Goal: Task Accomplishment & Management: Manage account settings

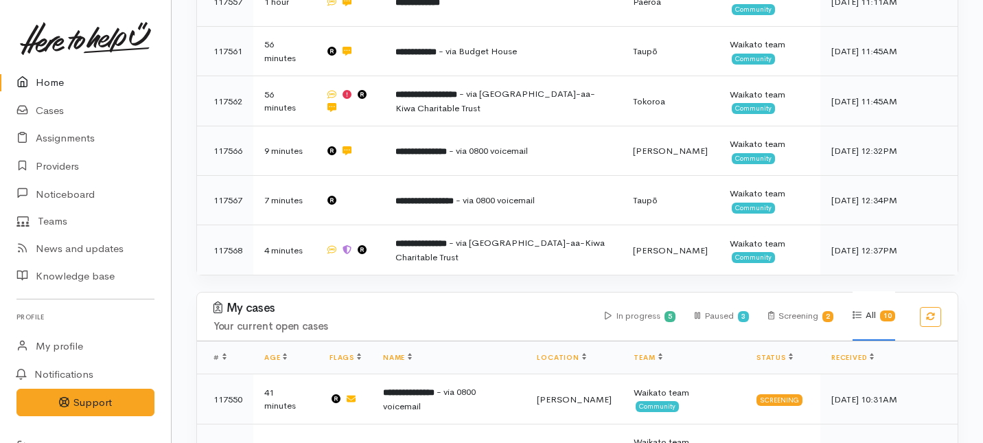
scroll to position [490, 0]
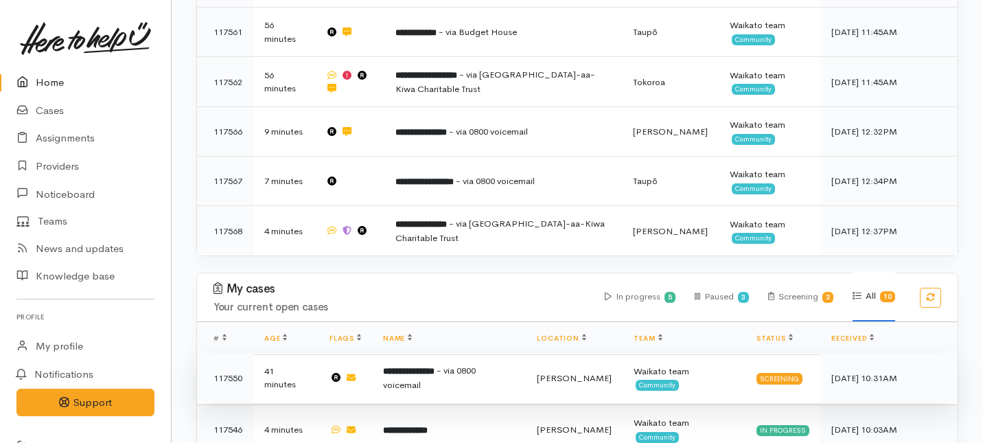
click at [430, 366] on b "**********" at bounding box center [408, 370] width 51 height 9
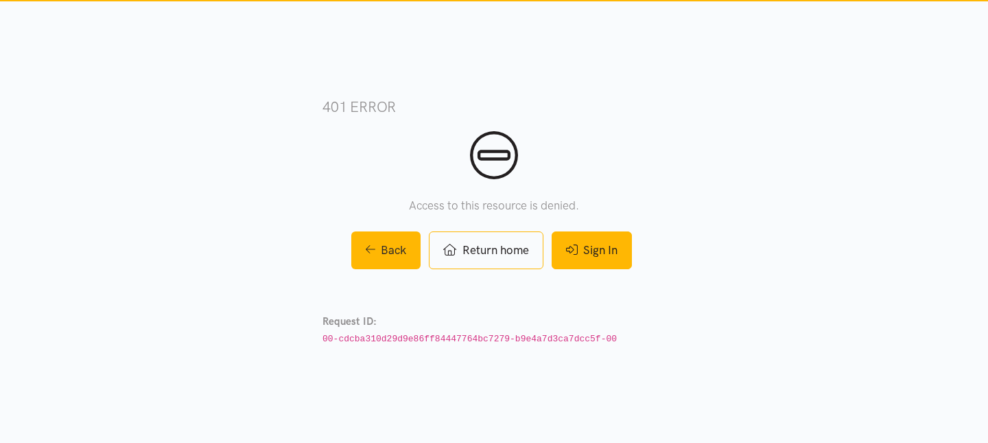
click at [576, 254] on icon at bounding box center [572, 250] width 12 height 12
click at [588, 247] on link "Sign In" at bounding box center [592, 250] width 80 height 38
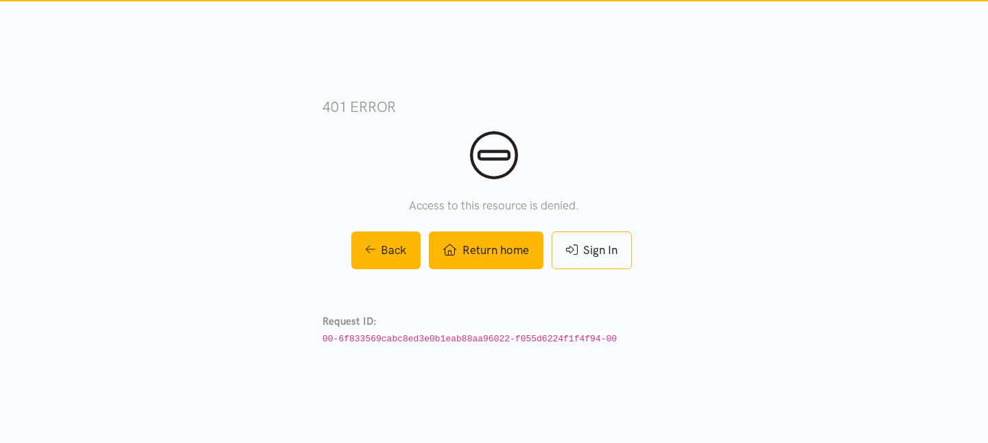
click at [477, 253] on link "Return home" at bounding box center [486, 250] width 114 height 38
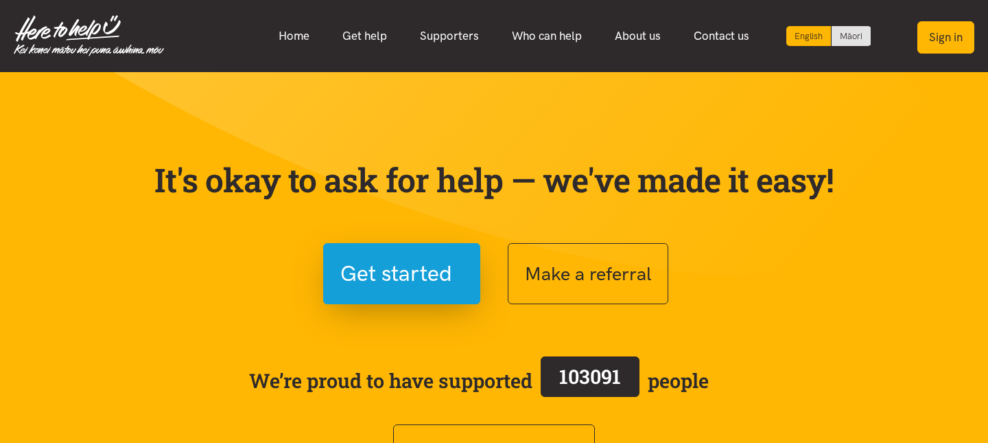
click at [934, 32] on button "Sign in" at bounding box center [946, 37] width 57 height 32
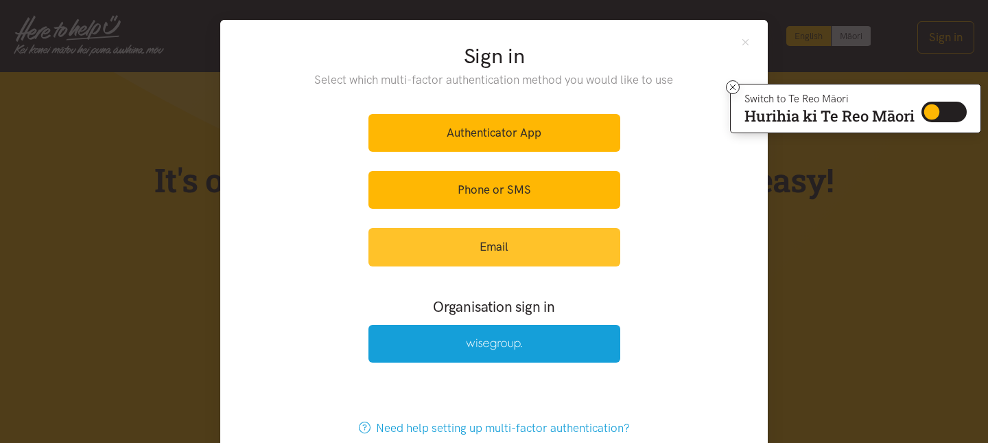
click at [489, 248] on link "Email" at bounding box center [495, 247] width 252 height 38
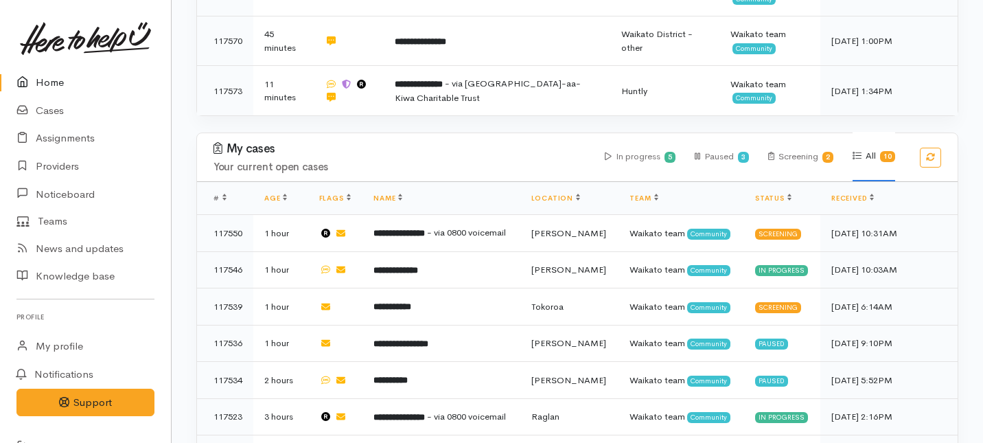
scroll to position [540, 0]
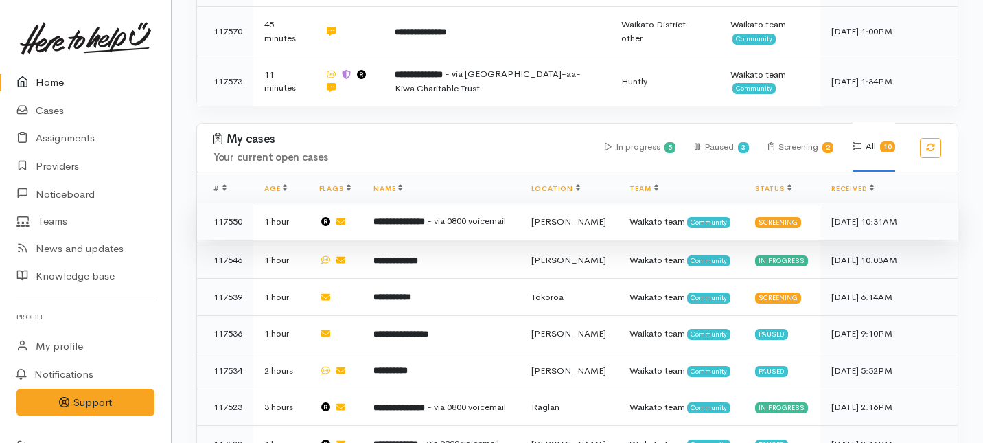
click at [425, 217] on b "**********" at bounding box center [398, 221] width 51 height 9
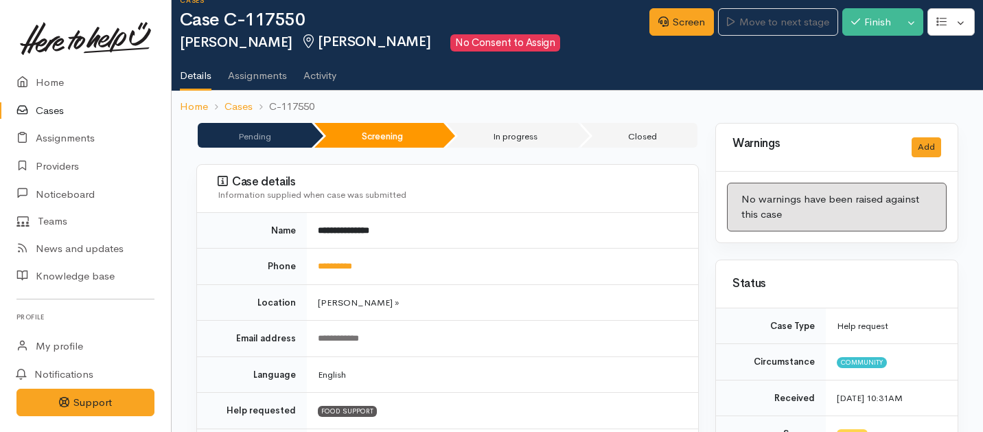
scroll to position [21, 0]
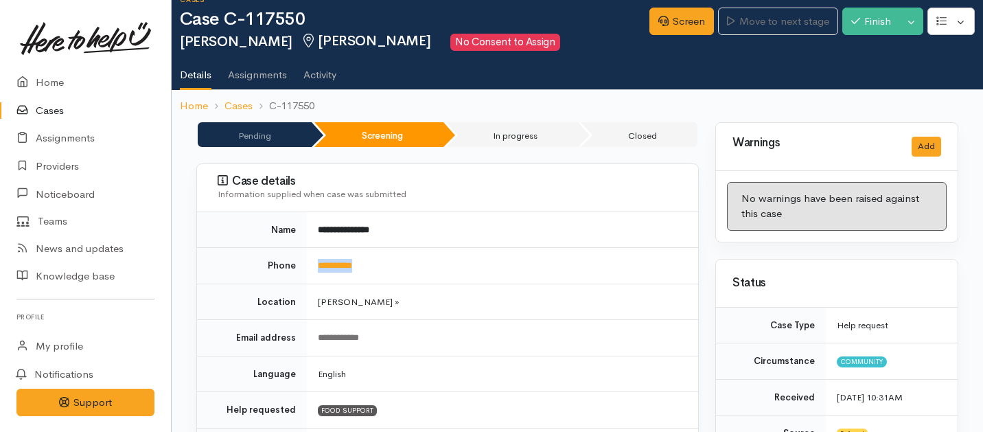
drag, startPoint x: 379, startPoint y: 263, endPoint x: 313, endPoint y: 259, distance: 66.0
click at [313, 259] on td "**********" at bounding box center [502, 266] width 391 height 36
copy link "**********"
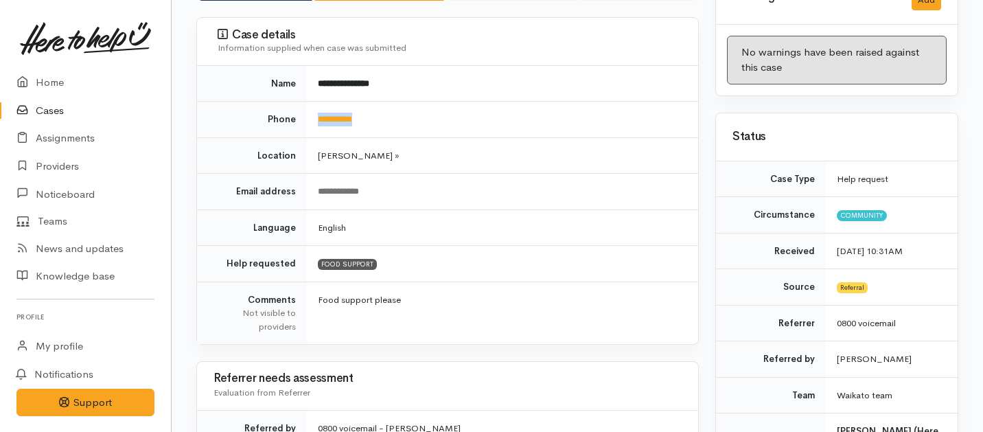
scroll to position [0, 0]
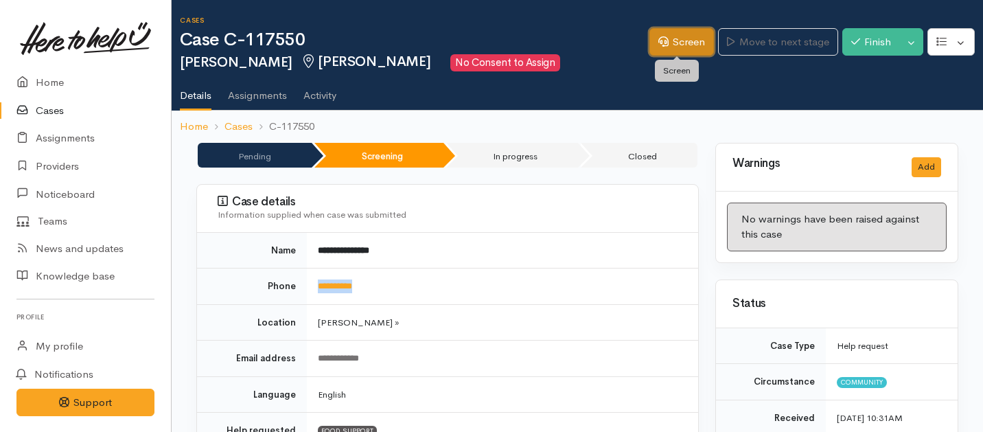
click at [679, 41] on link "Screen" at bounding box center [681, 42] width 65 height 28
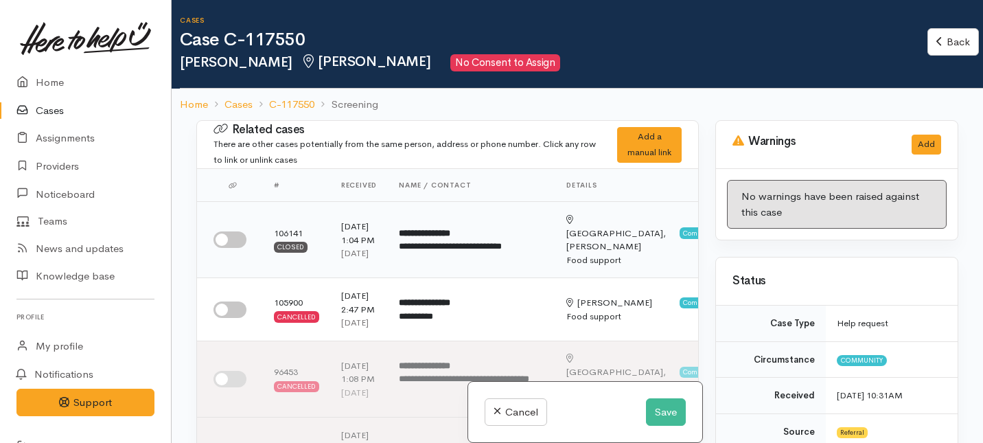
click at [237, 248] on input "checkbox" at bounding box center [229, 239] width 33 height 16
checkbox input "true"
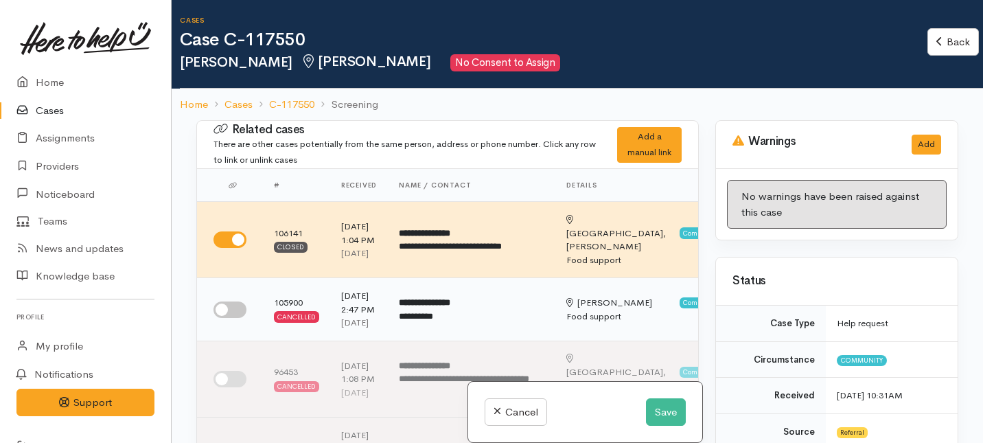
click at [237, 318] on input "checkbox" at bounding box center [229, 309] width 33 height 16
checkbox input "true"
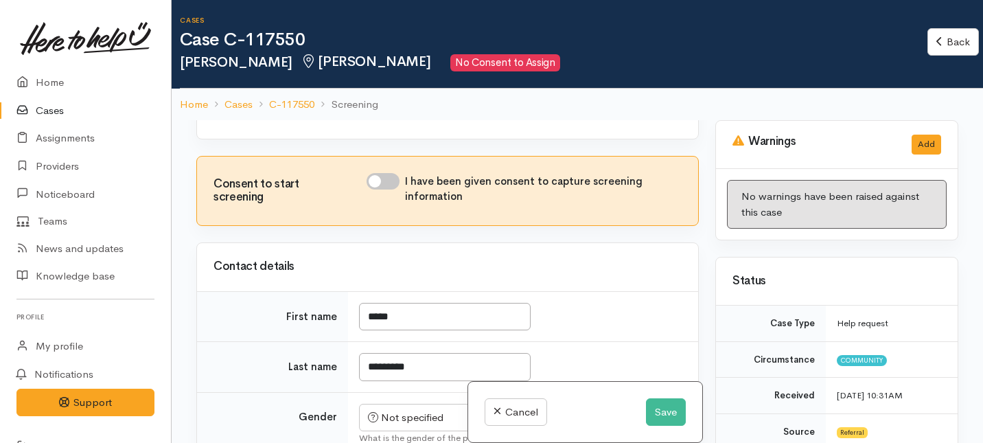
scroll to position [1134, 0]
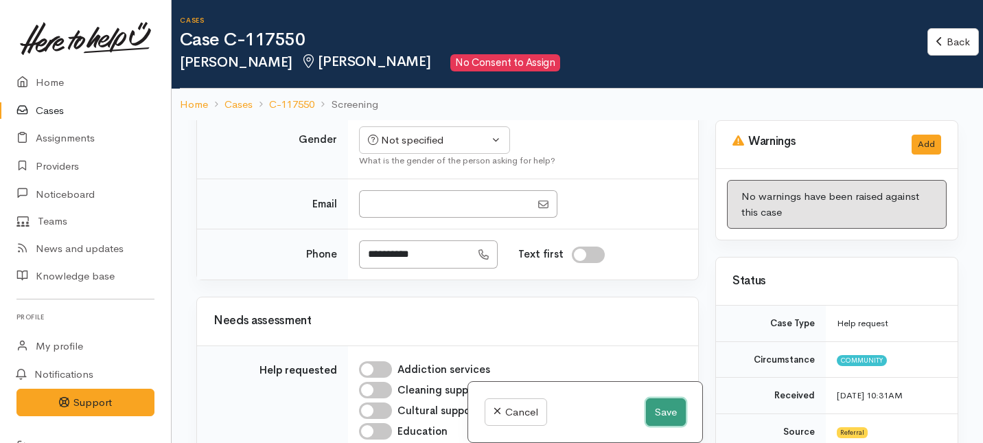
click at [660, 407] on button "Save" at bounding box center [666, 412] width 40 height 28
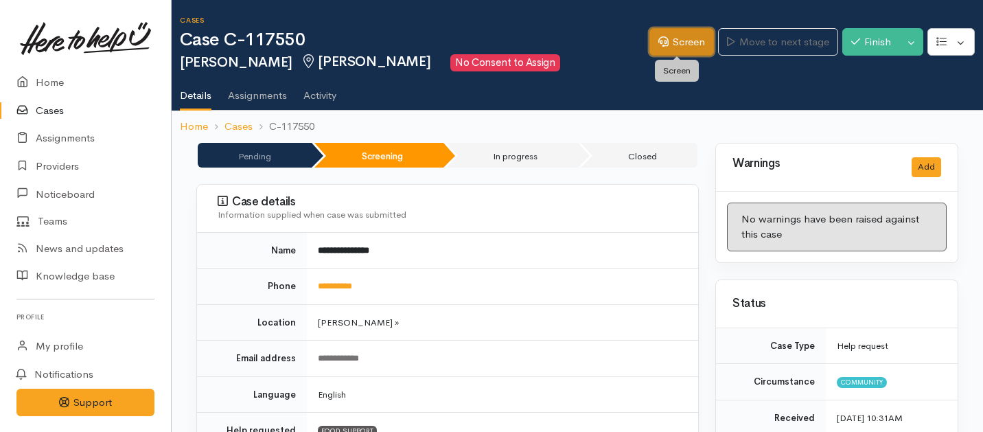
click at [658, 44] on icon at bounding box center [663, 41] width 10 height 10
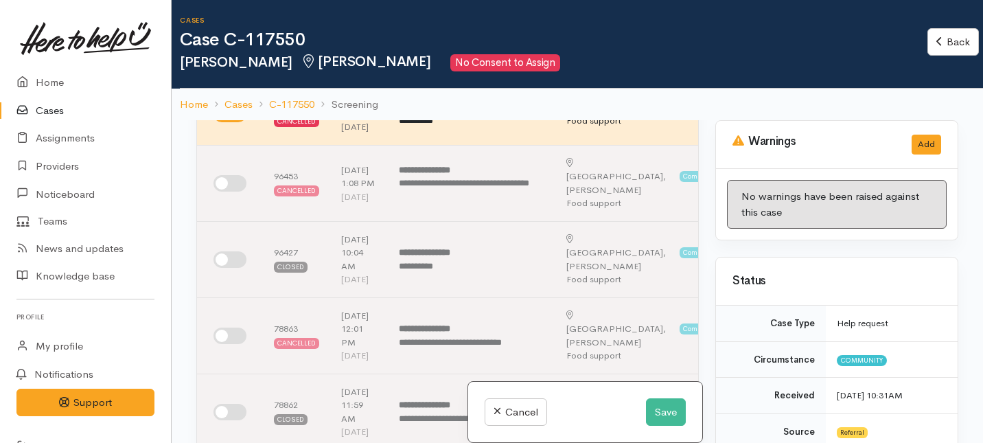
scroll to position [218, 0]
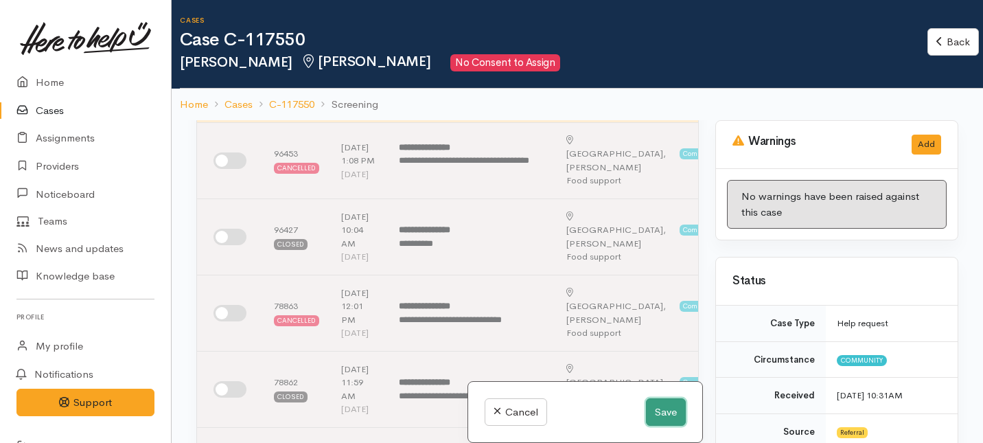
click at [666, 410] on button "Save" at bounding box center [666, 412] width 40 height 28
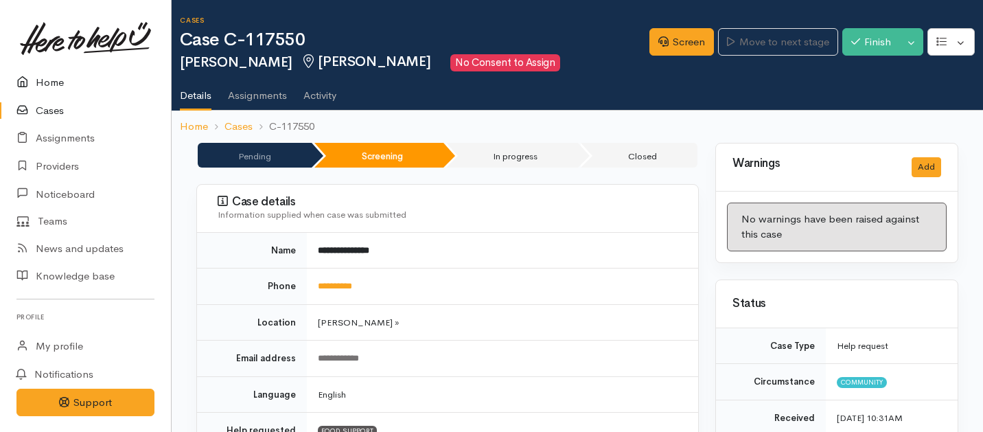
click at [52, 86] on link "Home" at bounding box center [85, 83] width 171 height 28
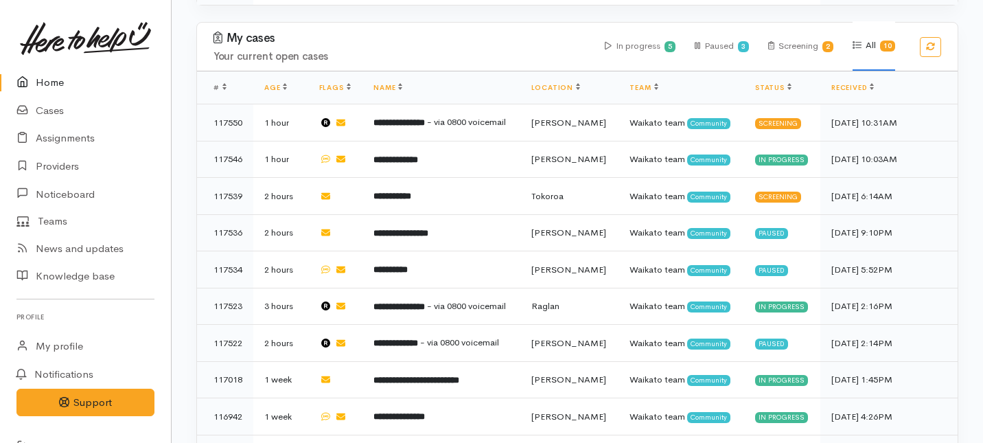
scroll to position [680, 0]
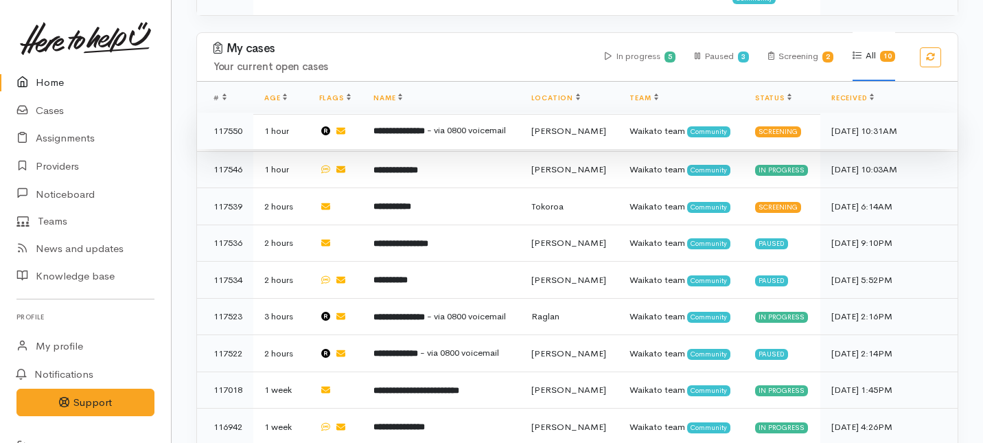
click at [520, 113] on td "**********" at bounding box center [441, 131] width 158 height 37
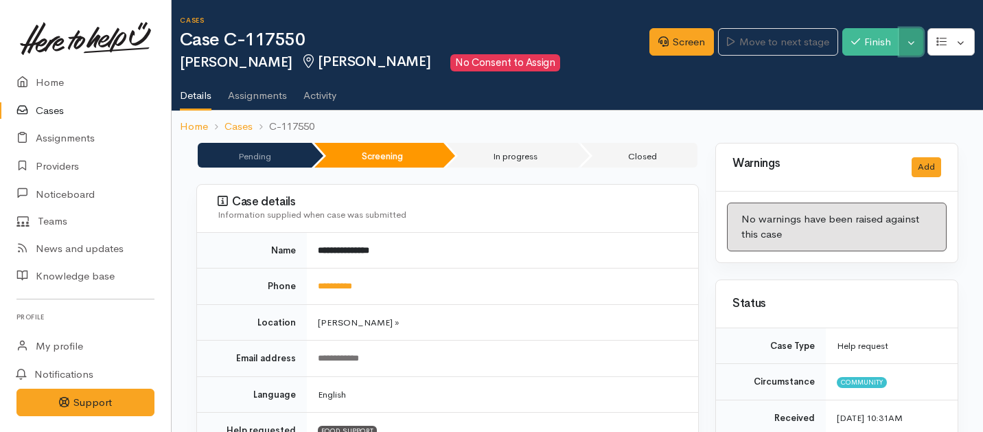
click at [909, 40] on button "Toggle Dropdown" at bounding box center [911, 42] width 24 height 28
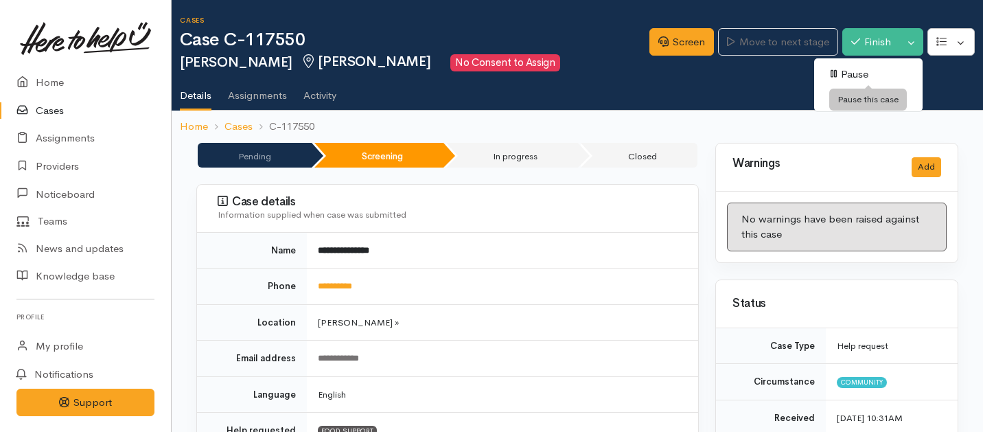
click at [837, 71] on link "Pause" at bounding box center [868, 74] width 108 height 21
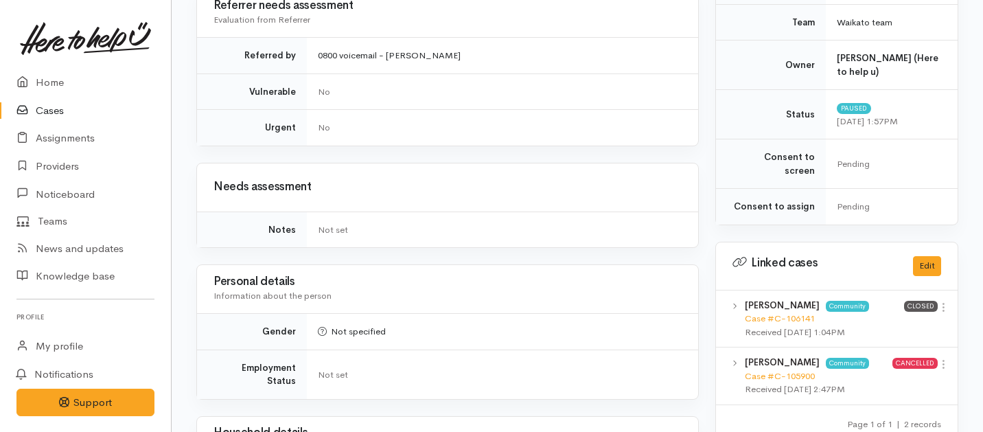
scroll to position [1044, 0]
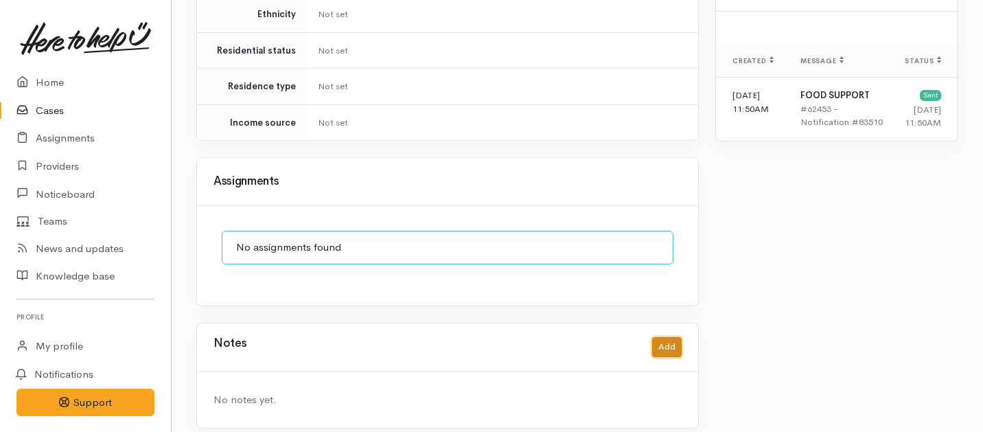
click at [662, 338] on button "Add" at bounding box center [667, 347] width 30 height 20
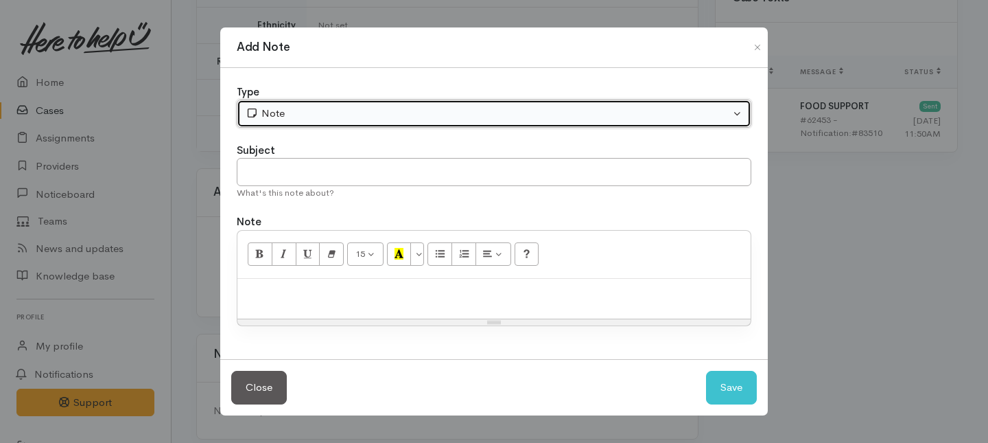
click at [449, 110] on div "Note" at bounding box center [488, 114] width 485 height 16
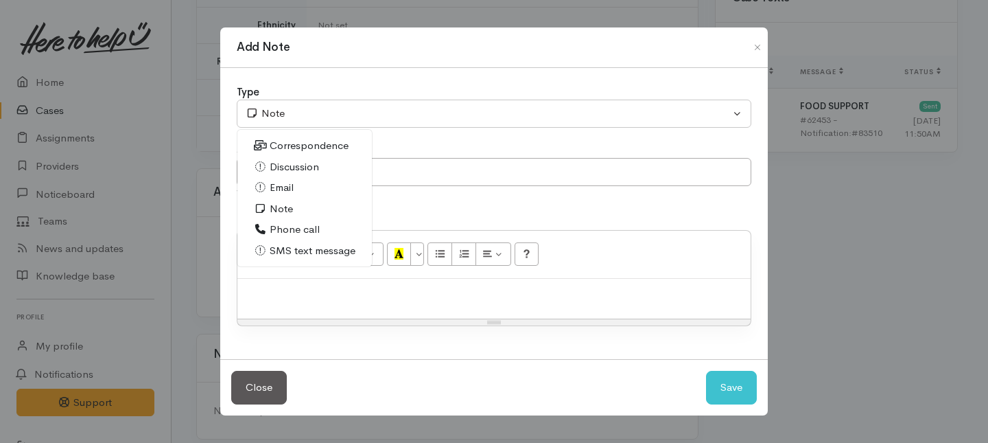
click at [299, 230] on span "Phone call" at bounding box center [295, 230] width 50 height 16
select select "3"
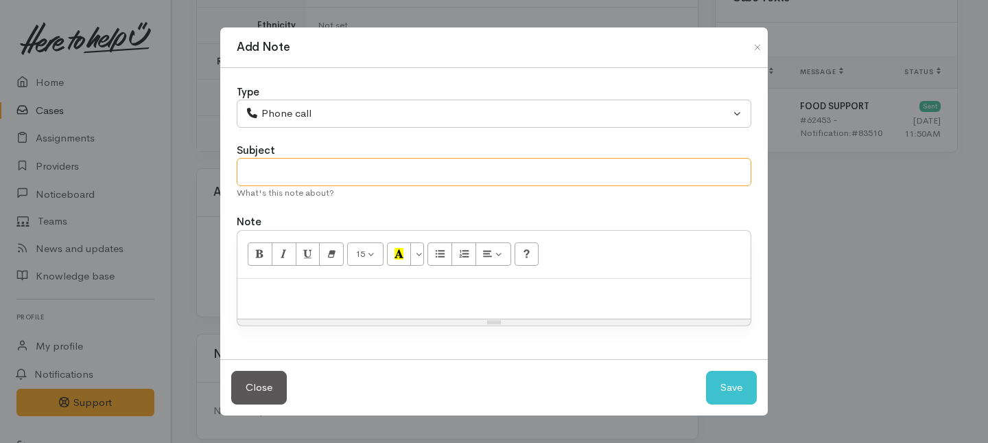
click at [308, 173] on input "text" at bounding box center [494, 172] width 515 height 28
type input "C"
type input "Decline letter needed."
click at [293, 302] on div at bounding box center [493, 299] width 513 height 40
click at [287, 290] on p "Client let me know she will" at bounding box center [494, 293] width 500 height 16
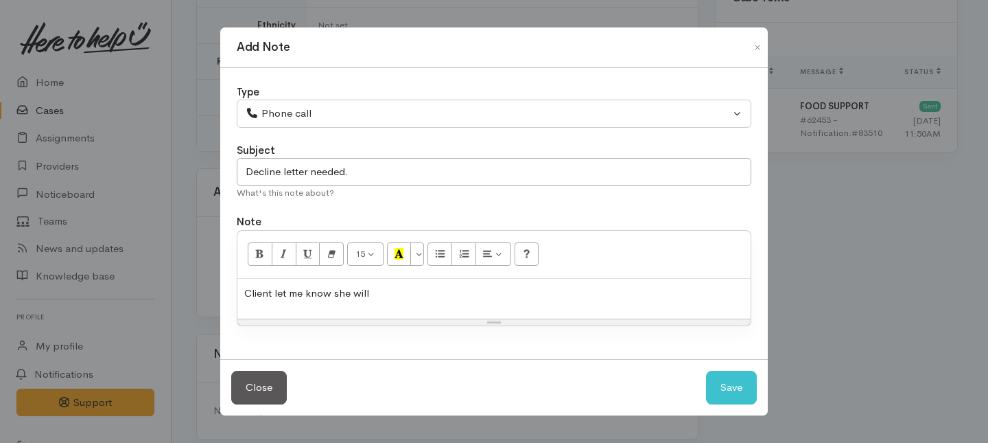
click at [375, 294] on p "Client let me know she will" at bounding box center [494, 293] width 500 height 16
click at [374, 294] on p "Client let me know she will" at bounding box center [494, 293] width 500 height 16
click at [725, 395] on button "Save" at bounding box center [731, 388] width 51 height 34
select select "1"
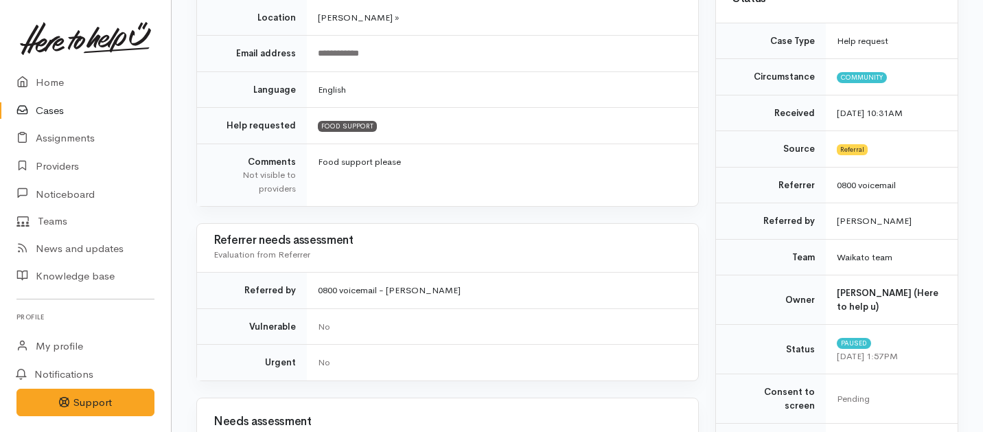
scroll to position [0, 0]
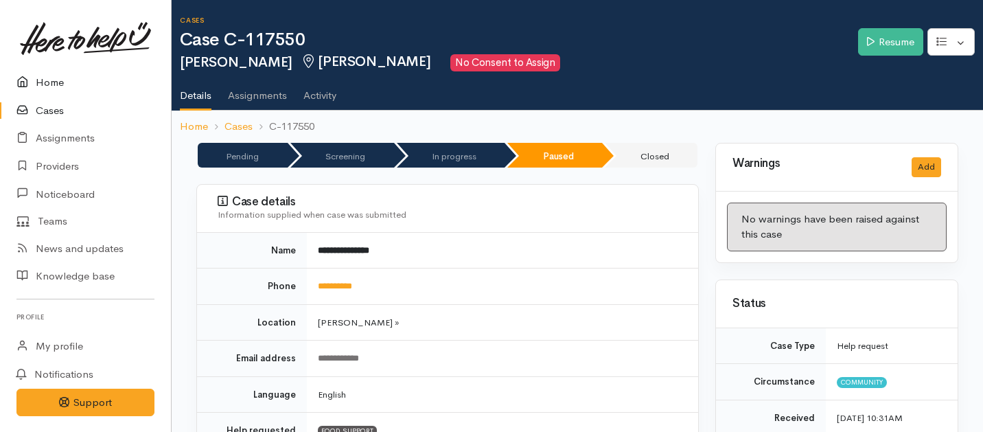
click at [56, 78] on link "Home" at bounding box center [85, 83] width 171 height 28
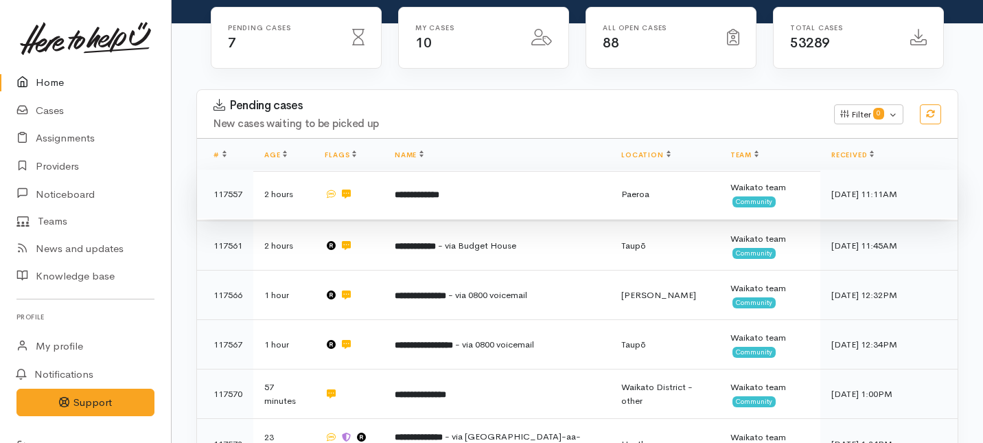
scroll to position [184, 0]
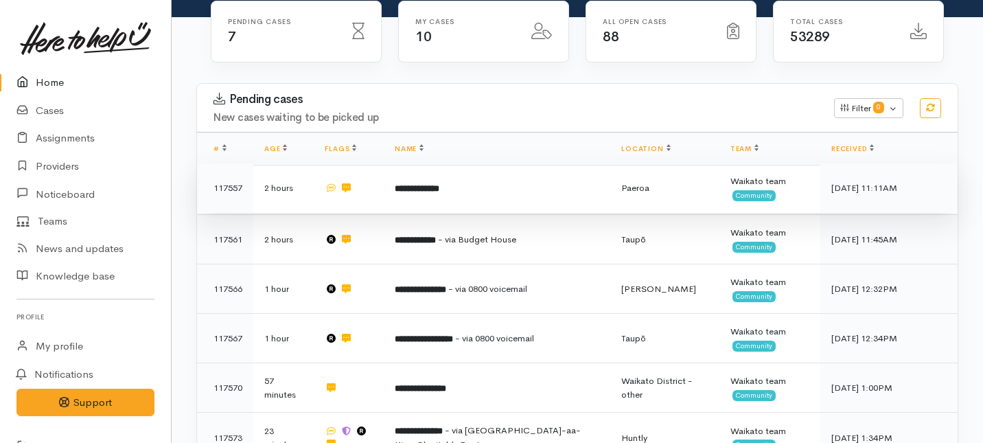
click at [425, 184] on b "**********" at bounding box center [417, 188] width 45 height 9
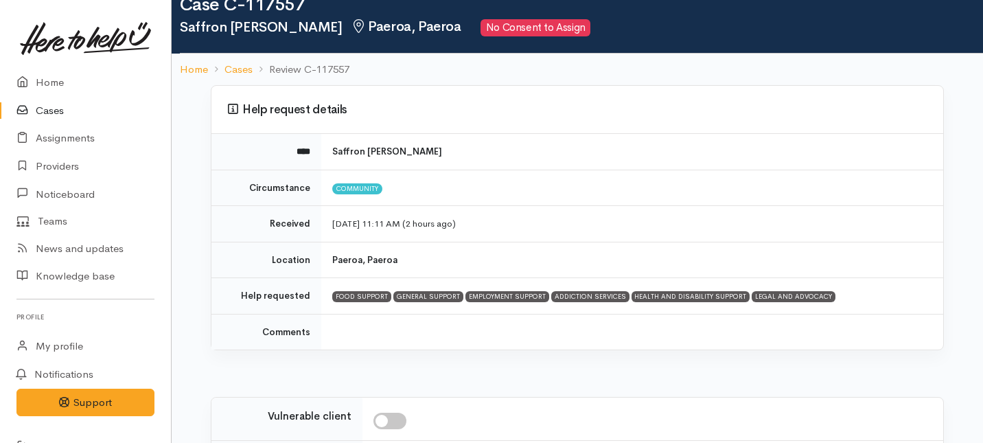
scroll to position [57, 0]
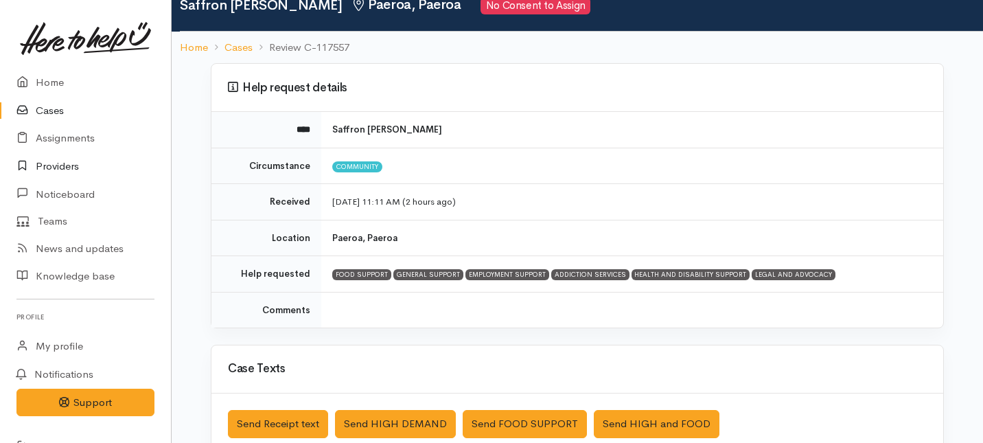
click at [57, 165] on link "Providers" at bounding box center [85, 166] width 171 height 28
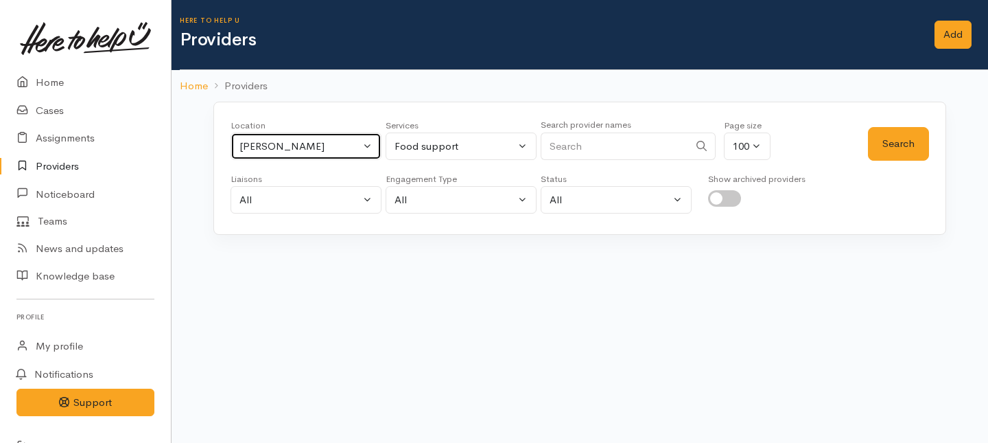
click at [340, 143] on div "[PERSON_NAME]" at bounding box center [300, 147] width 121 height 16
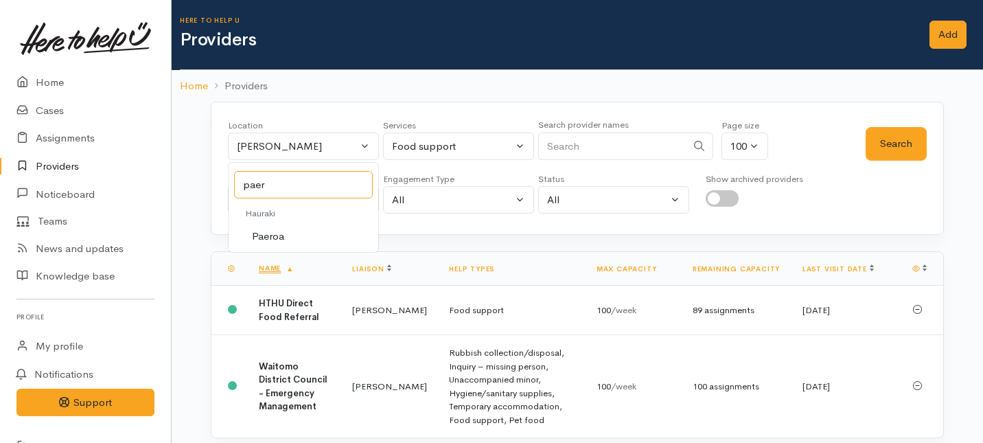
type input "paer"
click at [265, 234] on span "Paeroa" at bounding box center [268, 237] width 32 height 16
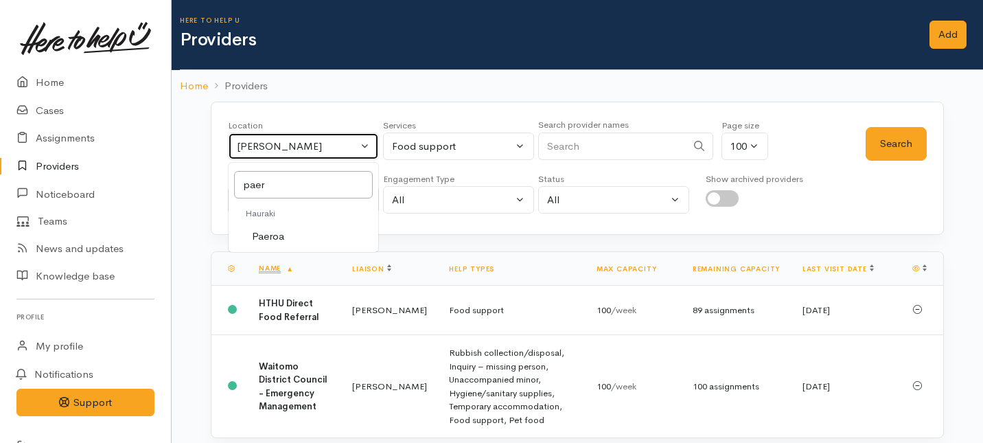
select select "15"
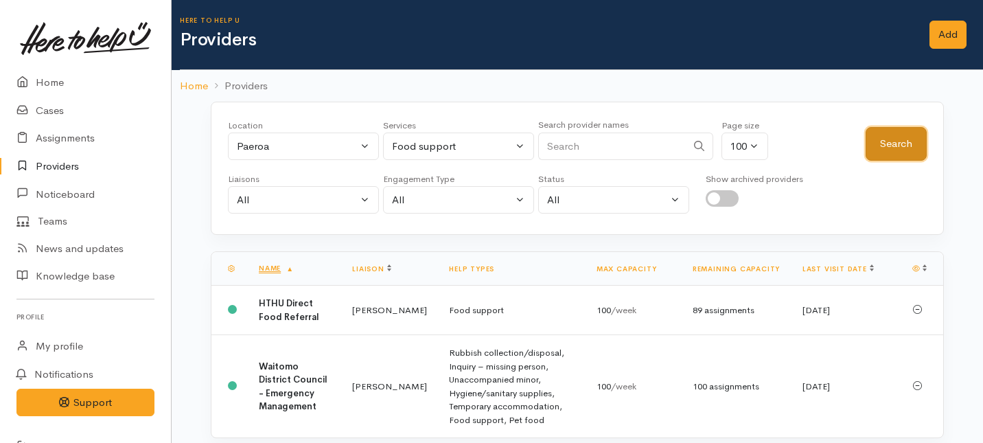
click at [876, 133] on button "Search" at bounding box center [895, 144] width 61 height 34
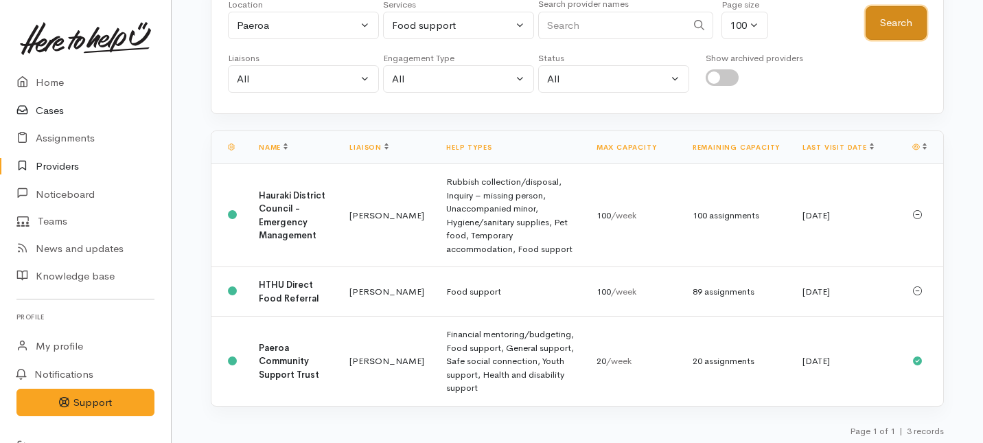
scroll to position [117, 0]
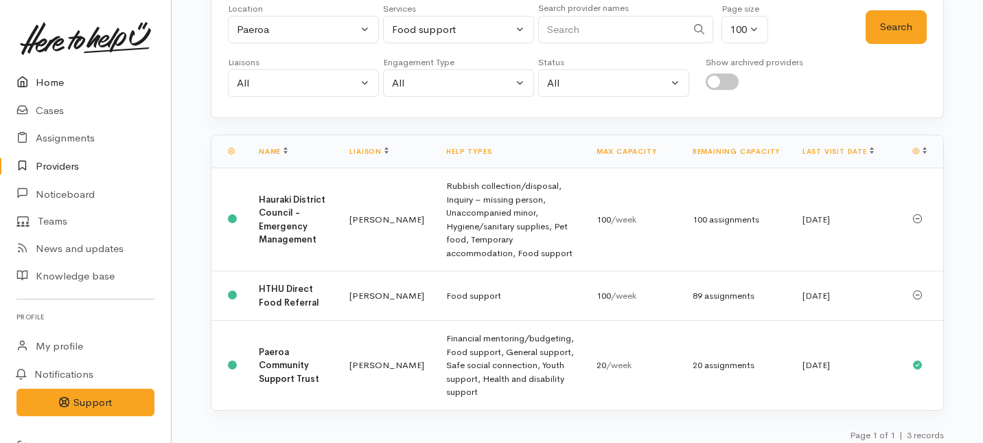
click at [51, 78] on link "Home" at bounding box center [85, 83] width 171 height 28
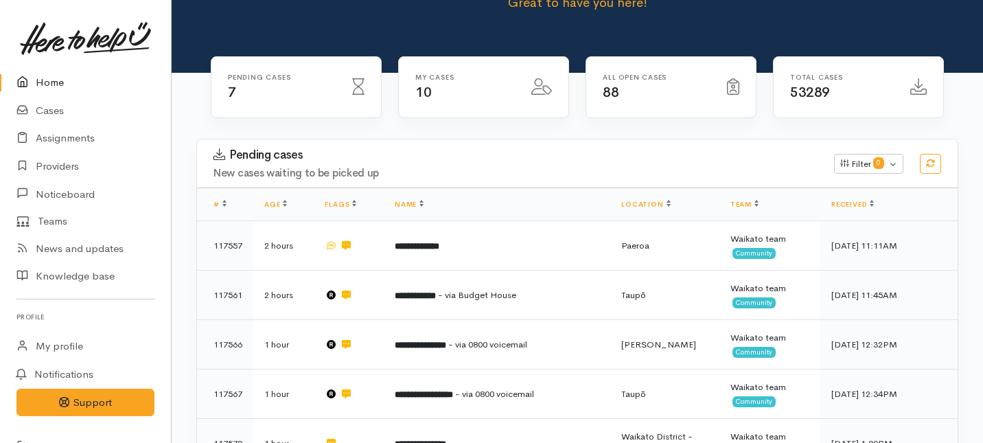
scroll to position [130, 0]
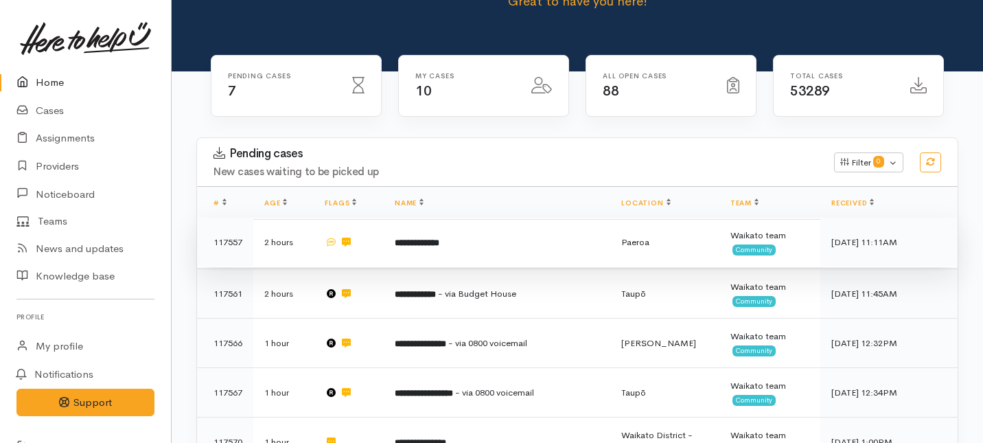
click at [424, 218] on td "**********" at bounding box center [497, 242] width 226 height 49
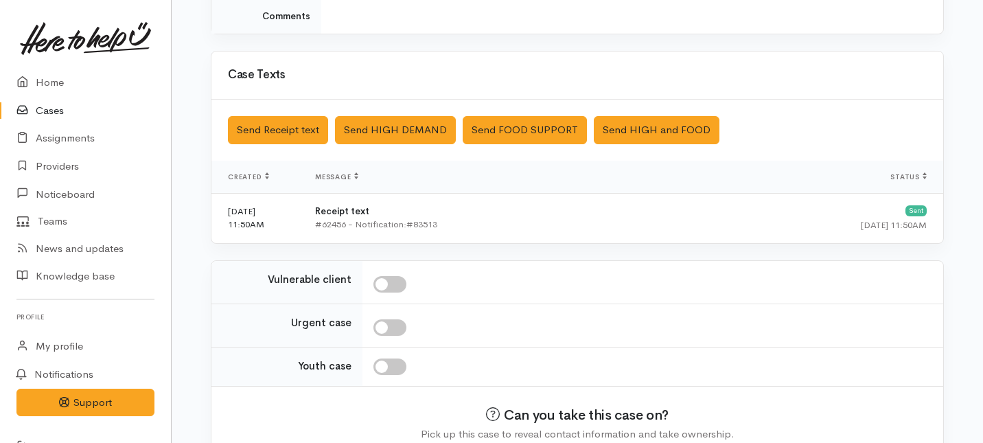
scroll to position [419, 0]
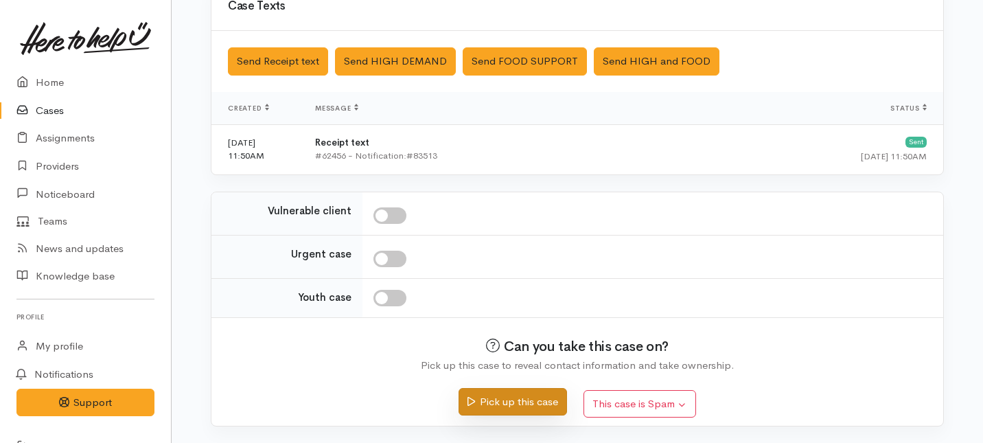
click at [484, 405] on button "Pick up this case" at bounding box center [512, 402] width 108 height 28
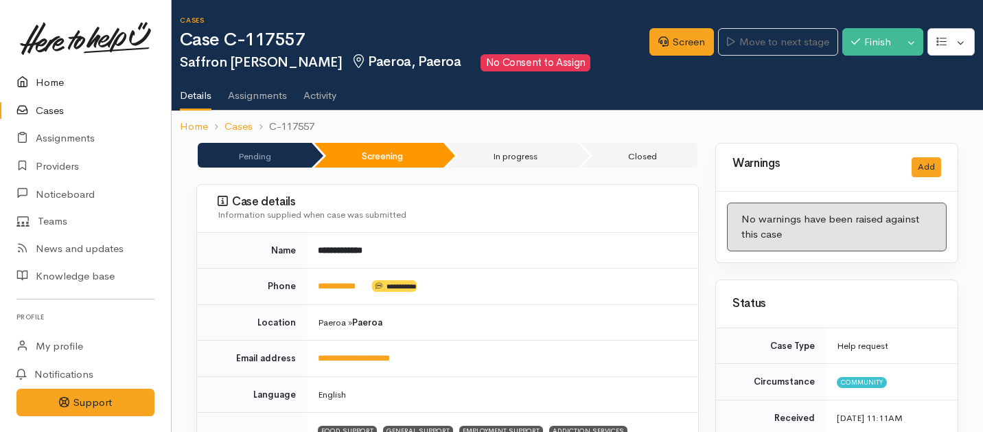
click at [55, 87] on link "Home" at bounding box center [85, 83] width 171 height 28
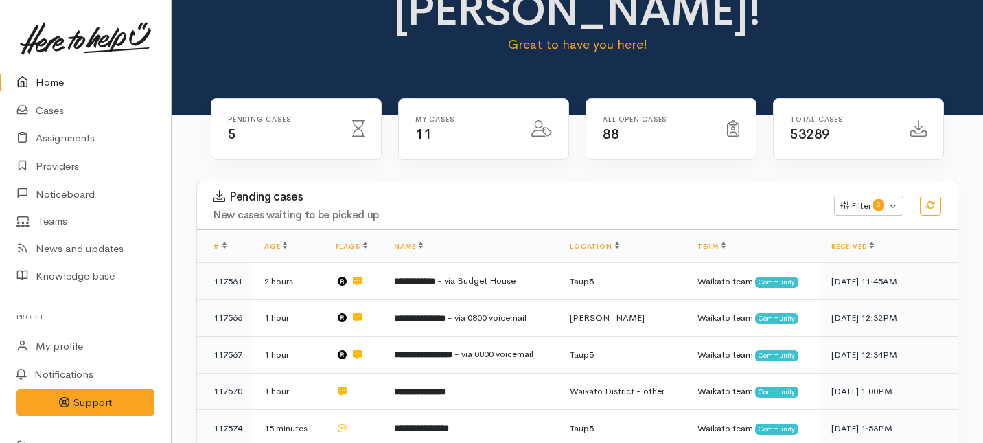
scroll to position [87, 0]
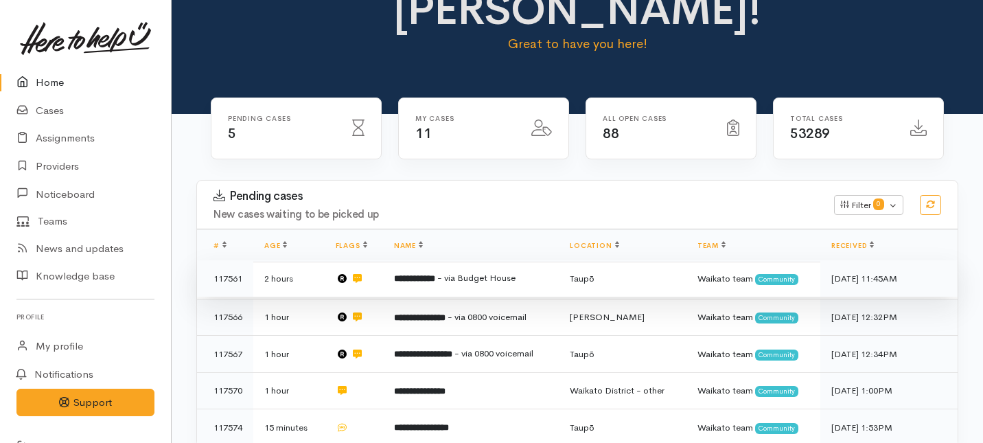
click at [395, 274] on b "**********" at bounding box center [414, 278] width 41 height 9
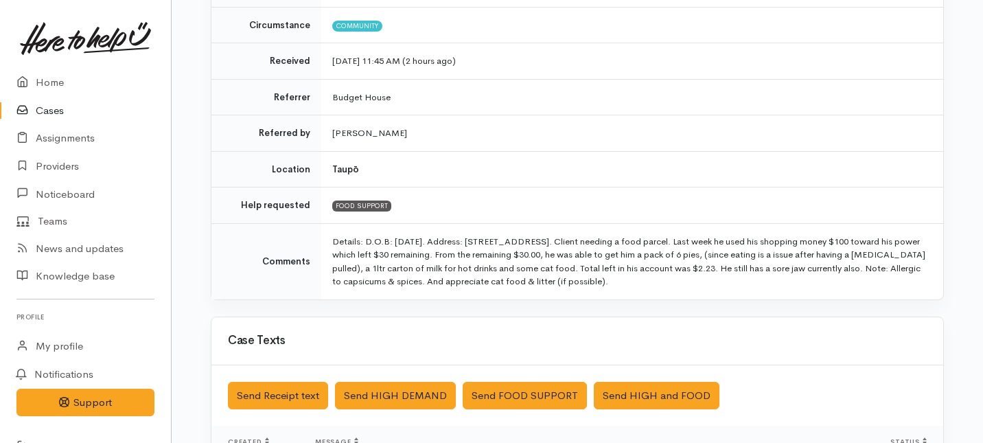
scroll to position [200, 0]
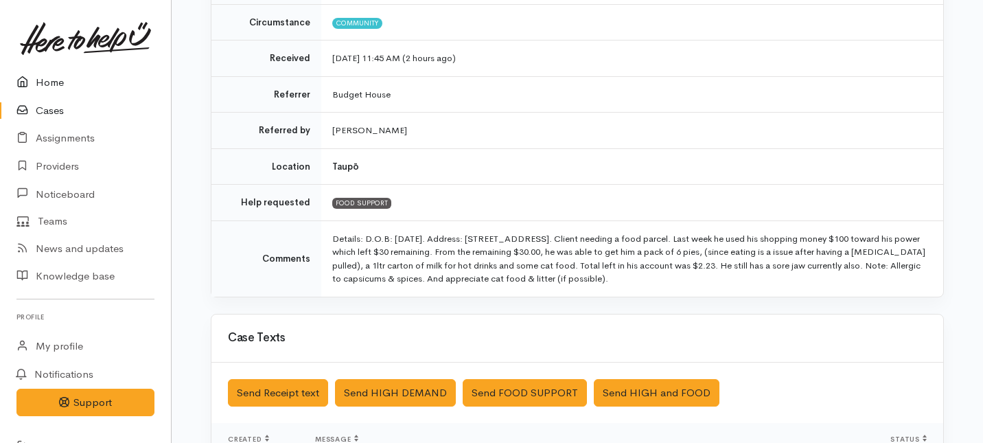
click at [44, 86] on link "Home" at bounding box center [85, 83] width 171 height 28
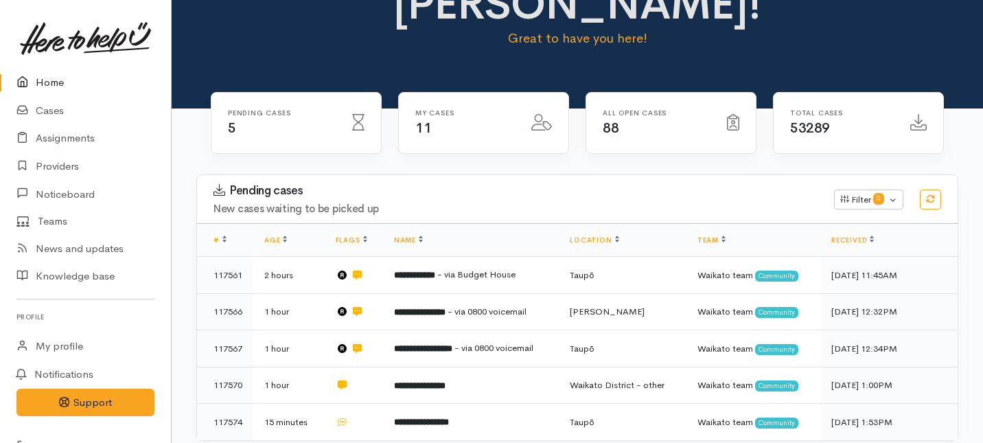
scroll to position [100, 0]
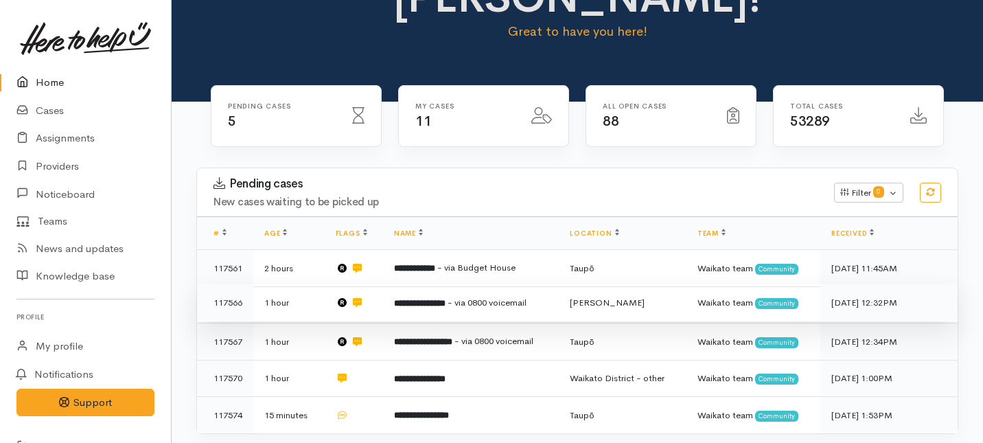
click at [375, 284] on td at bounding box center [354, 302] width 58 height 37
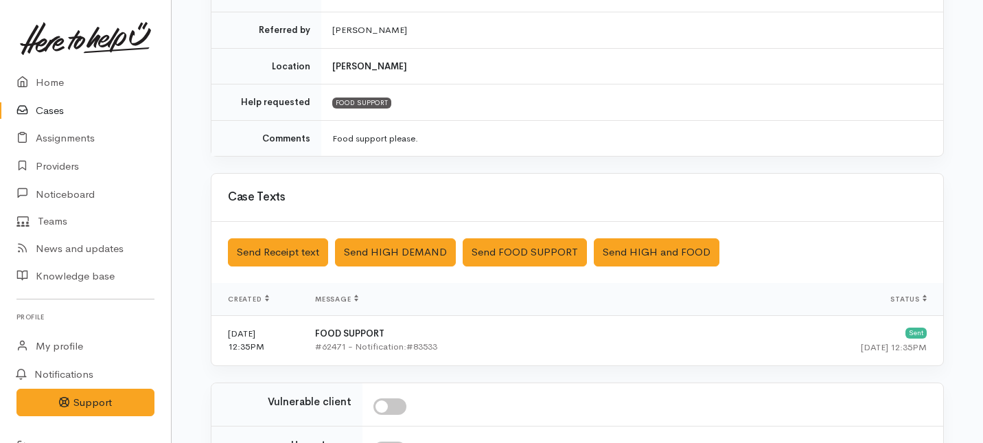
scroll to position [491, 0]
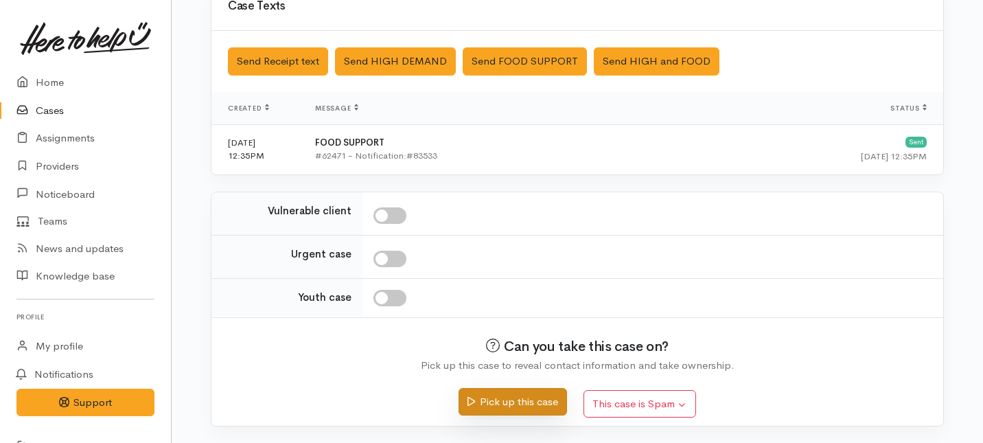
click at [478, 406] on button "Pick up this case" at bounding box center [512, 402] width 108 height 28
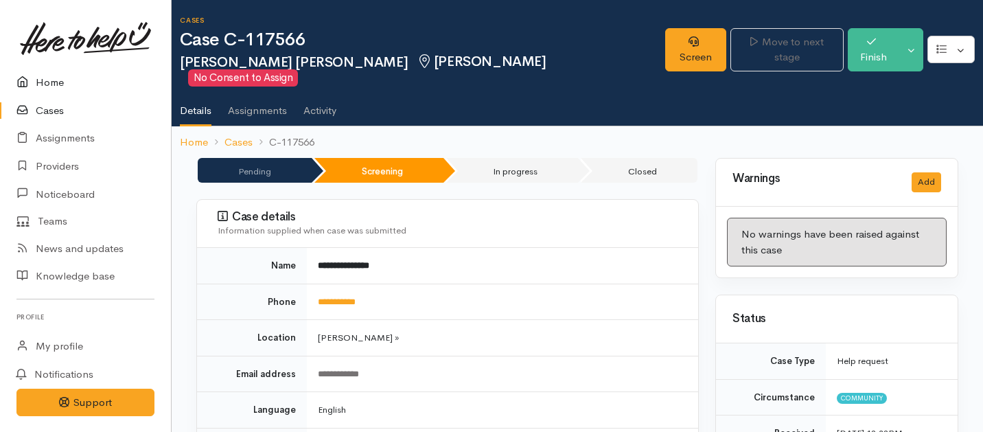
click at [53, 84] on link "Home" at bounding box center [85, 83] width 171 height 28
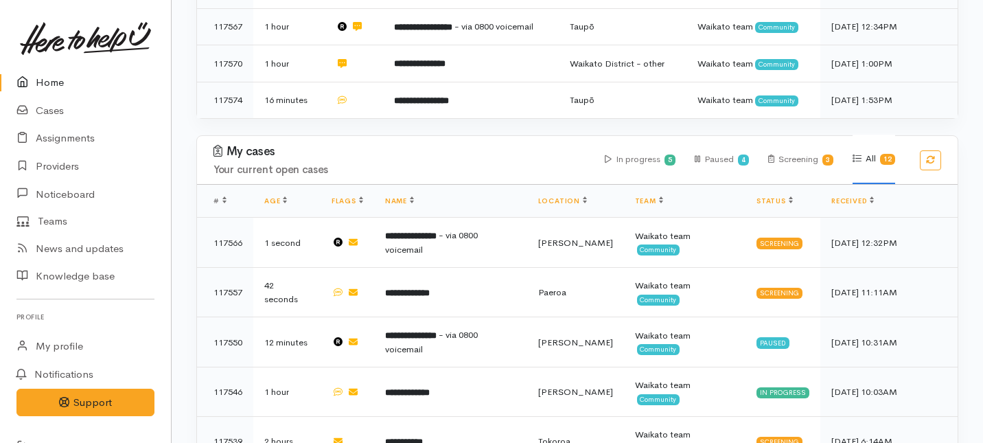
scroll to position [390, 0]
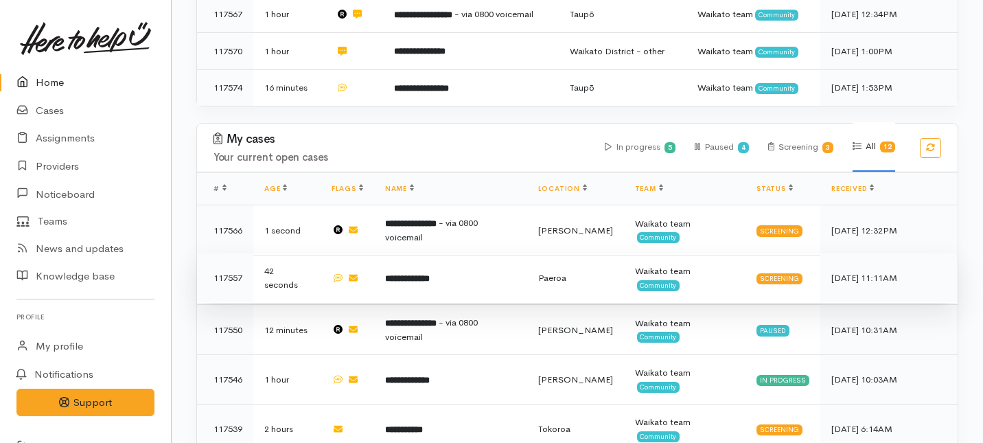
click at [404, 274] on b "**********" at bounding box center [407, 278] width 45 height 9
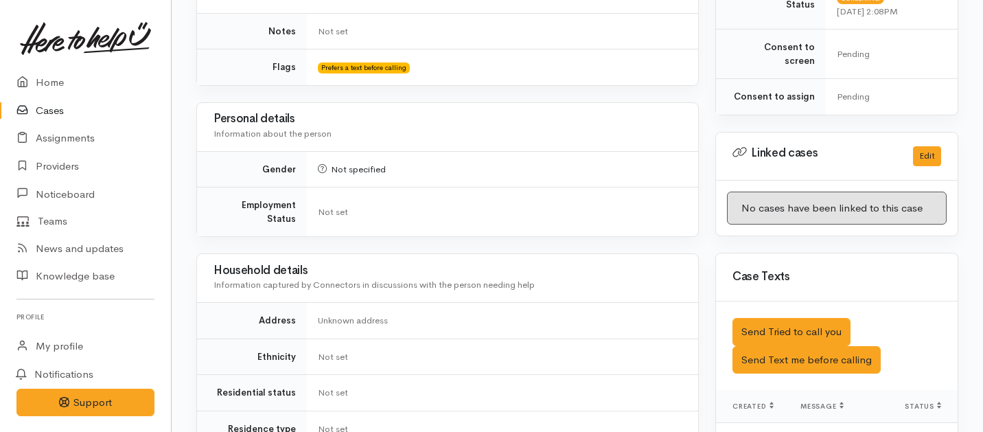
scroll to position [579, 0]
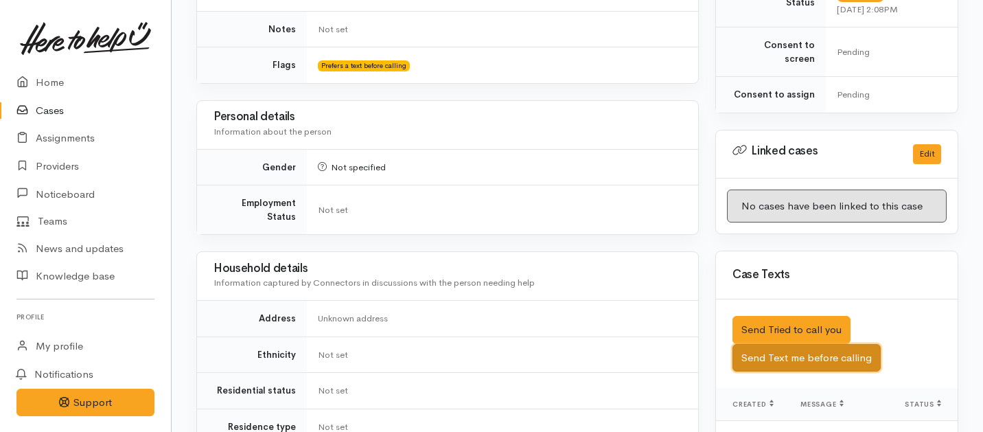
click at [795, 349] on button "Send Text me before calling" at bounding box center [806, 358] width 148 height 28
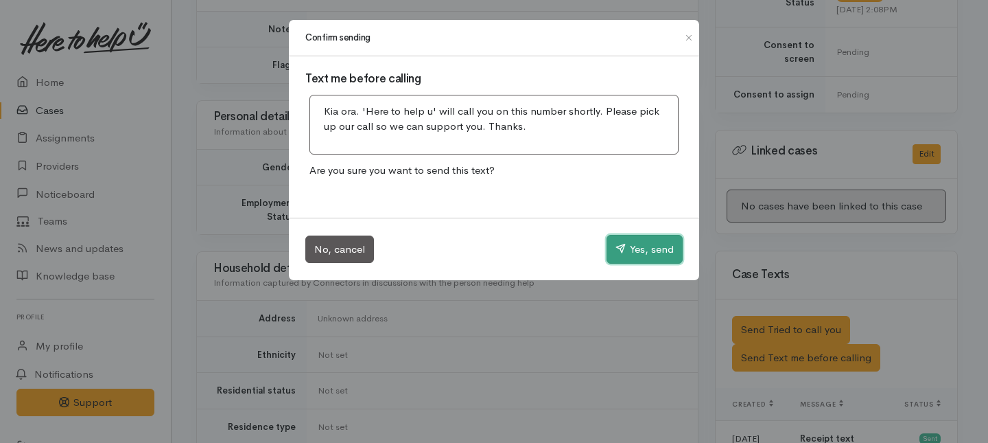
click at [670, 249] on button "Yes, send" at bounding box center [645, 249] width 76 height 29
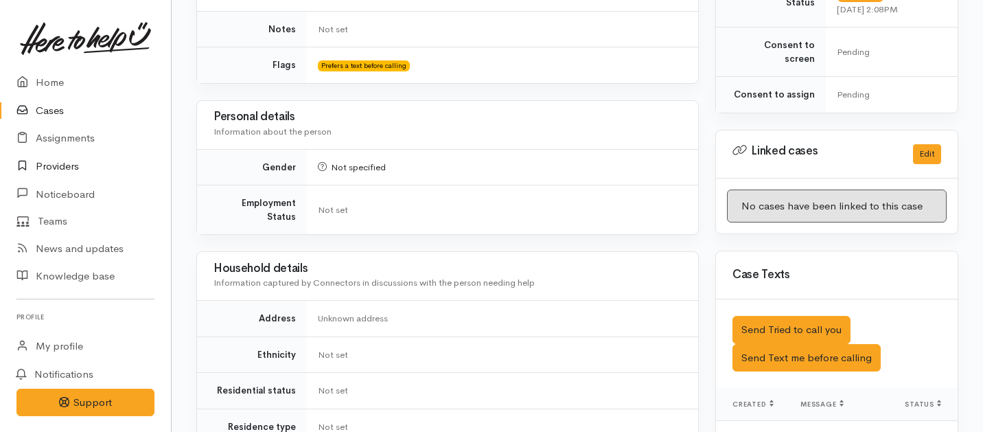
click at [53, 167] on link "Providers" at bounding box center [85, 166] width 171 height 28
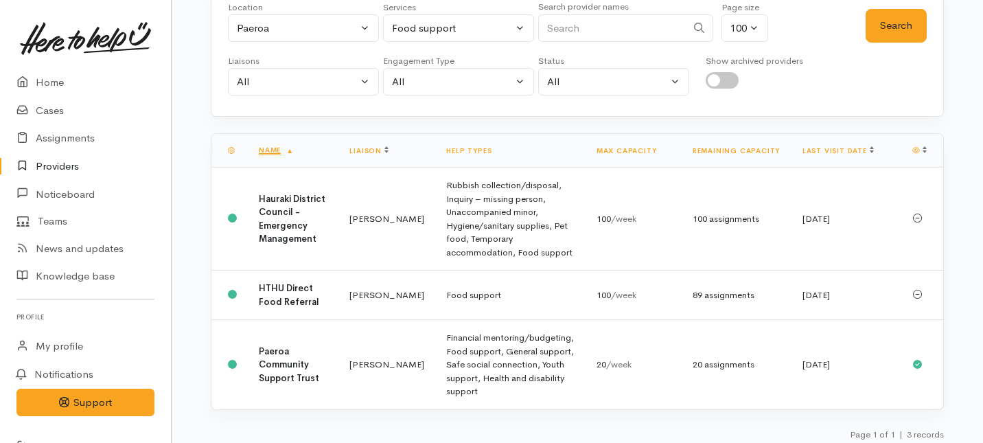
scroll to position [124, 0]
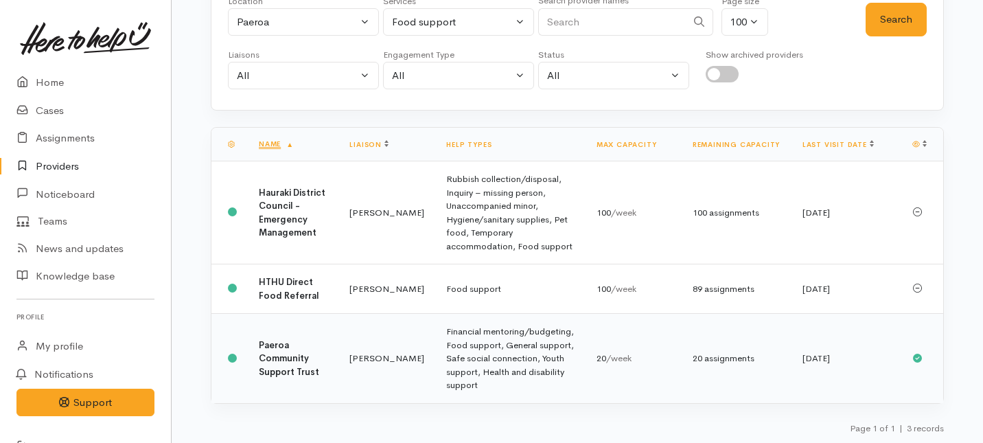
click at [338, 338] on td "Paeroa Community Support Trust" at bounding box center [293, 358] width 91 height 89
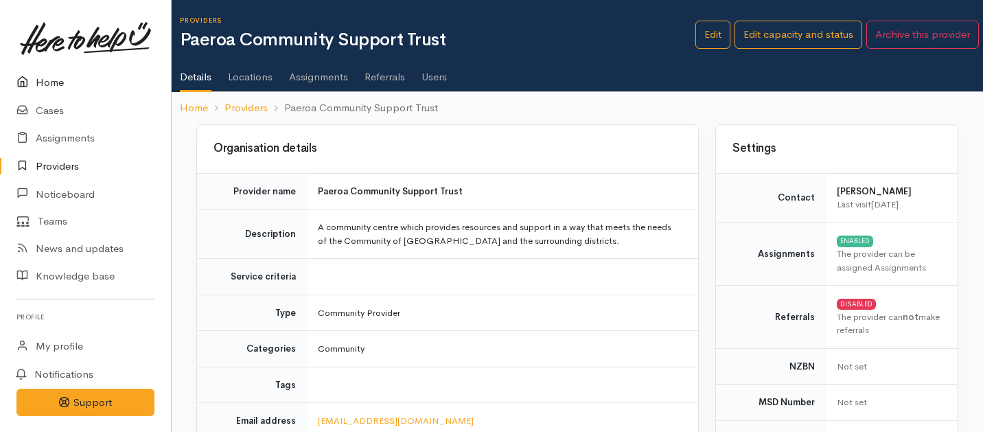
click at [50, 77] on link "Home" at bounding box center [85, 83] width 171 height 28
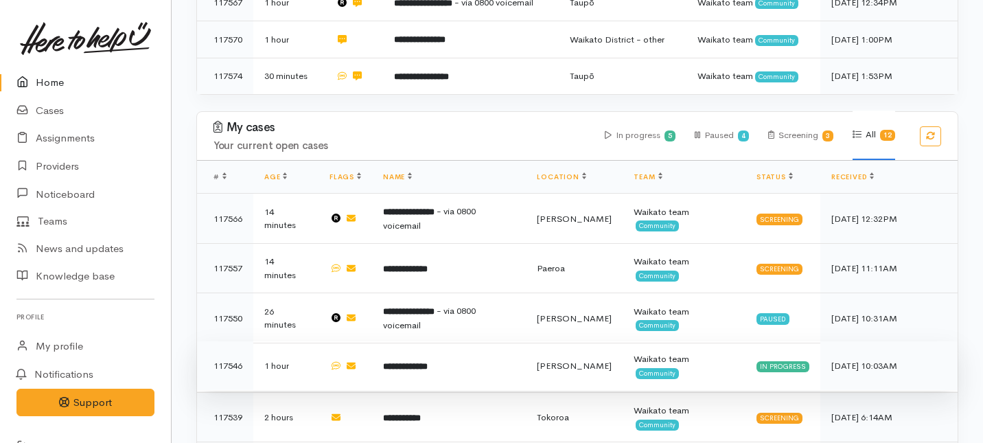
scroll to position [399, 0]
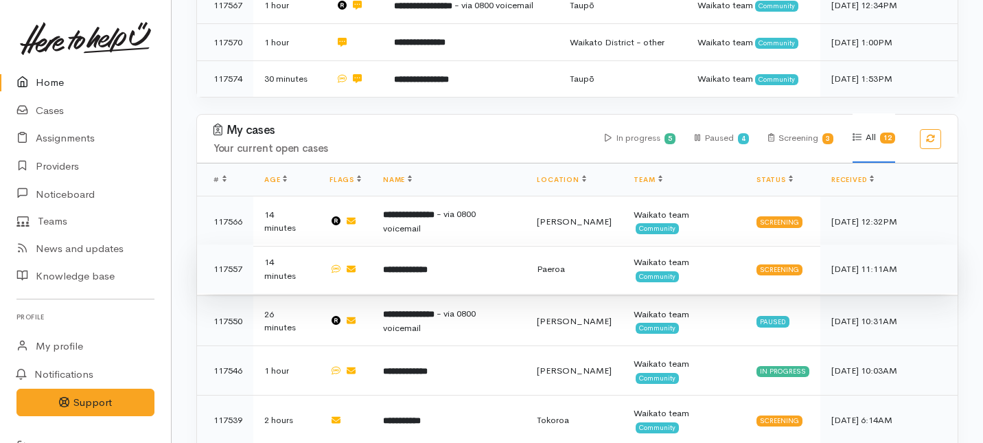
click at [407, 265] on b "**********" at bounding box center [405, 269] width 45 height 9
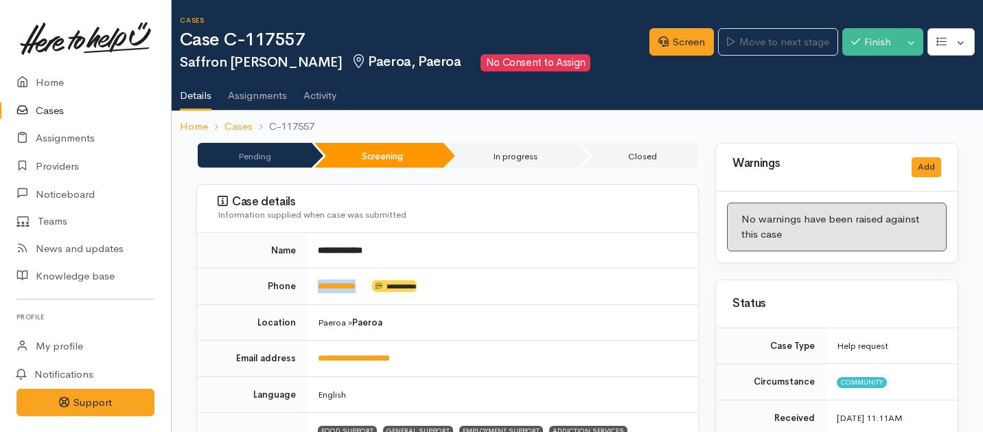
drag, startPoint x: 370, startPoint y: 285, endPoint x: 308, endPoint y: 284, distance: 61.8
click at [308, 284] on td "**********" at bounding box center [502, 286] width 391 height 36
copy td "**********"
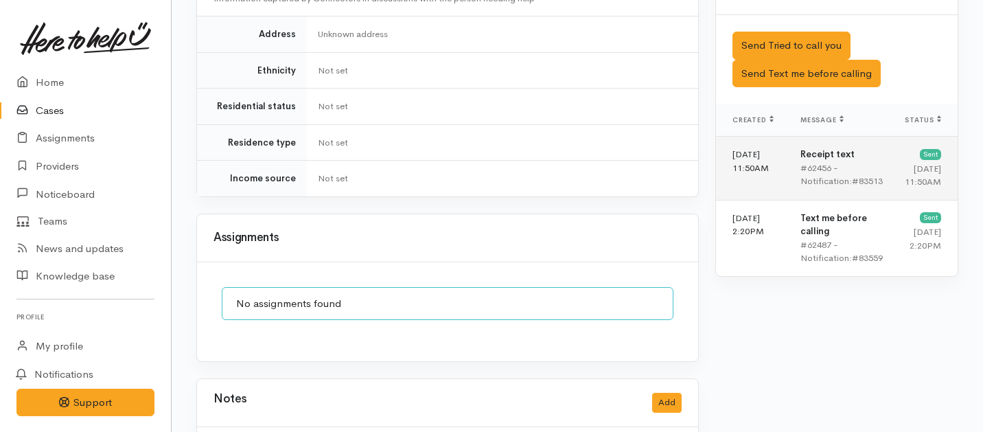
scroll to position [839, 0]
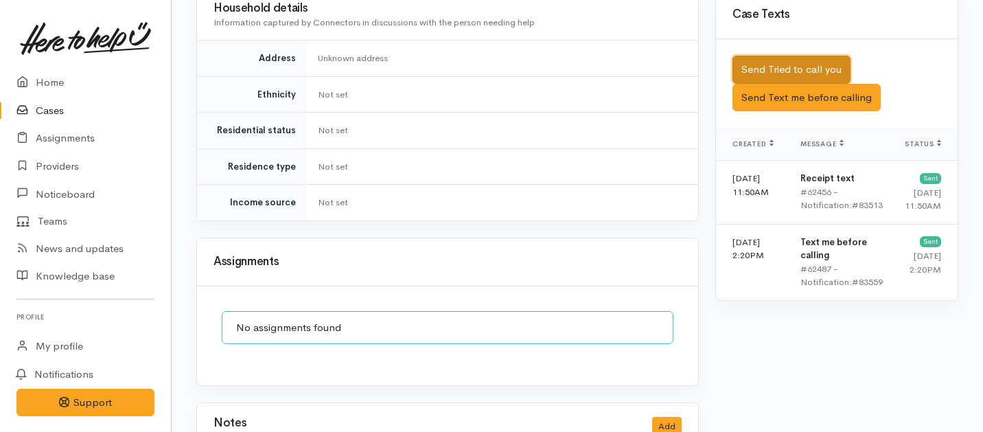
click at [759, 56] on button "Send Tried to call you" at bounding box center [791, 70] width 118 height 28
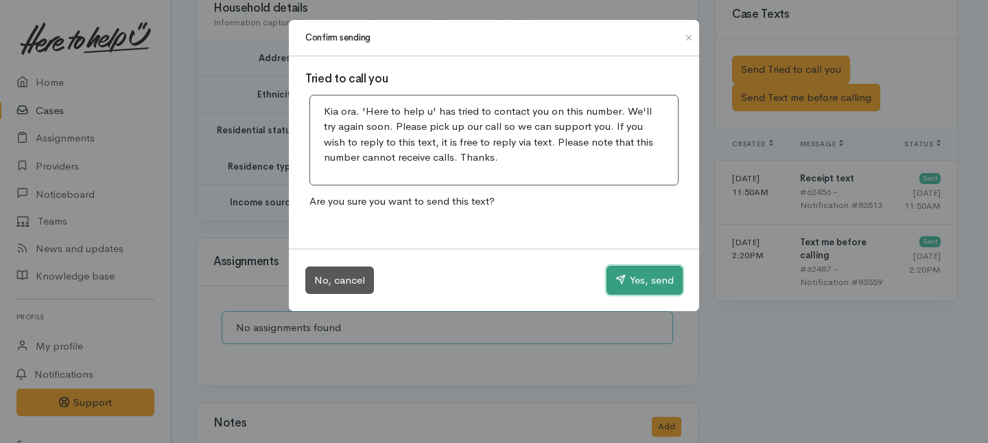
click at [643, 286] on button "Yes, send" at bounding box center [645, 280] width 76 height 29
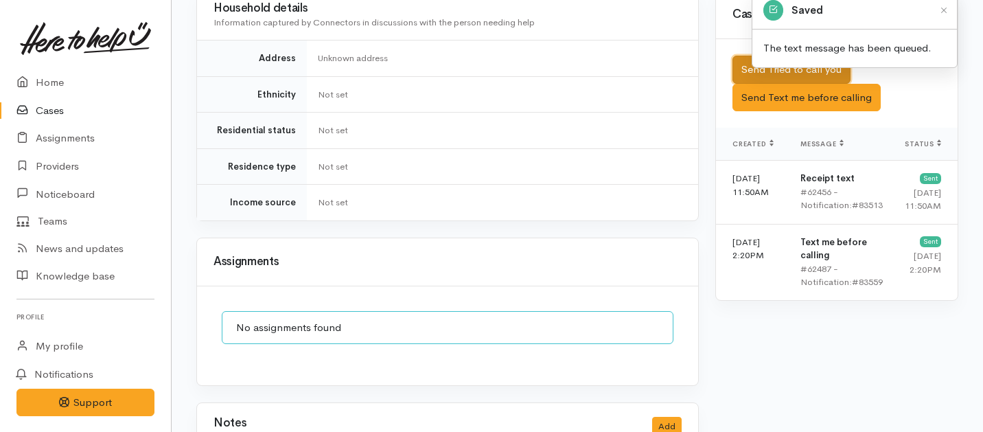
scroll to position [919, 0]
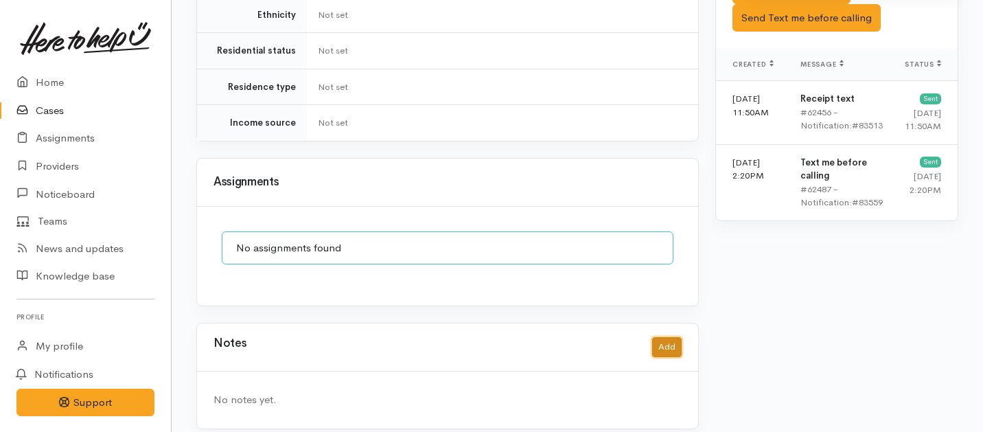
click at [668, 337] on button "Add" at bounding box center [667, 347] width 30 height 20
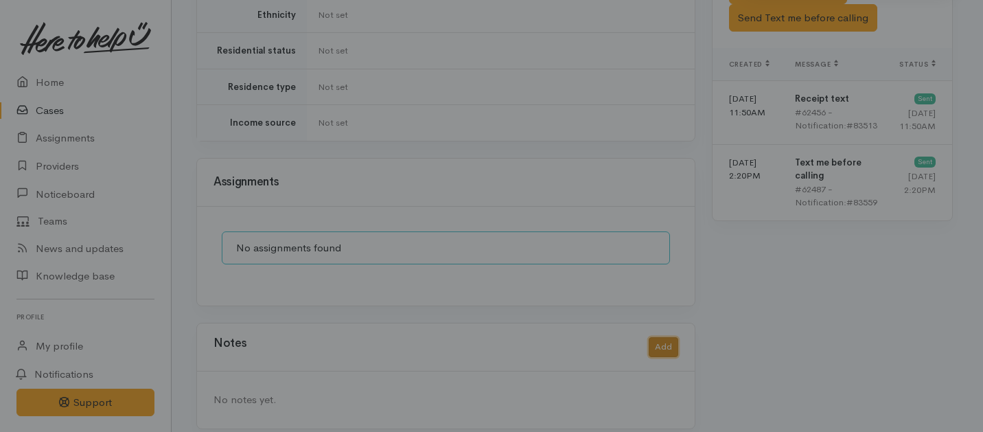
scroll to position [908, 0]
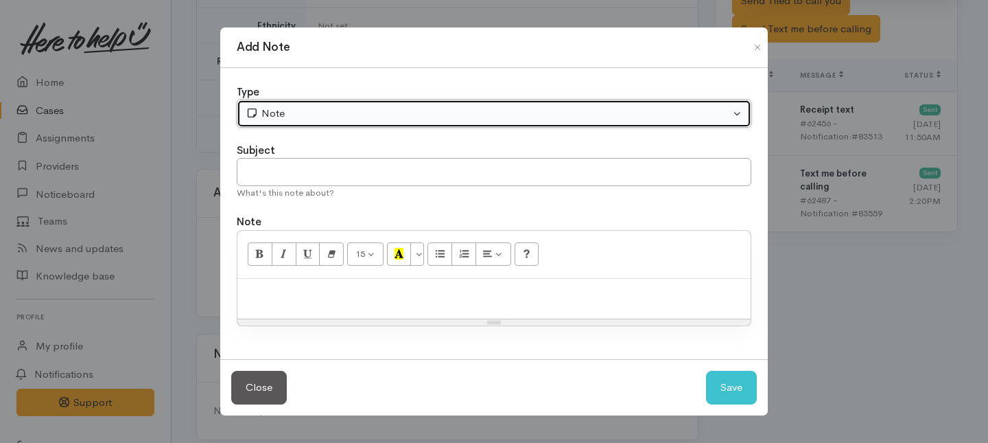
click at [380, 113] on div "Note" at bounding box center [488, 114] width 485 height 16
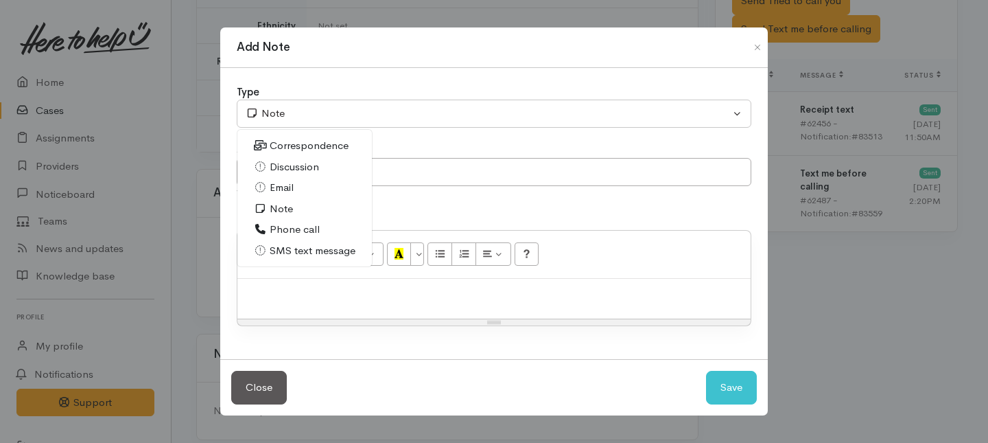
click at [277, 233] on span "Phone call" at bounding box center [295, 230] width 50 height 16
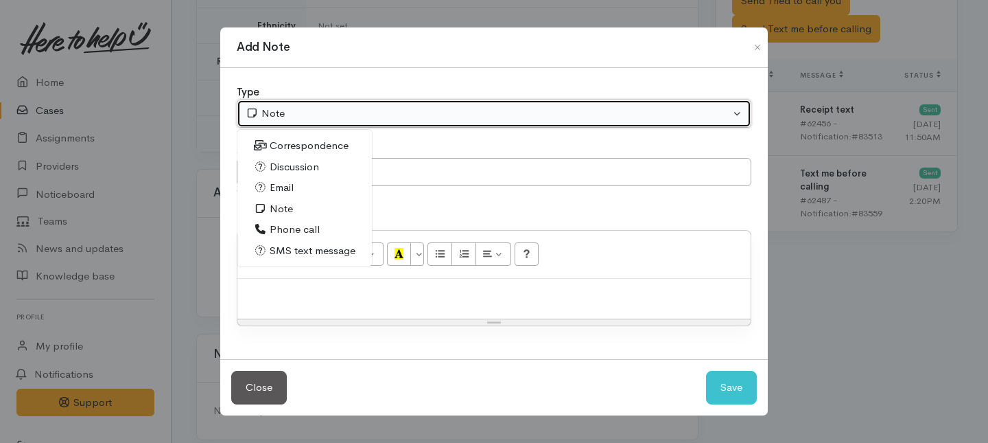
select select "3"
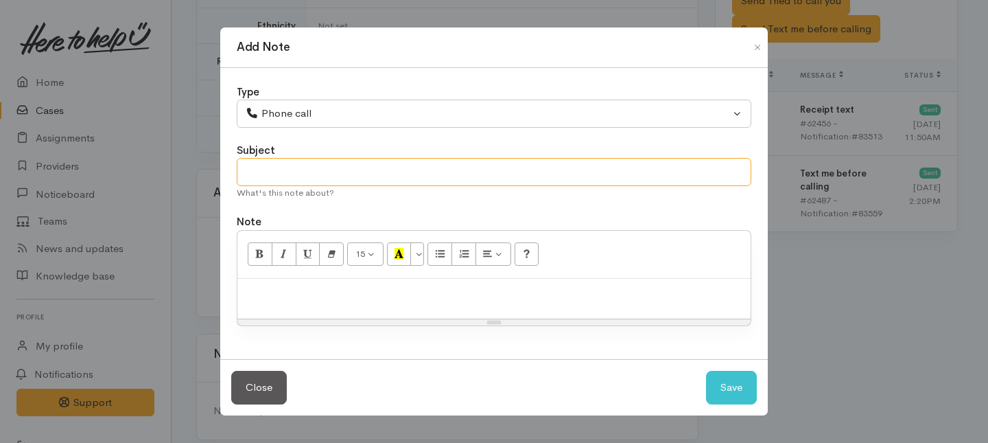
click at [277, 165] on input "text" at bounding box center [494, 172] width 515 height 28
type input "1st Attempt to contact"
click at [272, 303] on div at bounding box center [493, 299] width 513 height 40
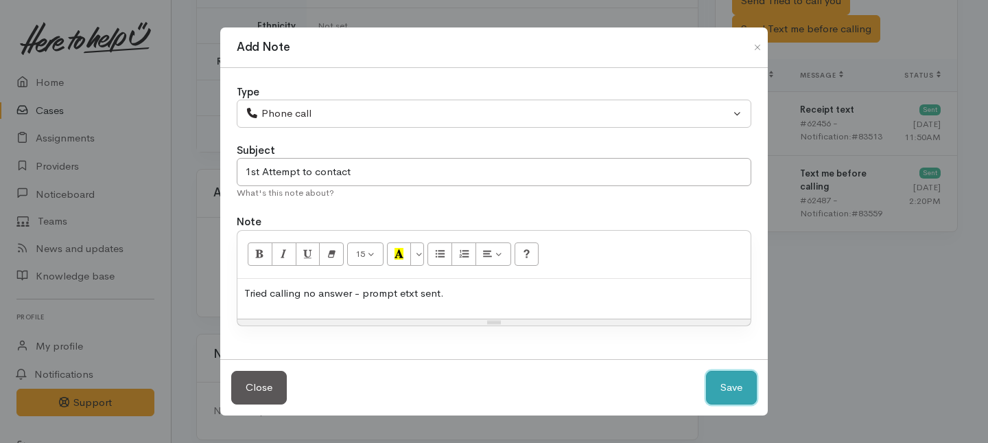
click at [720, 384] on button "Save" at bounding box center [731, 388] width 51 height 34
select select "1"
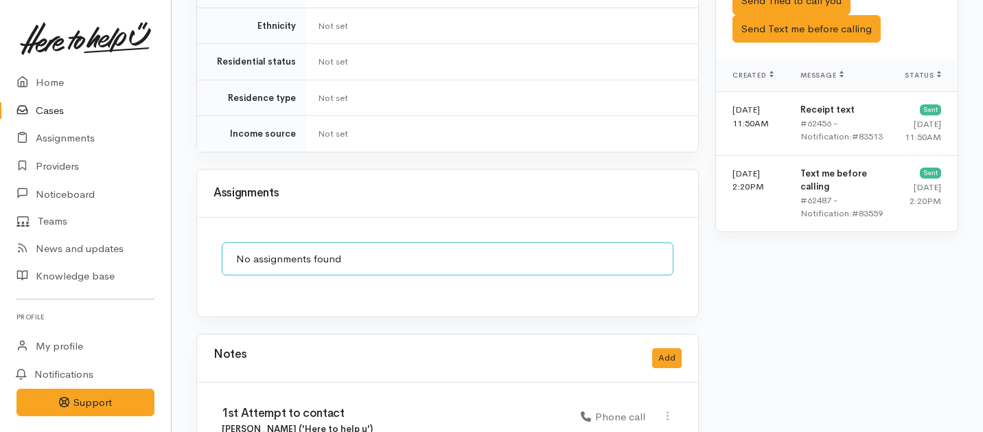
scroll to position [989, 0]
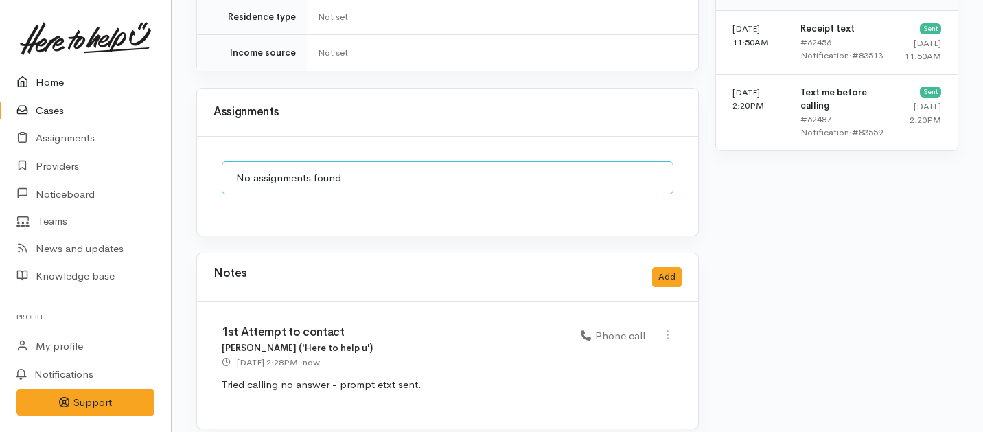
click at [41, 76] on link "Home" at bounding box center [85, 83] width 171 height 28
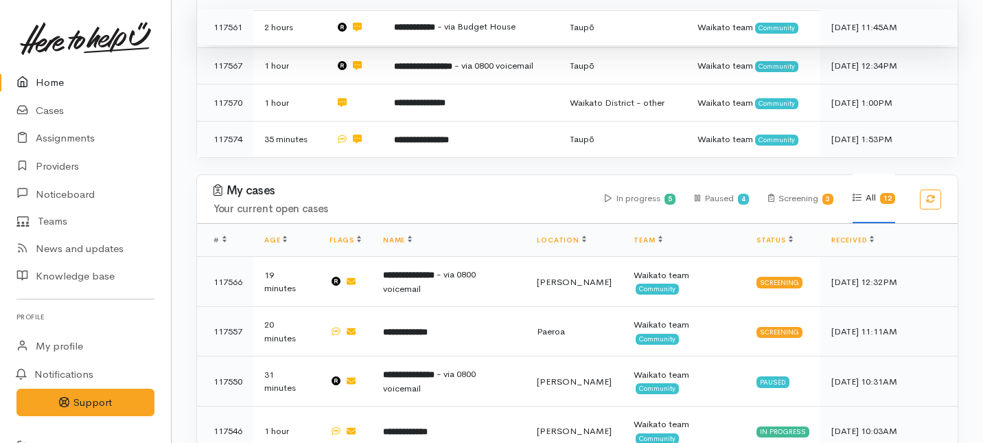
scroll to position [341, 0]
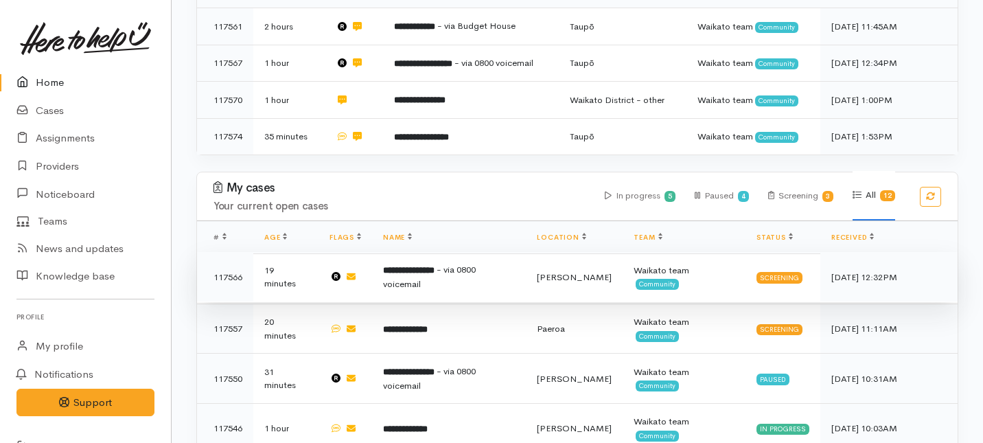
click at [408, 252] on td "**********" at bounding box center [449, 277] width 154 height 50
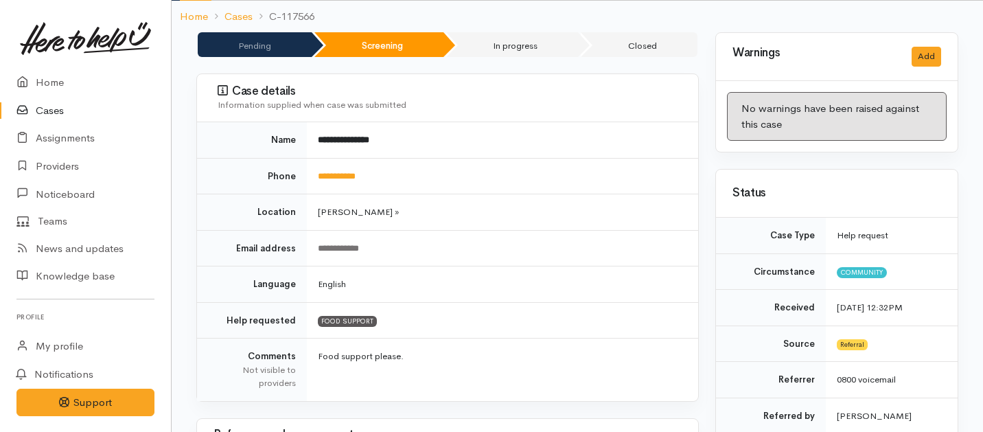
scroll to position [120, 0]
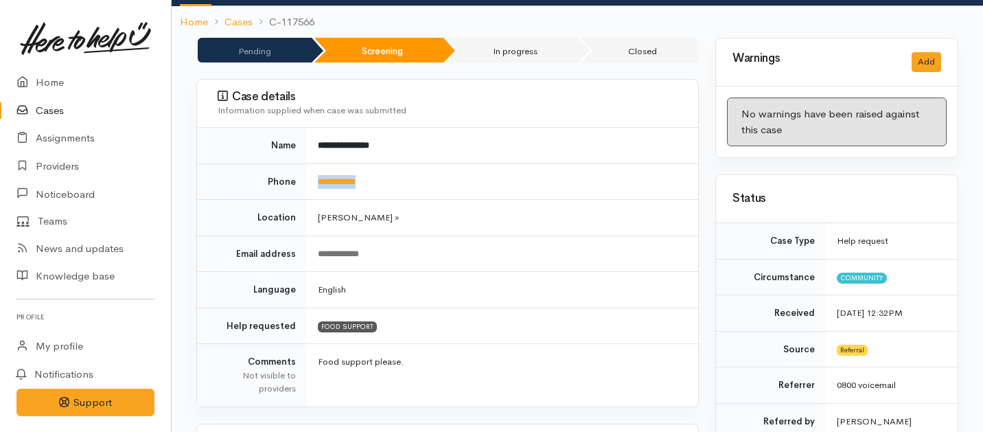
drag, startPoint x: 378, startPoint y: 163, endPoint x: 307, endPoint y: 170, distance: 71.0
click at [307, 170] on td "**********" at bounding box center [502, 181] width 391 height 36
copy link "**********"
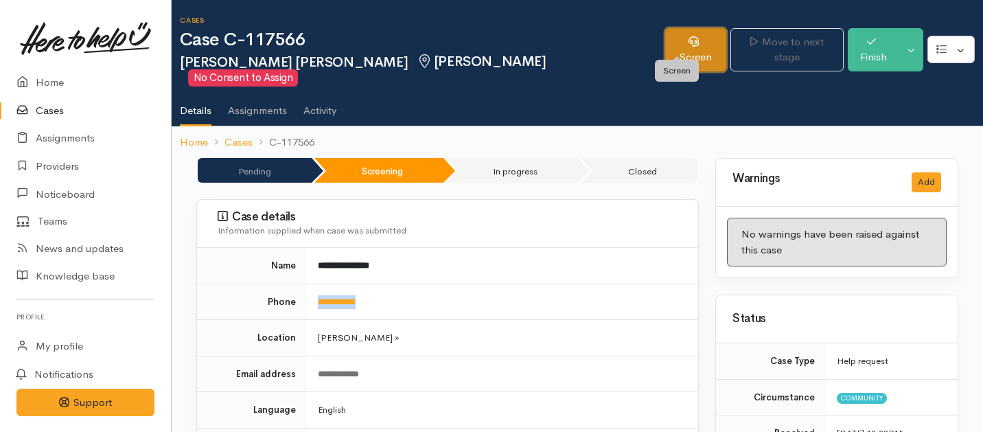
click at [665, 42] on link "Screen" at bounding box center [695, 49] width 61 height 43
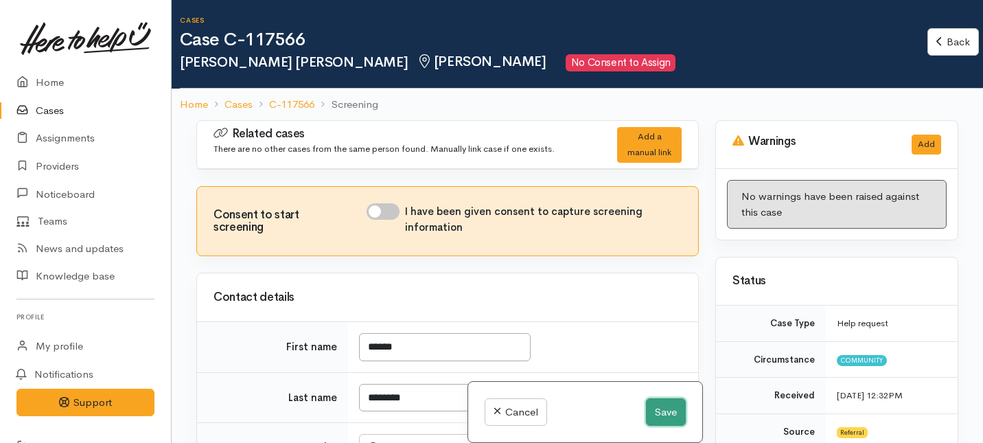
click at [669, 412] on button "Save" at bounding box center [666, 412] width 40 height 28
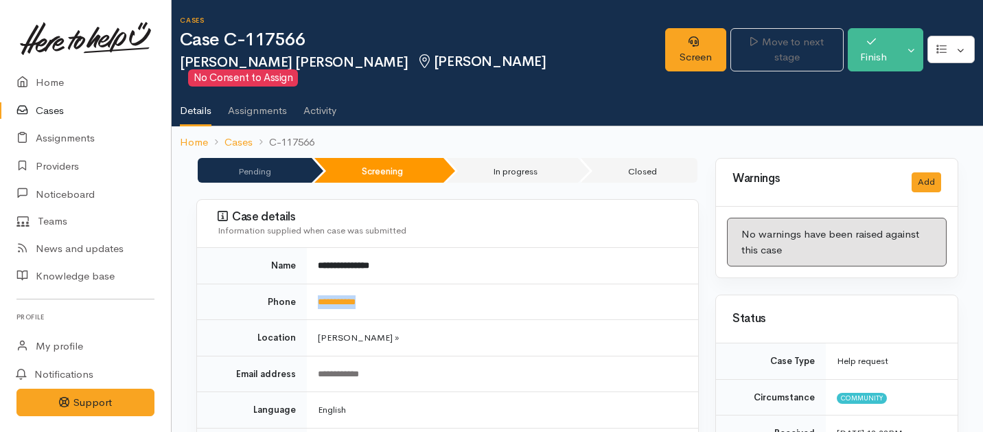
drag, startPoint x: 383, startPoint y: 282, endPoint x: 308, endPoint y: 281, distance: 74.8
click at [308, 283] on td "**********" at bounding box center [502, 301] width 391 height 36
copy link "**********"
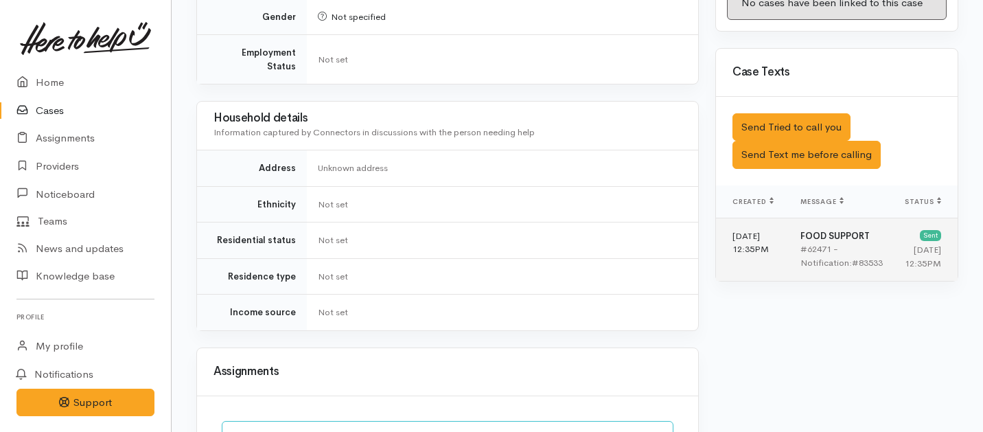
scroll to position [853, 0]
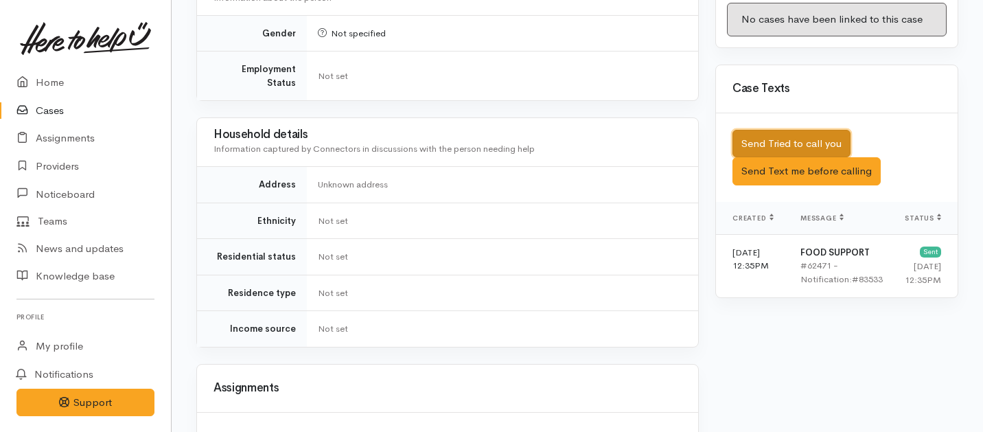
click at [771, 130] on button "Send Tried to call you" at bounding box center [791, 144] width 118 height 28
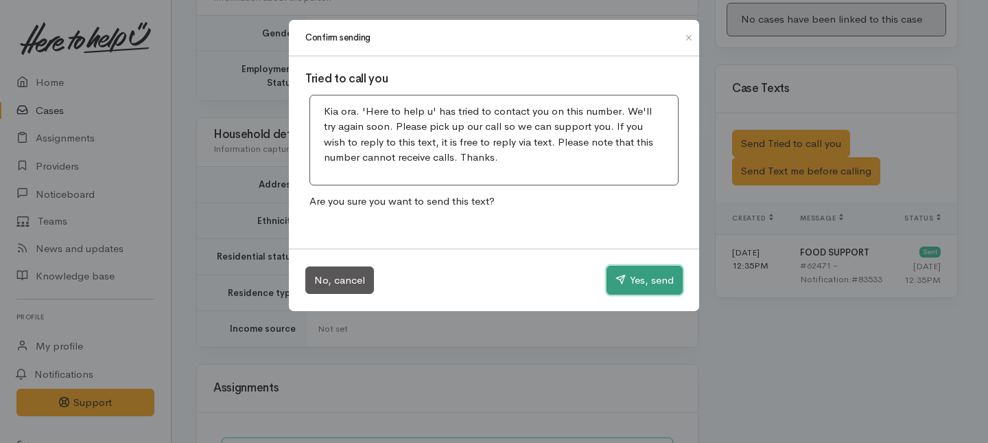
click at [651, 286] on button "Yes, send" at bounding box center [645, 280] width 76 height 29
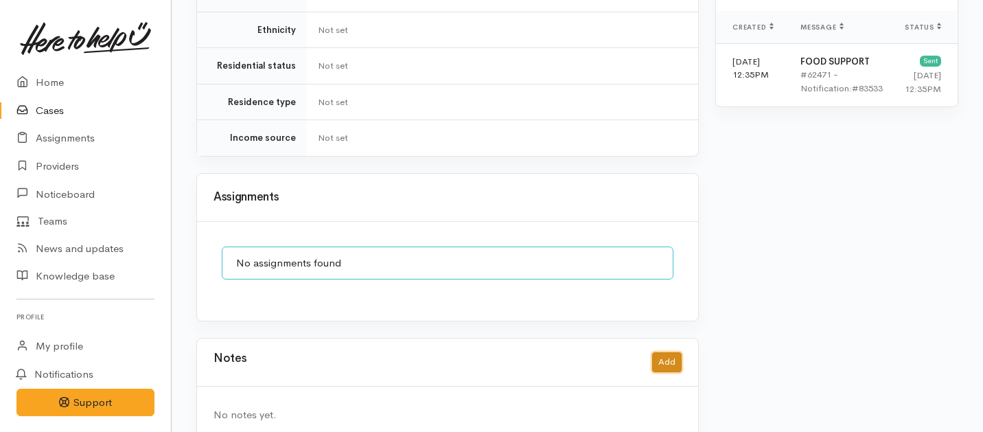
click at [662, 352] on button "Add" at bounding box center [667, 362] width 30 height 20
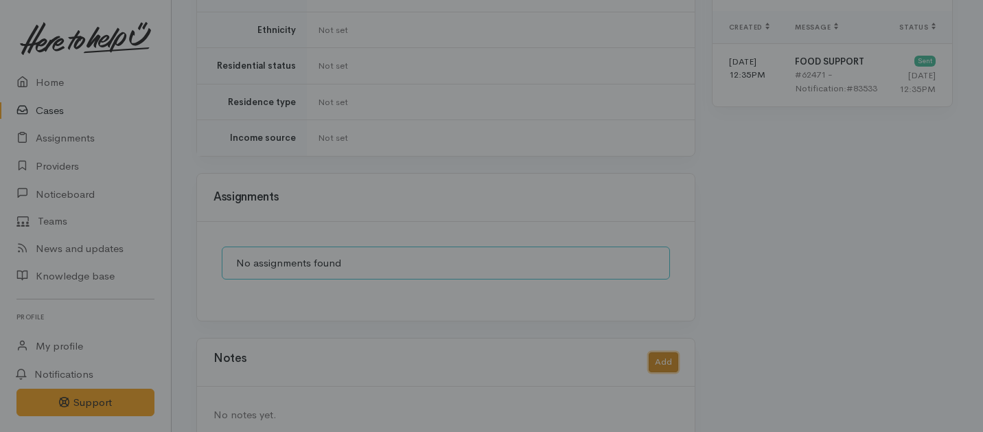
scroll to position [1033, 0]
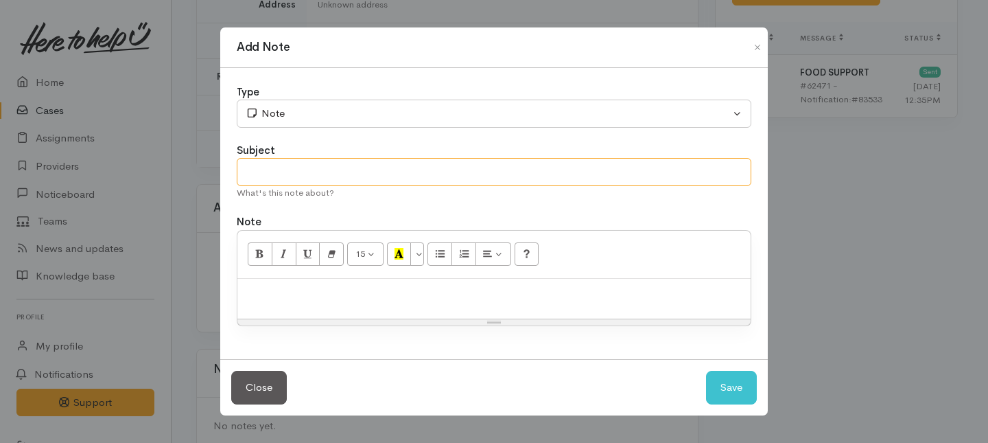
click at [288, 178] on input "text" at bounding box center [494, 172] width 515 height 28
type input "1st attempt to contact"
click at [288, 301] on p at bounding box center [494, 293] width 500 height 16
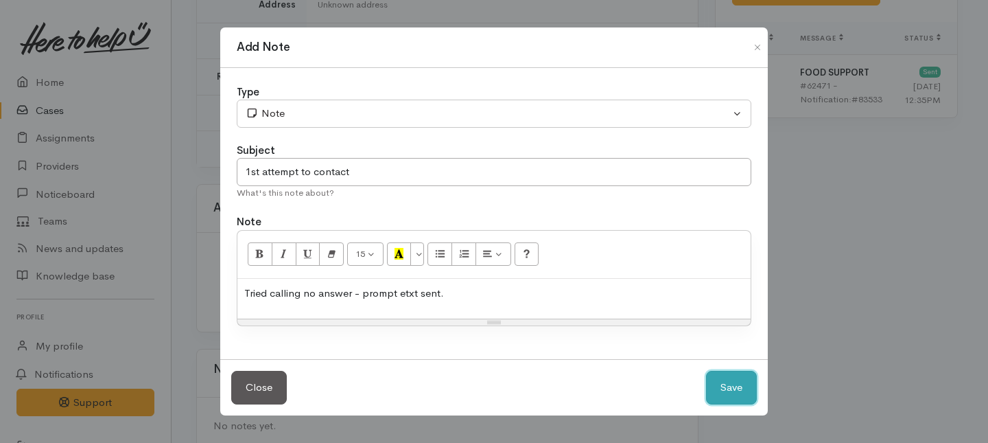
click at [755, 392] on button "Save" at bounding box center [731, 388] width 51 height 34
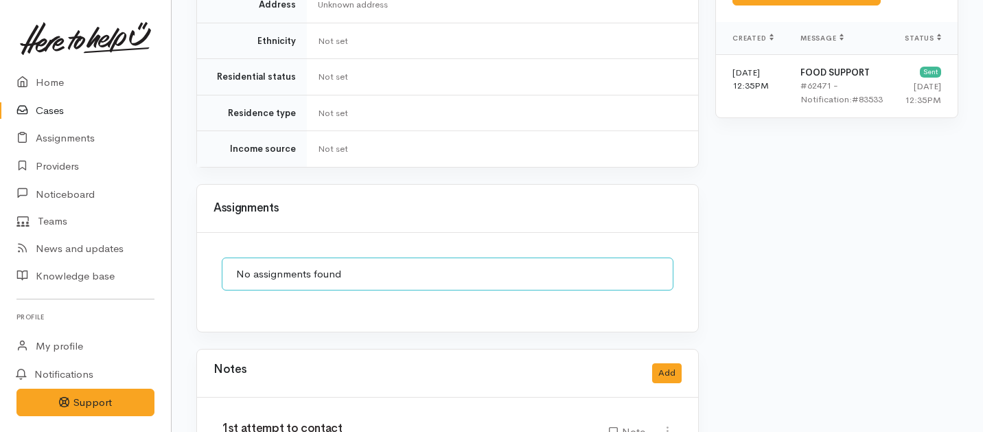
scroll to position [1113, 0]
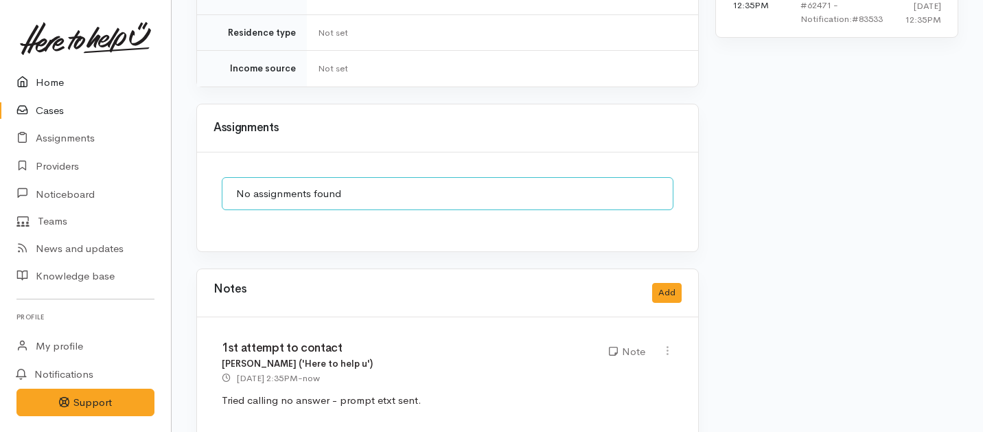
click at [46, 76] on link "Home" at bounding box center [85, 83] width 171 height 28
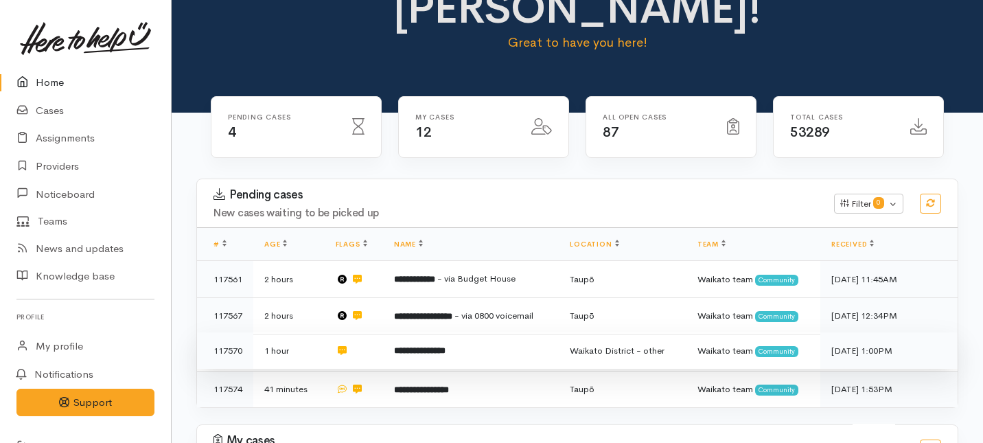
scroll to position [91, 0]
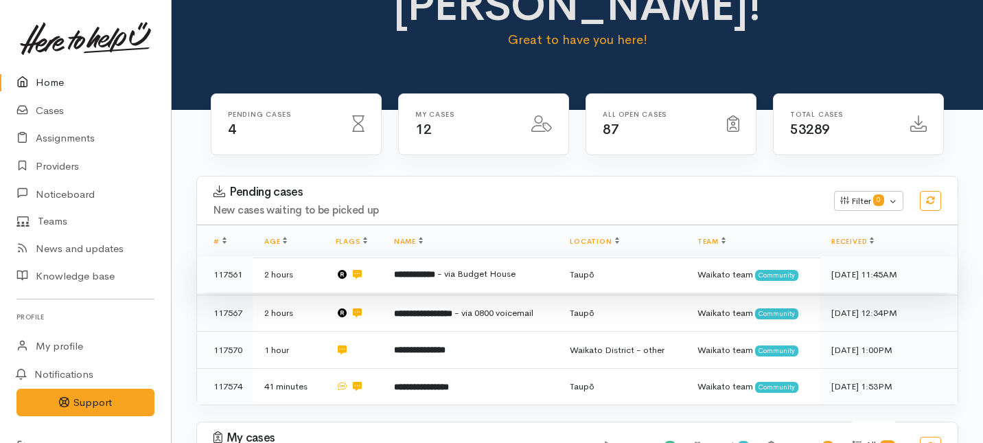
click at [444, 256] on td "**********" at bounding box center [471, 274] width 176 height 37
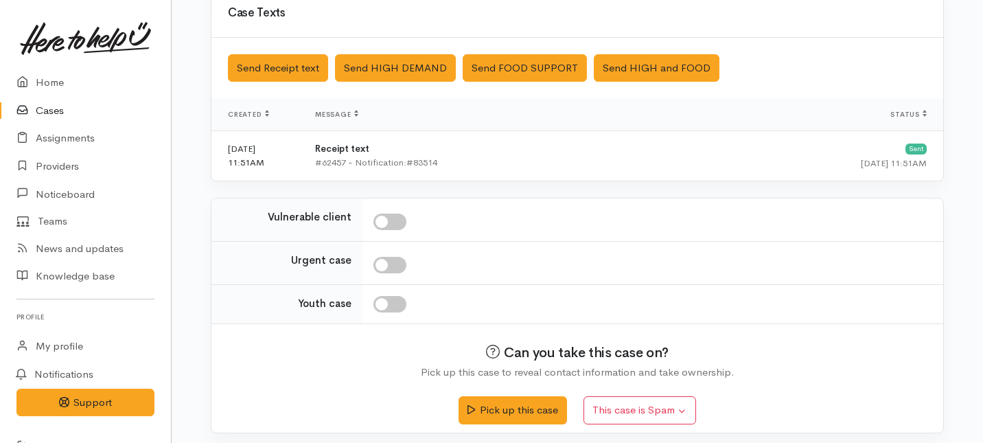
scroll to position [531, 0]
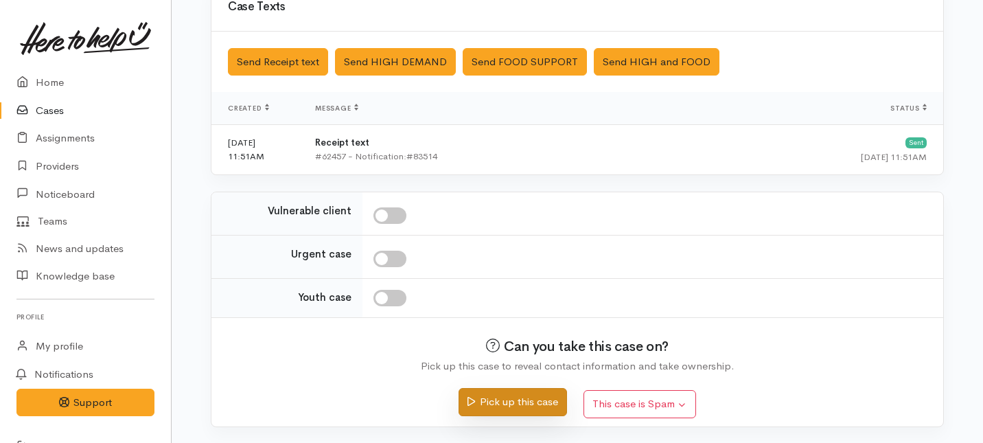
click at [472, 402] on icon "submit" at bounding box center [471, 401] width 8 height 10
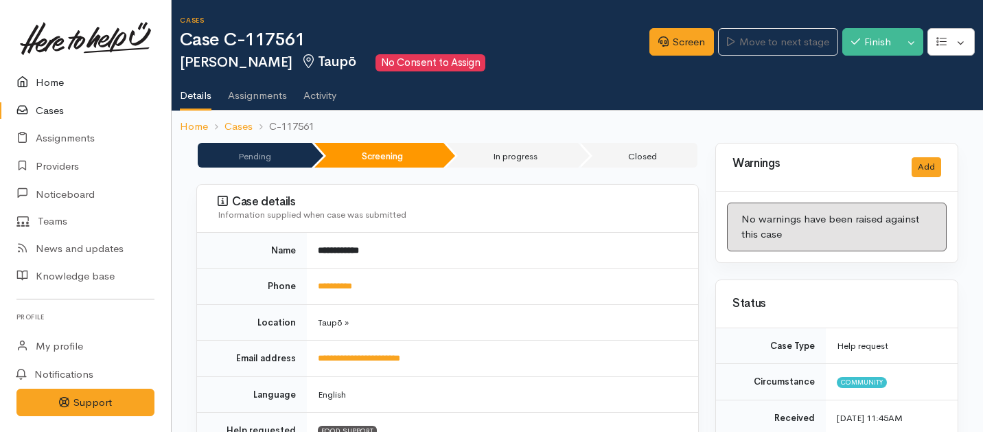
click at [47, 83] on link "Home" at bounding box center [85, 83] width 171 height 28
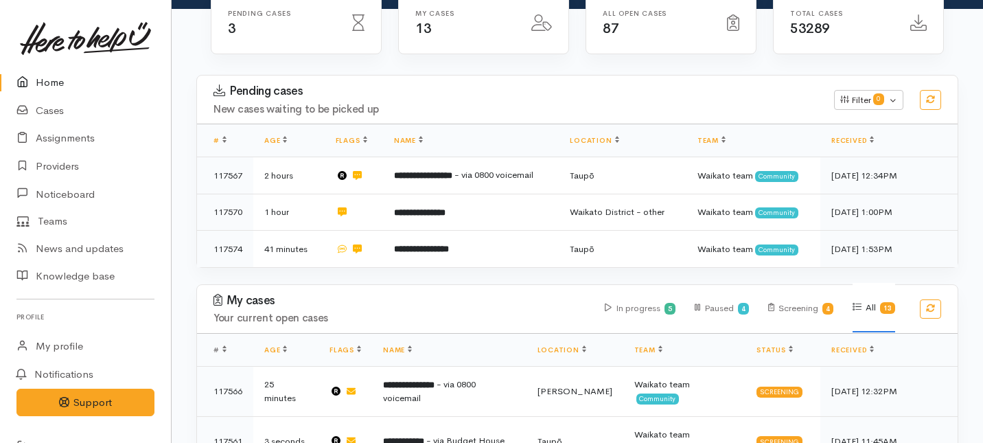
scroll to position [198, 0]
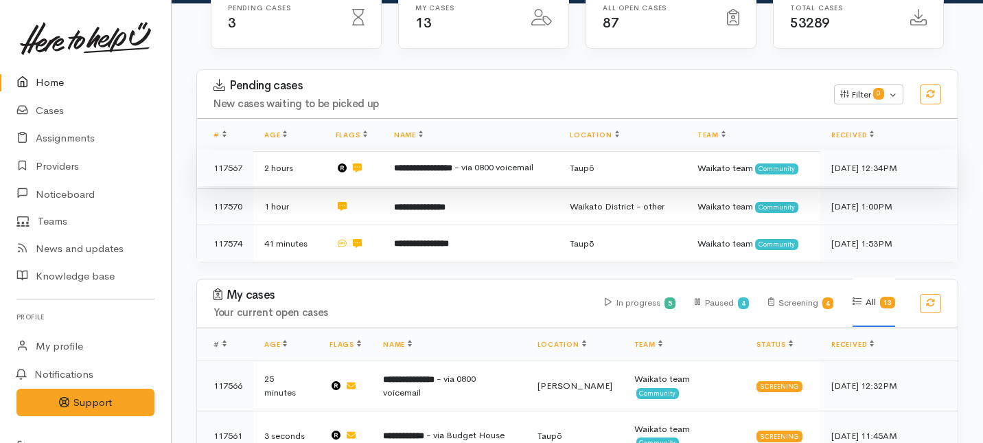
click at [476, 150] on td "**********" at bounding box center [471, 168] width 176 height 37
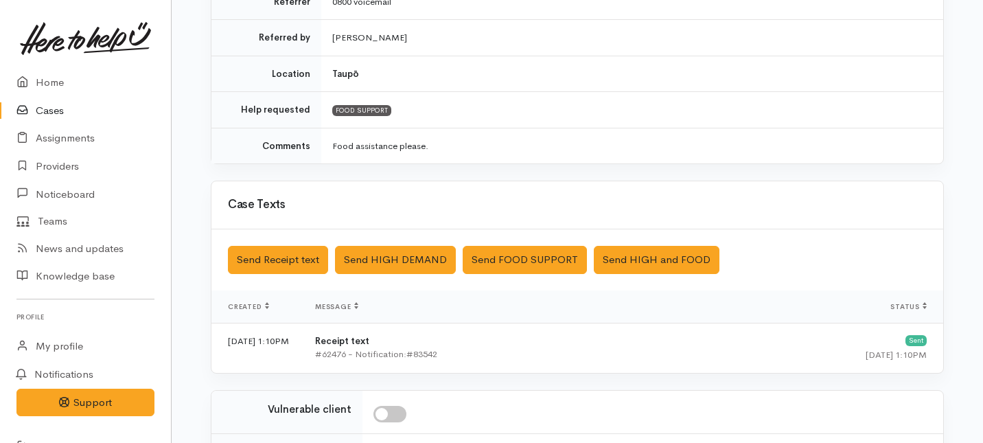
scroll to position [491, 0]
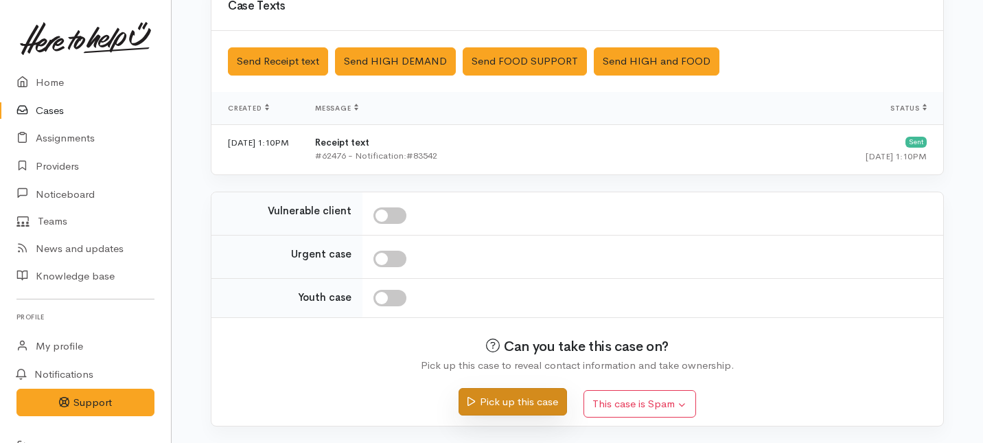
click at [473, 399] on icon "submit" at bounding box center [471, 401] width 8 height 10
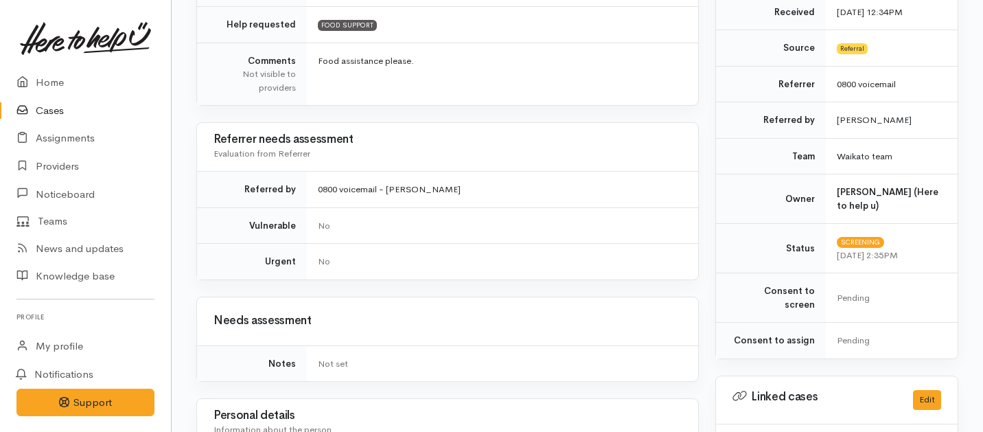
scroll to position [453, 0]
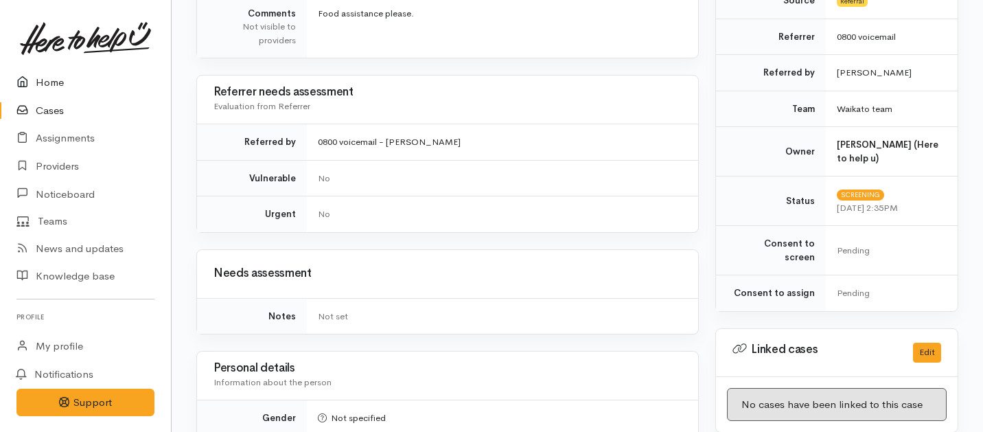
click at [50, 82] on link "Home" at bounding box center [85, 83] width 171 height 28
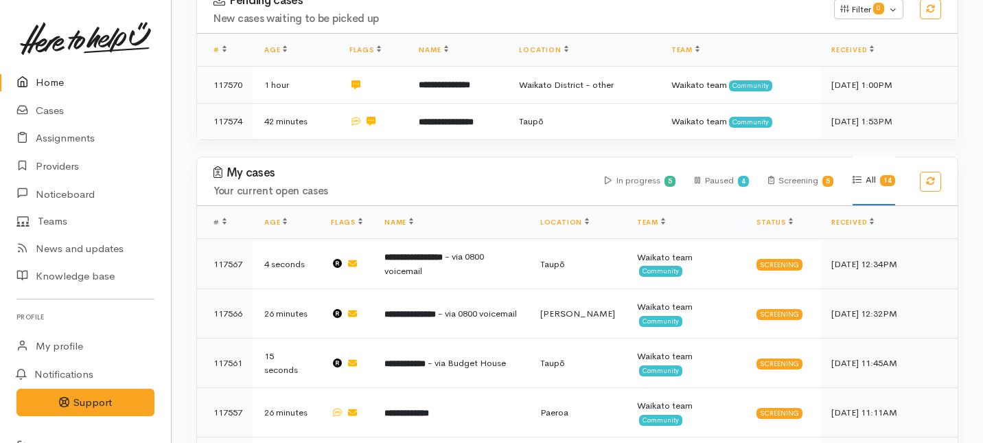
scroll to position [286, 0]
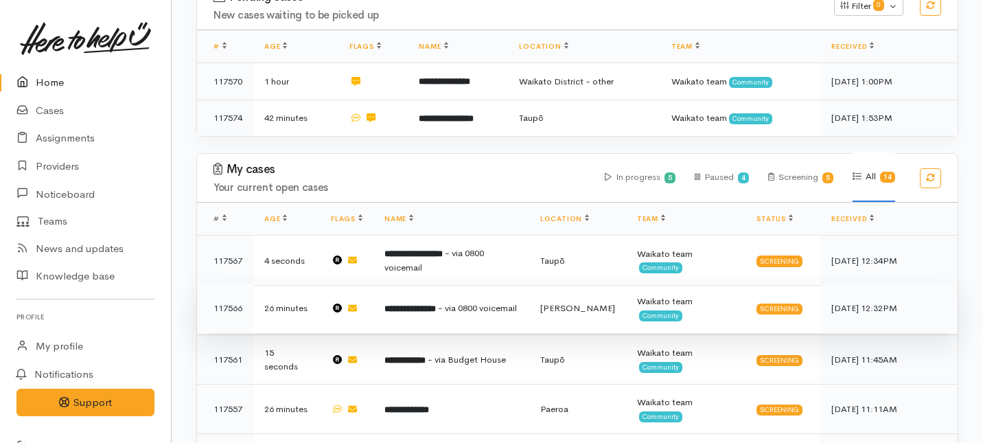
click at [433, 283] on td "**********" at bounding box center [451, 307] width 156 height 49
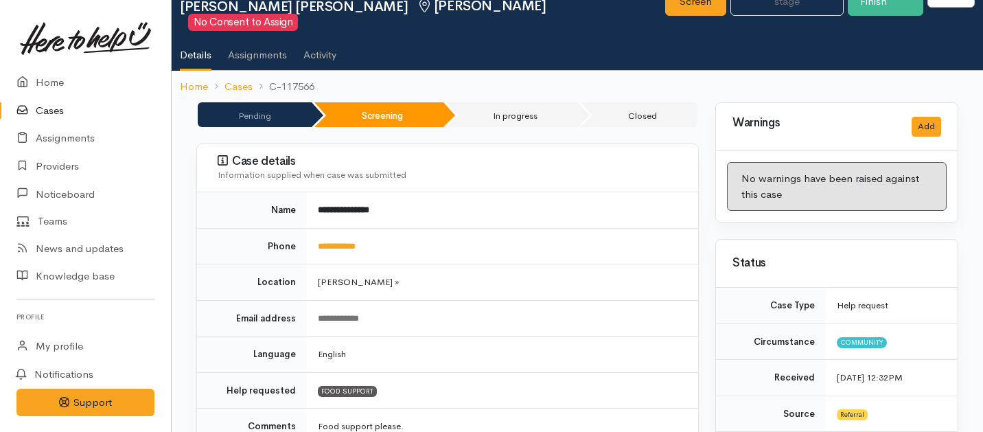
scroll to position [75, 0]
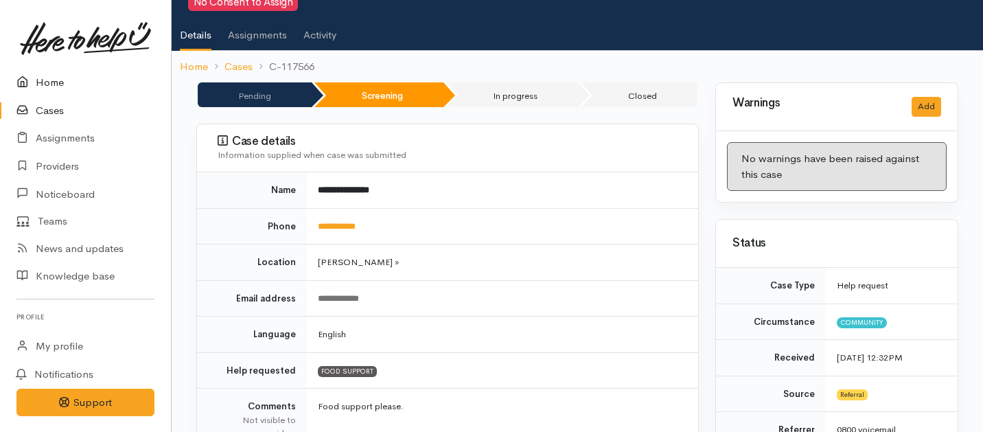
click at [56, 80] on link "Home" at bounding box center [85, 83] width 171 height 28
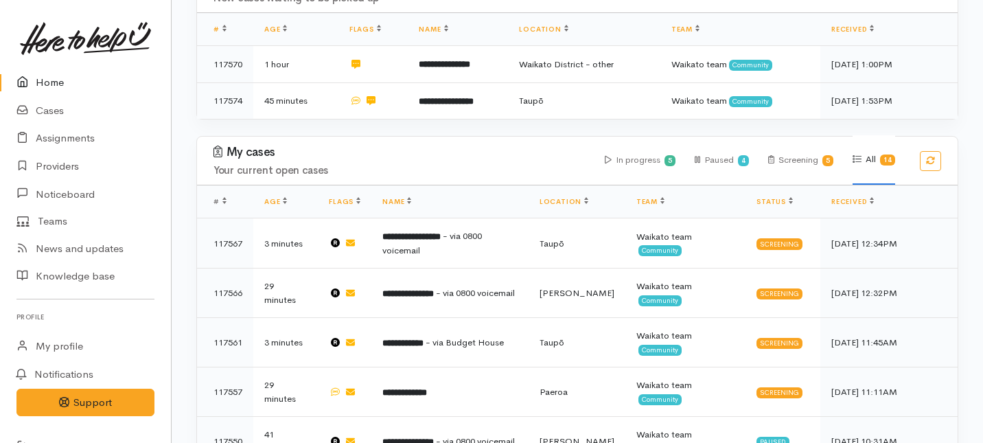
scroll to position [309, 0]
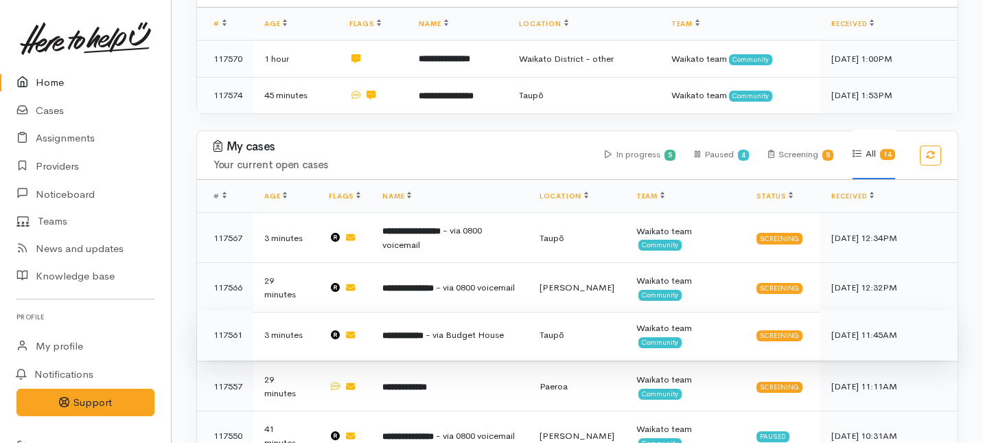
click at [408, 310] on td "**********" at bounding box center [449, 334] width 157 height 49
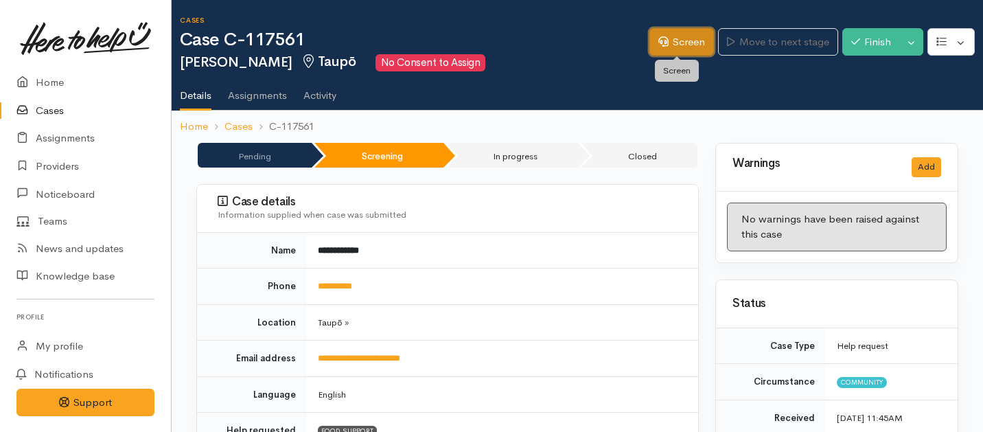
click at [664, 47] on link "Screen" at bounding box center [681, 42] width 65 height 28
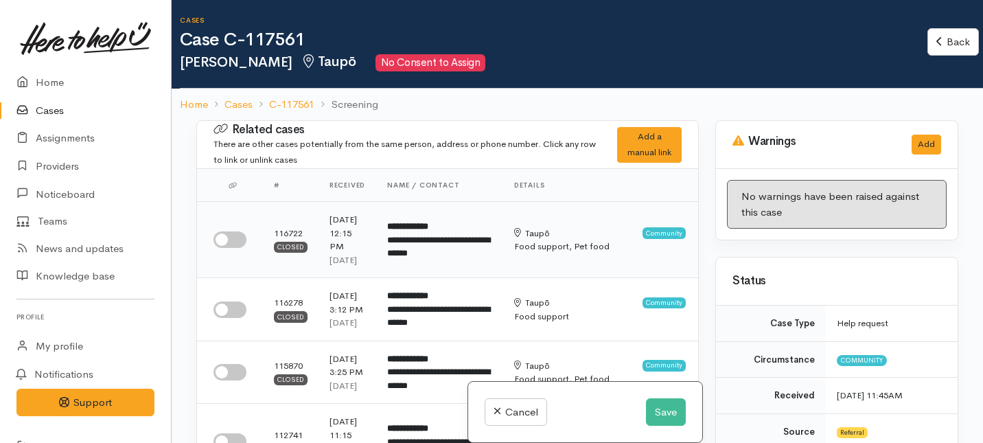
click at [236, 244] on input "checkbox" at bounding box center [229, 239] width 33 height 16
checkbox input "true"
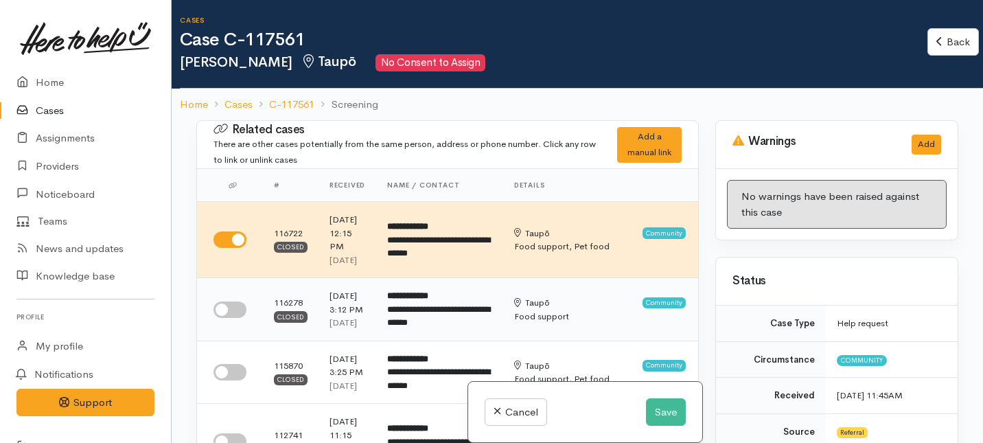
click at [235, 318] on input "checkbox" at bounding box center [229, 309] width 33 height 16
checkbox input "true"
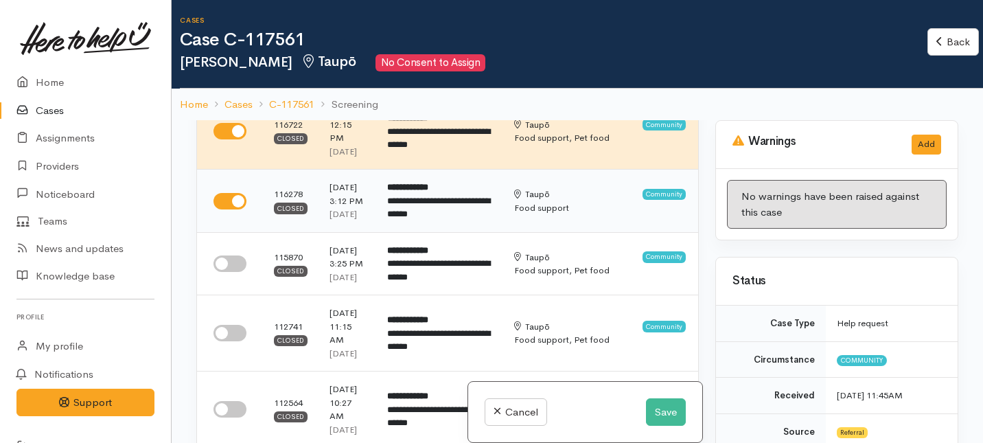
scroll to position [118, 0]
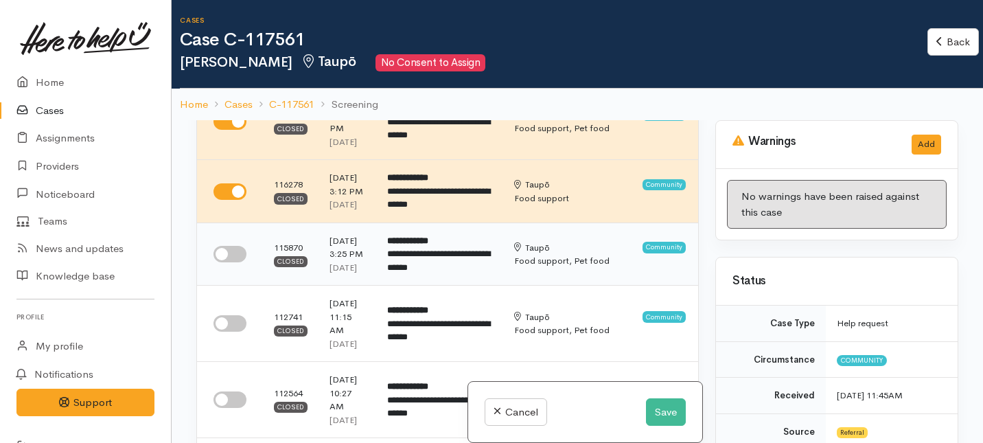
click at [231, 285] on td at bounding box center [230, 253] width 66 height 63
click at [233, 262] on input "checkbox" at bounding box center [229, 254] width 33 height 16
checkbox input "true"
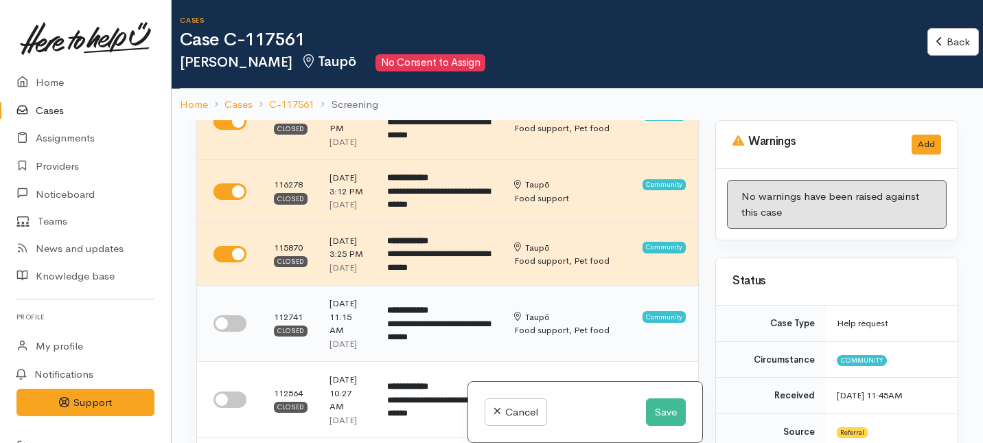
click at [231, 331] on input "checkbox" at bounding box center [229, 323] width 33 height 16
checkbox input "true"
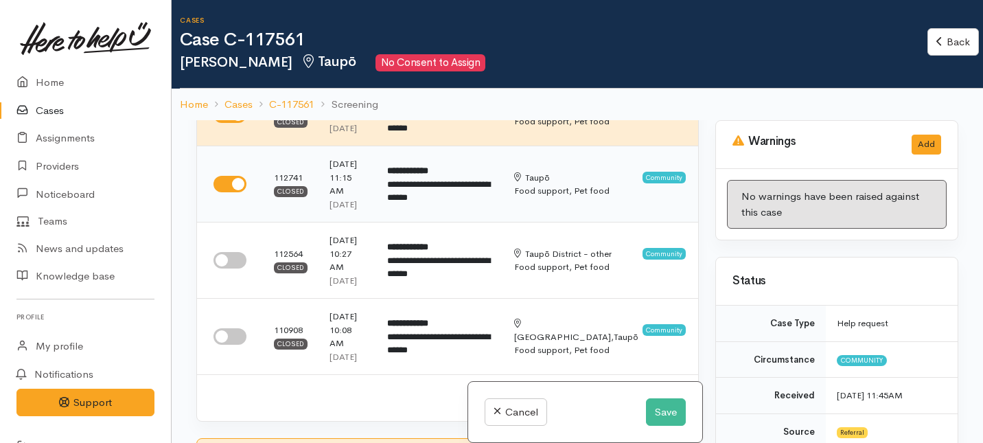
scroll to position [268, 0]
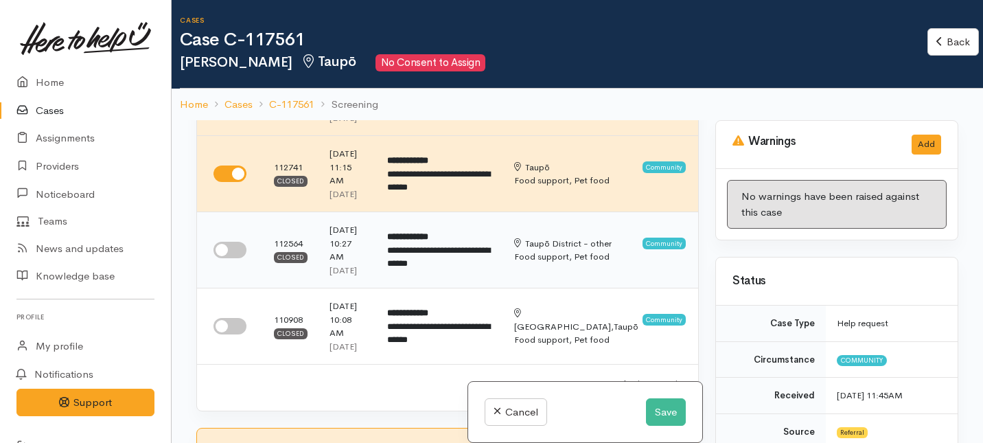
click at [232, 258] on input "checkbox" at bounding box center [229, 250] width 33 height 16
checkbox input "true"
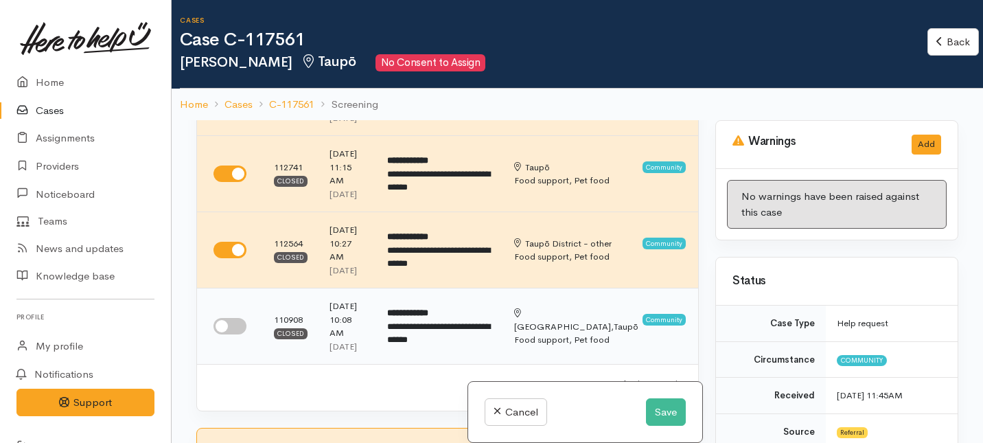
click at [232, 334] on input "checkbox" at bounding box center [229, 326] width 33 height 16
checkbox input "true"
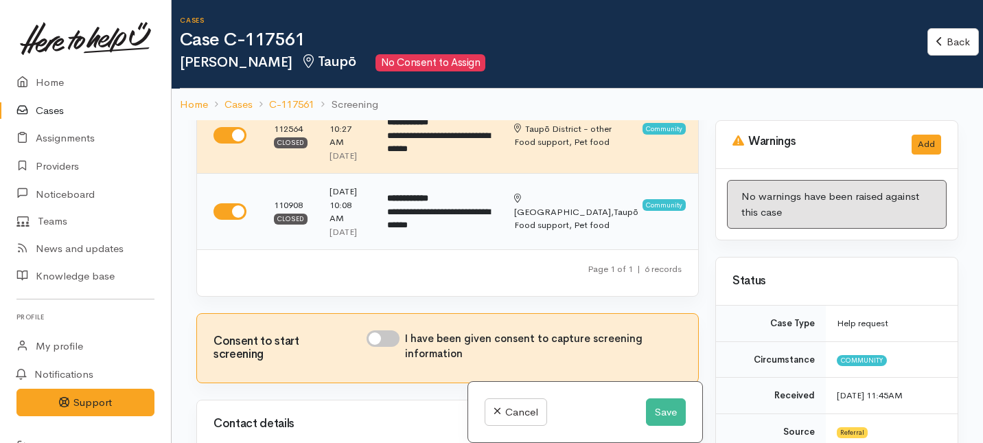
scroll to position [461, 0]
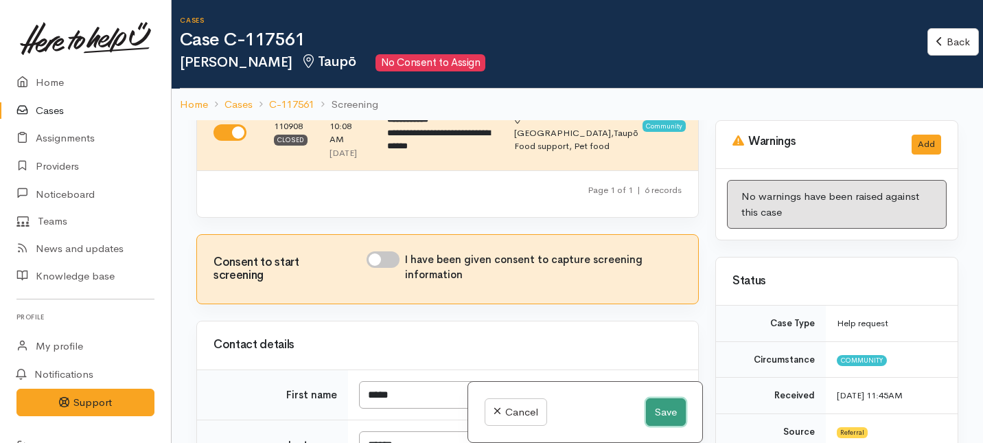
click at [663, 410] on button "Save" at bounding box center [666, 412] width 40 height 28
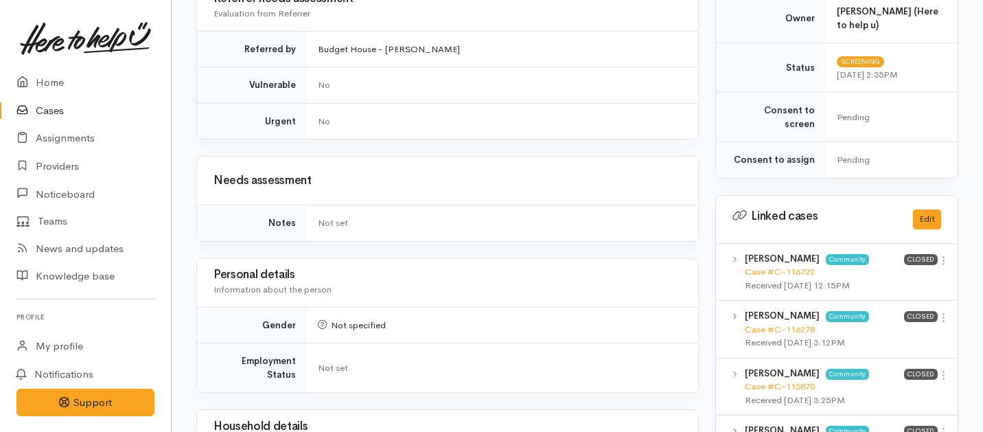
scroll to position [651, 0]
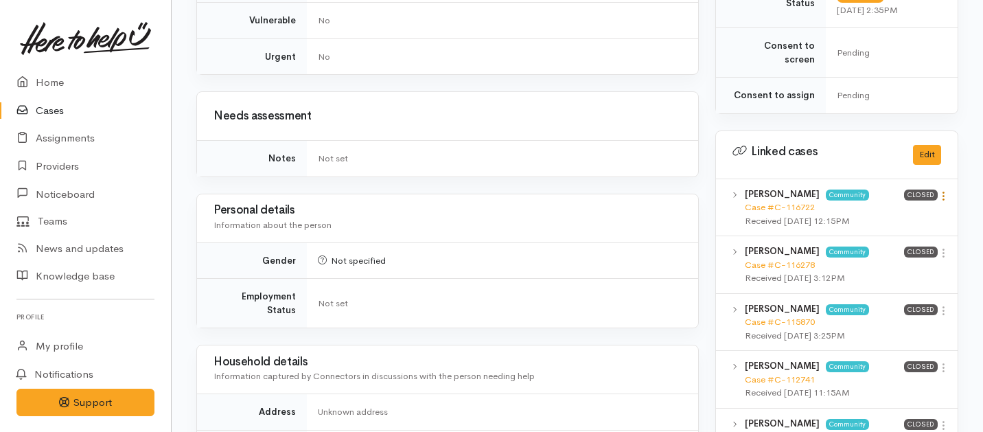
click at [942, 190] on icon at bounding box center [943, 196] width 12 height 12
click at [870, 212] on link "View case" at bounding box center [894, 222] width 108 height 21
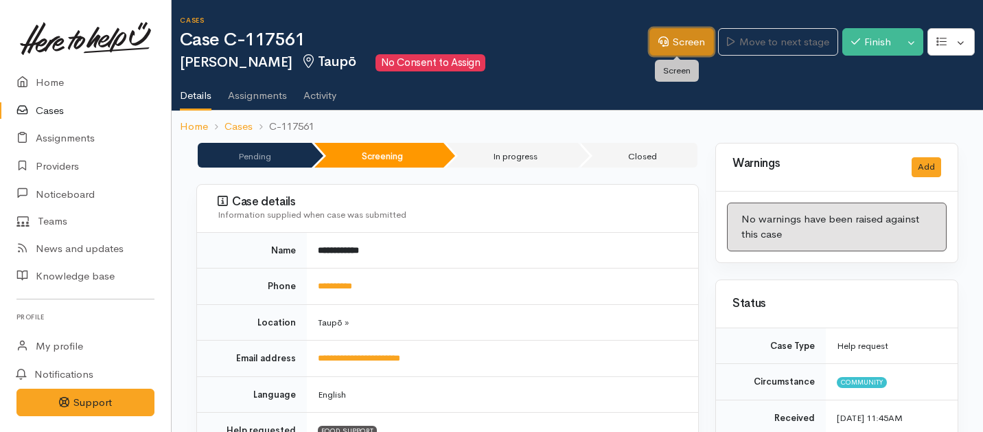
click at [675, 49] on link "Screen" at bounding box center [681, 42] width 65 height 28
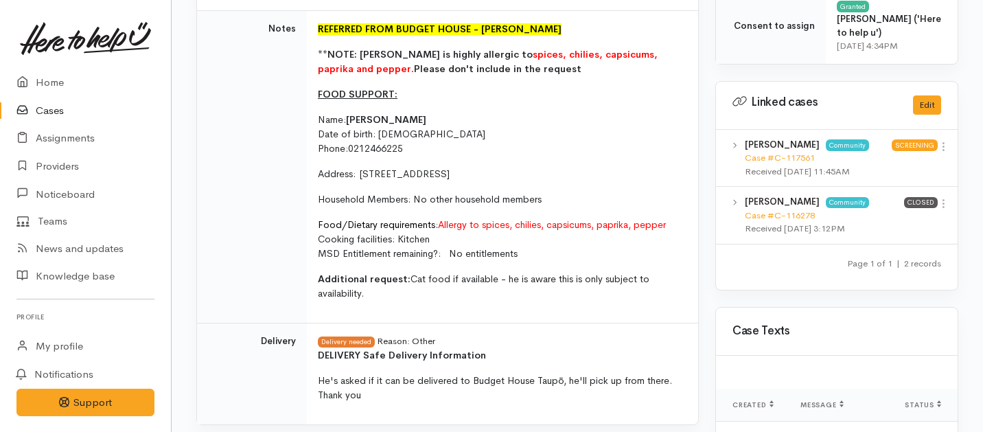
scroll to position [772, 0]
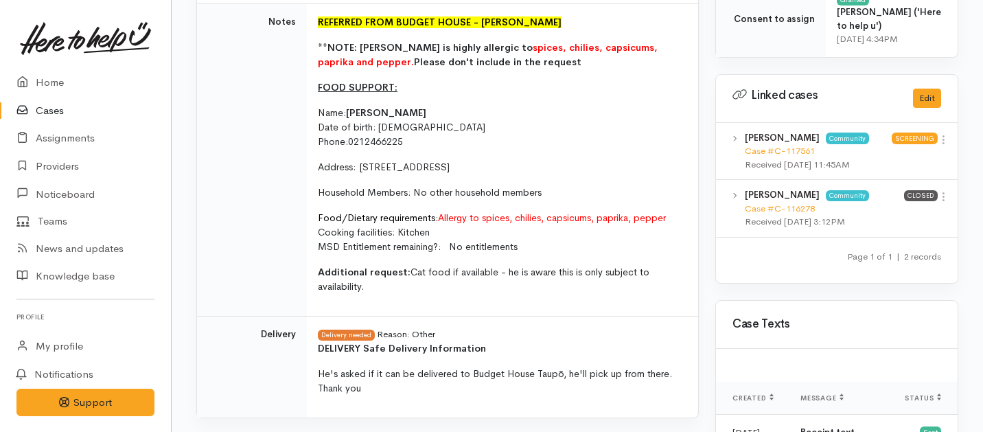
drag, startPoint x: 410, startPoint y: 288, endPoint x: 318, endPoint y: 18, distance: 285.4
click at [318, 18] on td "REFERRED FROM BUDGET HOUSE - [PERSON_NAME] **NOTE: [PERSON_NAME] is highly alle…" at bounding box center [502, 160] width 391 height 312
copy td "REFERRED FROM BUDGET HOUSE - [PERSON_NAME] **NOTE: [PERSON_NAME] is highly alle…"
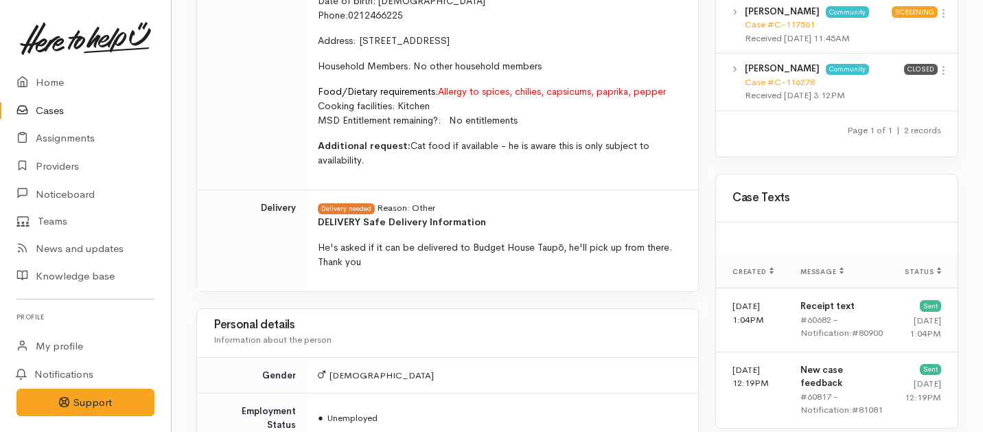
scroll to position [911, 0]
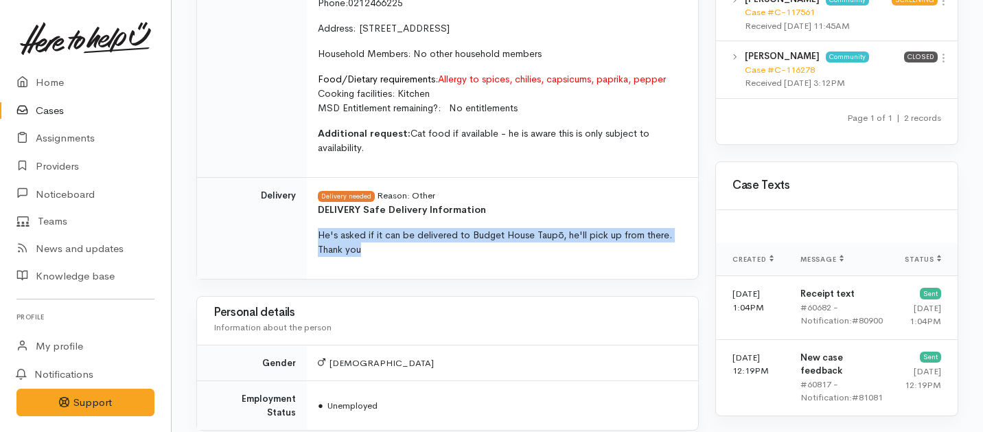
drag, startPoint x: 387, startPoint y: 254, endPoint x: 316, endPoint y: 233, distance: 73.8
click at [316, 233] on td "Delivery needed Reason: Other DELIVERY Safe Delivery Information   He's asked i…" at bounding box center [502, 228] width 391 height 101
copy span "He's asked if it can be delivered to Budget House Taupō, he'll pick up from the…"
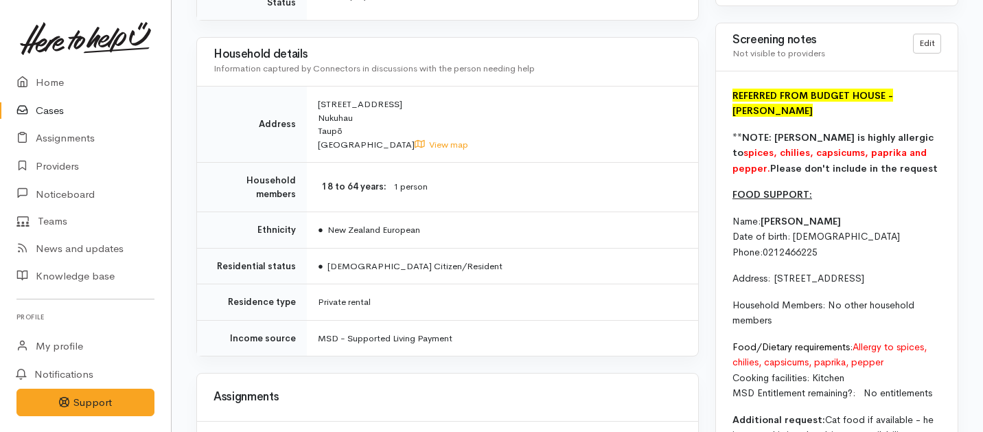
scroll to position [1128, 0]
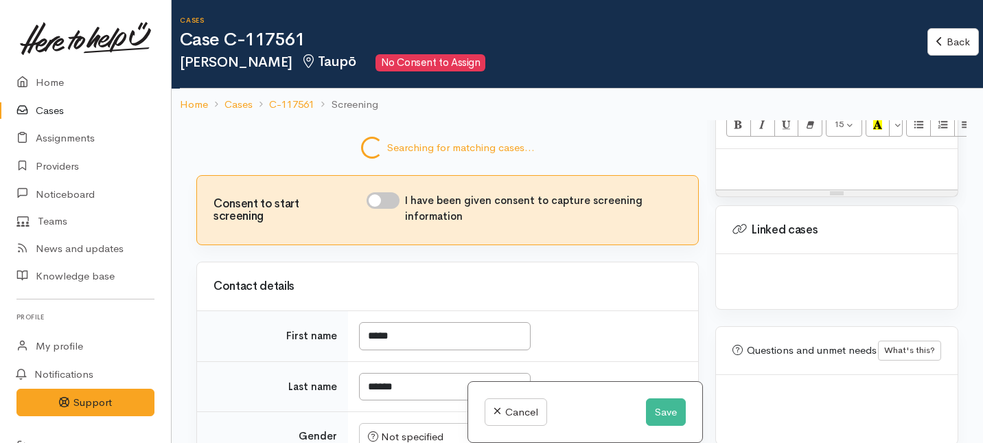
scroll to position [1180, 0]
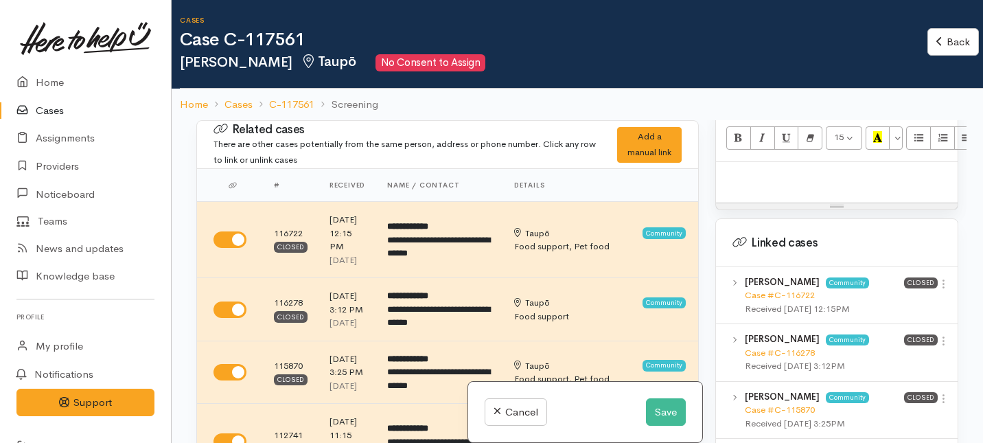
click at [769, 180] on p at bounding box center [837, 177] width 228 height 16
paste div
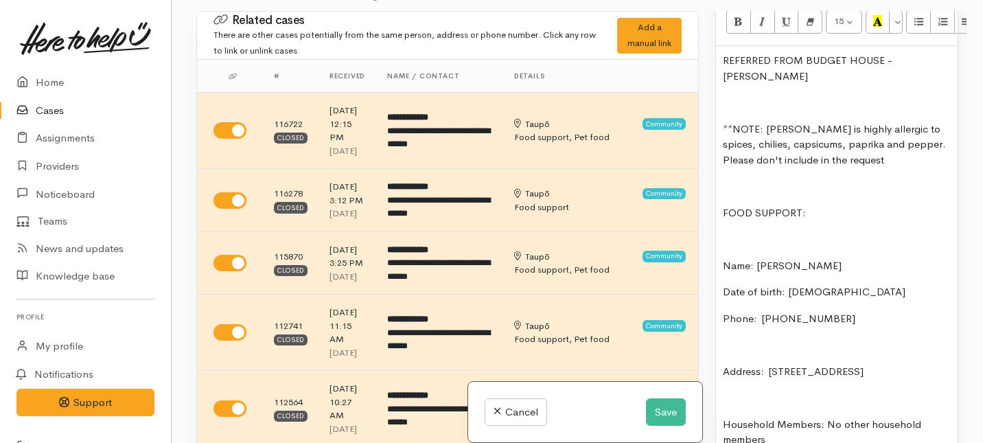
scroll to position [1182, 0]
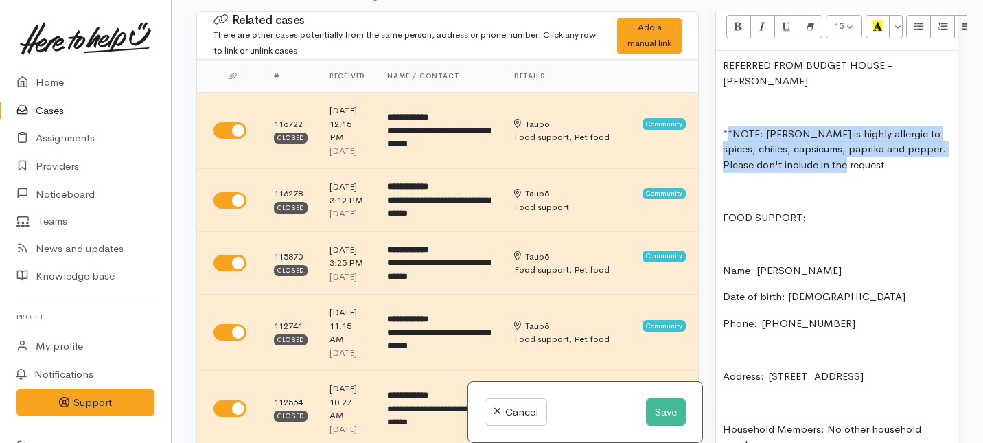
drag, startPoint x: 874, startPoint y: 170, endPoint x: 726, endPoint y: 128, distance: 153.4
click at [726, 128] on p "**NOTE: Quinn is highly allergic to spices, chilies, capsicums, paprika and pep…" at bounding box center [837, 149] width 228 height 47
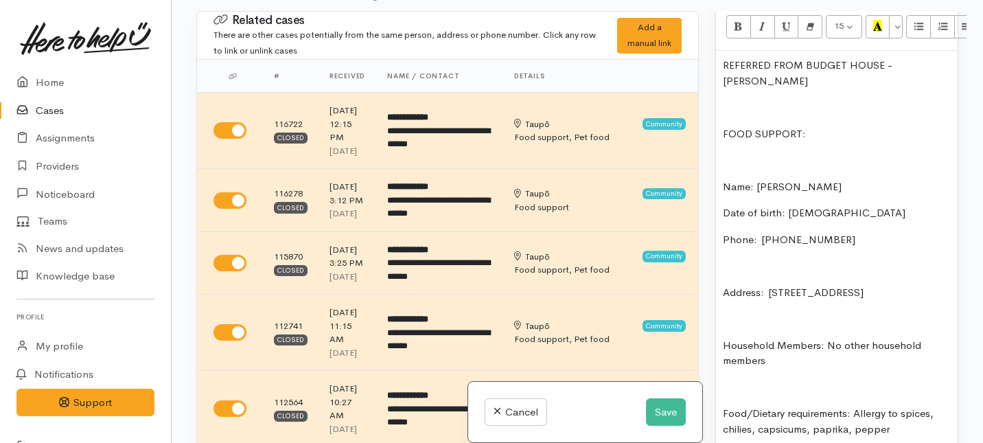
click at [723, 135] on p "FOOD SUPPORT:" at bounding box center [837, 134] width 228 height 16
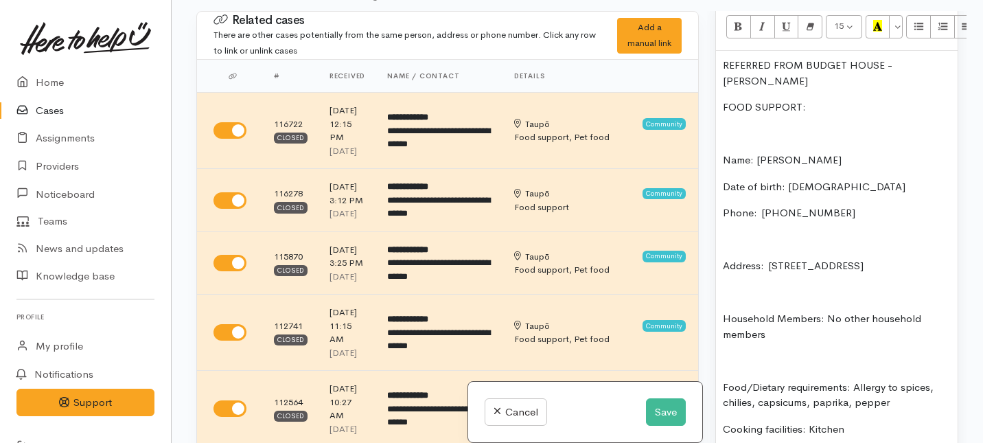
click at [724, 158] on p "Name: [PERSON_NAME]" at bounding box center [837, 160] width 228 height 16
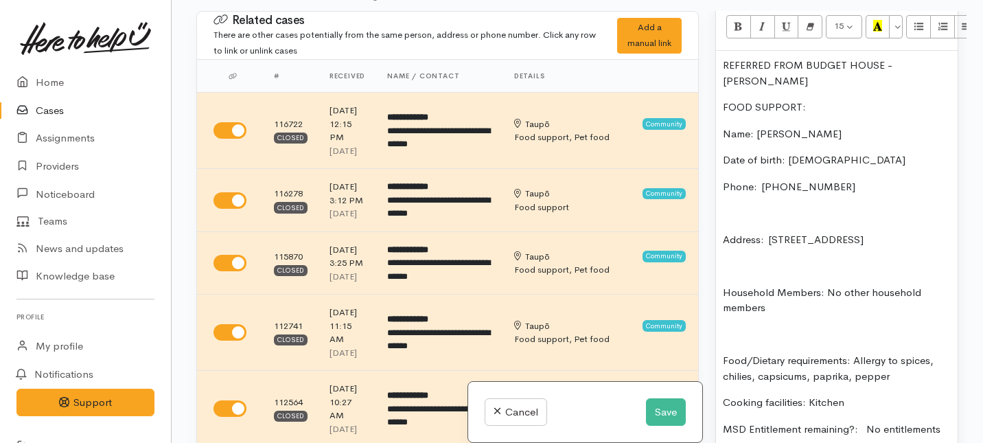
click at [725, 237] on p "Address:  10A Pitiroi Street, Nukuhau, Taupō, New Zealand" at bounding box center [837, 240] width 228 height 16
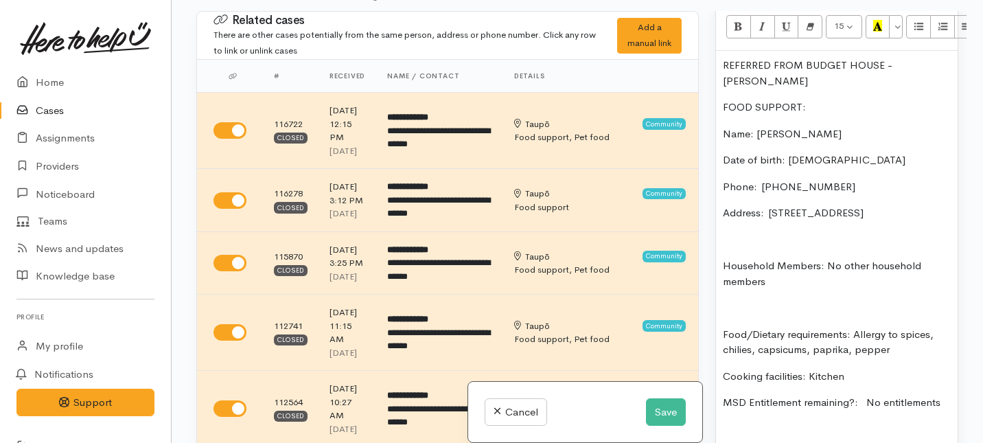
click at [725, 286] on p "Household Members: No other household members" at bounding box center [837, 273] width 228 height 31
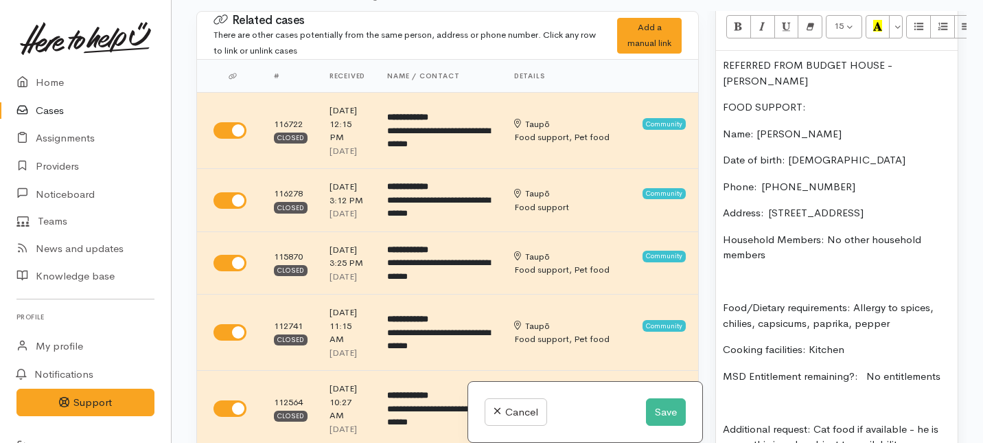
click at [724, 325] on p "Food/Dietary requirements: Allergy to spices, chilies, capsicums, paprika, pepp…" at bounding box center [837, 315] width 228 height 31
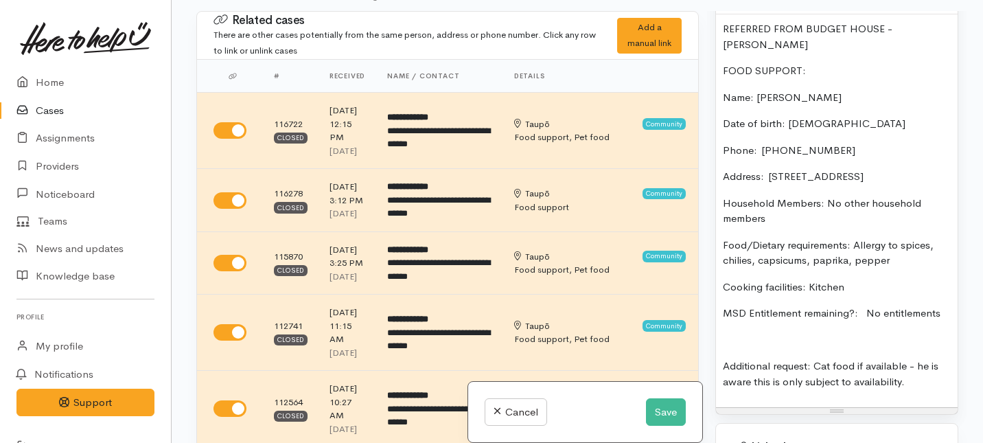
scroll to position [1222, 0]
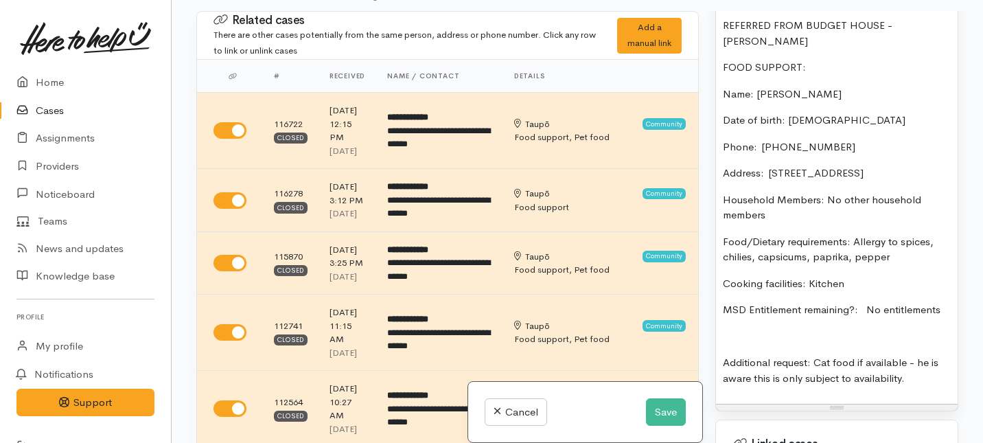
click at [723, 379] on p "Additional request: Cat food if available - he is aware this is only subject to…" at bounding box center [837, 370] width 228 height 31
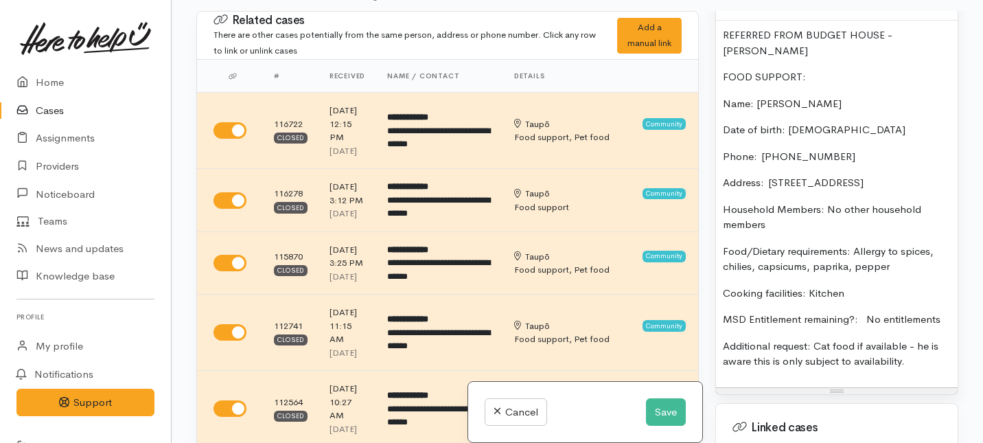
scroll to position [1209, 0]
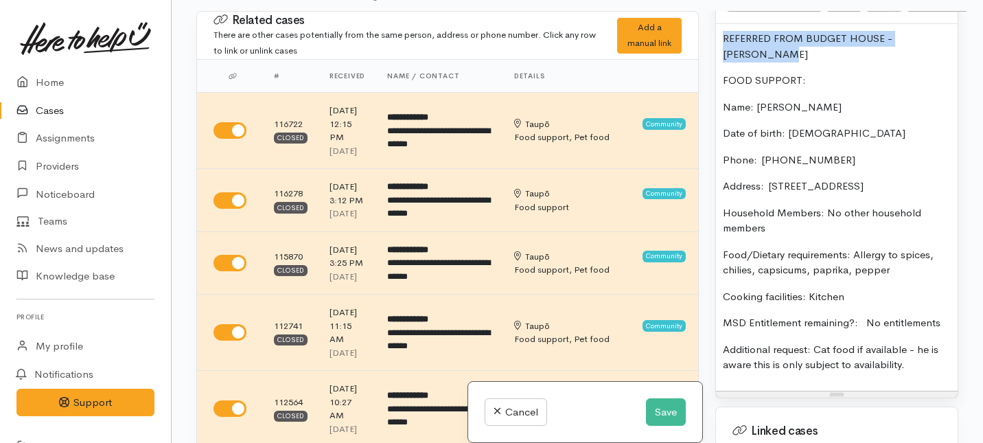
drag, startPoint x: 770, startPoint y: 54, endPoint x: 723, endPoint y: 32, distance: 52.2
click at [723, 32] on p "REFERRED FROM BUDGET HOUSE - Tania Toma" at bounding box center [837, 46] width 228 height 31
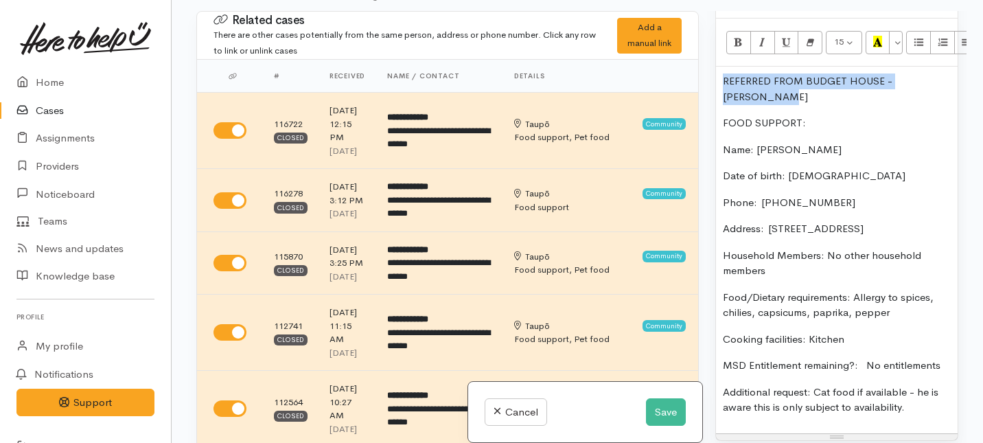
scroll to position [1161, 0]
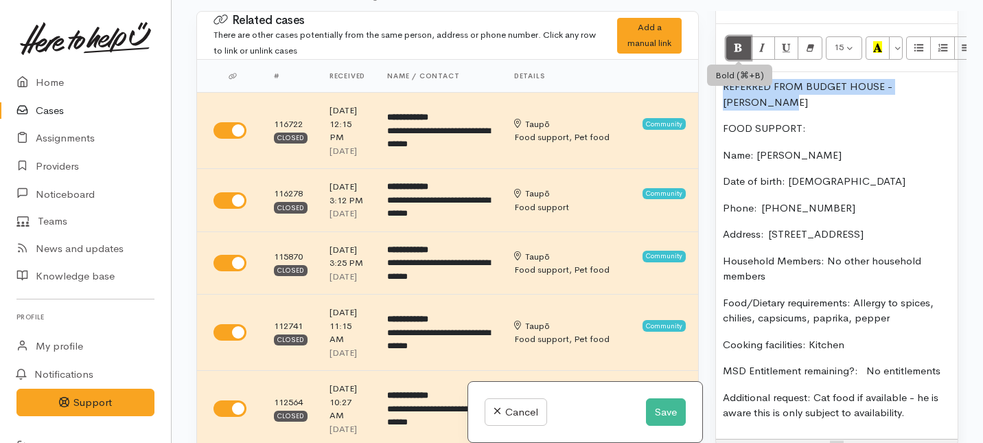
click at [746, 46] on button "Bold (⌘+B)" at bounding box center [738, 47] width 25 height 23
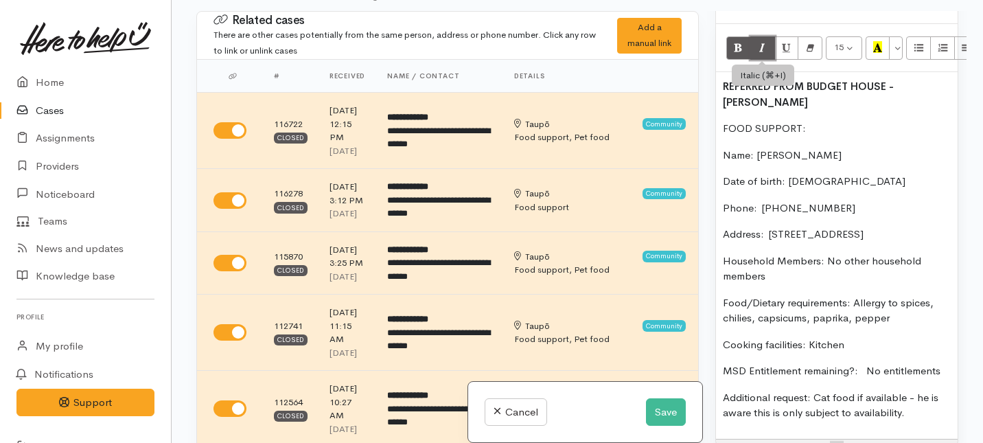
click at [760, 46] on icon "Italic (⌘+I)" at bounding box center [762, 47] width 9 height 12
click at [865, 42] on div "15 8 9 10 11 12 14 18 24 36 Background Color Transparent Select #ffff00 Text Co…" at bounding box center [837, 48] width 242 height 48
click at [875, 47] on icon "Recent Color" at bounding box center [877, 47] width 9 height 12
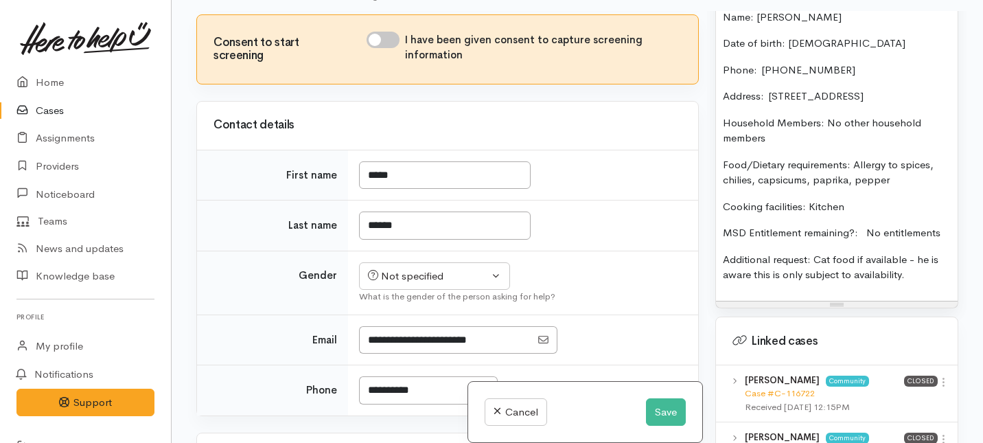
scroll to position [1313, 0]
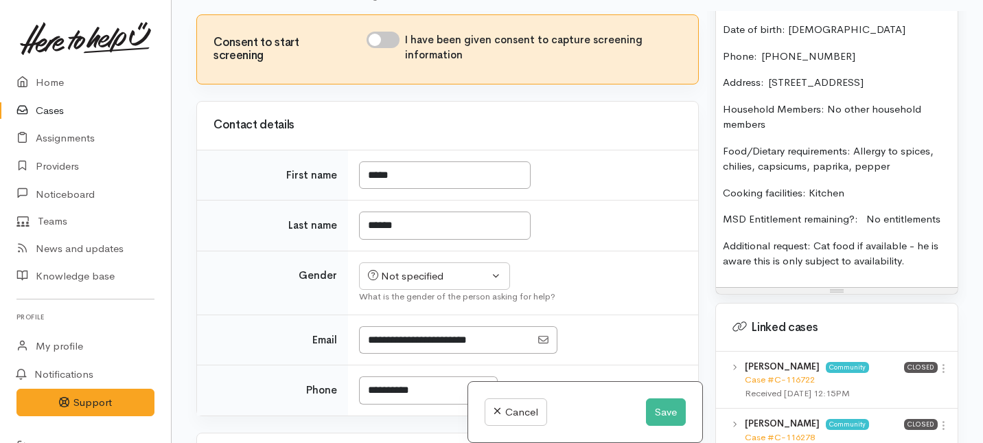
click at [918, 269] on p "Additional request: Cat food if available - he is aware this is only subject to…" at bounding box center [837, 253] width 228 height 31
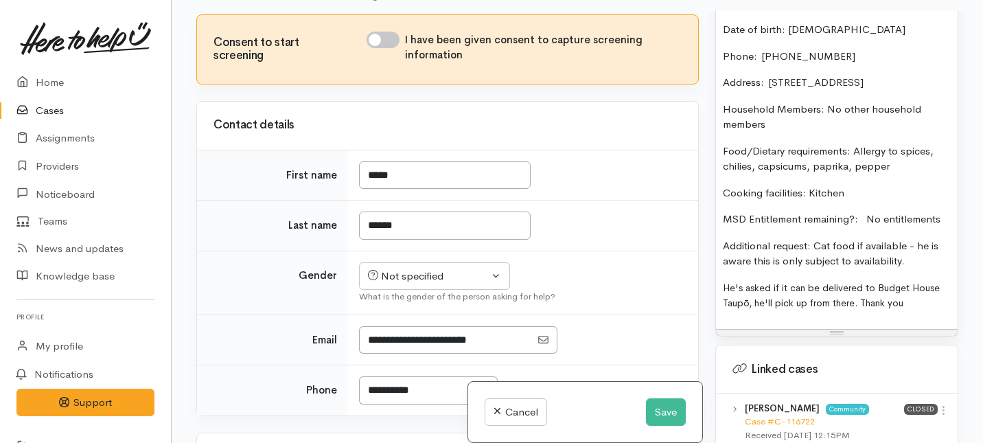
click at [380, 48] on input "I have been given consent to capture screening information" at bounding box center [382, 40] width 33 height 16
checkbox input "true"
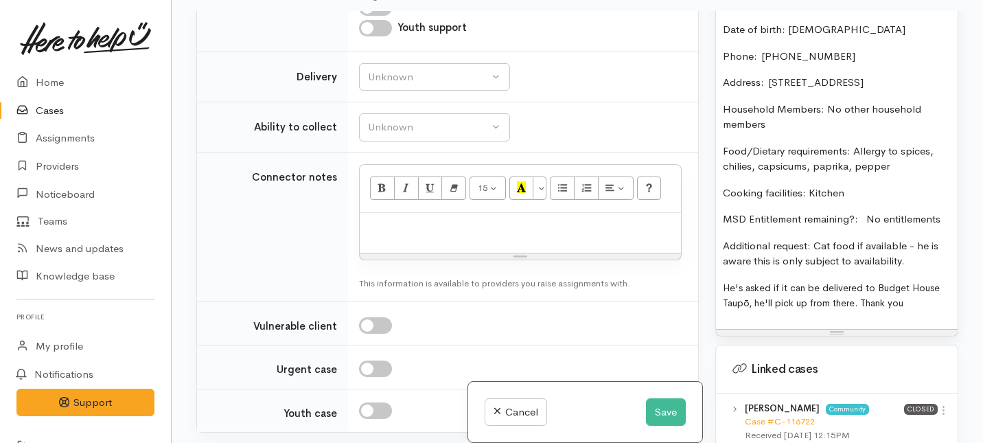
scroll to position [1424, 0]
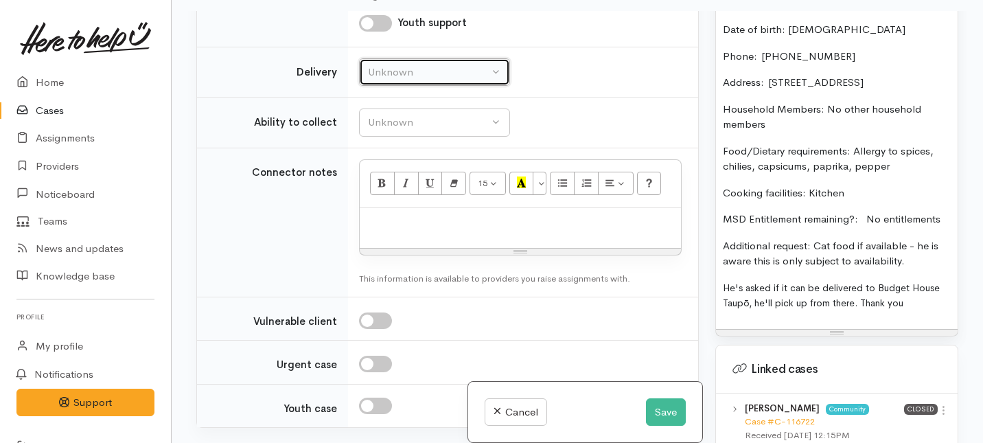
click at [424, 80] on div "Unknown" at bounding box center [428, 73] width 121 height 16
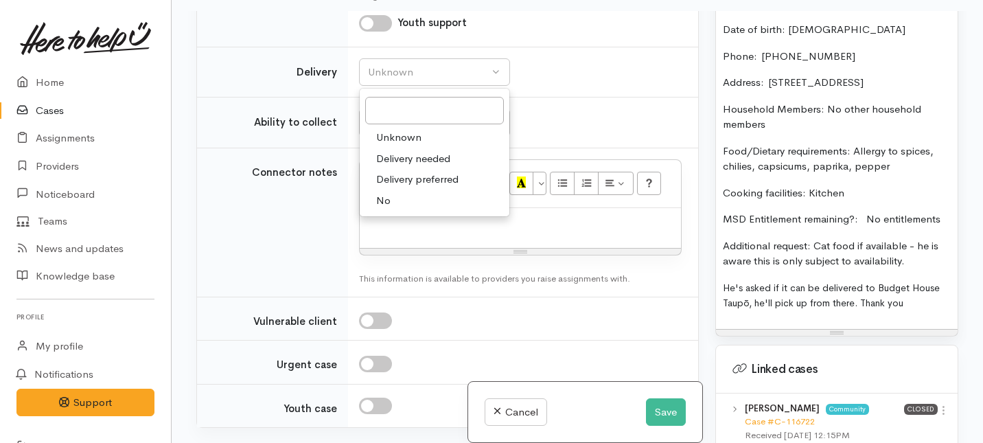
click at [399, 211] on link "No" at bounding box center [435, 200] width 150 height 21
select select "1"
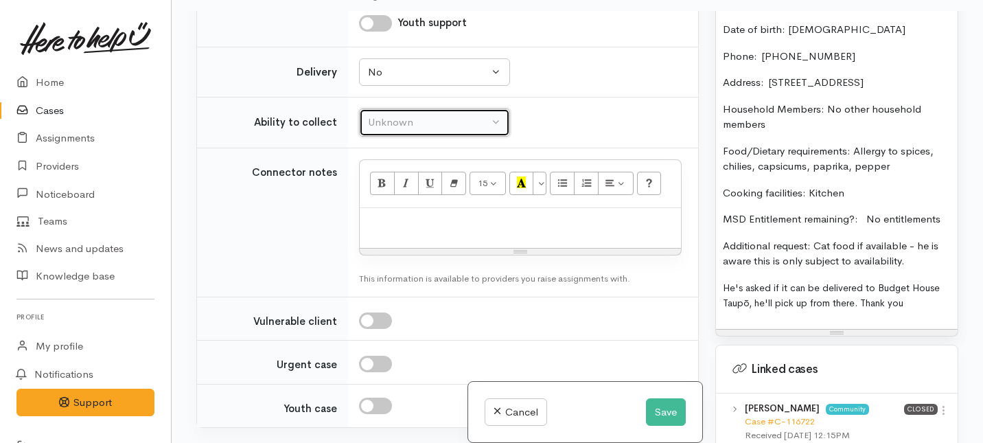
click at [402, 130] on div "Unknown" at bounding box center [428, 123] width 121 height 16
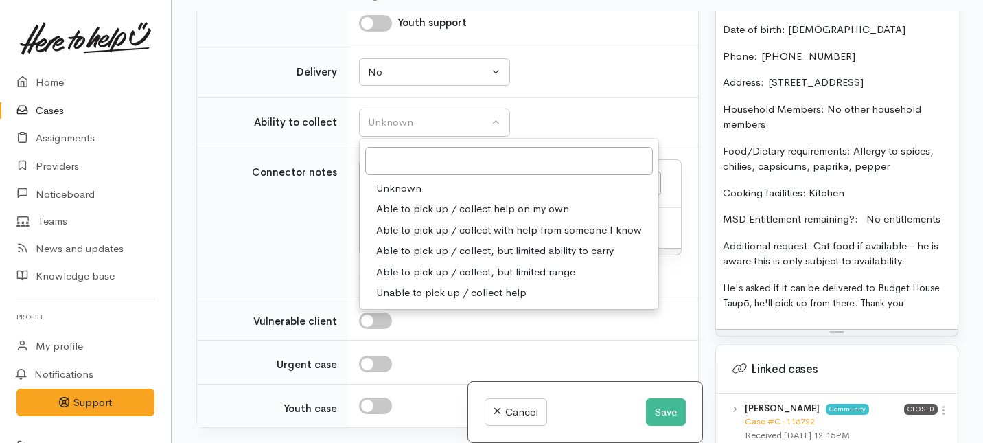
click at [388, 217] on span "Able to pick up / collect help on my own" at bounding box center [472, 209] width 193 height 16
select select "2"
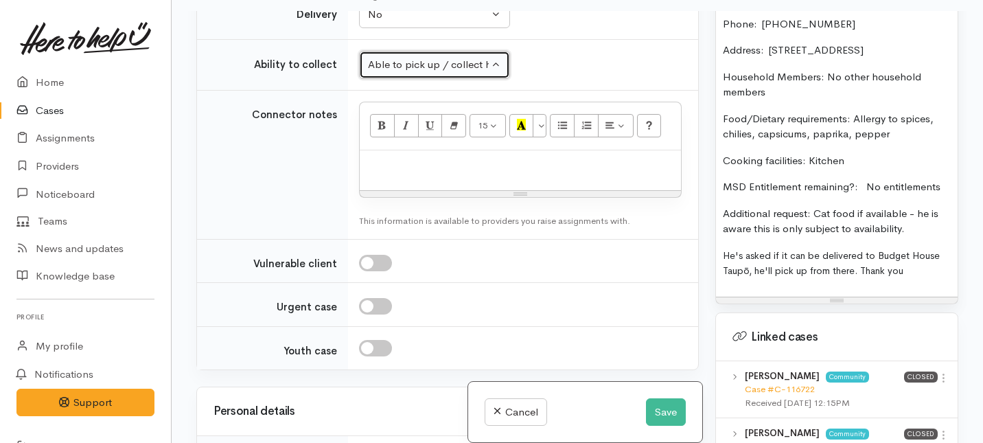
scroll to position [1346, 0]
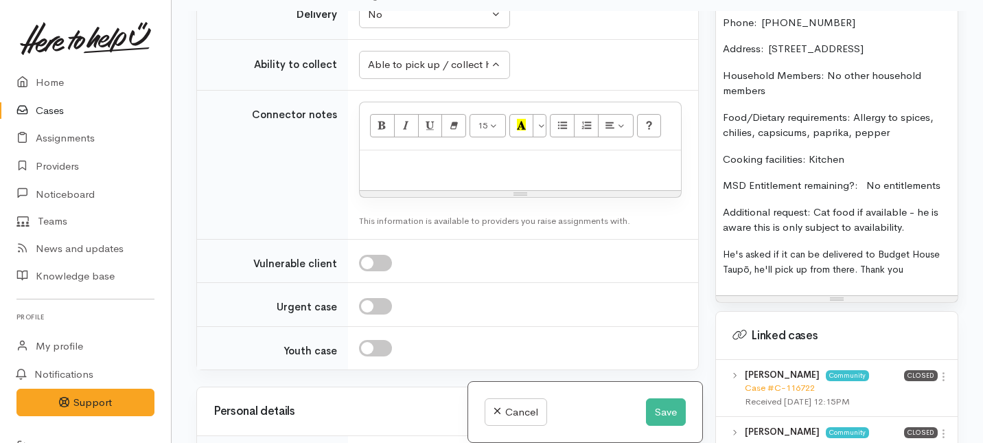
click at [926, 235] on p "Additional request: Cat food if available - he is aware this is only subject to…" at bounding box center [837, 220] width 228 height 31
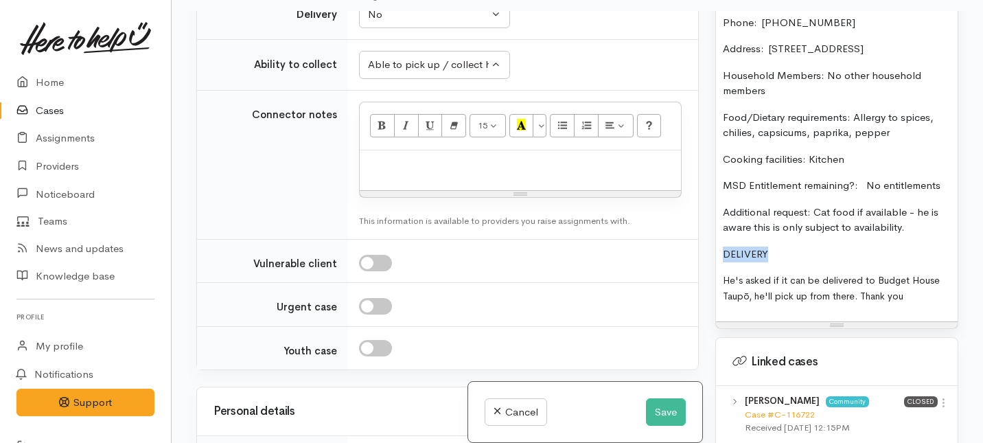
drag, startPoint x: 773, startPoint y: 270, endPoint x: 720, endPoint y: 270, distance: 53.5
click at [720, 270] on div "REFERRED FROM BUDGET HOUSE - Tania Toma FOOD SUPPORT: Name: Quinn Bougan Date o…" at bounding box center [837, 104] width 242 height 434
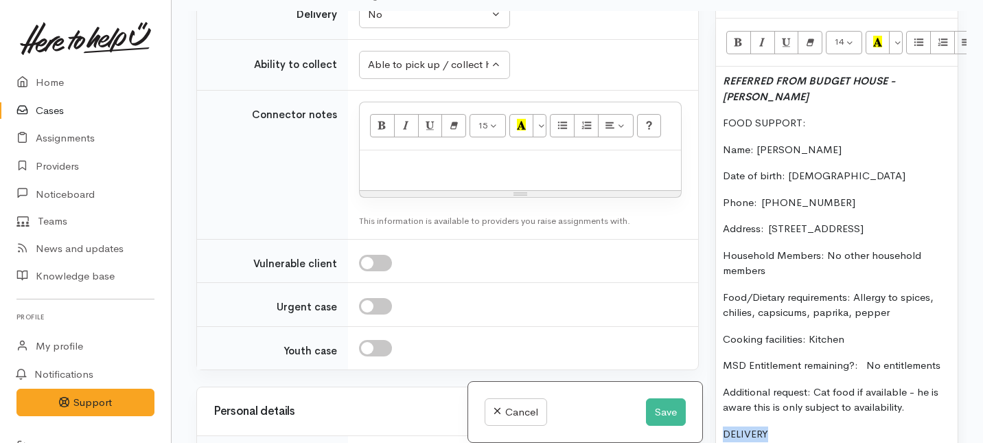
scroll to position [1164, 0]
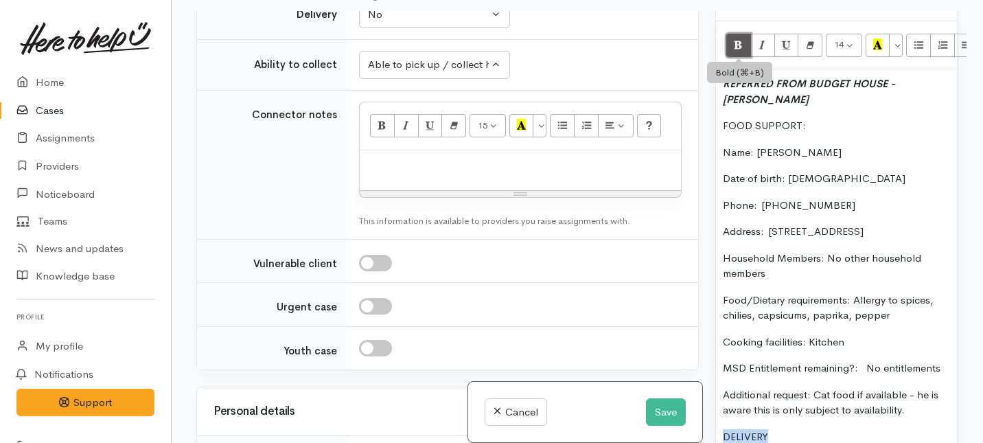
click at [736, 45] on icon "Bold (⌘+B)" at bounding box center [738, 44] width 9 height 12
click at [758, 45] on icon "Italic (⌘+I)" at bounding box center [762, 44] width 9 height 12
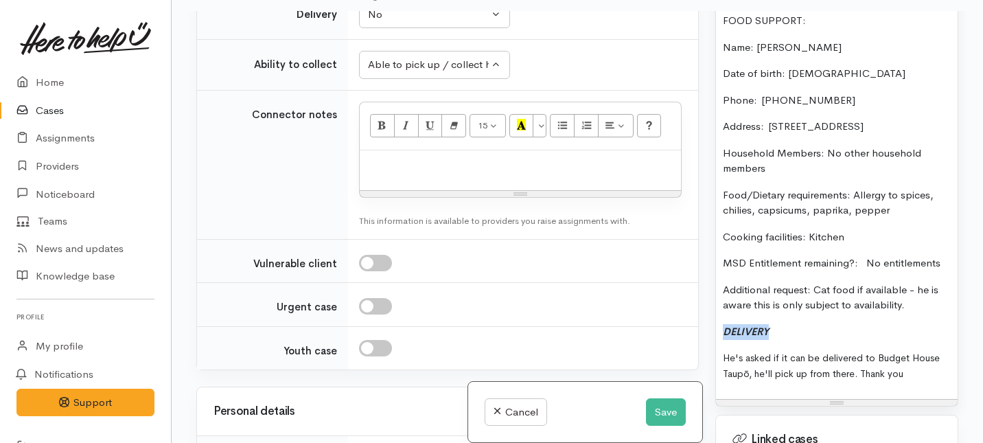
scroll to position [1289, 0]
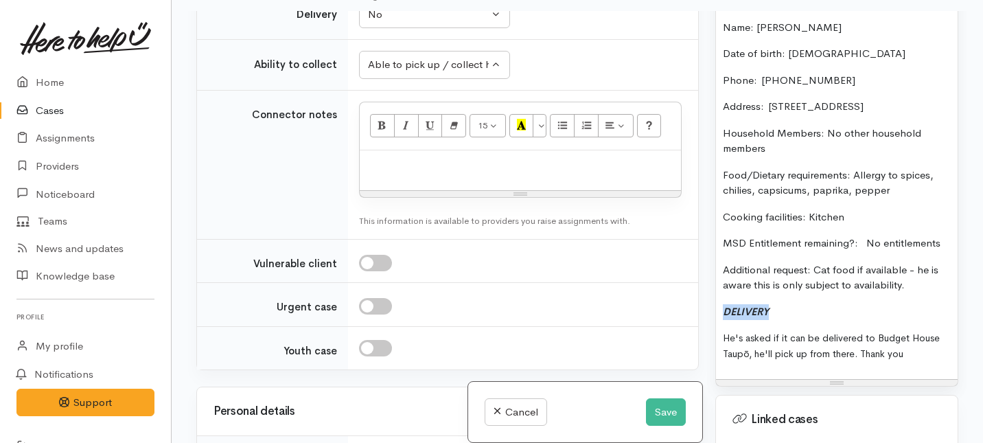
click at [789, 319] on p "DELIVERY" at bounding box center [837, 312] width 228 height 16
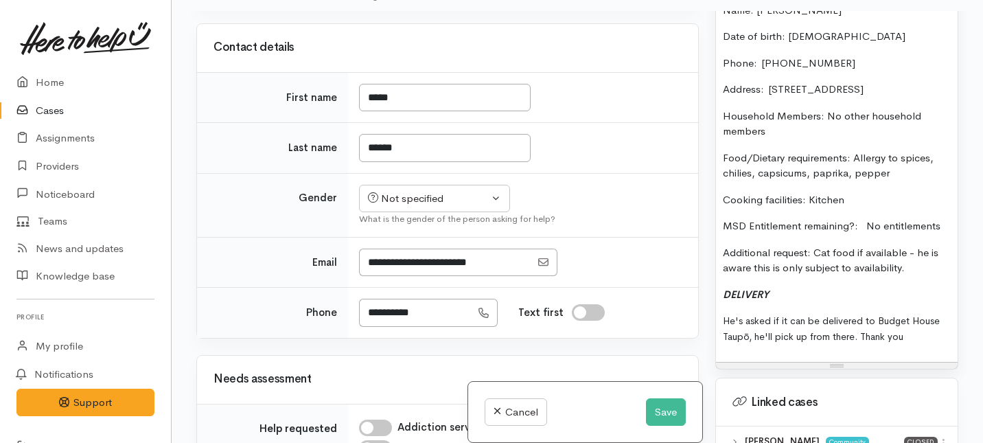
scroll to position [646, 0]
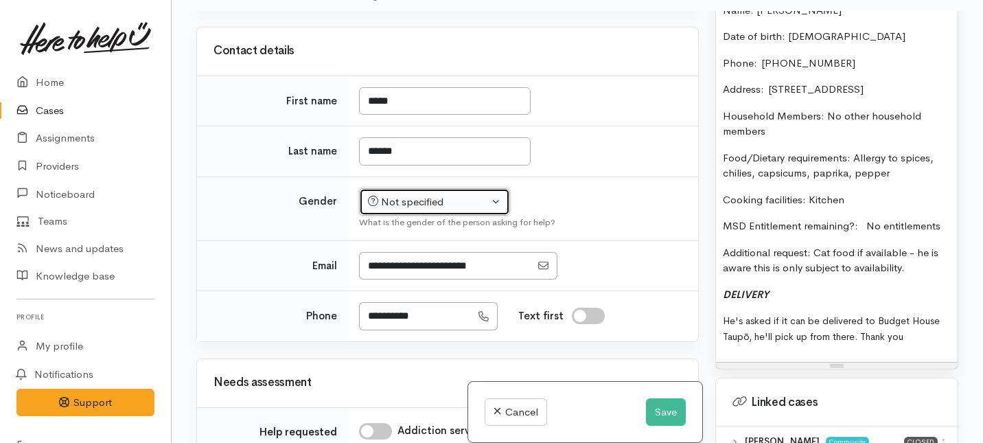
click at [444, 210] on div "Not specified" at bounding box center [428, 202] width 121 height 16
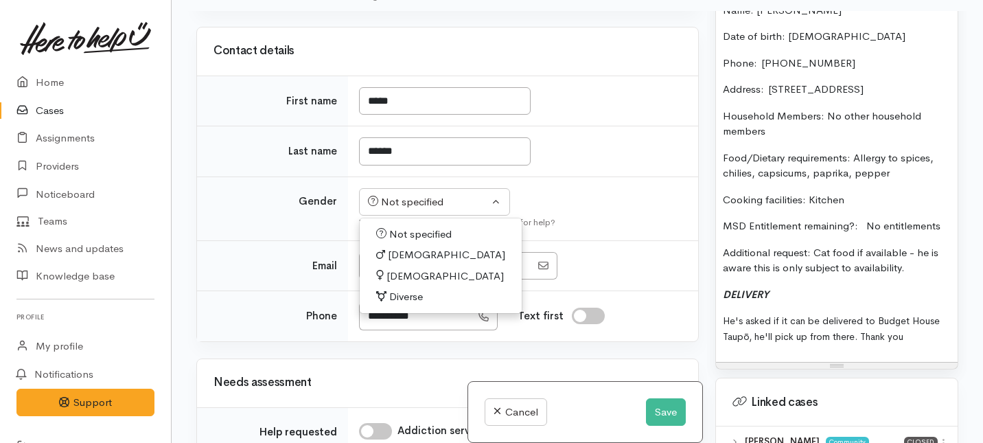
click at [401, 284] on span "Female" at bounding box center [444, 276] width 117 height 16
select select "Female"
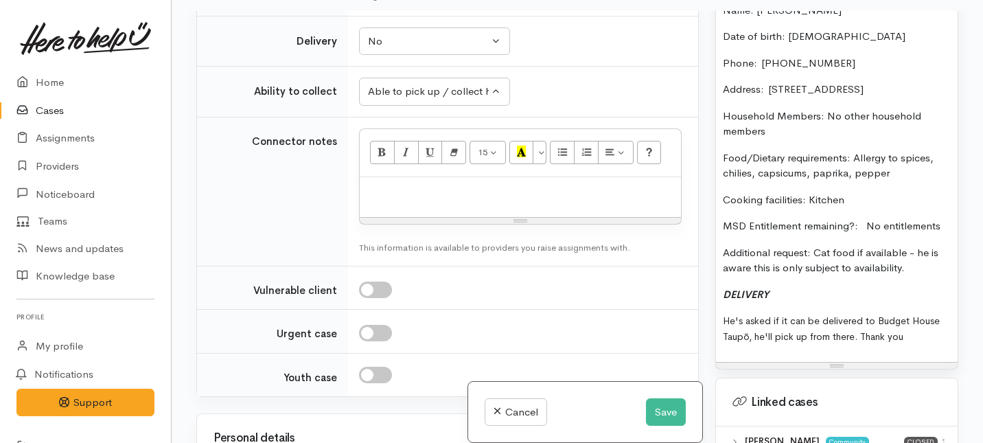
scroll to position [1557, 0]
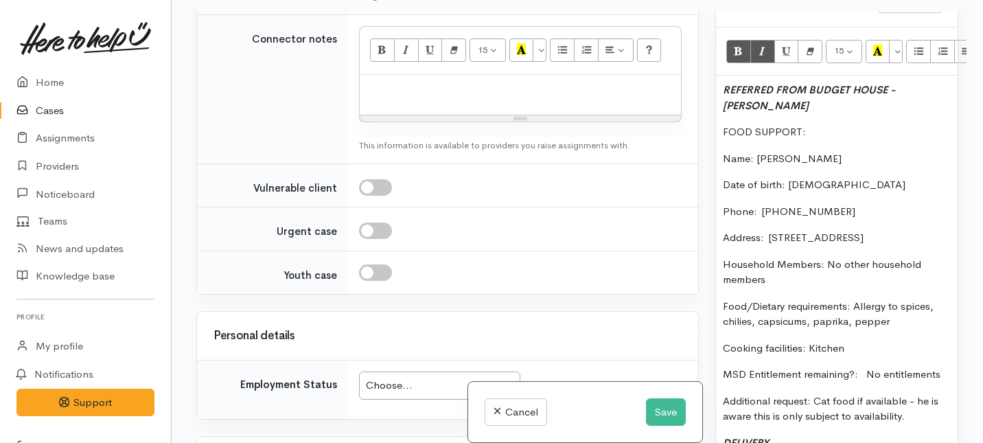
drag, startPoint x: 913, startPoint y: 287, endPoint x: 842, endPoint y: 1, distance: 294.8
click at [842, 1] on div "Cases Case C-117561 Quinn Bougen Taupō No Consent to Assign Back Back Home Case…" at bounding box center [577, 172] width 811 height 563
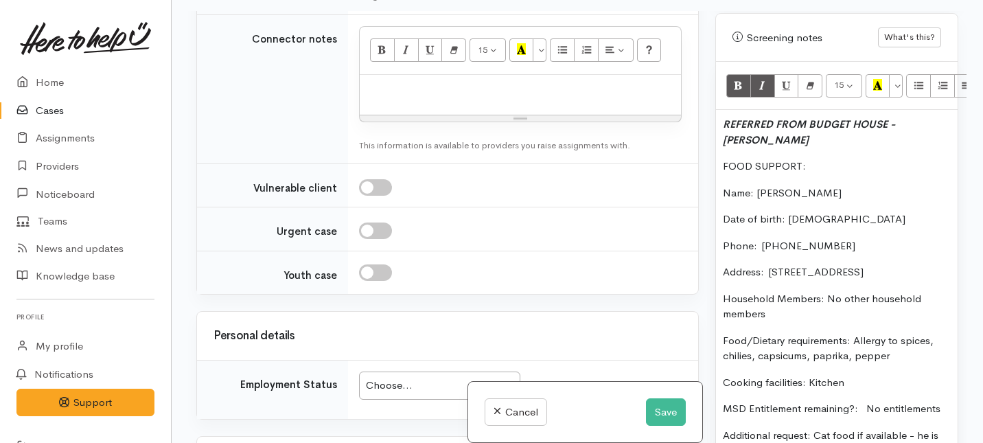
copy div "REFERRED FROM BUDGET HOUSE - Tania Toma FOOD SUPPORT: Name: Quinn Bougan Date o…"
click at [401, 115] on div at bounding box center [520, 95] width 321 height 40
paste div
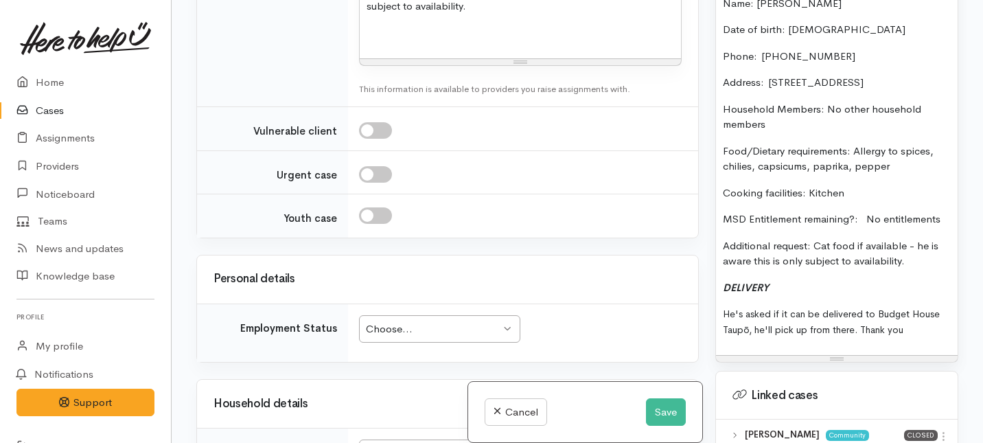
scroll to position [1304, 0]
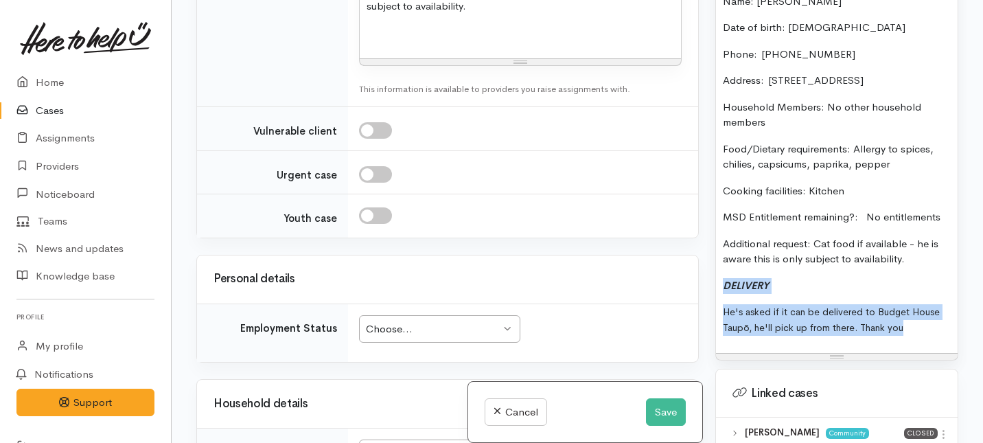
drag, startPoint x: 903, startPoint y: 347, endPoint x: 716, endPoint y: 290, distance: 195.2
click at [716, 290] on div "REFERRED FROM BUDGET HOUSE - Tania Toma FOOD SUPPORT: Name: Quinn Bougan Date o…" at bounding box center [837, 135] width 242 height 434
copy div "DELIVERY He's asked if it can be delivered to Budget House Taupō, he'll pick up…"
click at [380, 40] on p at bounding box center [519, 33] width 307 height 16
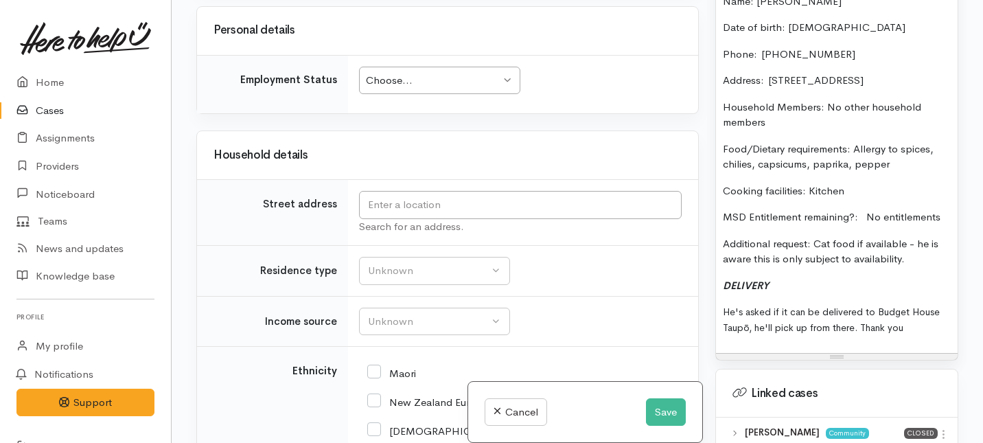
scroll to position [2229, 0]
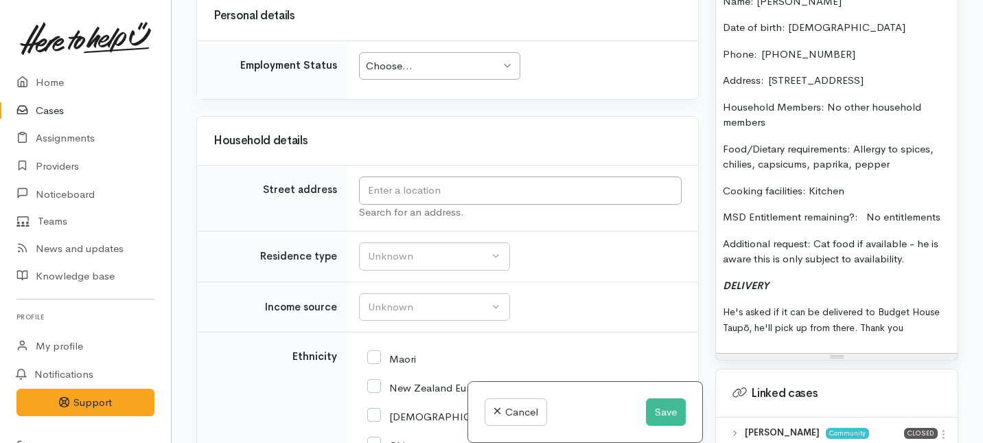
click at [484, 74] on div "Choose..." at bounding box center [433, 66] width 135 height 16
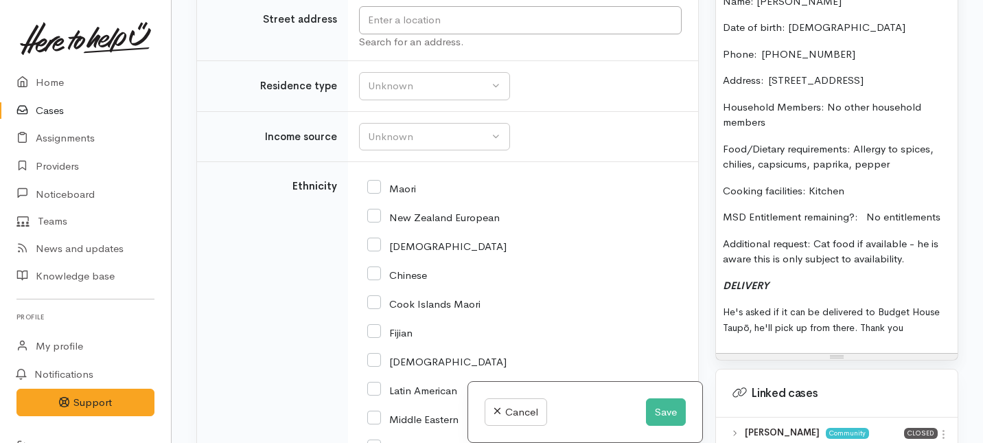
scroll to position [2407, 0]
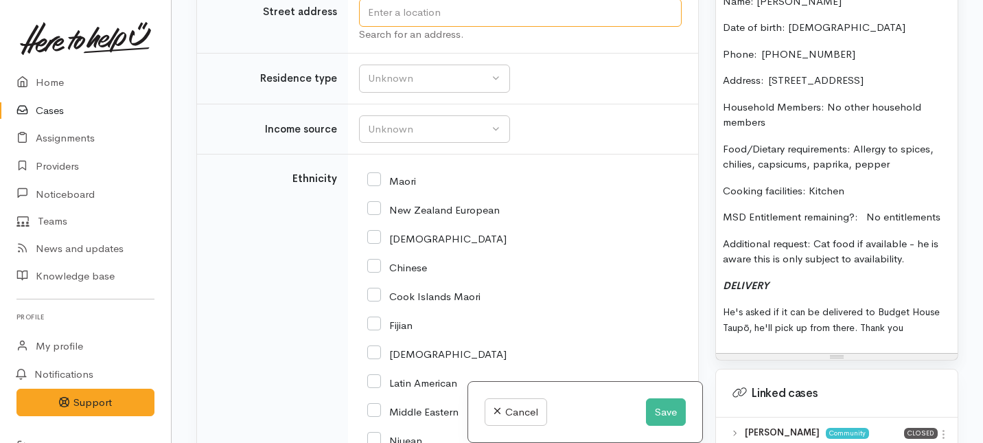
click at [435, 27] on input "text" at bounding box center [520, 13] width 323 height 28
drag, startPoint x: 794, startPoint y: 90, endPoint x: 768, endPoint y: 76, distance: 29.5
click at [768, 76] on p "Address:  10A Pitiroi Street, Nukuhau, Taupō, New Zealand" at bounding box center [837, 81] width 228 height 16
copy span "10A Pitiroi Street, Nukuhau, Taupō, New Zealand"
click at [424, 27] on input "text" at bounding box center [520, 13] width 323 height 28
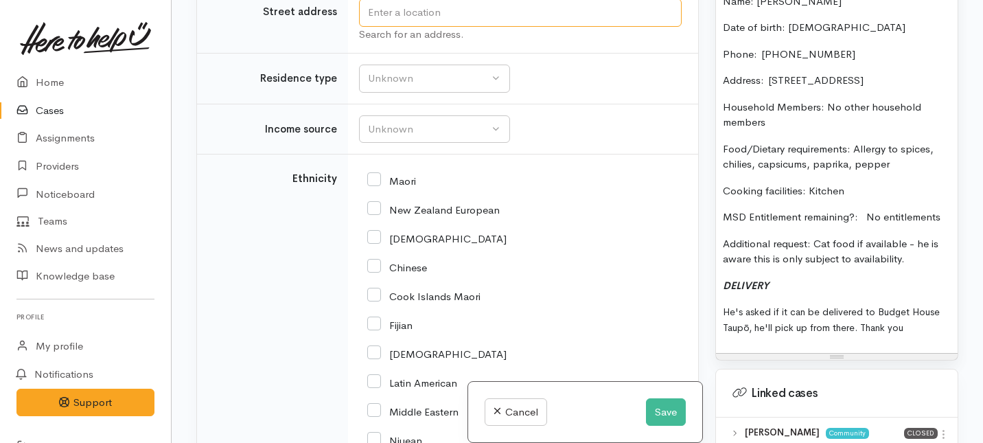
paste input "10A Pitiroi Street, Nukuhau, Taupō, New Zealand"
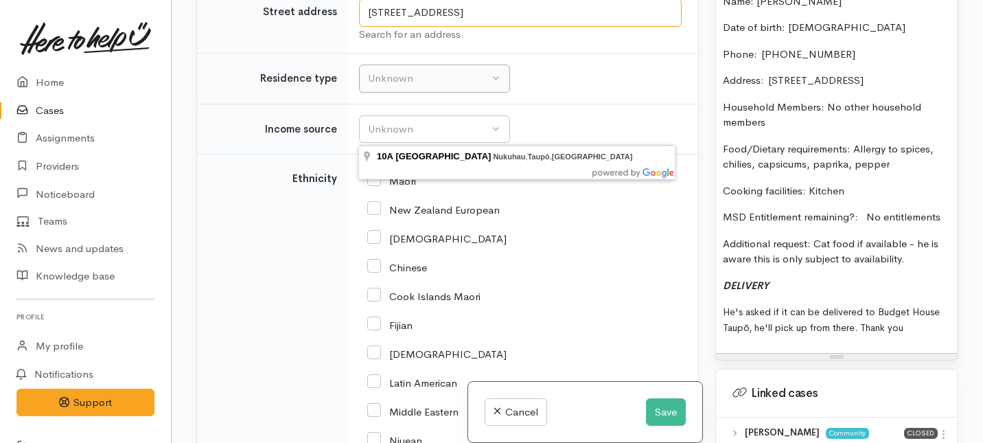
type input "10A Pitiroi Street, Nukuhau, Taupō, New Zealand"
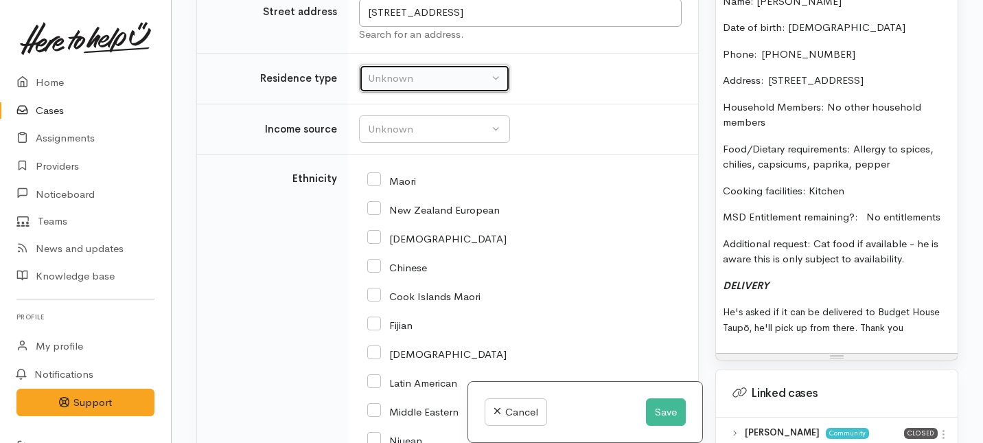
click at [400, 93] on button "Unknown" at bounding box center [434, 79] width 151 height 28
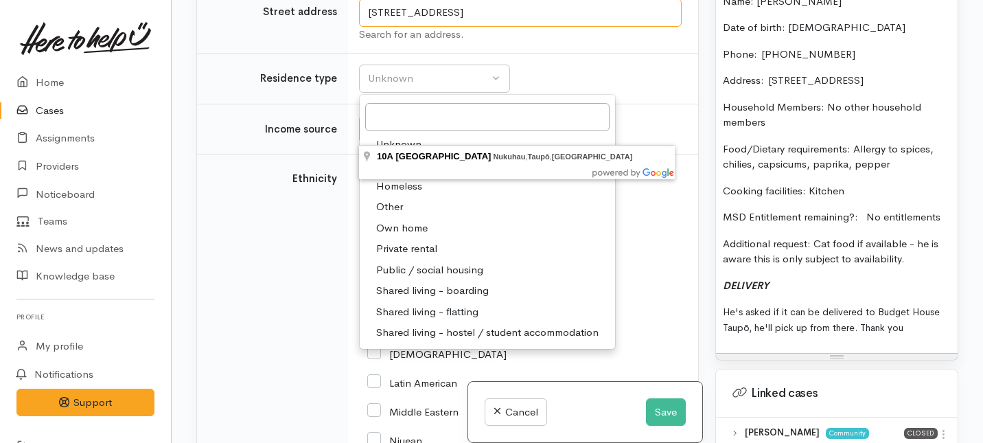
click at [499, 27] on input "10A Pitiroi Street, Nukuhau, Taupō, New Zealand" at bounding box center [520, 13] width 323 height 28
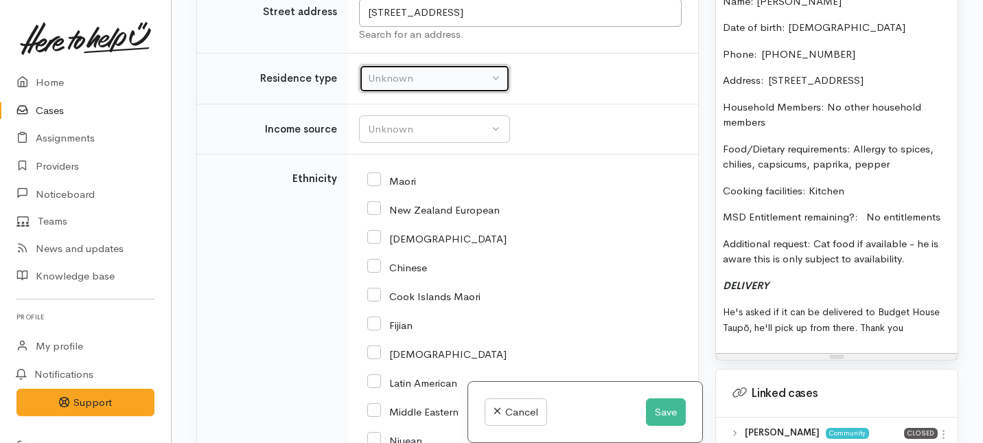
click at [463, 86] on div "Unknown" at bounding box center [428, 79] width 121 height 16
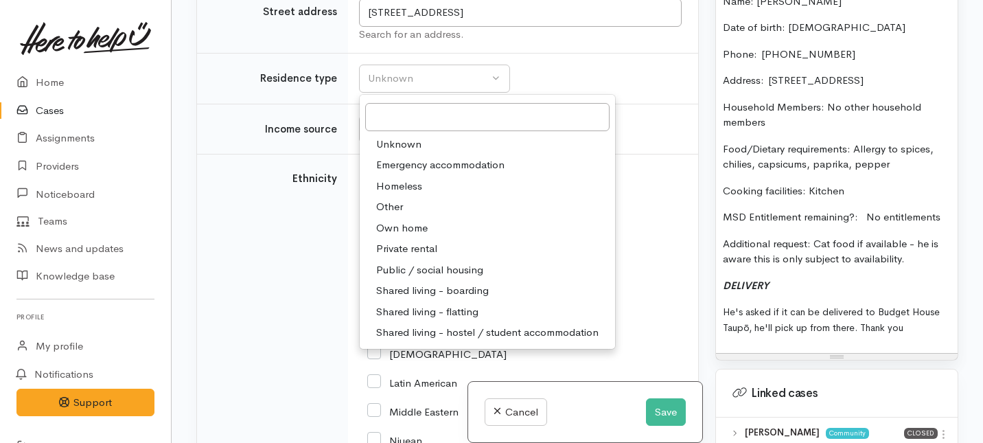
click at [409, 257] on span "Private rental" at bounding box center [406, 249] width 61 height 16
select select "2"
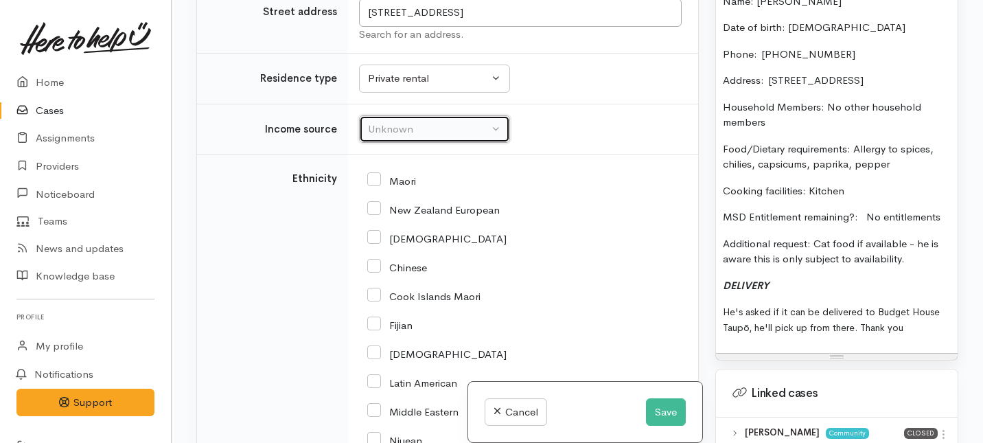
click at [434, 137] on div "Unknown" at bounding box center [428, 129] width 121 height 16
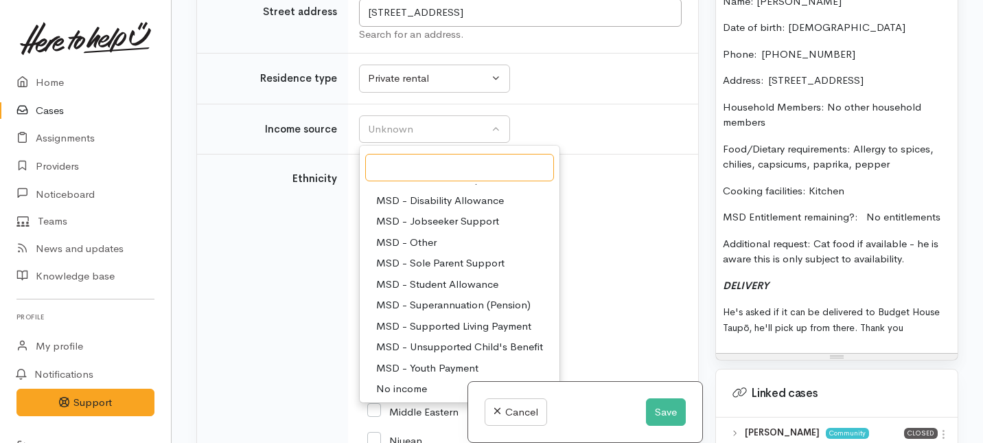
scroll to position [108, 0]
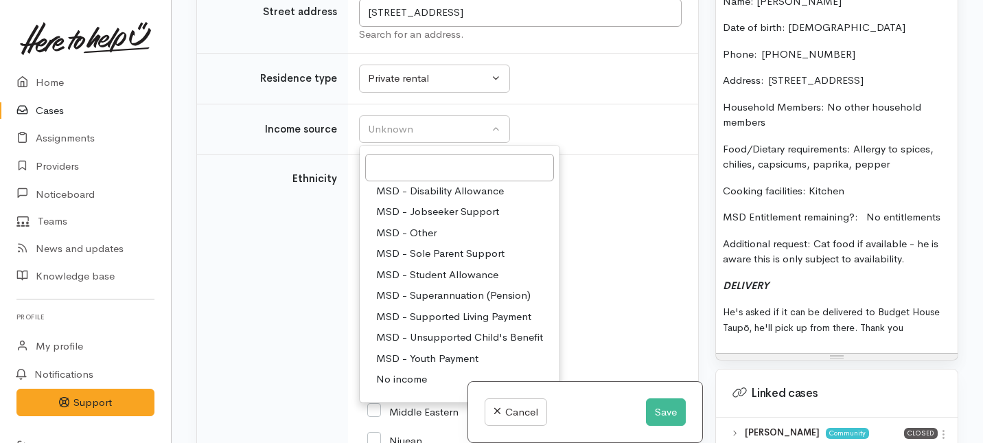
click at [399, 303] on span "MSD - Superannuation (Pension)" at bounding box center [453, 296] width 154 height 16
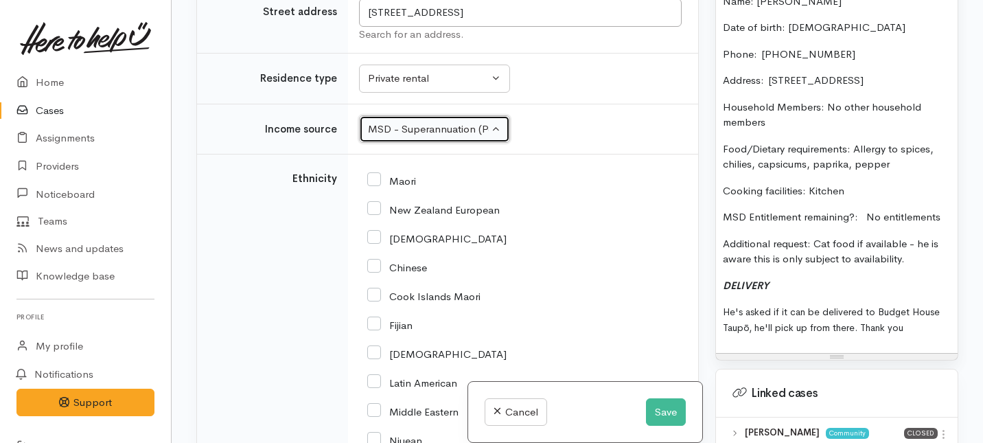
click at [422, 137] on div "MSD - Superannuation (Pension)" at bounding box center [428, 129] width 121 height 16
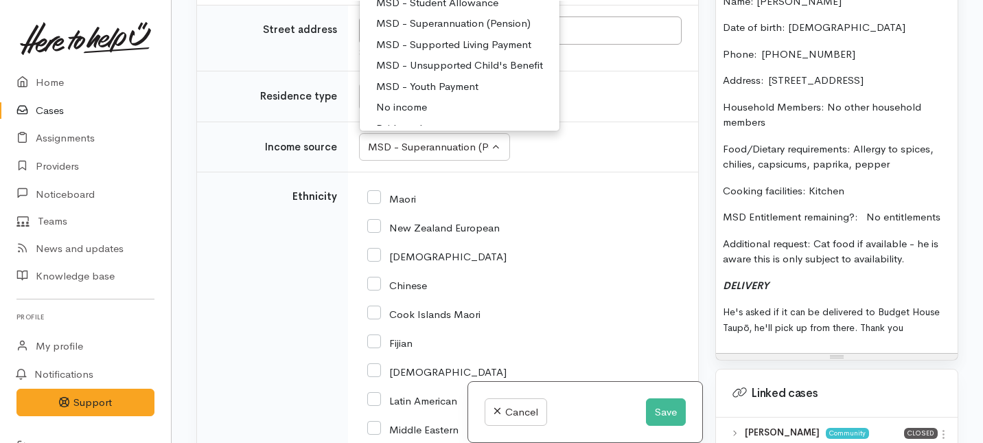
click at [423, 53] on span "MSD - Supported Living Payment" at bounding box center [453, 45] width 155 height 16
select select "3"
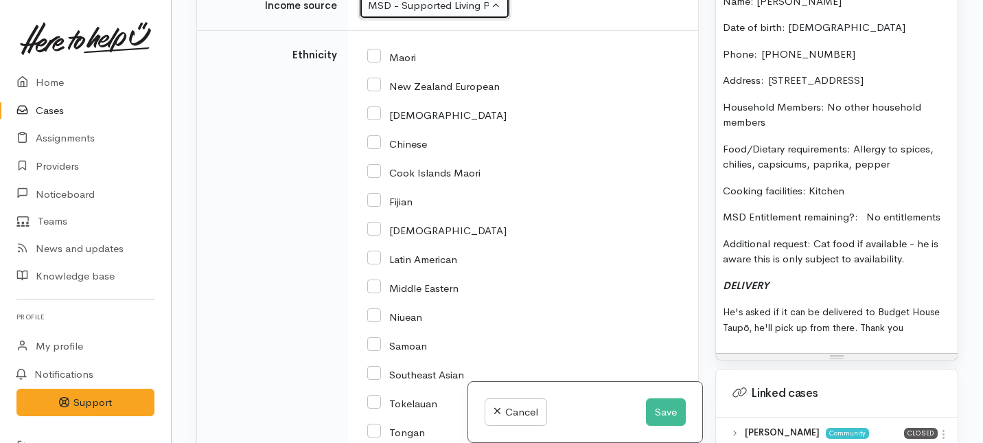
scroll to position [2560, 0]
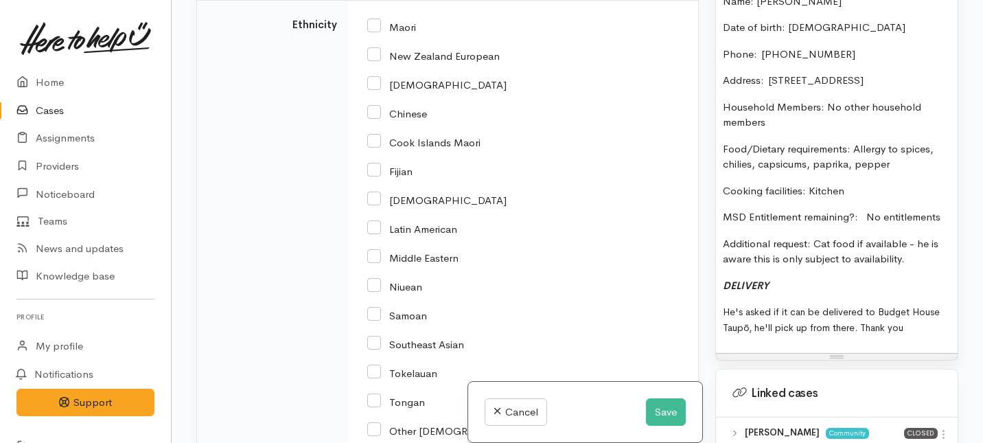
click at [373, 61] on input "New Zealand European" at bounding box center [433, 55] width 132 height 12
checkbox input "true"
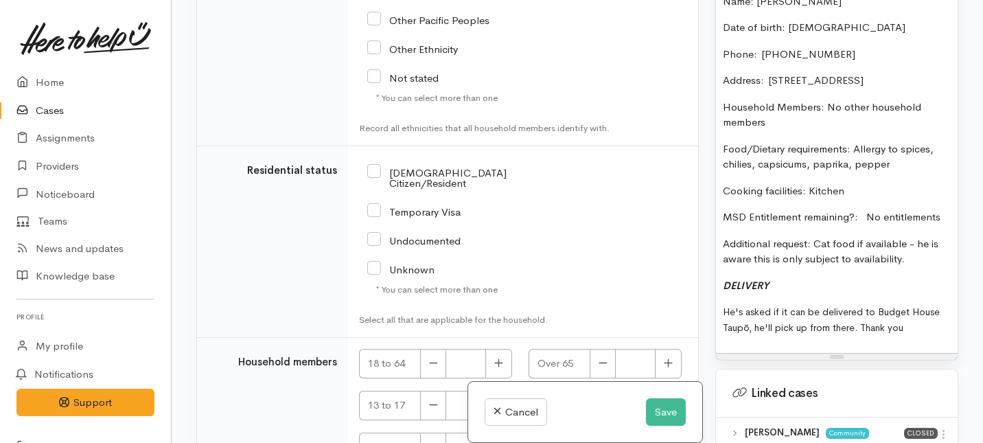
scroll to position [3066, 0]
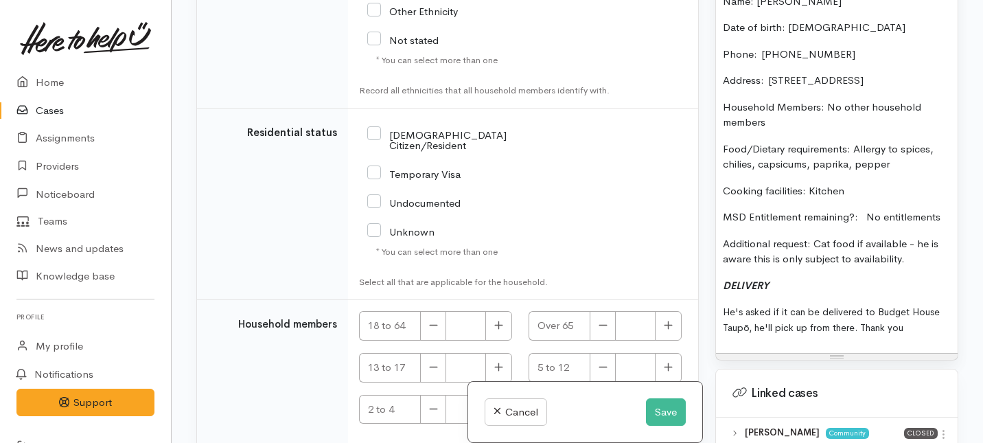
click at [377, 150] on input "NZ Citizen/Resident" at bounding box center [461, 139] width 188 height 23
checkbox input "true"
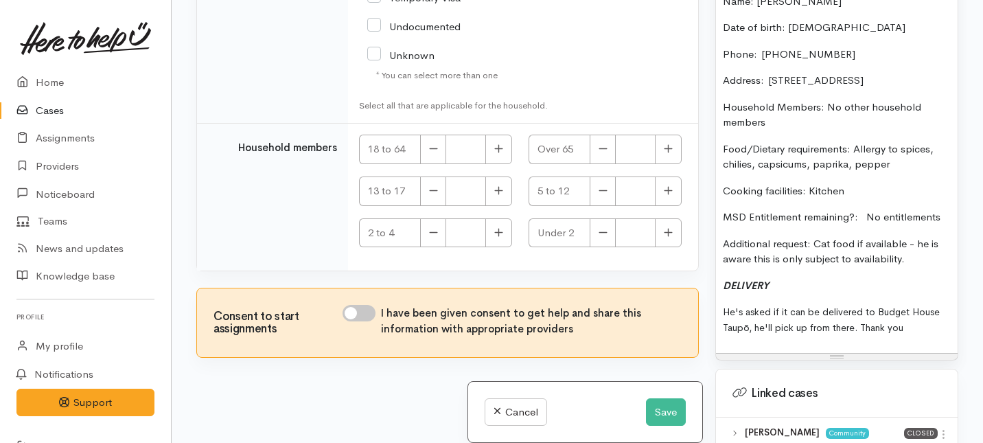
scroll to position [3287, 0]
click at [494, 154] on icon "button" at bounding box center [498, 148] width 9 height 10
type input "1"
click at [359, 322] on div "I have been given consent to get help and share this information with appropria…" at bounding box center [511, 321] width 339 height 32
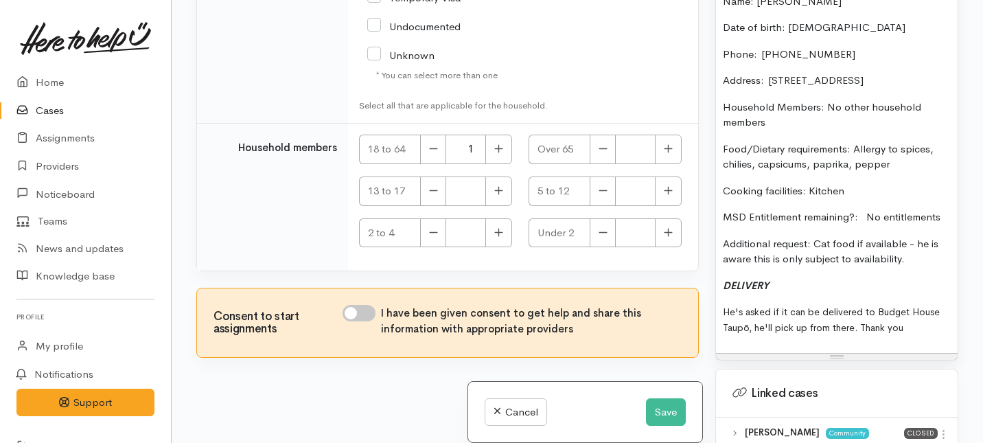
click at [362, 315] on input "I have been given consent to get help and share this information with appropria…" at bounding box center [358, 313] width 33 height 16
checkbox input "true"
click at [665, 415] on button "Save" at bounding box center [666, 412] width 40 height 28
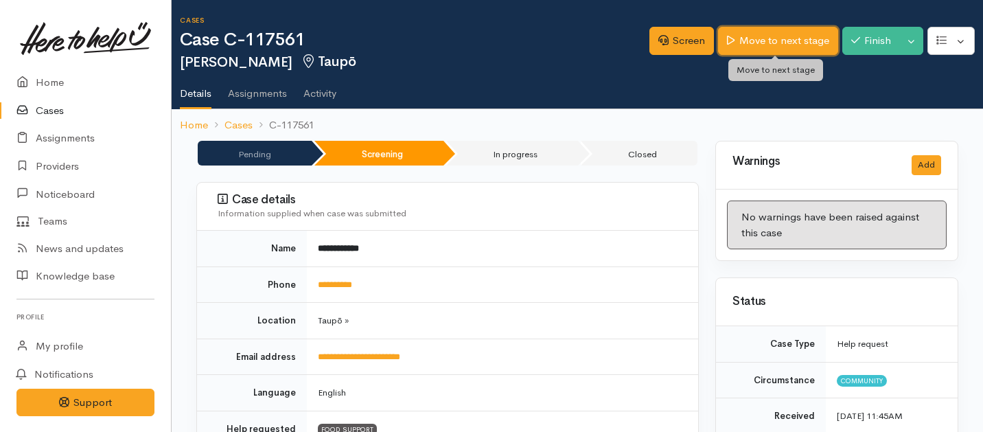
click at [780, 43] on link "Move to next stage" at bounding box center [777, 41] width 119 height 28
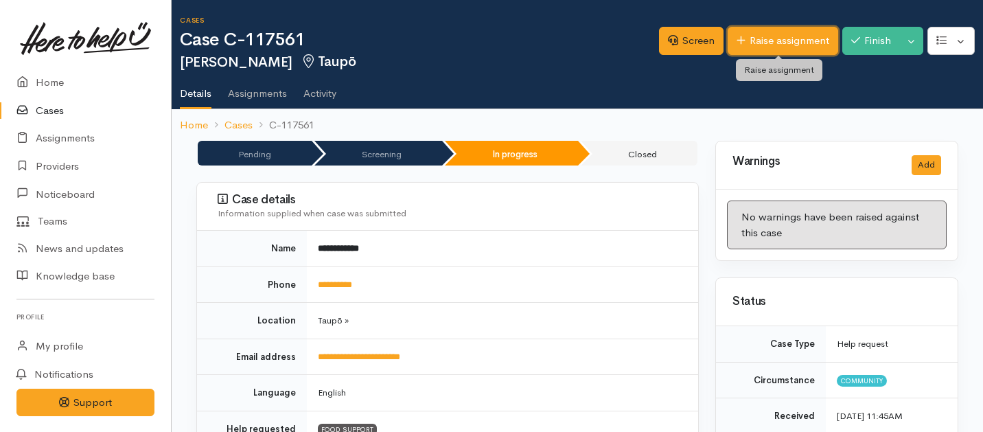
click at [779, 40] on link "Raise assignment" at bounding box center [782, 41] width 110 height 28
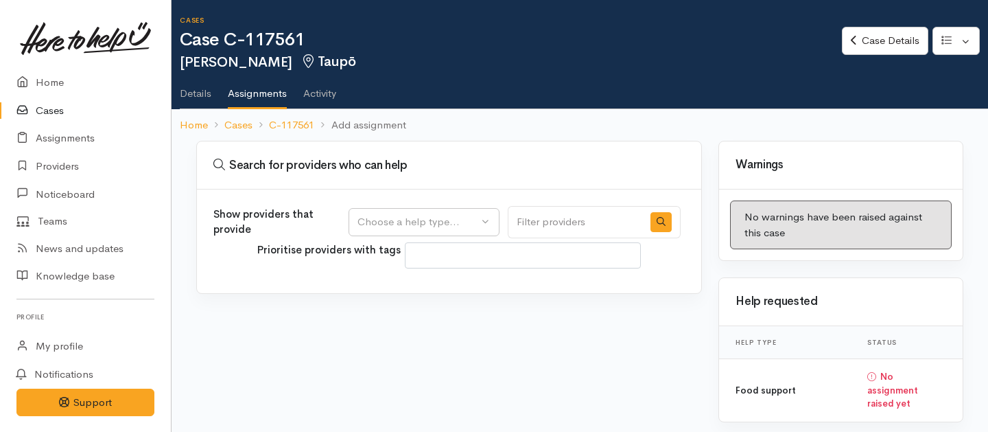
select select
click at [443, 229] on div "Choose a help type..." at bounding box center [418, 222] width 121 height 16
click at [410, 294] on span "Food support" at bounding box center [398, 288] width 64 height 16
select select "3"
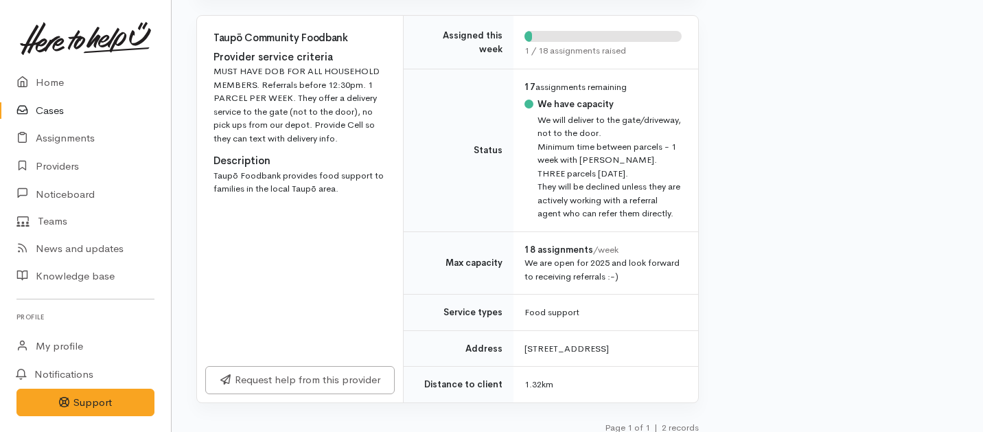
scroll to position [587, 0]
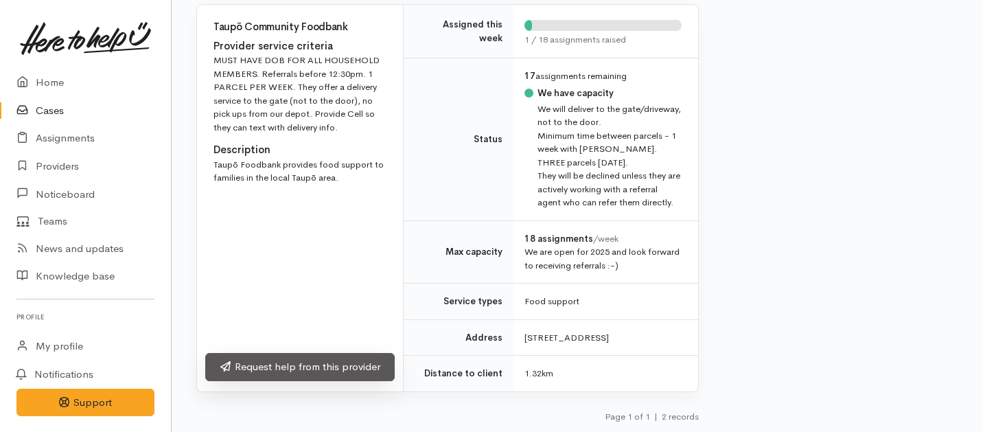
click at [353, 368] on link "Request help from this provider" at bounding box center [299, 367] width 189 height 28
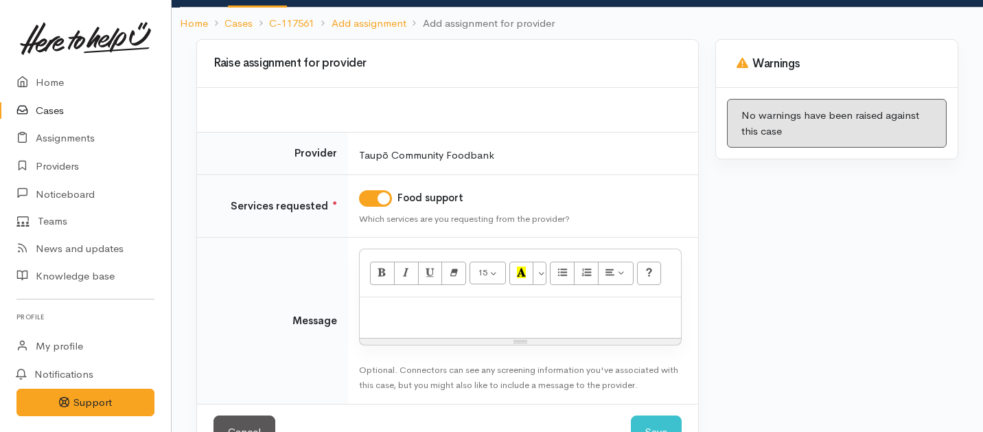
scroll to position [118, 0]
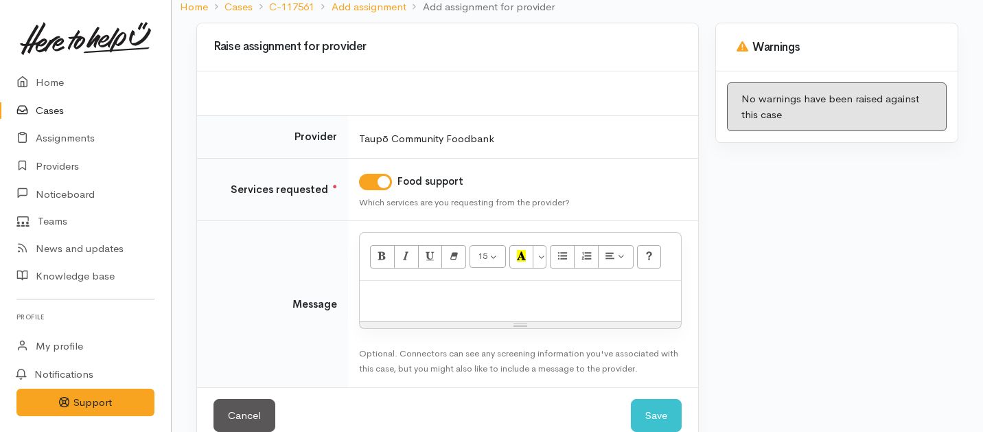
click at [427, 308] on div at bounding box center [520, 301] width 321 height 40
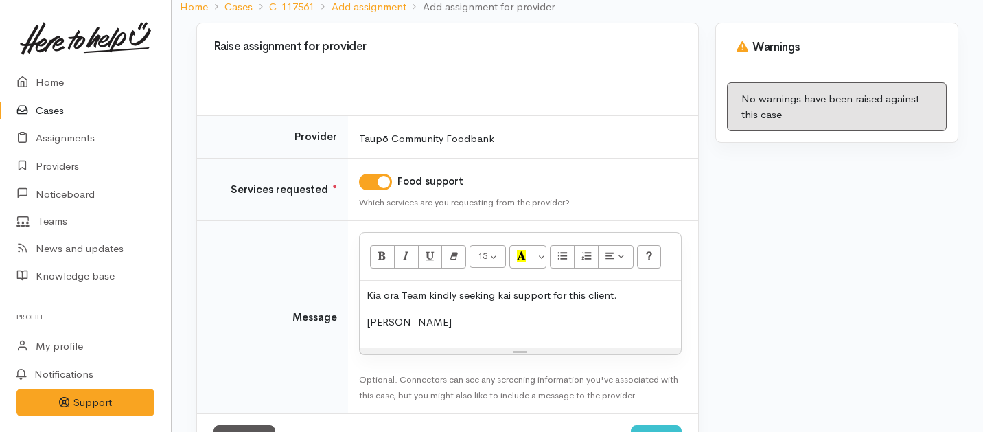
scroll to position [172, 0]
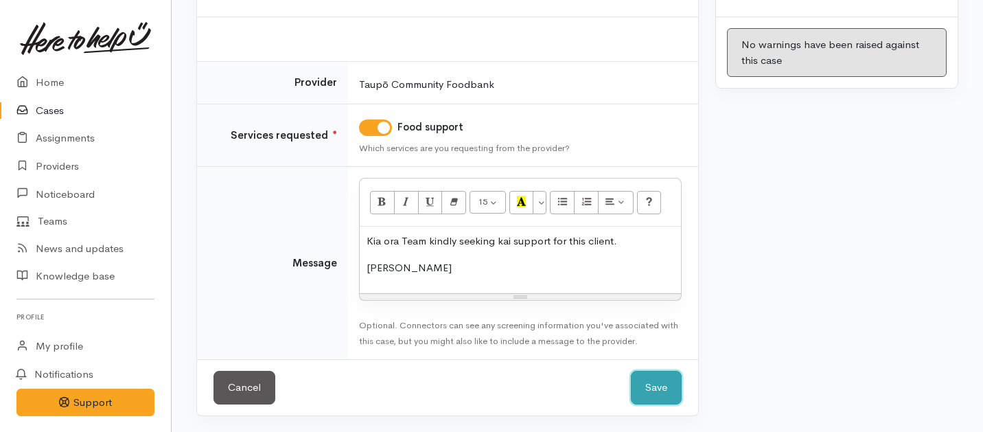
click at [661, 389] on button "Save" at bounding box center [656, 388] width 51 height 34
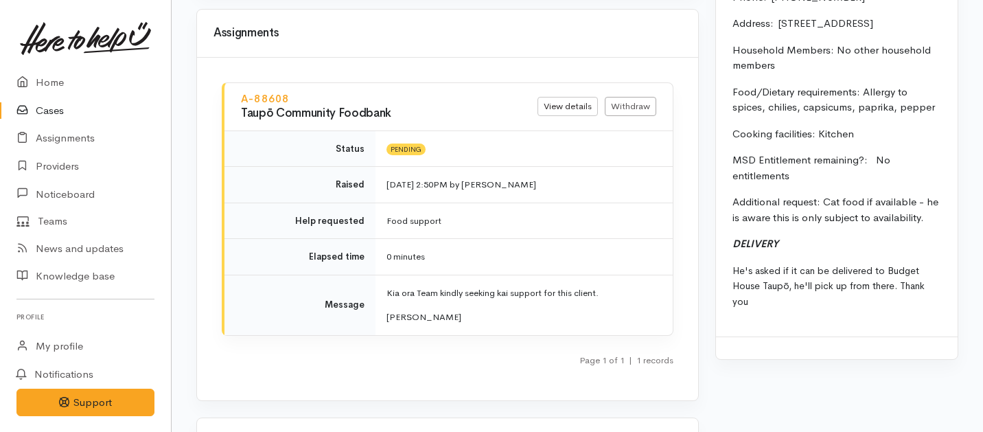
scroll to position [1815, 0]
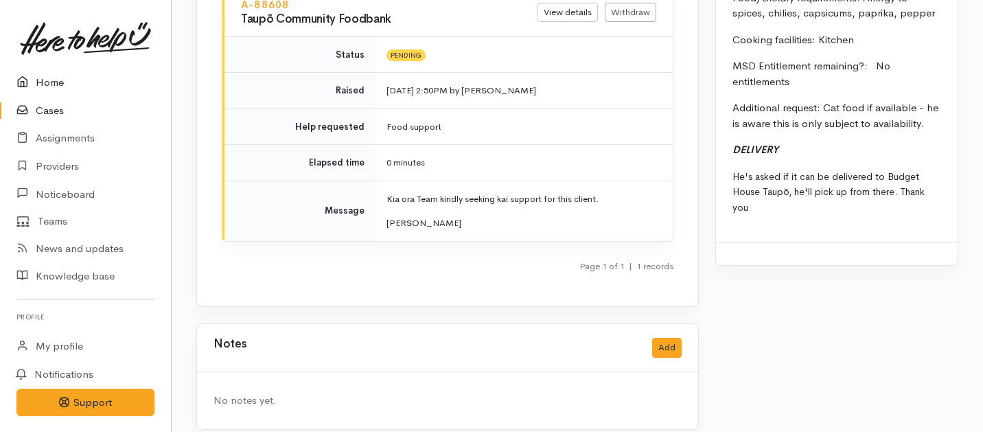
click at [68, 87] on link "Home" at bounding box center [85, 83] width 171 height 28
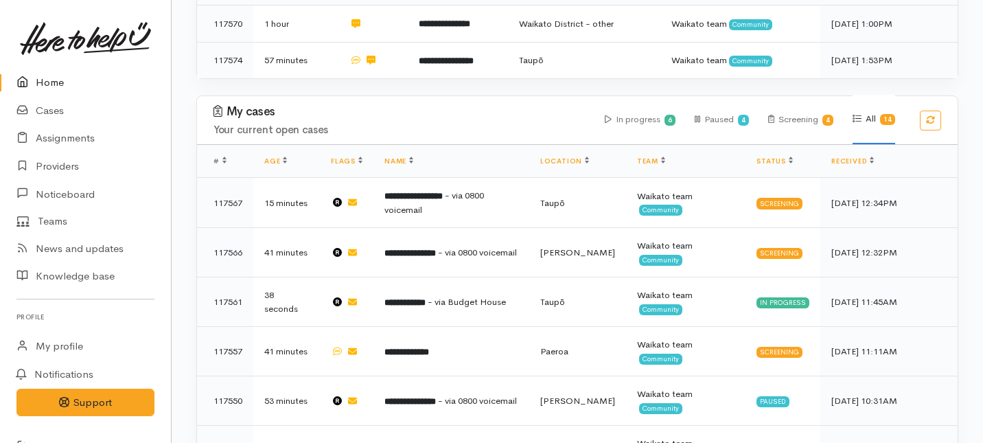
scroll to position [350, 0]
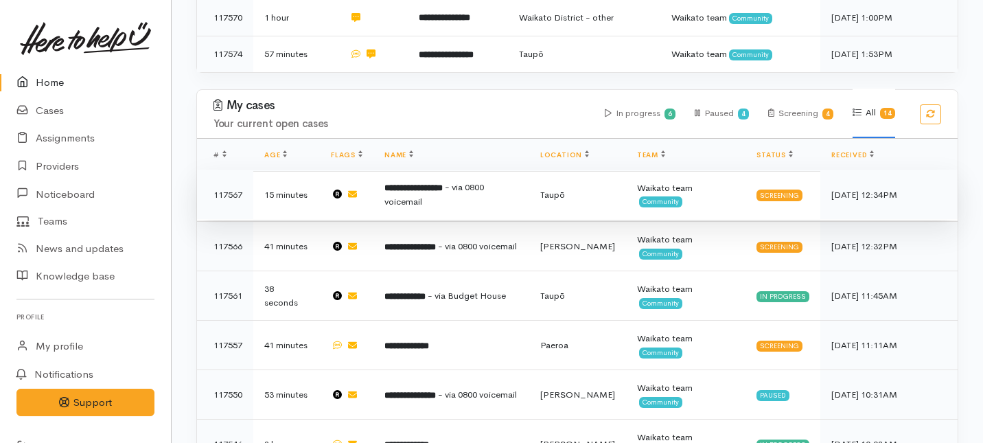
click at [416, 181] on span "- via 0800 voicemail" at bounding box center [434, 194] width 100 height 26
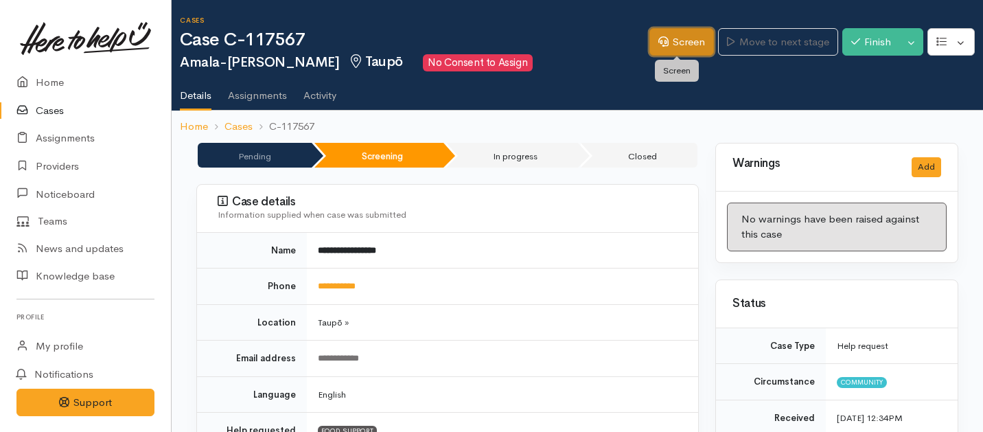
click at [686, 47] on link "Screen" at bounding box center [681, 42] width 65 height 28
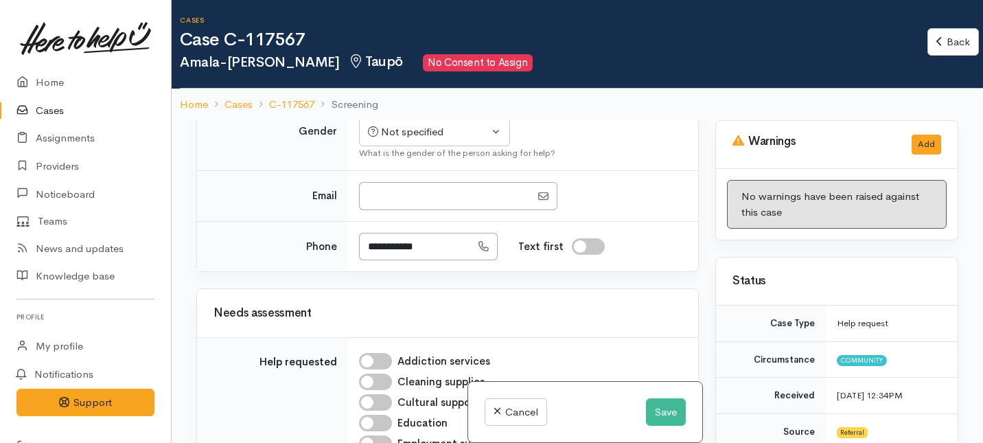
scroll to position [334, 0]
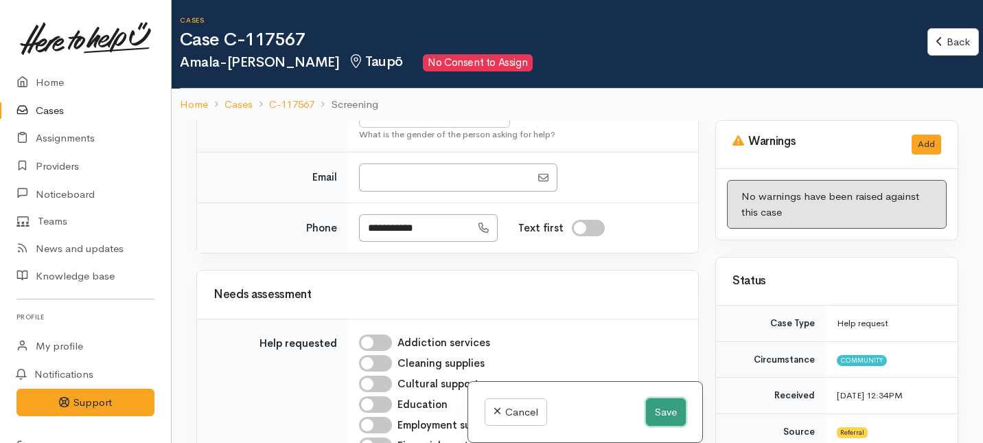
click at [654, 410] on button "Save" at bounding box center [666, 412] width 40 height 28
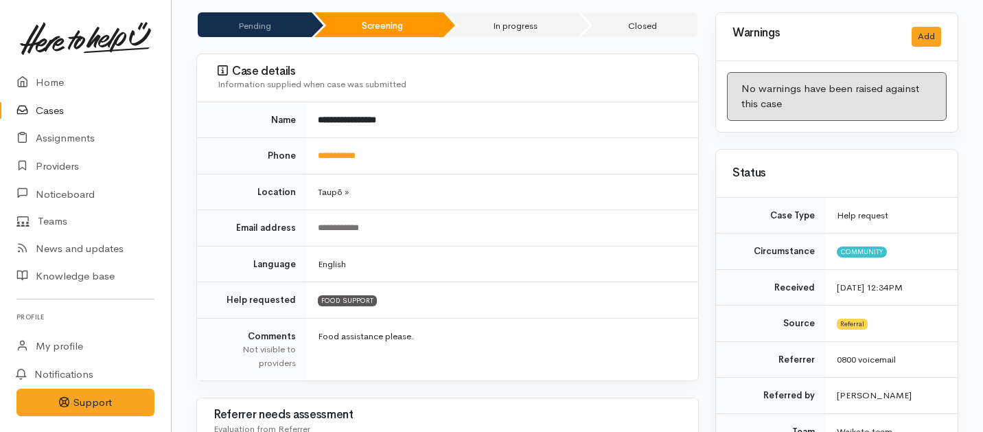
scroll to position [127, 0]
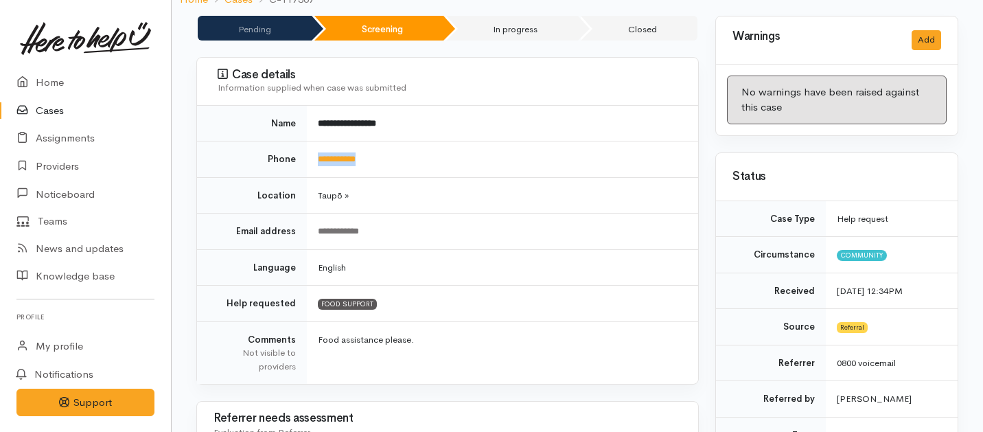
drag, startPoint x: 384, startPoint y: 159, endPoint x: 312, endPoint y: 156, distance: 72.1
click at [312, 156] on td "**********" at bounding box center [502, 159] width 391 height 36
copy link "**********"
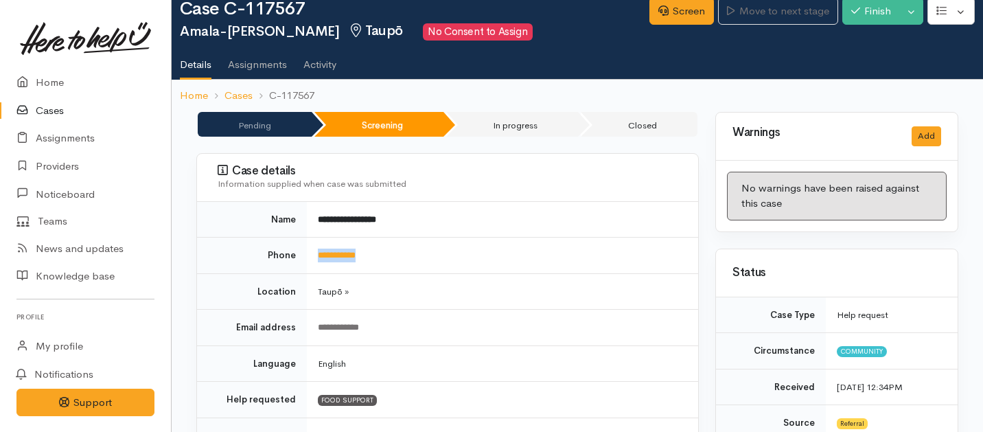
scroll to position [0, 0]
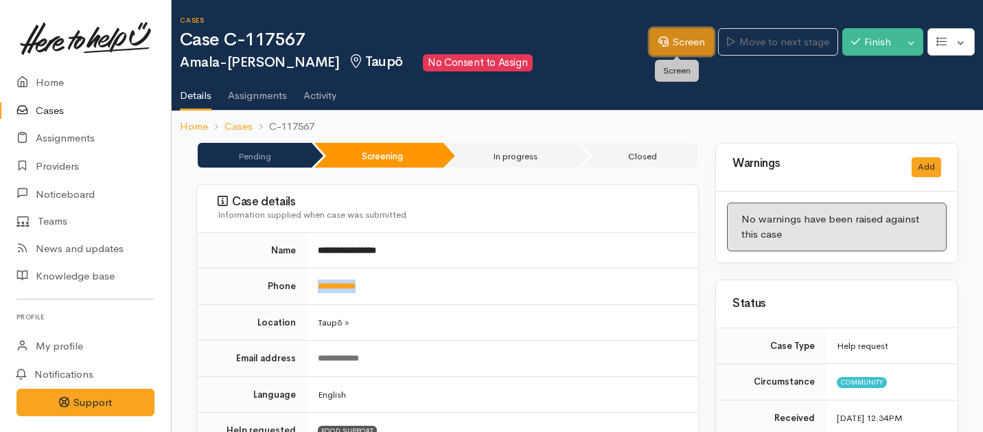
click at [679, 47] on link "Screen" at bounding box center [681, 42] width 65 height 28
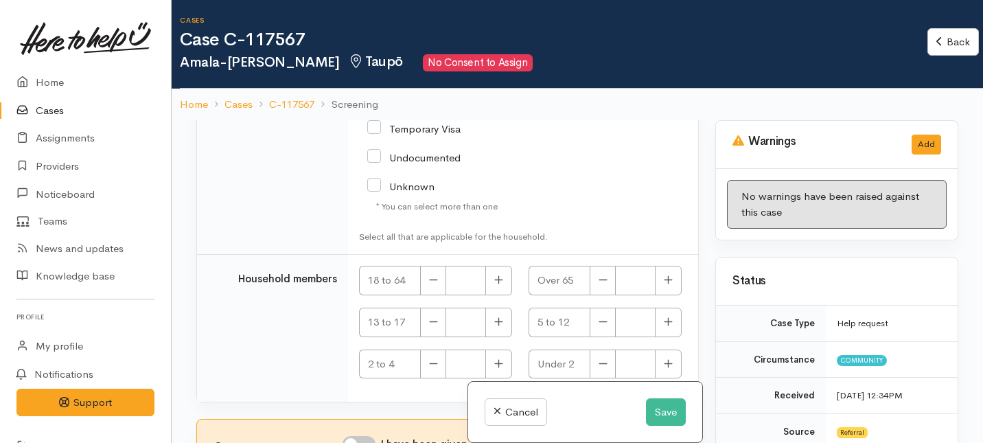
scroll to position [120, 0]
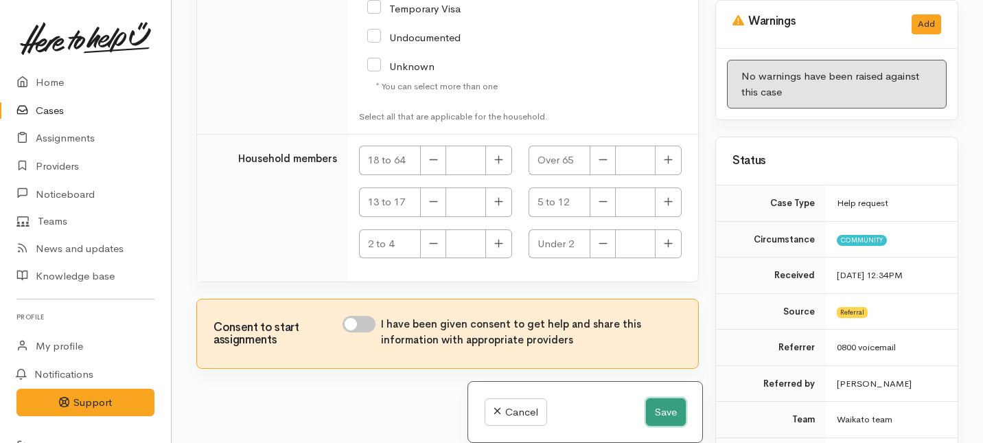
click at [666, 413] on button "Save" at bounding box center [666, 412] width 40 height 28
click at [662, 412] on button "Save" at bounding box center [666, 412] width 40 height 28
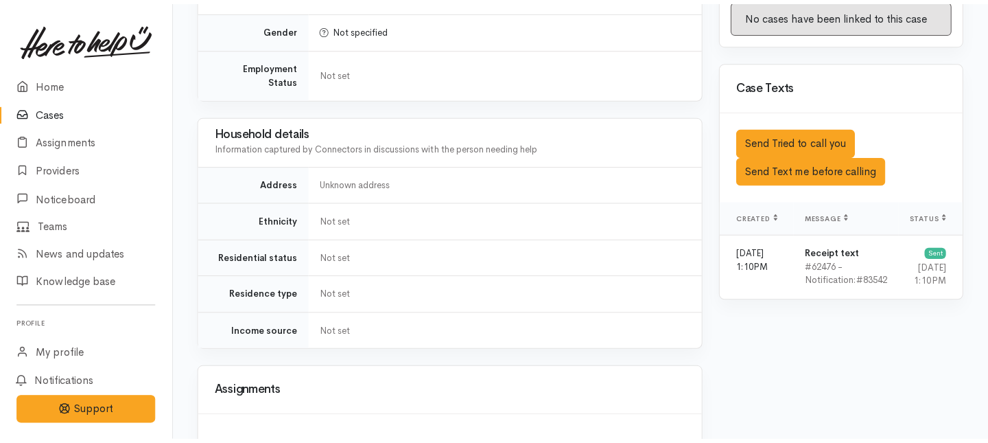
scroll to position [864, 0]
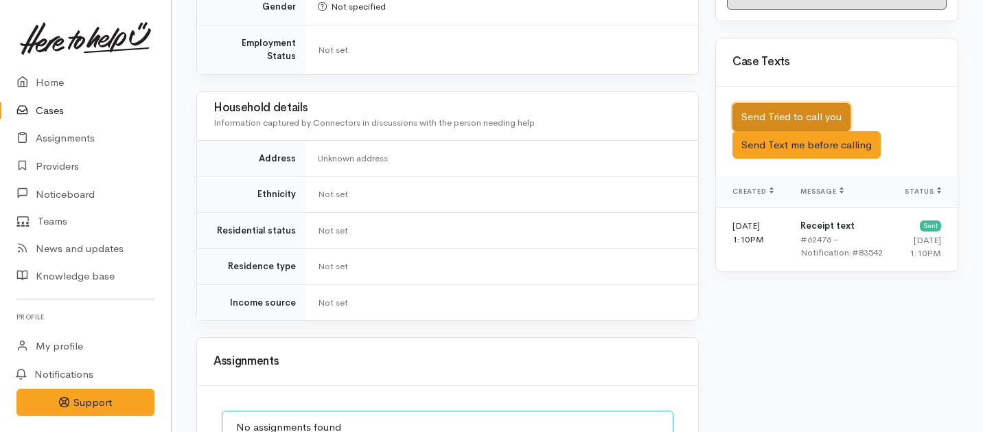
click at [762, 108] on button "Send Tried to call you" at bounding box center [791, 117] width 118 height 28
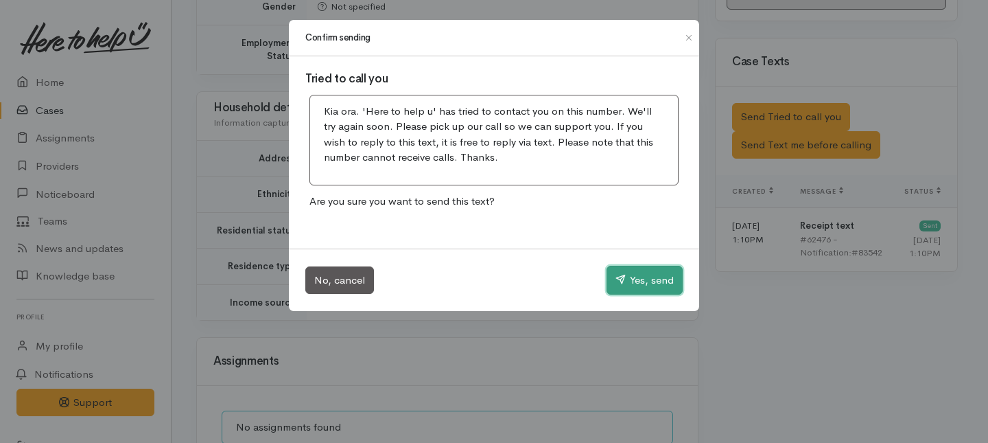
click at [639, 280] on button "Yes, send" at bounding box center [645, 280] width 76 height 29
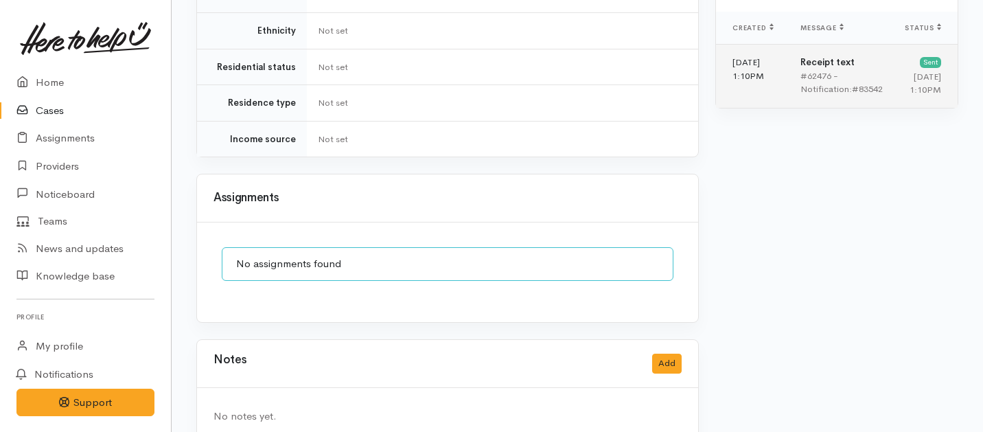
scroll to position [1044, 0]
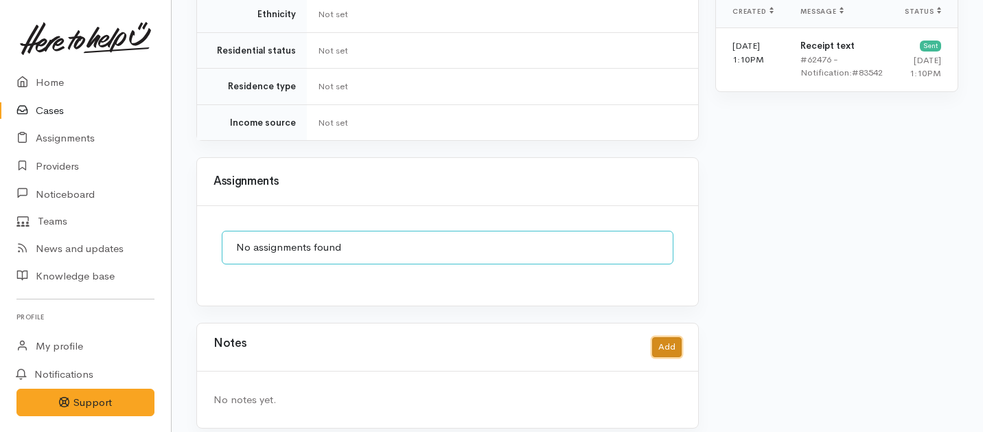
click at [655, 337] on button "Add" at bounding box center [667, 347] width 30 height 20
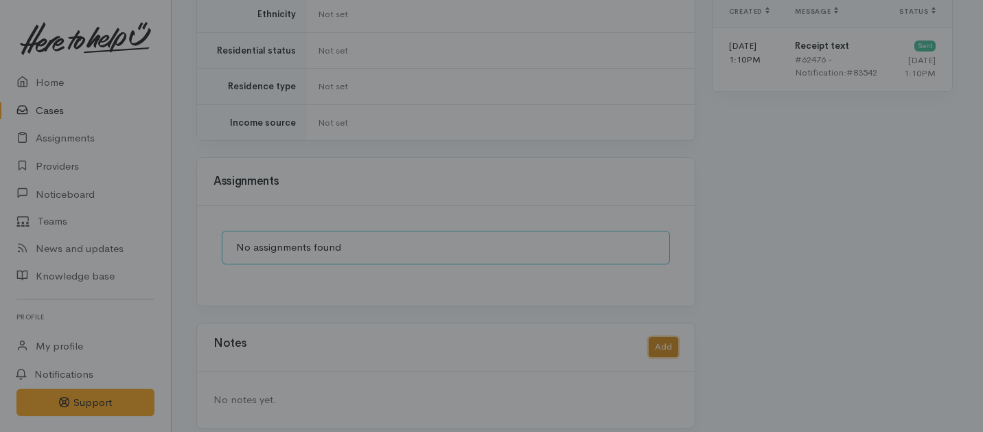
scroll to position [1033, 0]
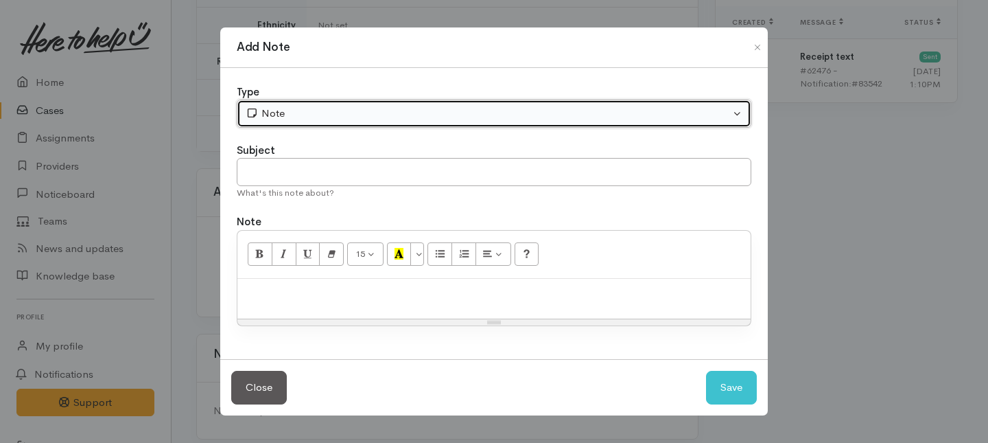
click at [465, 113] on div "Note" at bounding box center [488, 114] width 485 height 16
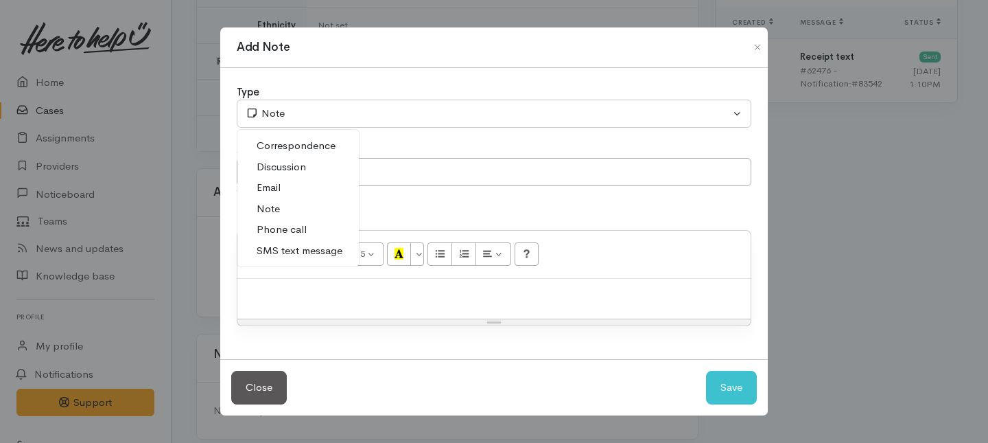
click at [276, 229] on span "Phone call" at bounding box center [282, 230] width 50 height 16
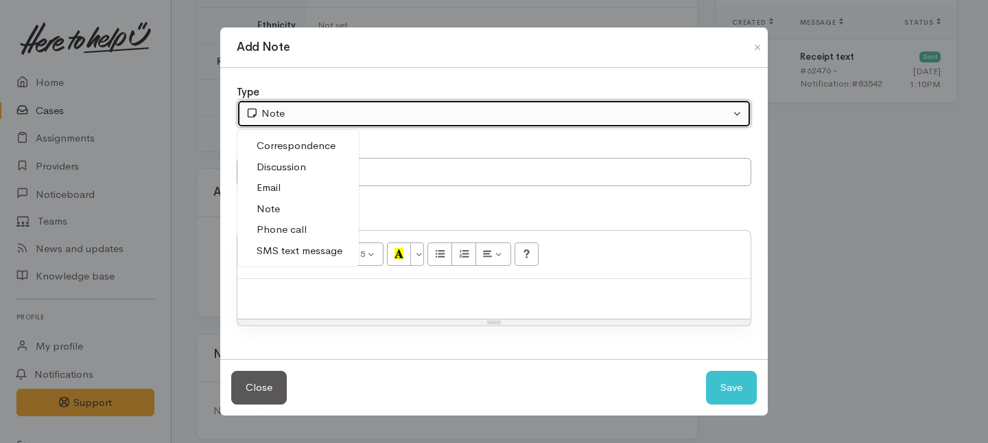
select select "3"
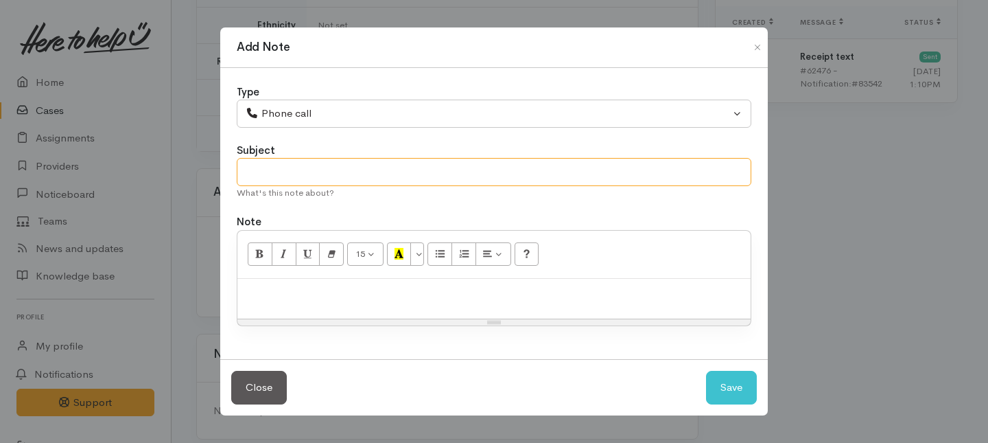
click at [281, 165] on input "text" at bounding box center [494, 172] width 515 height 28
type input "1st Attempt to contact"
click at [316, 292] on p at bounding box center [494, 293] width 500 height 16
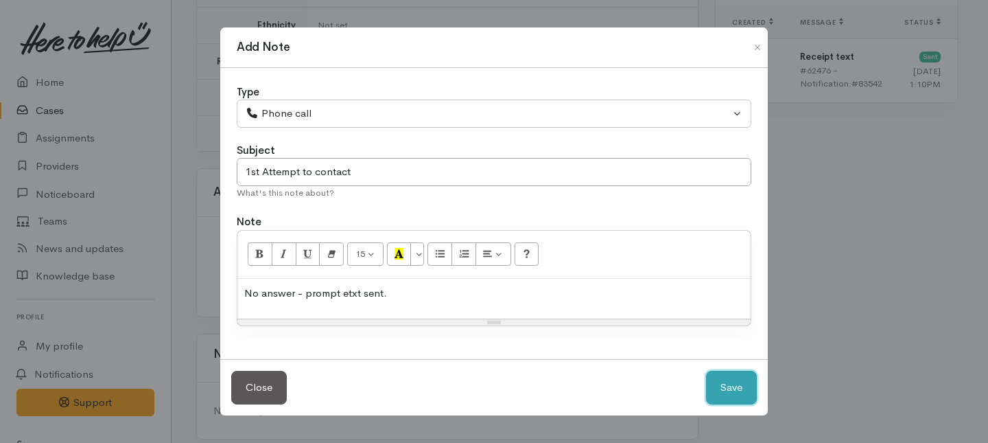
click at [741, 387] on button "Save" at bounding box center [731, 388] width 51 height 34
select select "1"
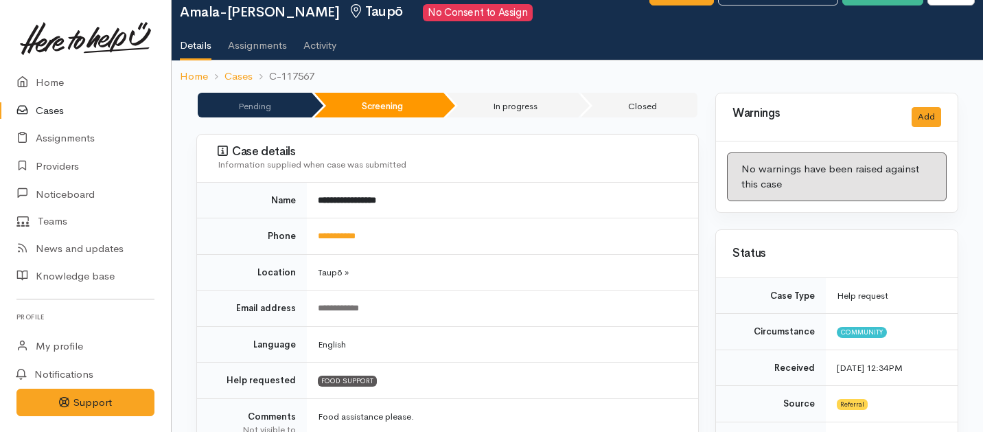
scroll to position [0, 0]
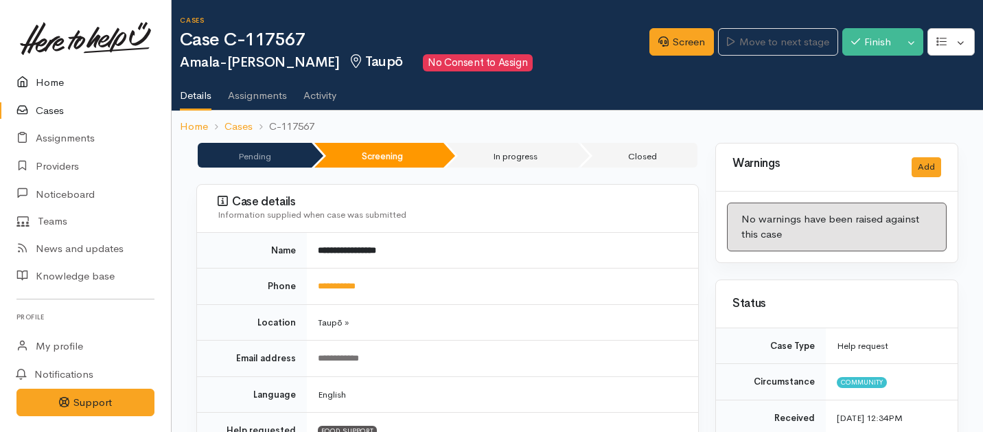
click at [43, 79] on link "Home" at bounding box center [85, 83] width 171 height 28
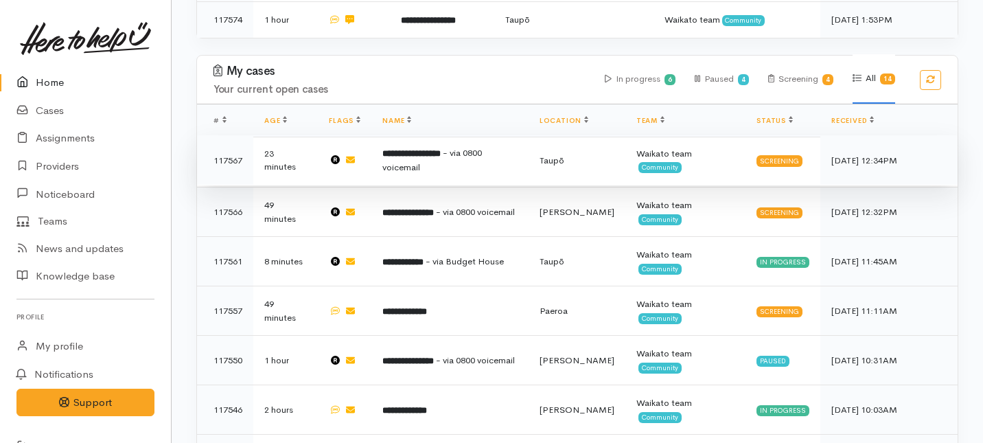
scroll to position [396, 0]
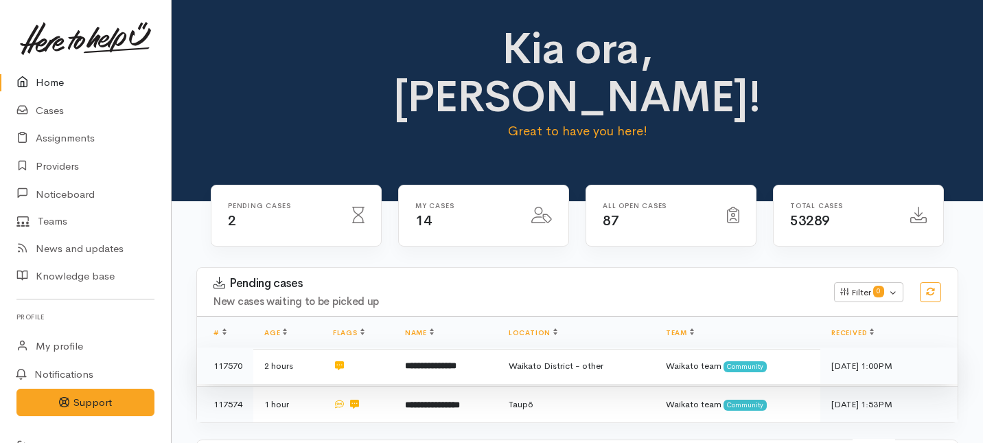
click at [456, 361] on b "**********" at bounding box center [430, 365] width 51 height 9
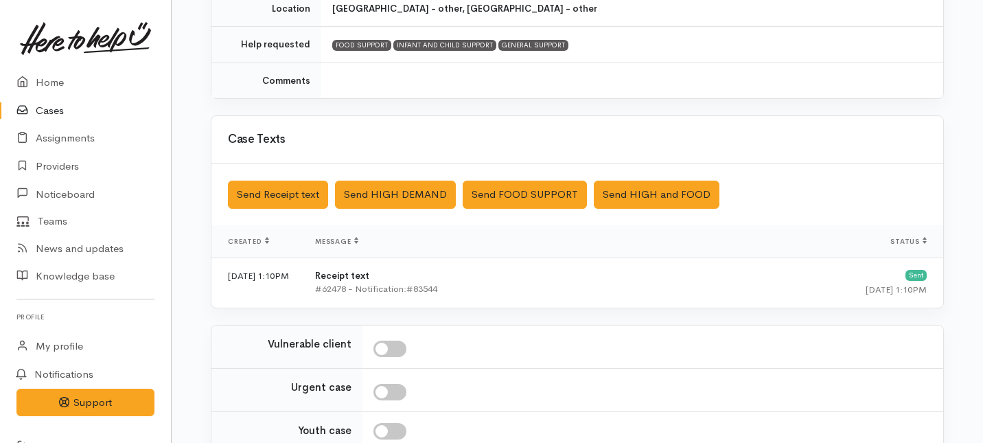
scroll to position [419, 0]
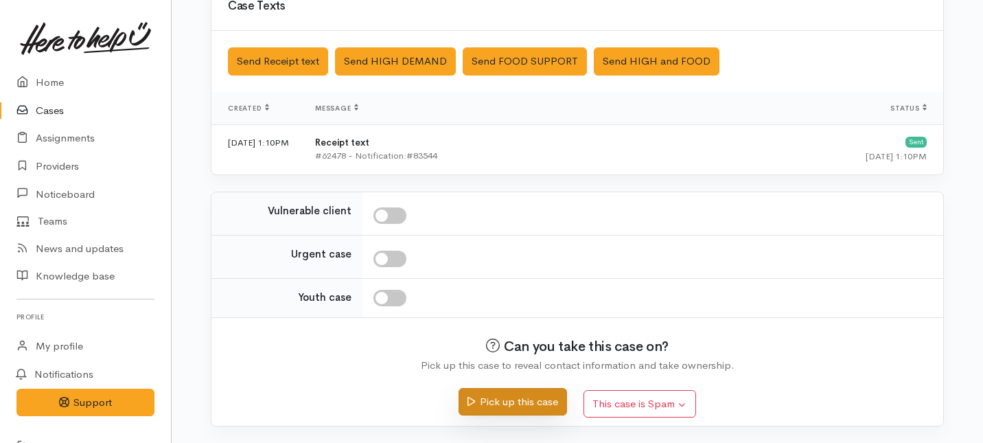
click at [492, 405] on button "Pick up this case" at bounding box center [512, 402] width 108 height 28
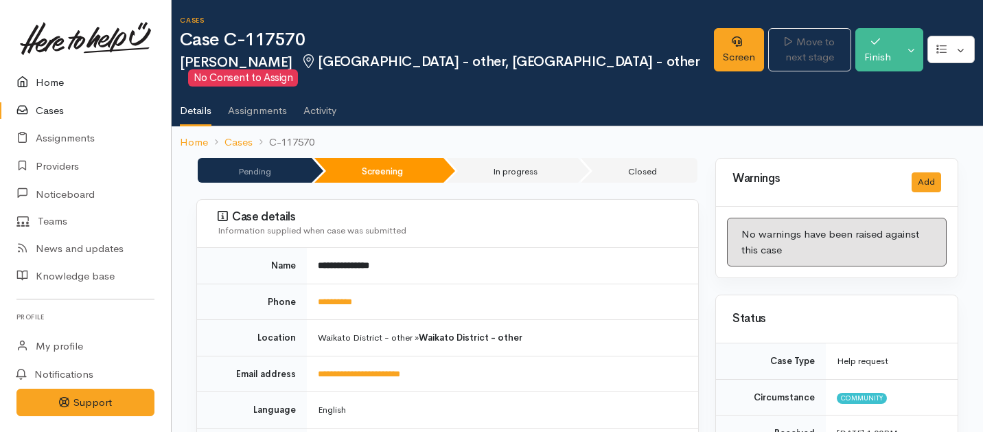
click at [56, 77] on link "Home" at bounding box center [85, 83] width 171 height 28
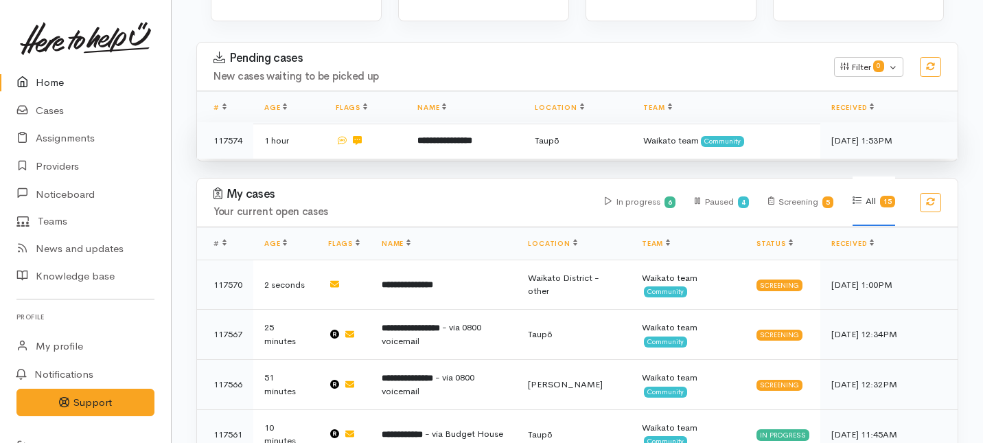
scroll to position [226, 0]
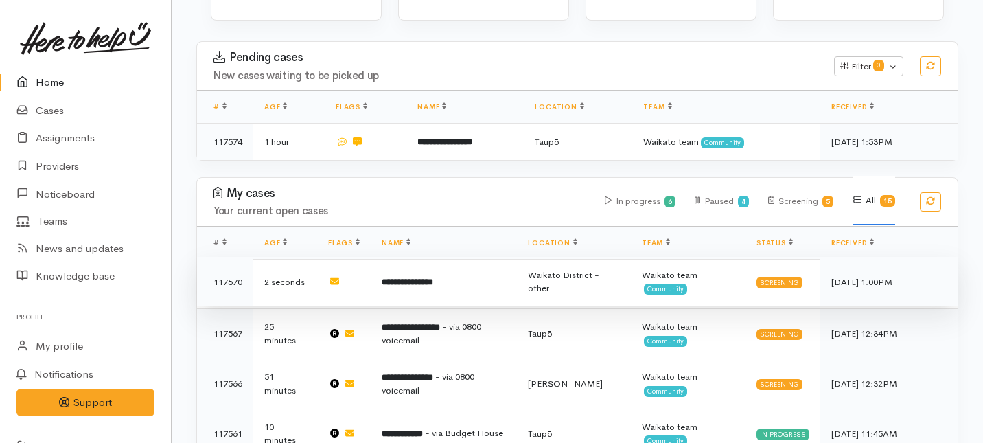
click at [455, 257] on td "**********" at bounding box center [444, 281] width 146 height 49
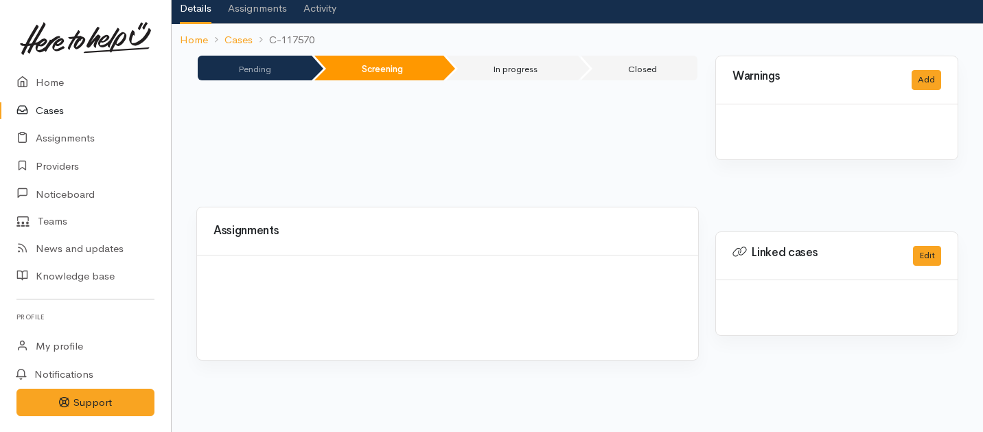
scroll to position [119, 0]
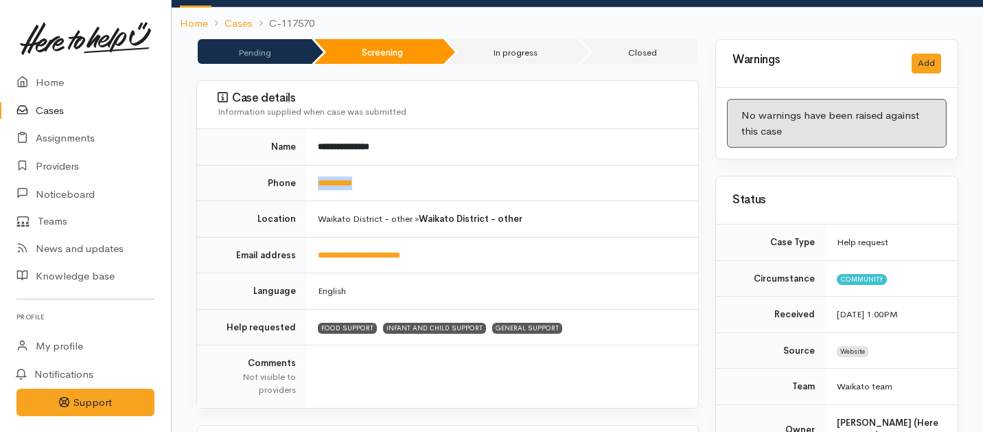
drag, startPoint x: 399, startPoint y: 190, endPoint x: 311, endPoint y: 180, distance: 89.1
click at [311, 180] on td "**********" at bounding box center [502, 183] width 391 height 36
copy link "**********"
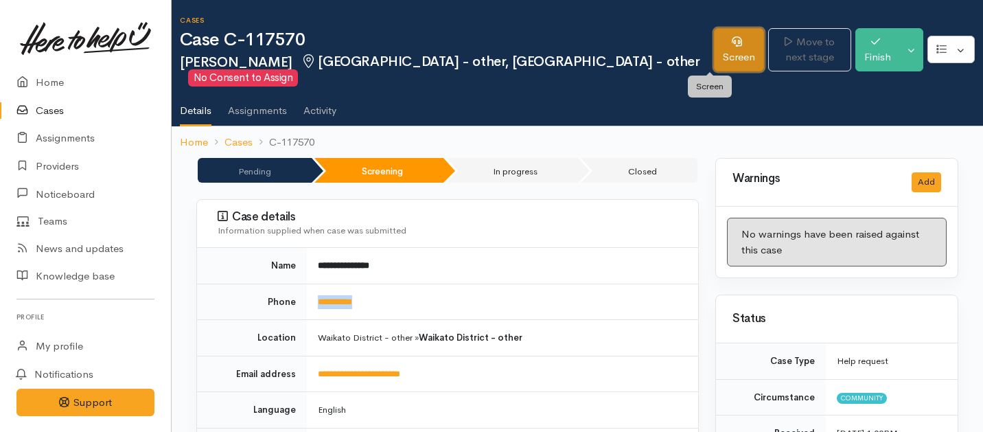
click at [714, 51] on link "Screen" at bounding box center [739, 49] width 50 height 43
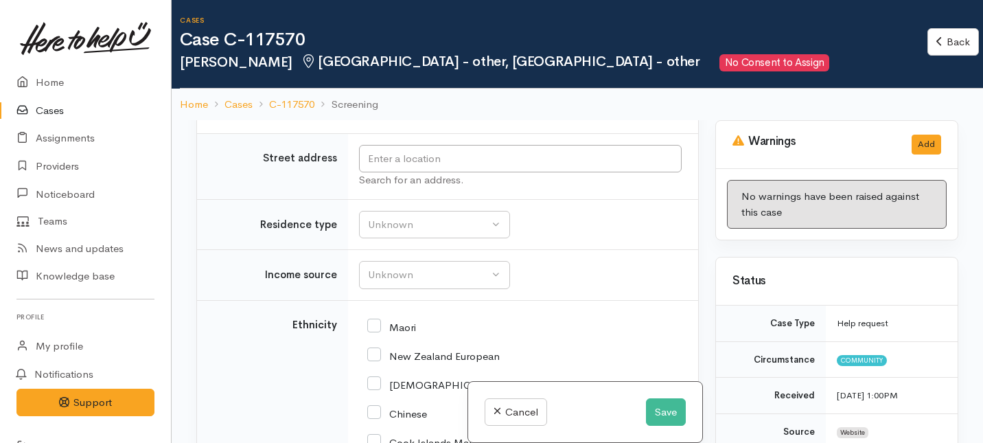
scroll to position [1717, 0]
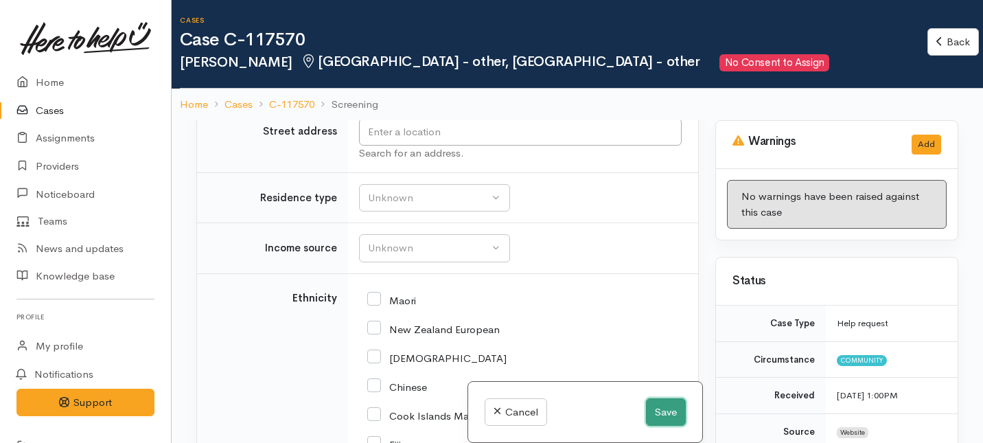
click at [659, 416] on button "Save" at bounding box center [666, 412] width 40 height 28
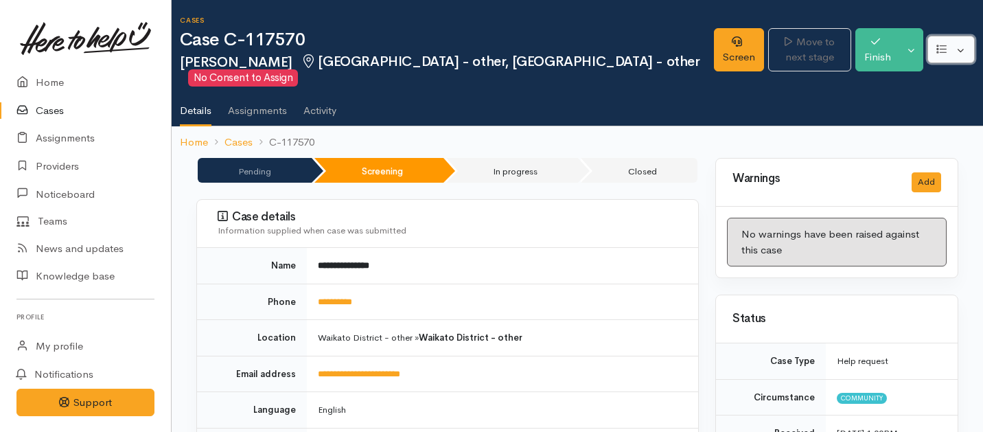
click at [955, 46] on button "button" at bounding box center [950, 50] width 47 height 28
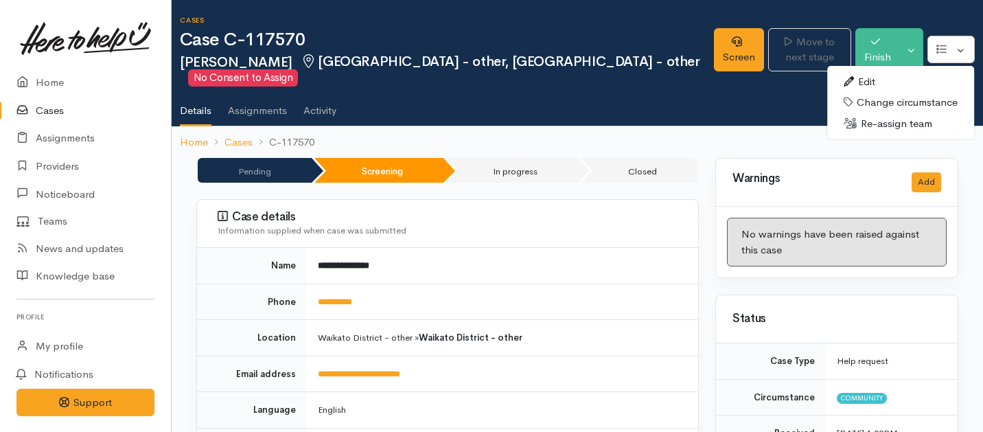
click at [874, 78] on link "Edit" at bounding box center [900, 81] width 147 height 21
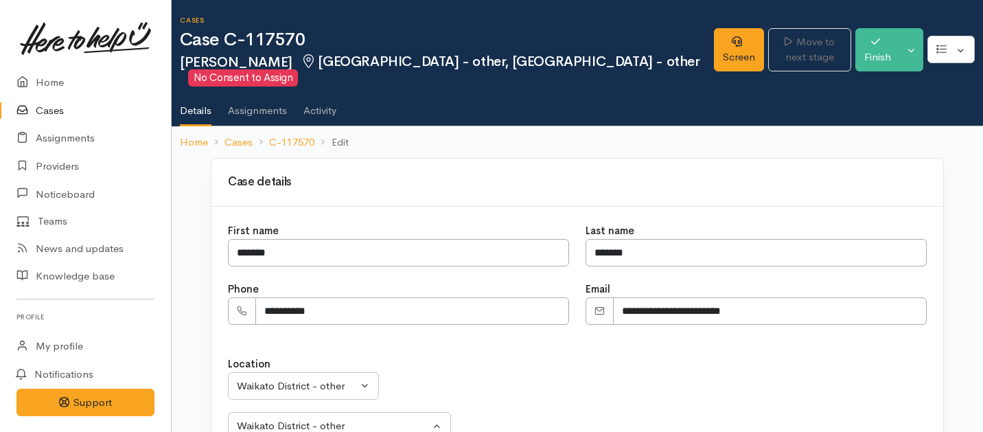
select select
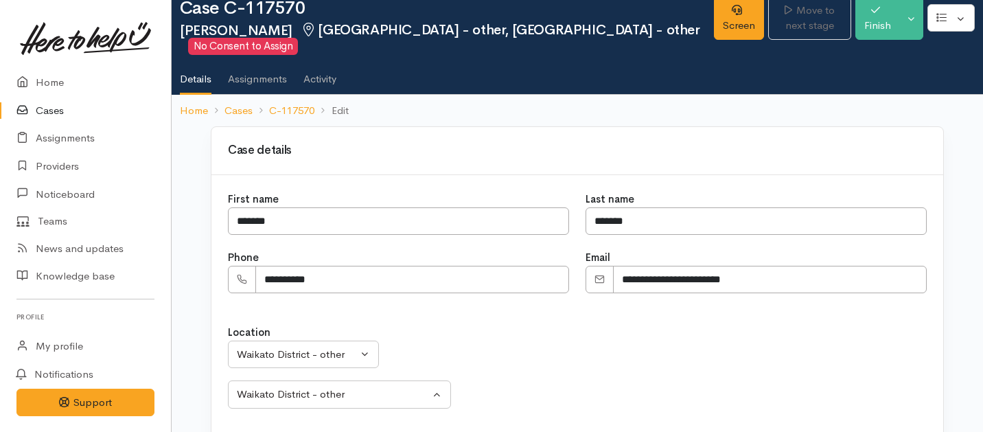
scroll to position [152, 0]
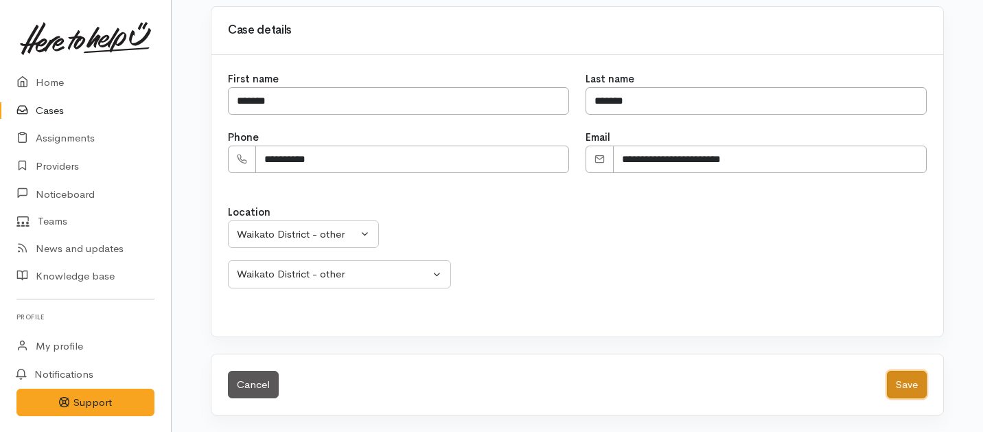
click at [896, 380] on button "Save" at bounding box center [907, 385] width 40 height 28
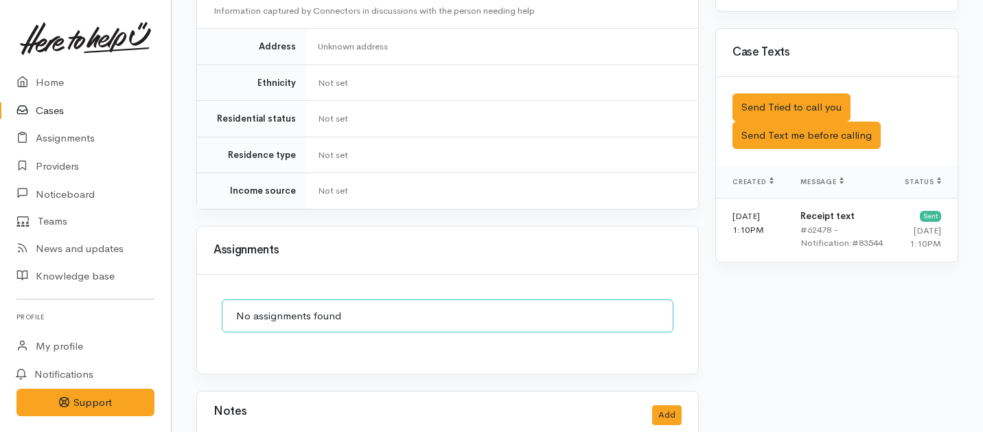
scroll to position [870, 0]
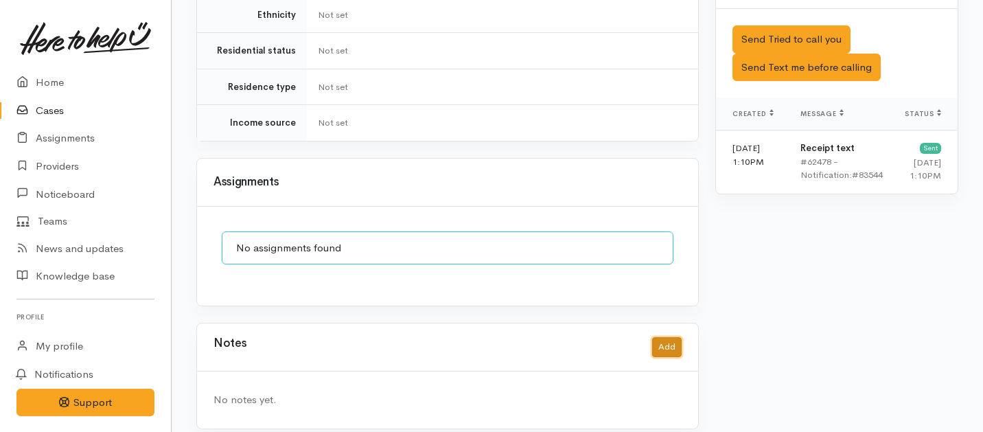
click at [670, 337] on button "Add" at bounding box center [667, 347] width 30 height 20
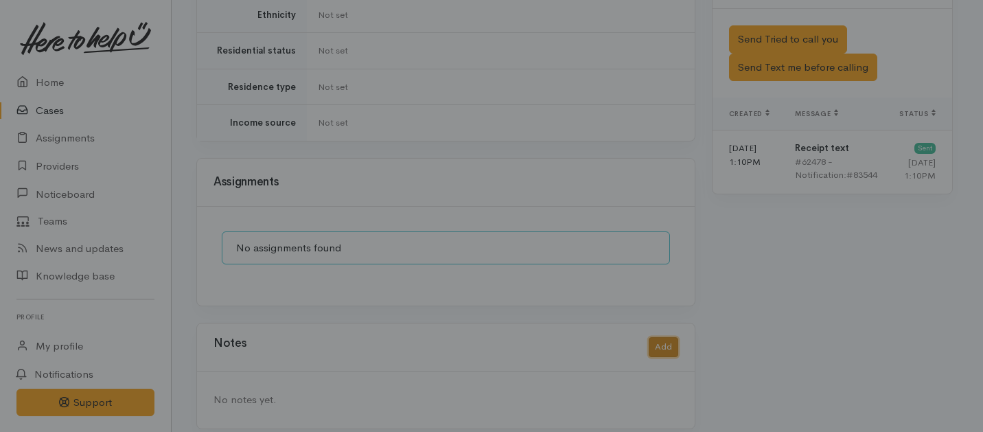
scroll to position [859, 0]
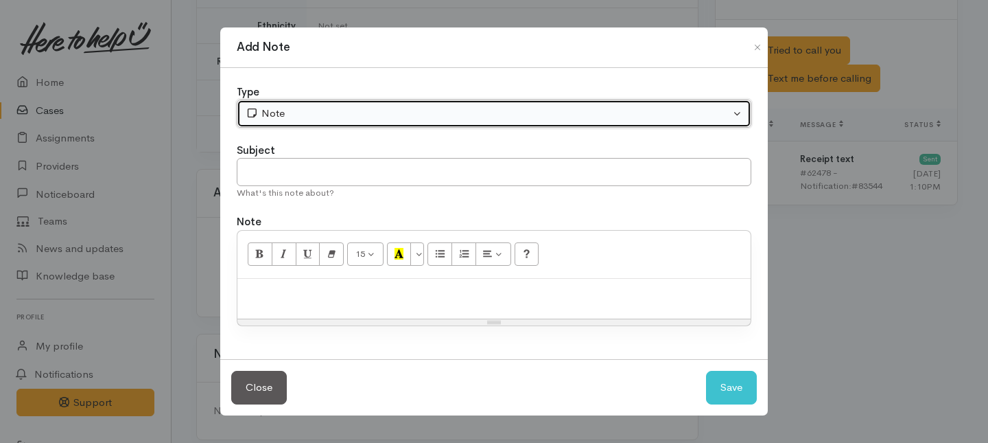
click at [394, 111] on div "Note" at bounding box center [488, 114] width 485 height 16
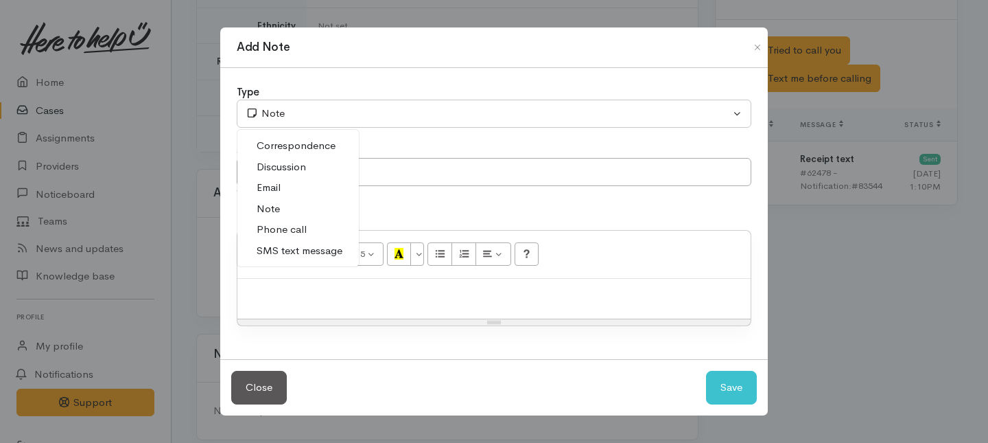
click at [288, 233] on span "Phone call" at bounding box center [282, 230] width 50 height 16
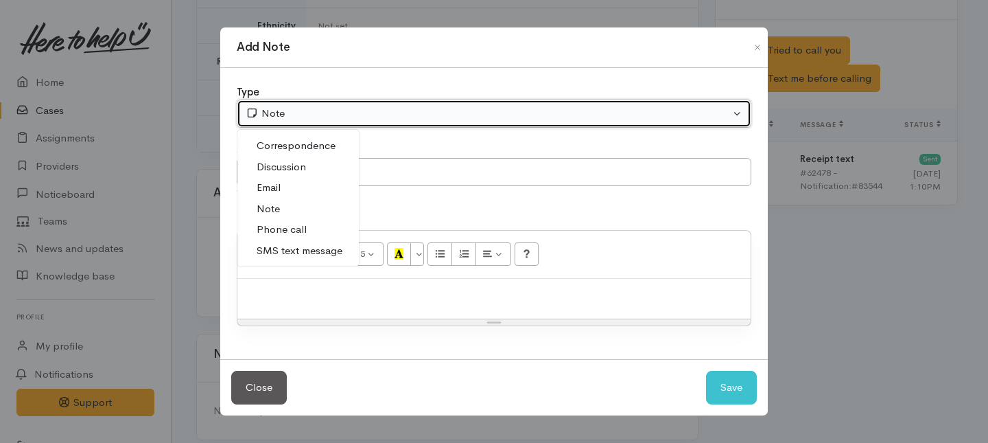
select select "3"
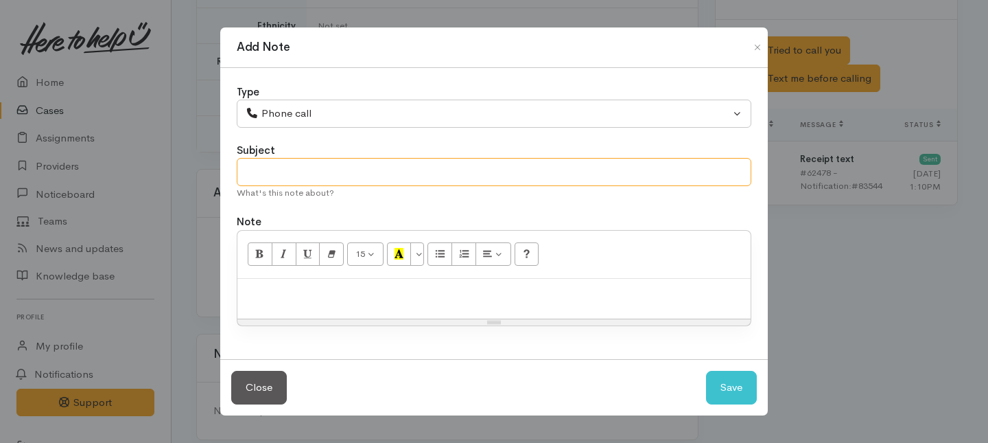
click at [283, 176] on input "text" at bounding box center [494, 172] width 515 height 28
type input "C"
type input "out of zone"
click at [299, 312] on div at bounding box center [493, 299] width 513 height 40
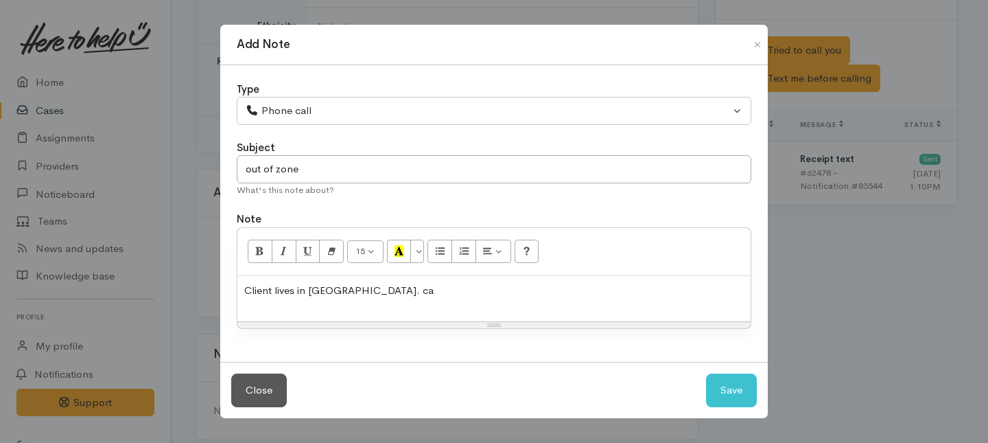
click at [282, 327] on div "Resize" at bounding box center [493, 325] width 513 height 6
click at [736, 382] on button "Save" at bounding box center [731, 390] width 51 height 34
select select "1"
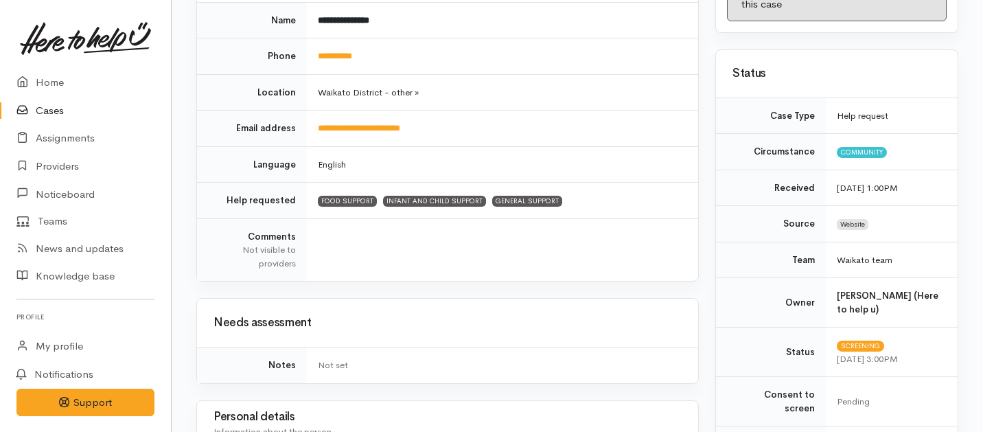
scroll to position [0, 0]
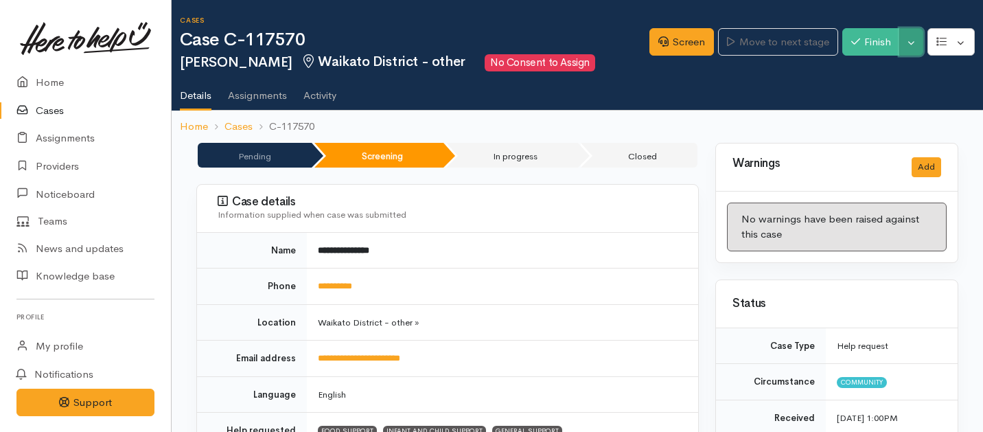
click at [911, 45] on button "Toggle Dropdown" at bounding box center [911, 42] width 24 height 28
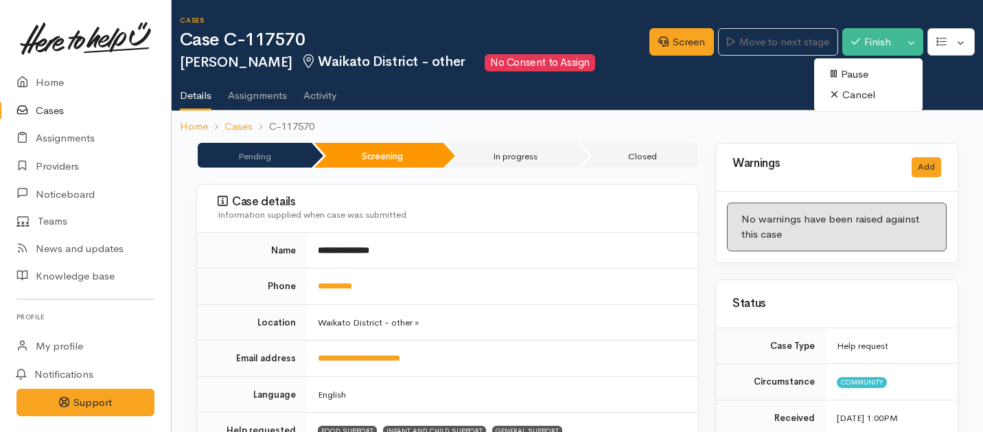
click at [848, 97] on link "Cancel" at bounding box center [868, 94] width 108 height 21
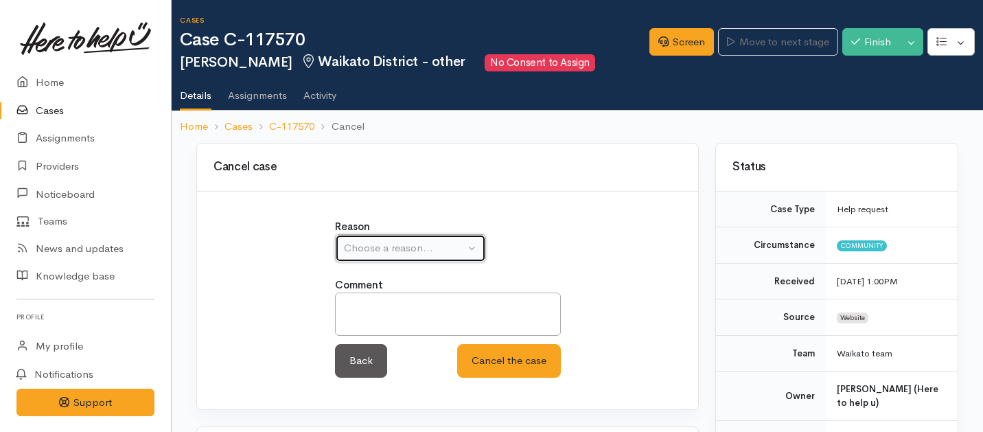
click at [458, 255] on div "Choose a reason..." at bounding box center [404, 248] width 121 height 16
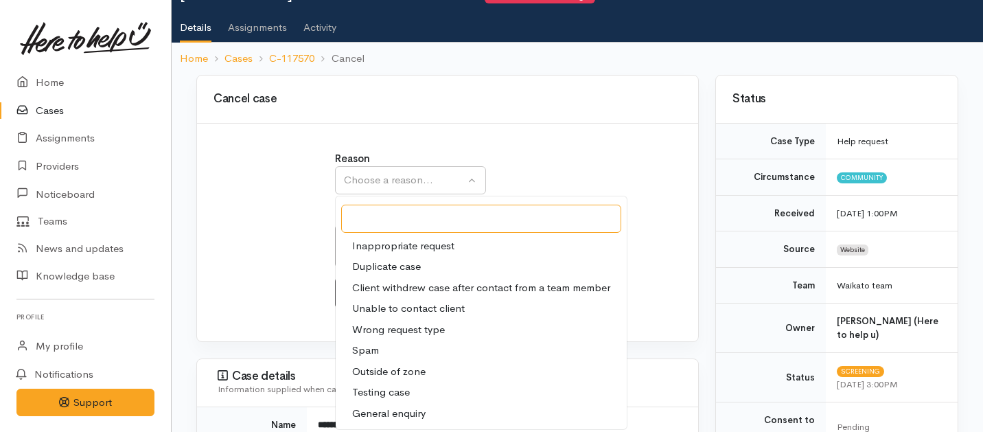
scroll to position [75, 0]
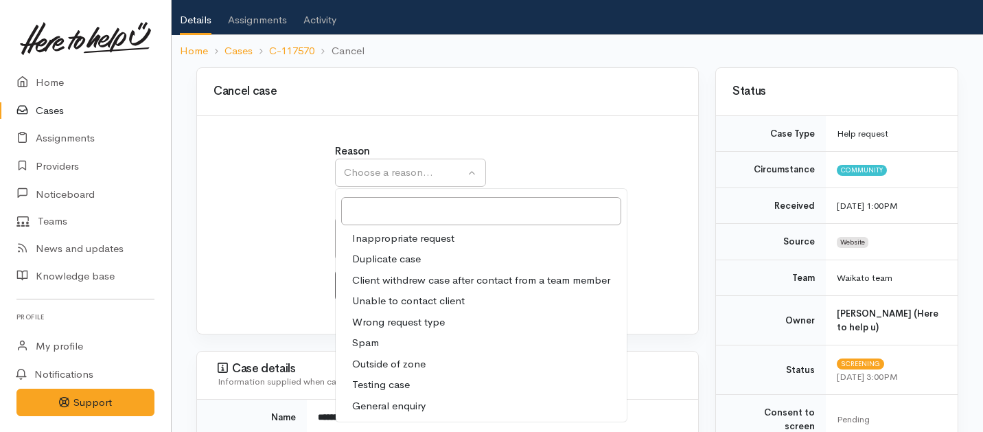
click at [376, 361] on span "Outside of zone" at bounding box center [388, 364] width 73 height 16
select select "9"
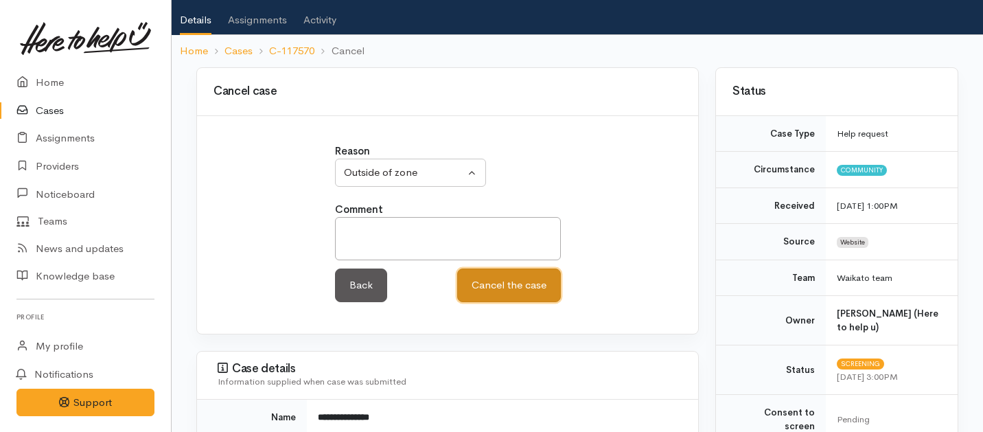
click at [516, 283] on button "Cancel the case" at bounding box center [509, 285] width 104 height 34
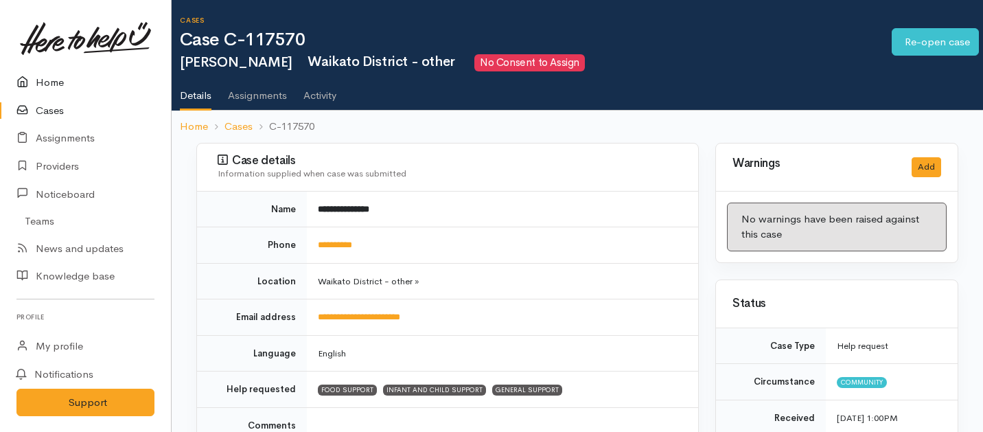
click at [44, 75] on link "Home" at bounding box center [85, 83] width 171 height 28
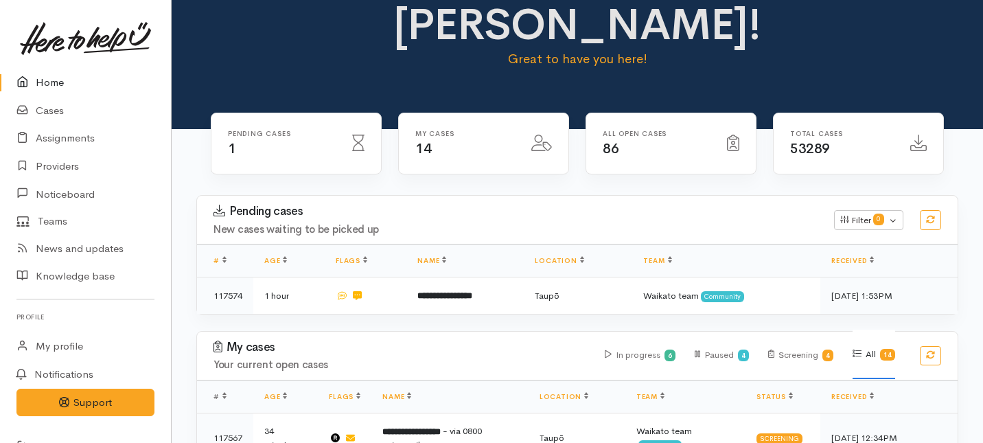
scroll to position [78, 0]
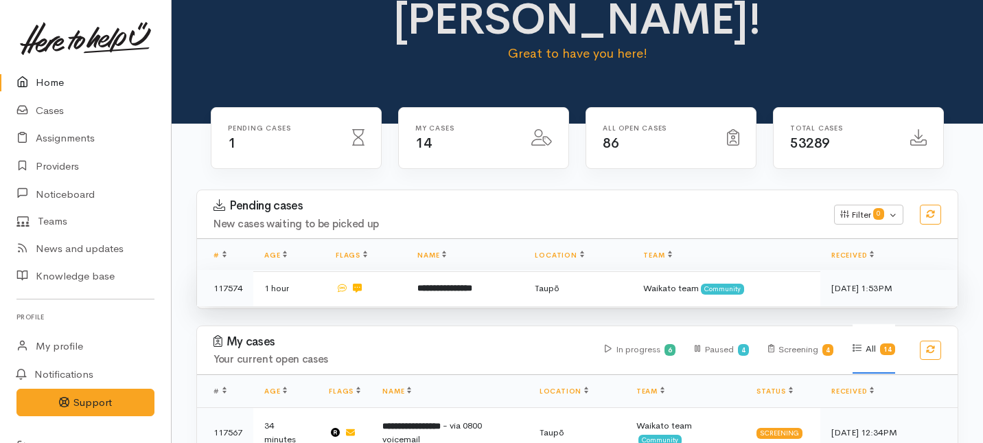
click at [436, 283] on b "**********" at bounding box center [444, 287] width 55 height 9
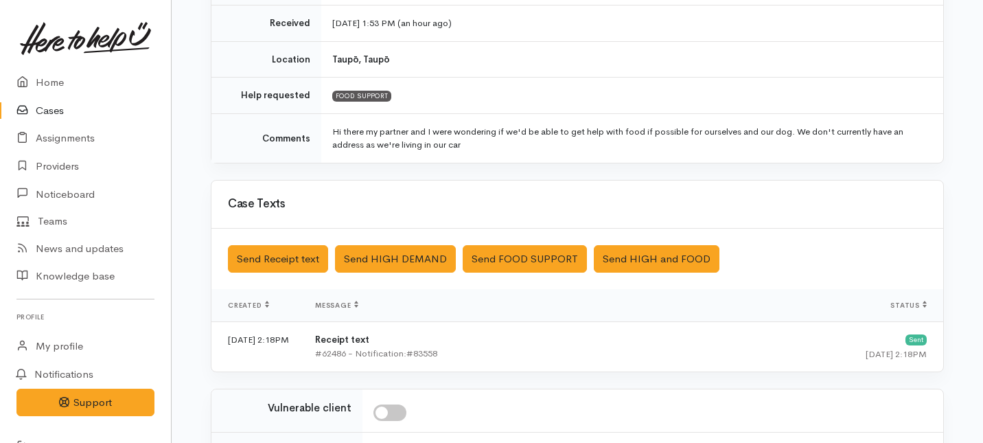
scroll to position [432, 0]
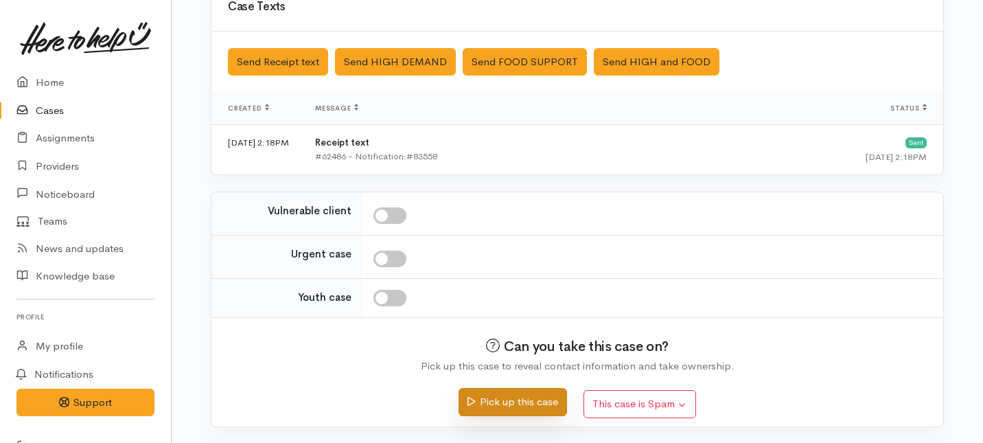
click at [482, 403] on button "Pick up this case" at bounding box center [512, 402] width 108 height 28
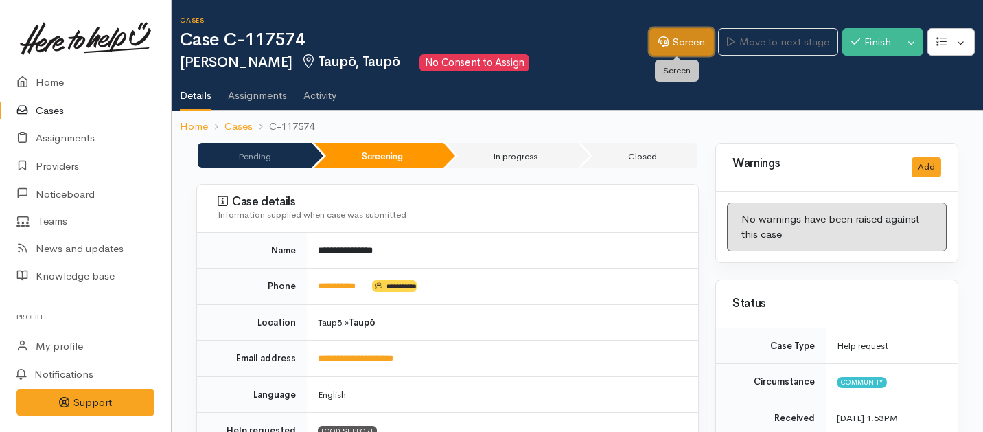
click at [677, 45] on link "Screen" at bounding box center [681, 42] width 65 height 28
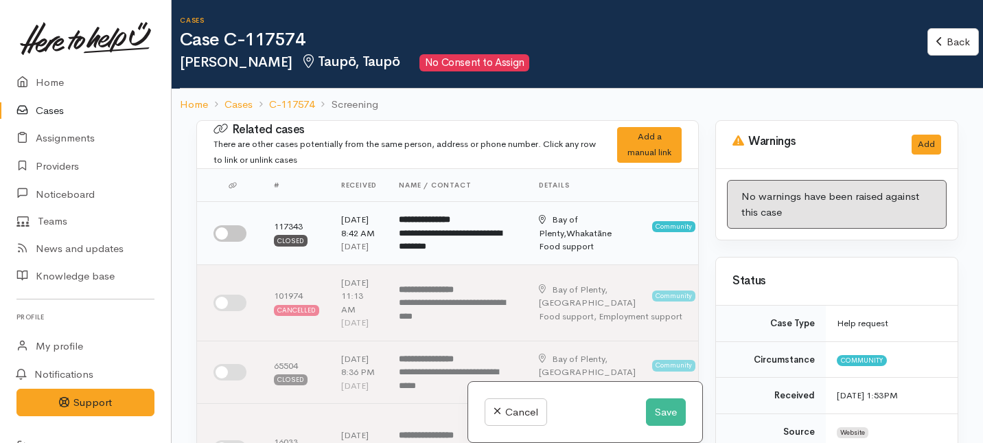
click at [235, 242] on input "checkbox" at bounding box center [229, 233] width 33 height 16
checkbox input "true"
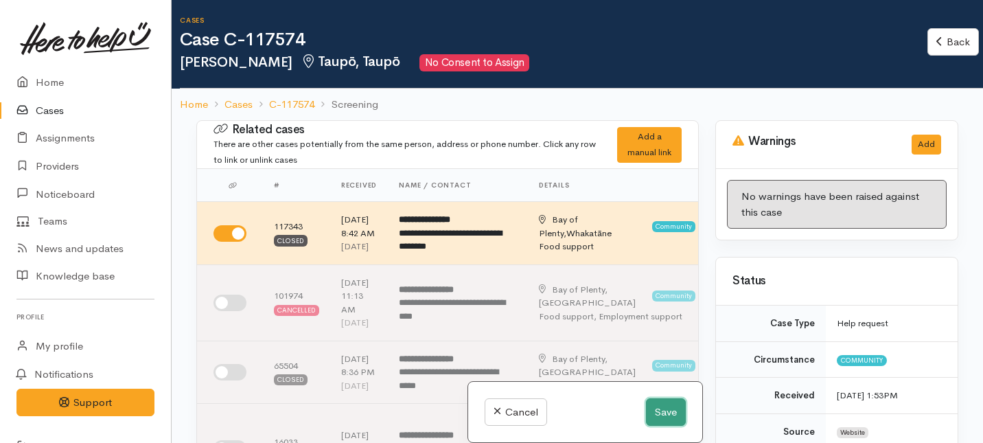
click at [666, 414] on button "Save" at bounding box center [666, 412] width 40 height 28
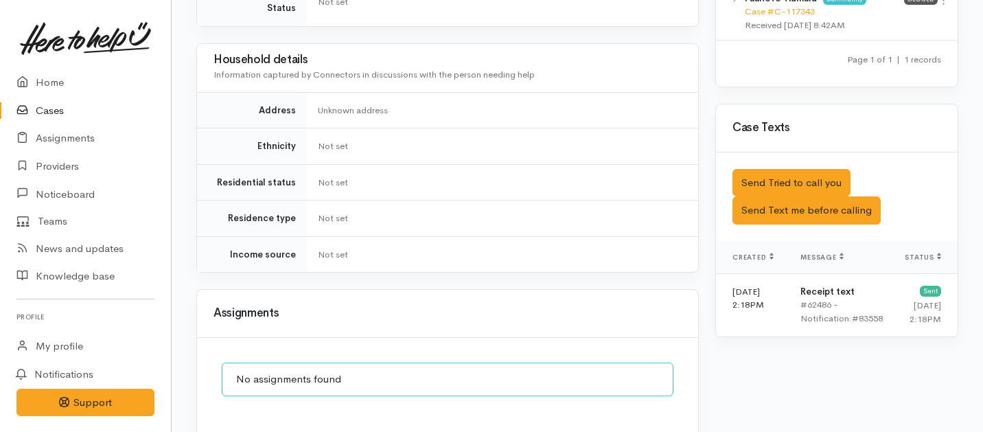
scroll to position [906, 0]
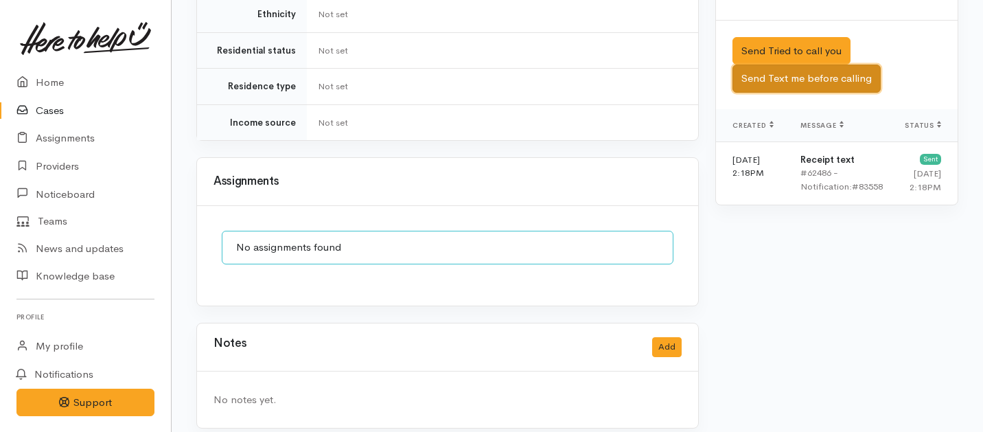
click at [758, 67] on button "Send Text me before calling" at bounding box center [806, 79] width 148 height 28
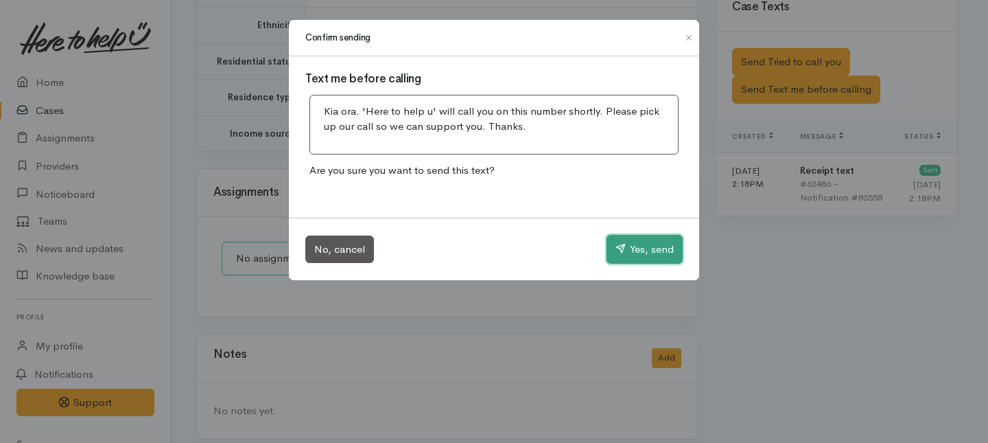
click at [655, 250] on button "Yes, send" at bounding box center [645, 249] width 76 height 29
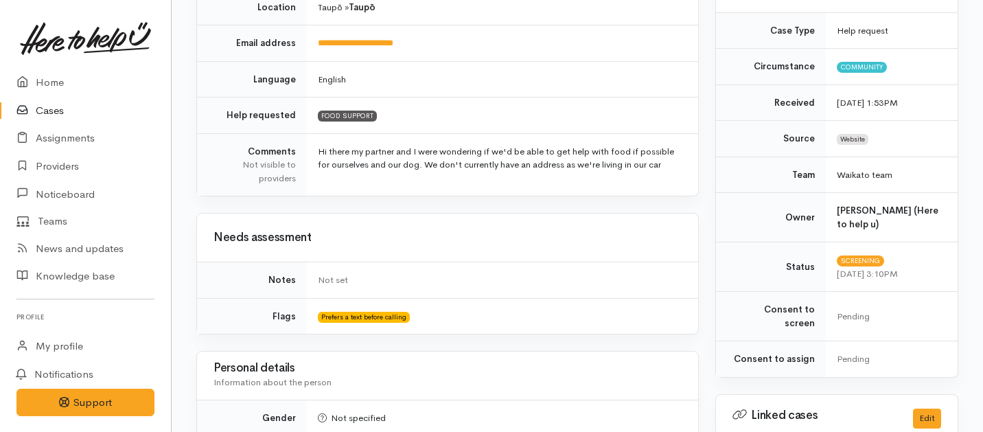
scroll to position [906, 0]
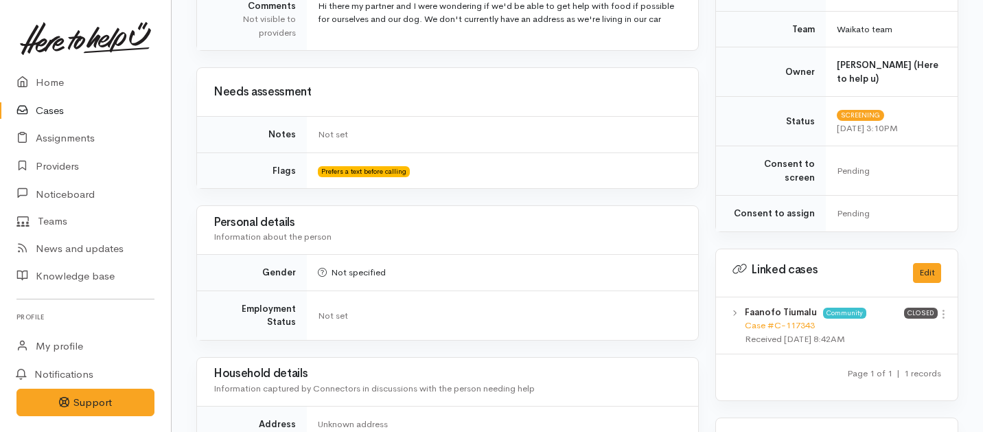
scroll to position [246, 0]
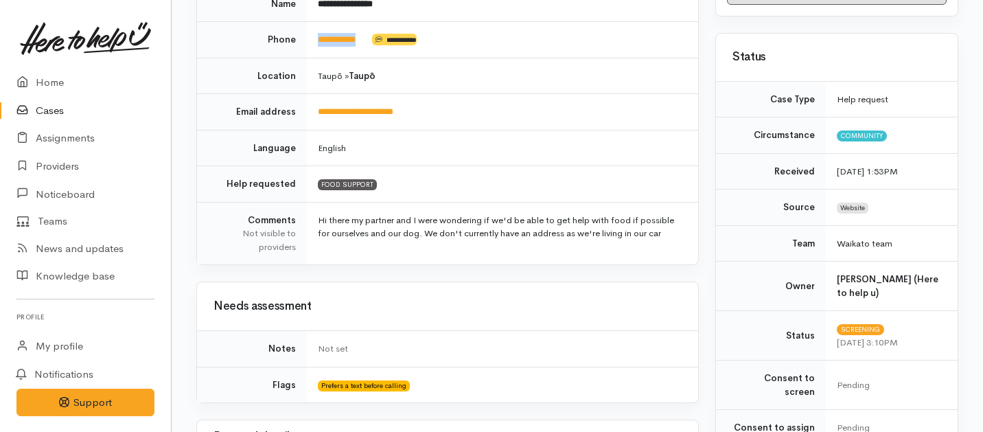
drag, startPoint x: 372, startPoint y: 41, endPoint x: 314, endPoint y: 34, distance: 58.1
click at [314, 34] on td "**********" at bounding box center [502, 40] width 391 height 36
copy td "**********"
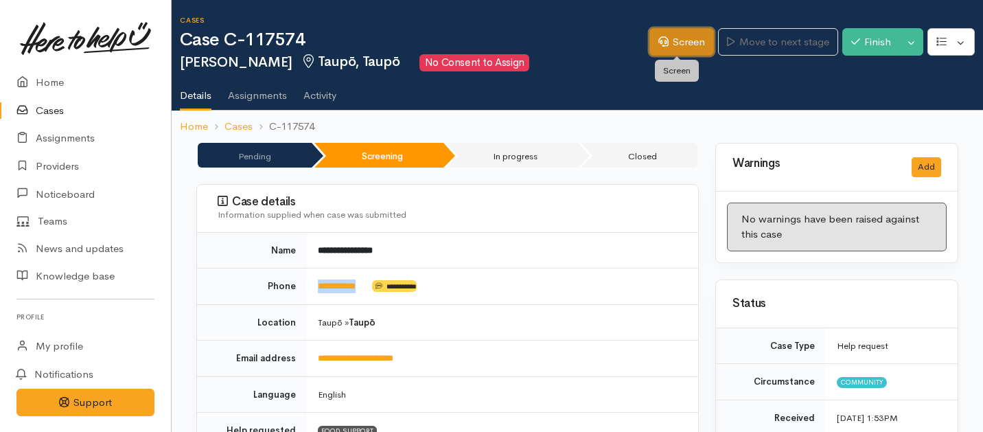
click at [685, 36] on link "Screen" at bounding box center [681, 42] width 65 height 28
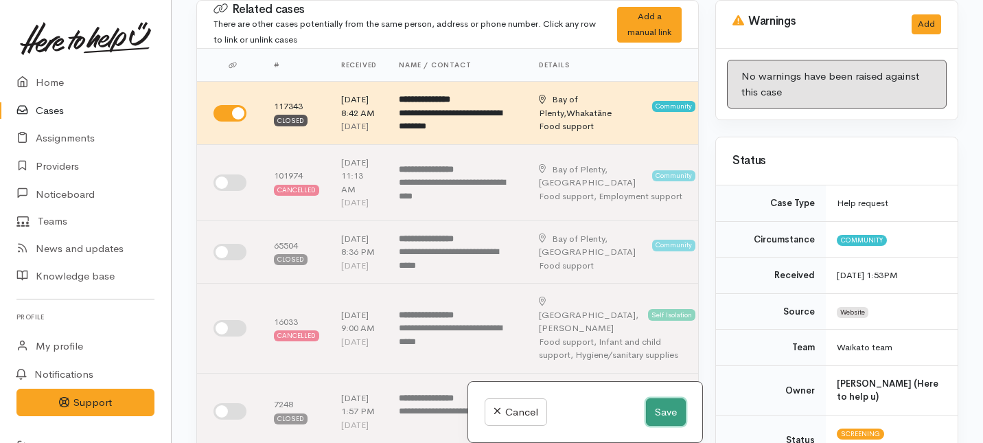
click at [670, 406] on button "Save" at bounding box center [666, 412] width 40 height 28
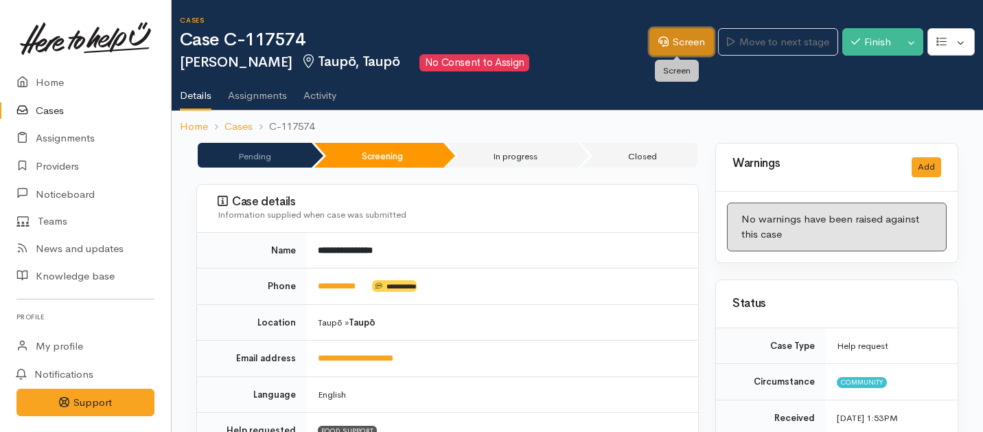
click at [675, 45] on link "Screen" at bounding box center [681, 42] width 65 height 28
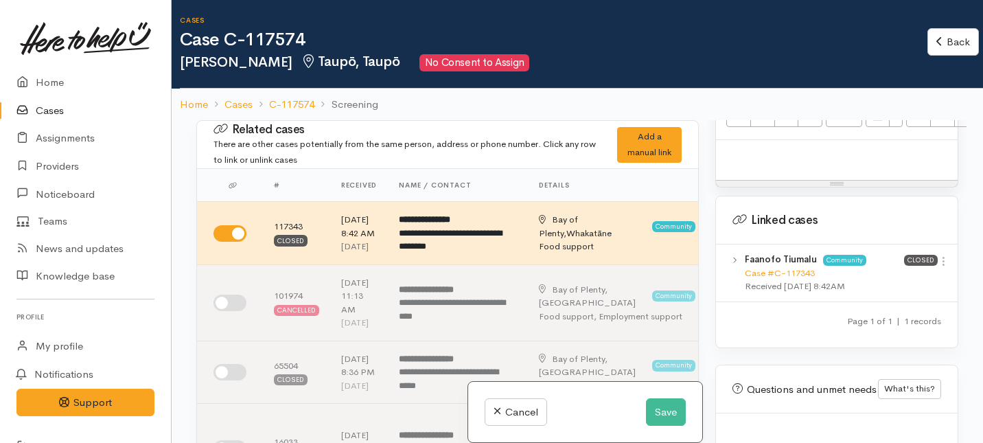
scroll to position [945, 0]
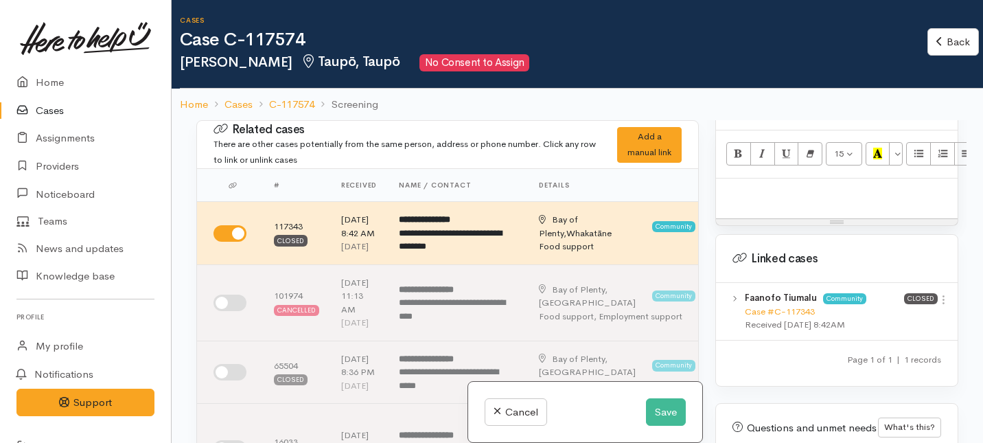
click at [843, 185] on p at bounding box center [837, 193] width 228 height 16
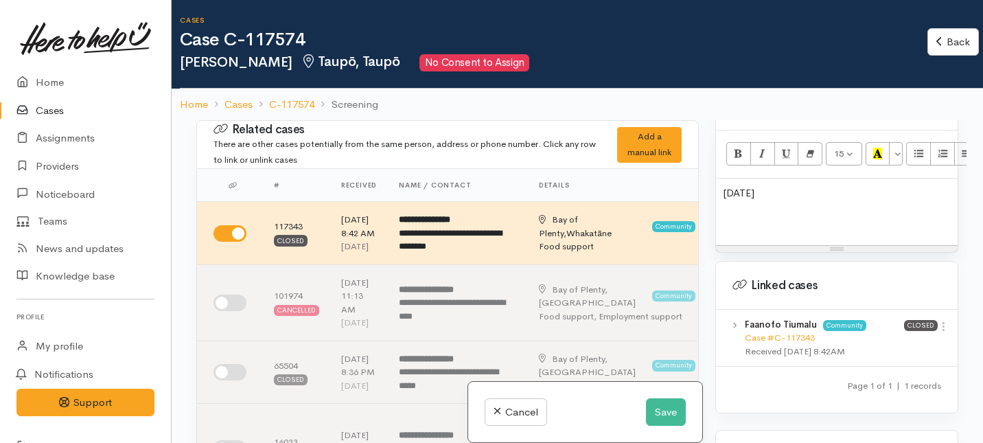
click at [721, 178] on div "[DATE]" at bounding box center [837, 211] width 242 height 67
click at [745, 211] on p at bounding box center [837, 219] width 228 height 16
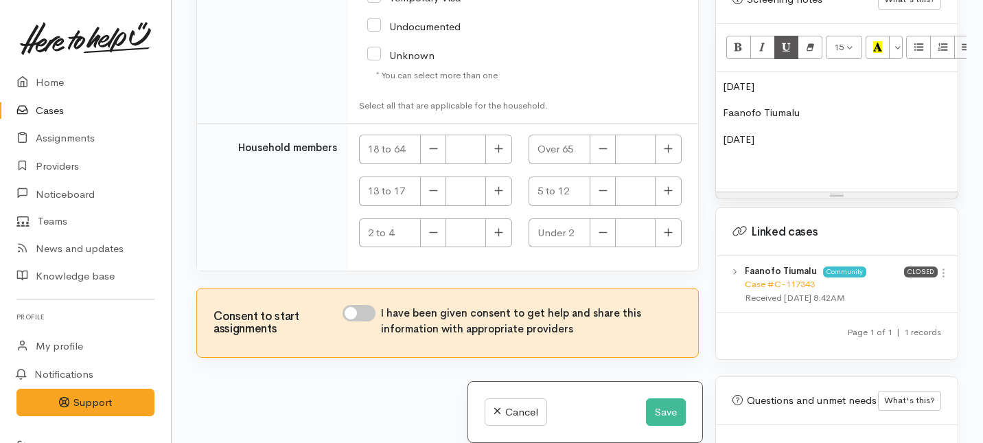
scroll to position [924, 0]
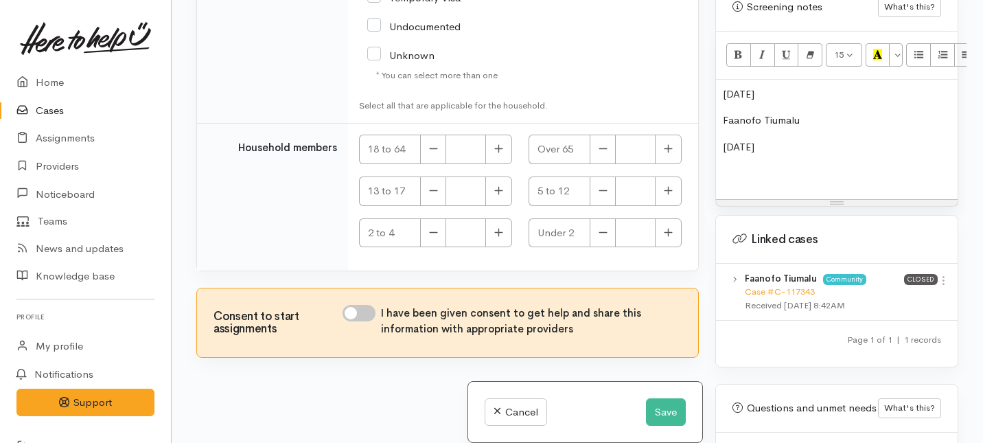
click at [720, 80] on div "8/5/1980 Faanofo Tiumalu 29/03/99" at bounding box center [837, 139] width 242 height 119
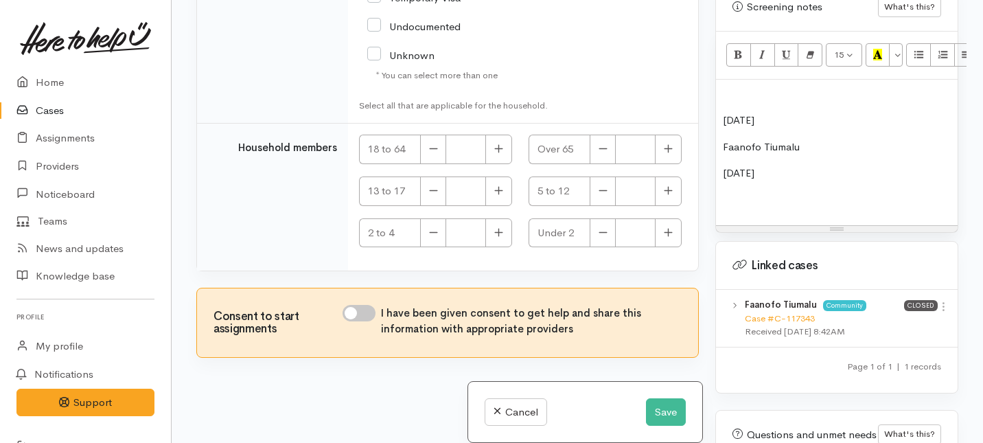
click at [728, 86] on p at bounding box center [837, 94] width 228 height 16
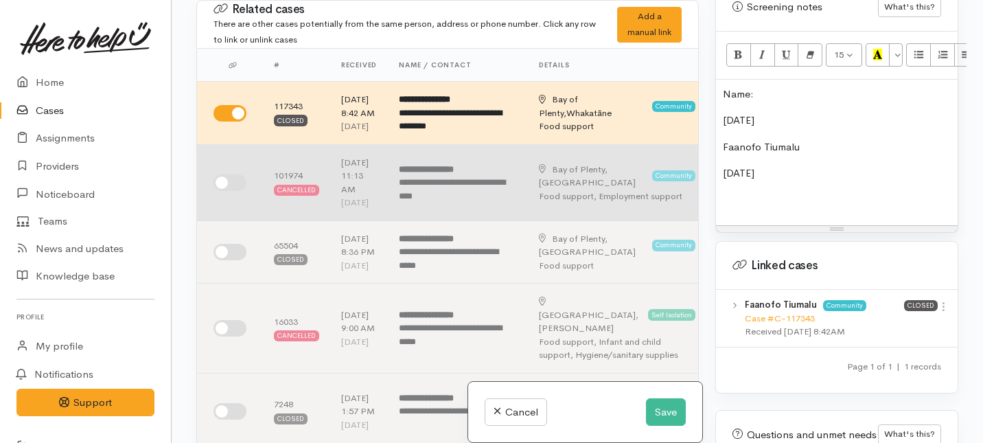
scroll to position [0, 0]
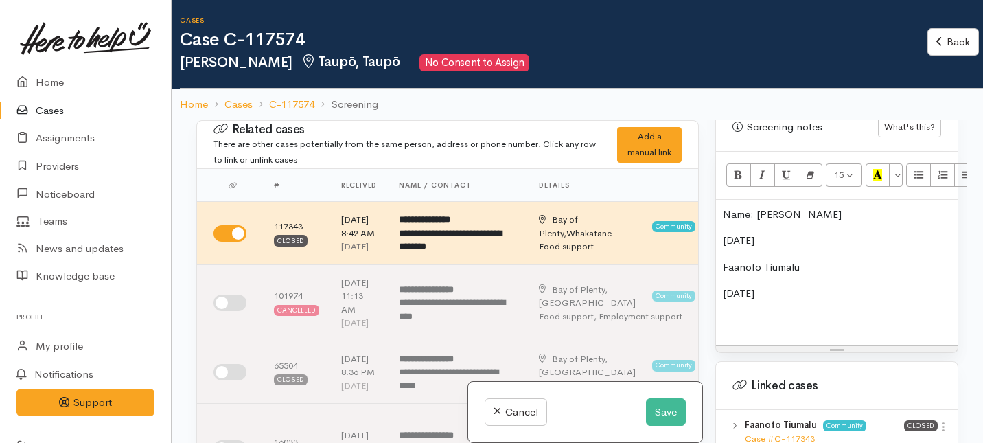
click at [721, 228] on div "Name: Shaqua Falwasser 8/5/1980 Faanofo Tiumalu 29/03/99" at bounding box center [837, 273] width 242 height 146
click at [804, 233] on p "Dob: 8/5/1980" at bounding box center [837, 241] width 228 height 16
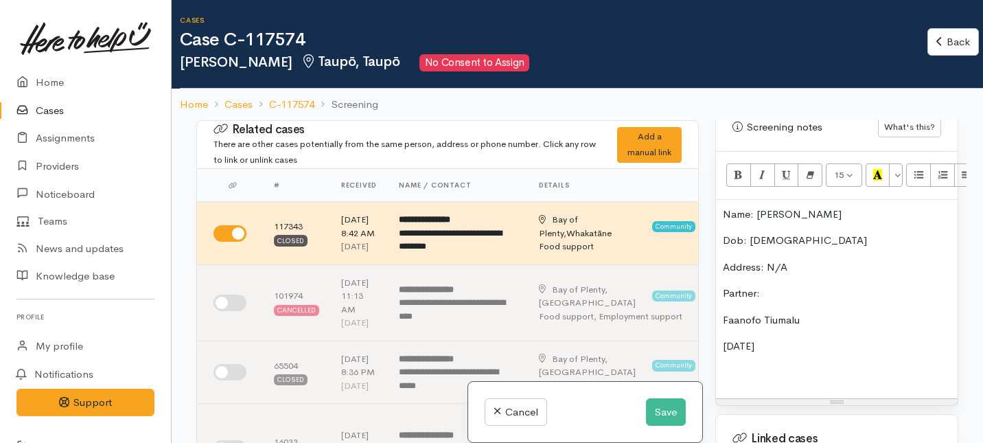
click at [718, 305] on div "Name: Shaqua Falwasser Dob: 8/5/1980 Address: N/A Partner: Faanofo Tiumalu 29/0…" at bounding box center [837, 299] width 242 height 199
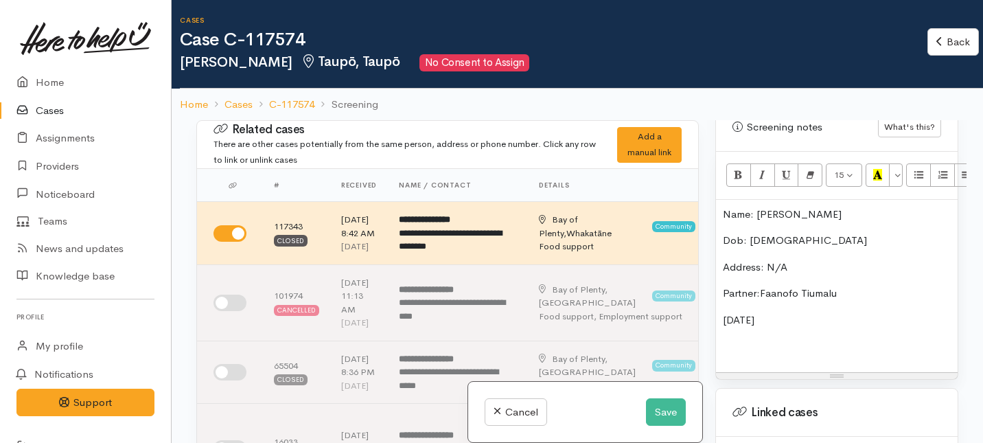
click at [842, 285] on p "Partner: Faanofo Tiumalu" at bounding box center [837, 293] width 228 height 16
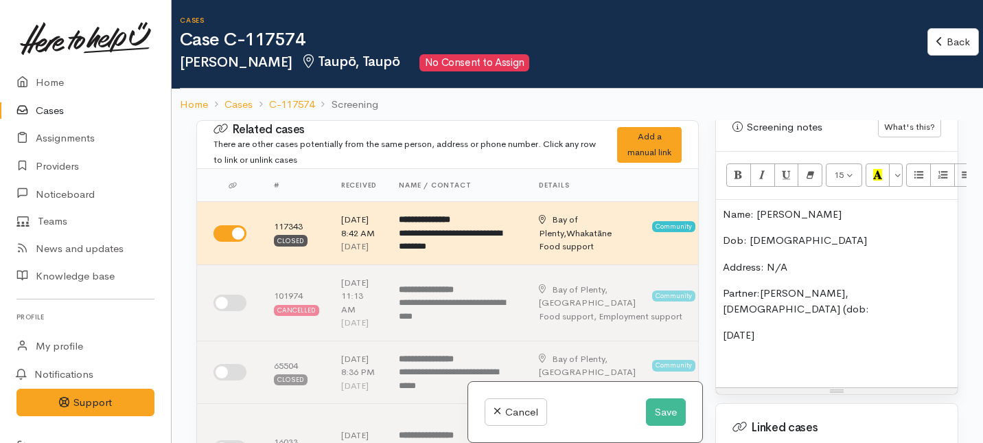
click at [723, 327] on p "29/03/99" at bounding box center [837, 335] width 228 height 16
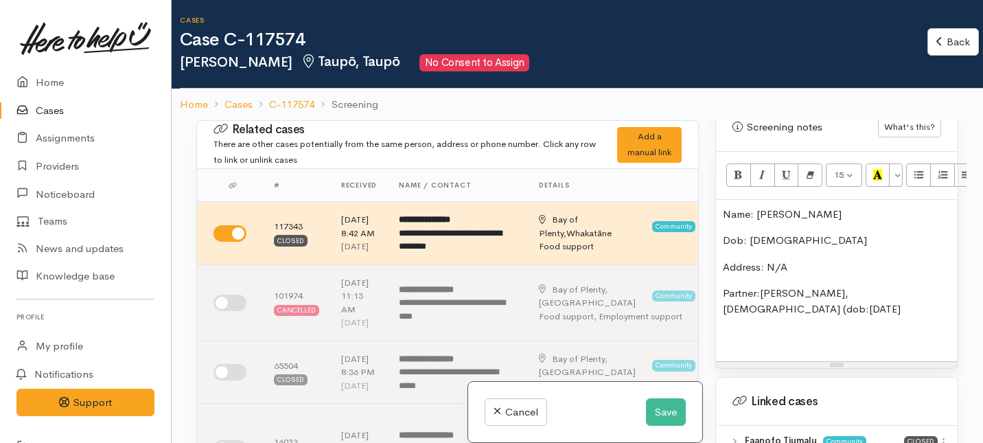
click at [800, 299] on p "Partner: Faanofo Tiumalu, Female (dob: 29/03/99" at bounding box center [837, 300] width 228 height 31
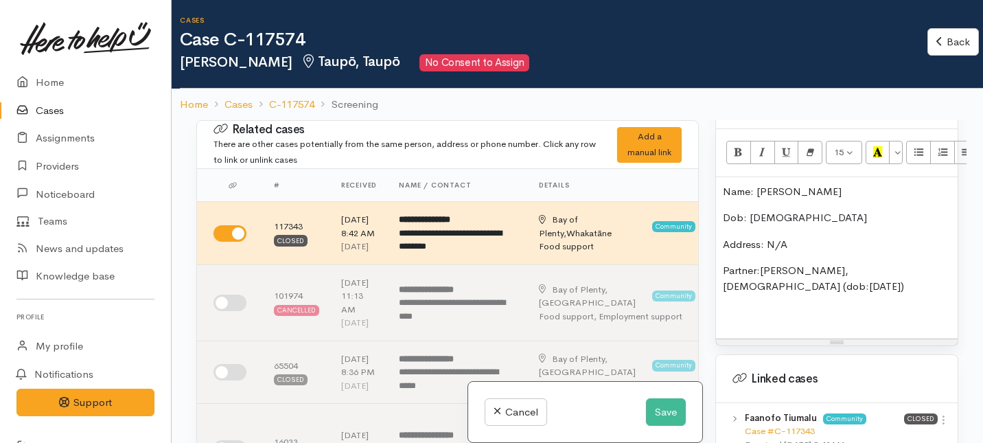
scroll to position [952, 0]
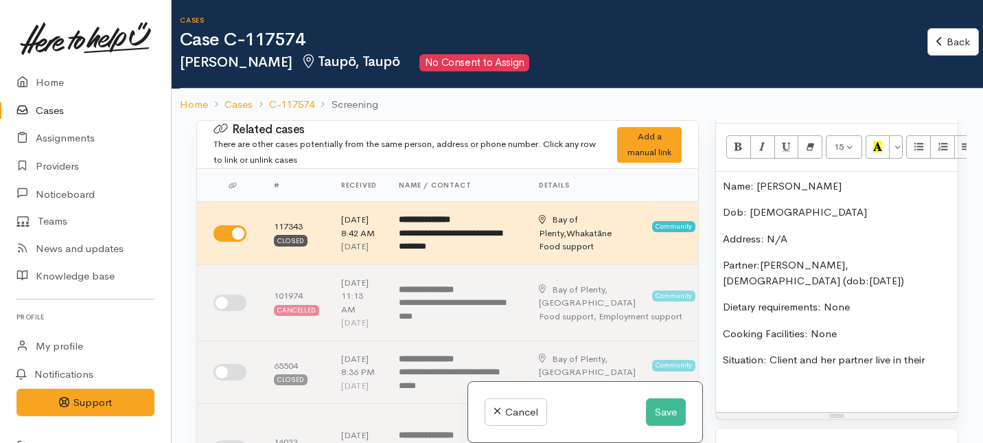
click at [874, 353] on span "Situation: Client and her partner live in their" at bounding box center [824, 359] width 202 height 13
click at [734, 360] on span "Situation: Client and her partner are currently live in their" at bounding box center [837, 367] width 228 height 29
click at [784, 367] on p "Situation: Client and her partner are currently living in their" at bounding box center [837, 367] width 228 height 31
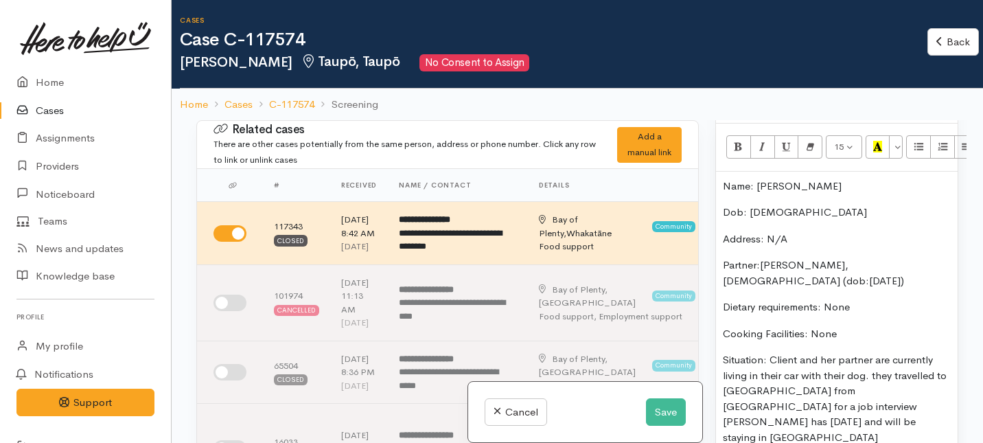
click at [726, 408] on span "Situation: Client and her partner are currently living in their car with their …" at bounding box center [835, 398] width 224 height 91
click at [773, 410] on p "Situation: Client and her partner are currently living in their car with their …" at bounding box center [837, 398] width 228 height 93
click at [845, 326] on p "Cooking Facilities: None" at bounding box center [837, 334] width 228 height 16
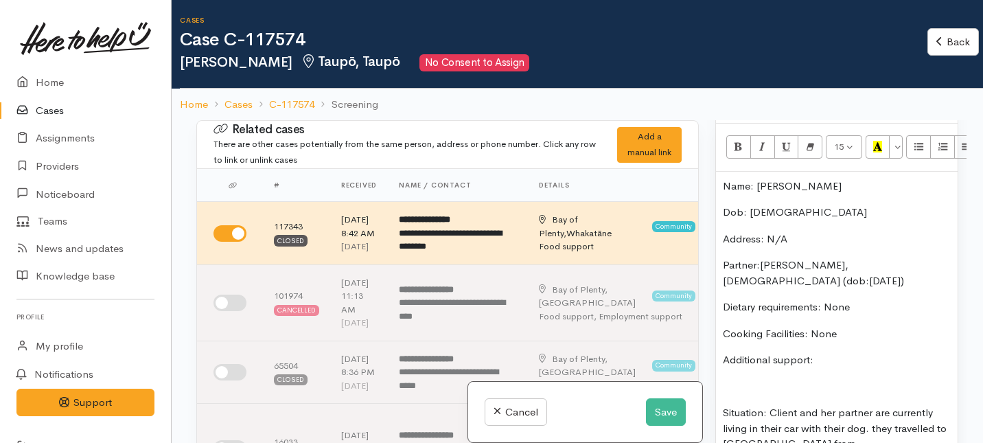
click at [848, 352] on p "Additional support:" at bounding box center [837, 360] width 228 height 16
click at [723, 406] on span "Situation: Client and her partner are currently living in their car with their …" at bounding box center [835, 451] width 224 height 91
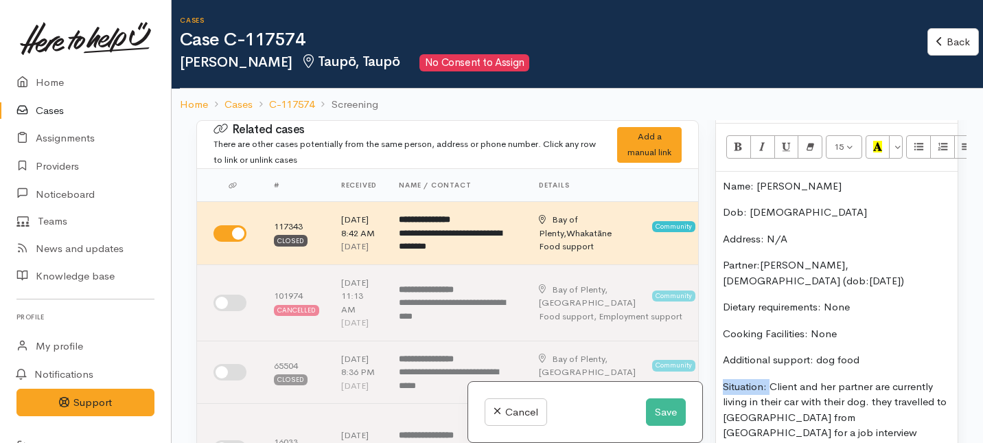
drag, startPoint x: 769, startPoint y: 375, endPoint x: 710, endPoint y: 370, distance: 59.3
click at [710, 370] on div "Warnings Add No warnings have been raised against this case Add Warning Title ●…" at bounding box center [836, 341] width 259 height 443
click at [747, 135] on button "Bold (⌘+B)" at bounding box center [738, 146] width 25 height 23
click at [761, 141] on icon "Italic (⌘+I)" at bounding box center [762, 147] width 9 height 12
click at [673, 386] on div "Cancel Save" at bounding box center [585, 412] width 234 height 61
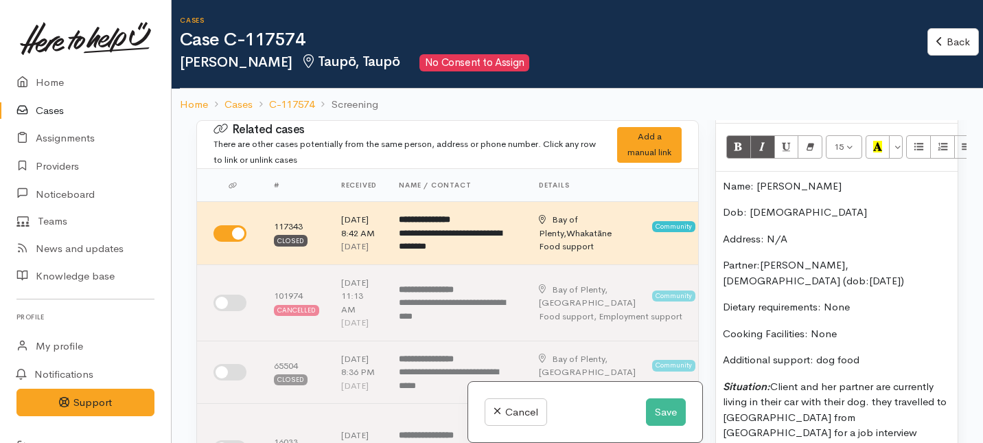
click at [770, 380] on icon "Situation:" at bounding box center [746, 386] width 47 height 13
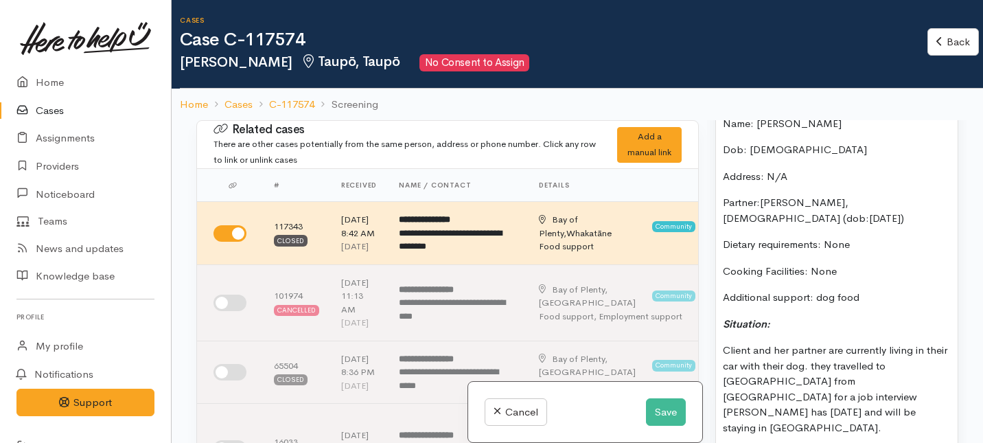
scroll to position [1021, 0]
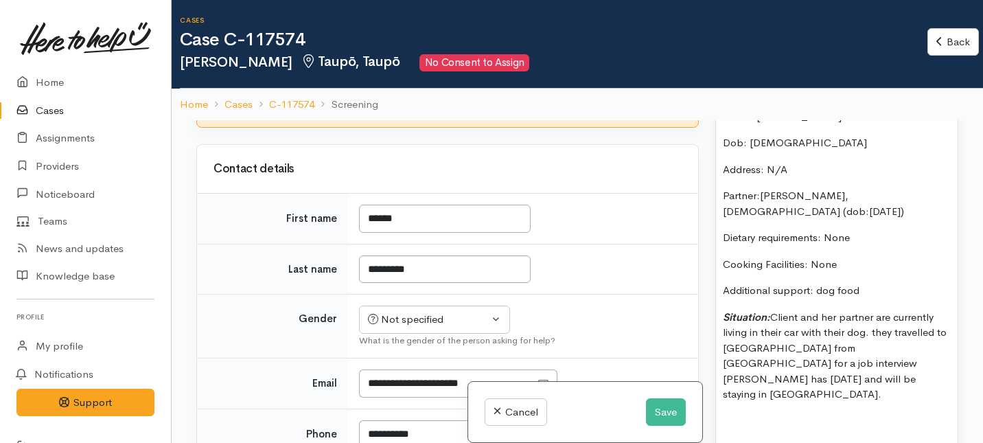
click at [388, 91] on input "I have been given consent to capture screening information" at bounding box center [382, 83] width 33 height 16
checkbox input "true"
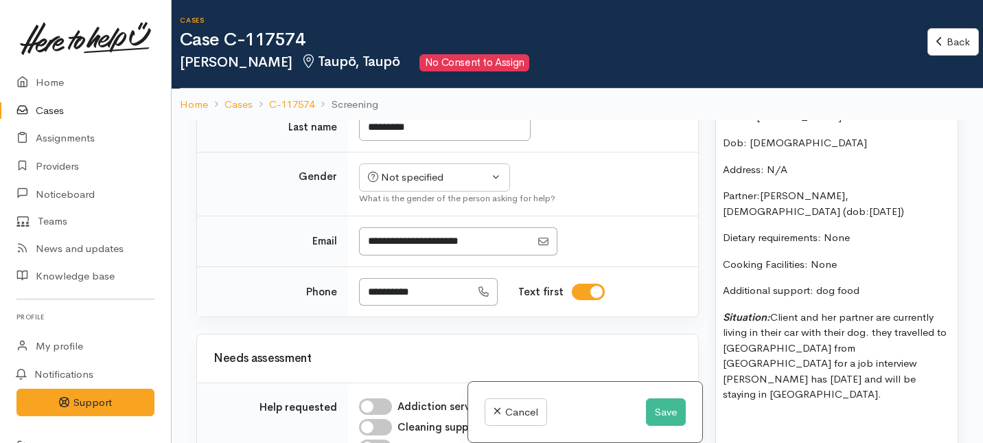
scroll to position [717, 0]
click at [401, 185] on div "Not specified" at bounding box center [428, 177] width 121 height 16
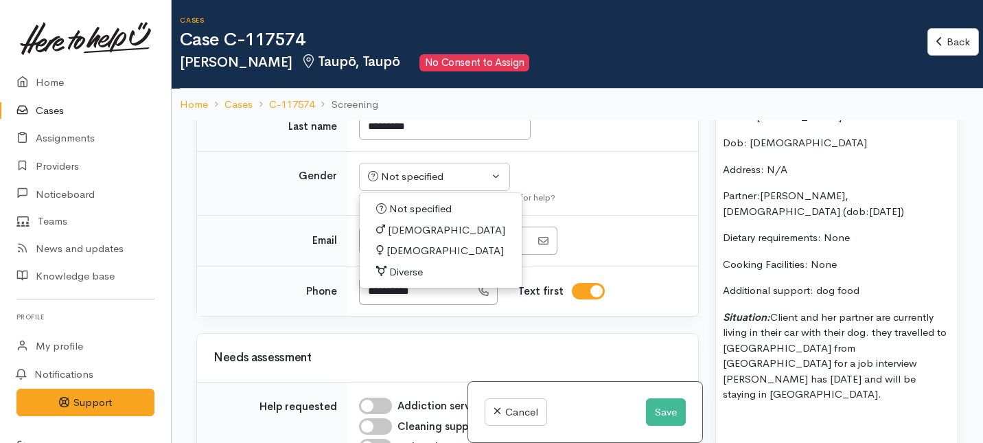
click at [393, 259] on span "Female" at bounding box center [444, 251] width 117 height 16
select select "Female"
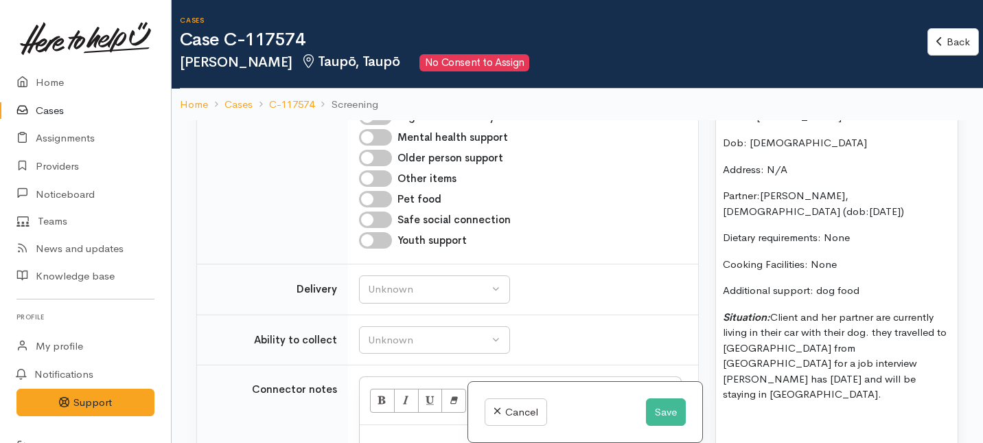
scroll to position [1270, 0]
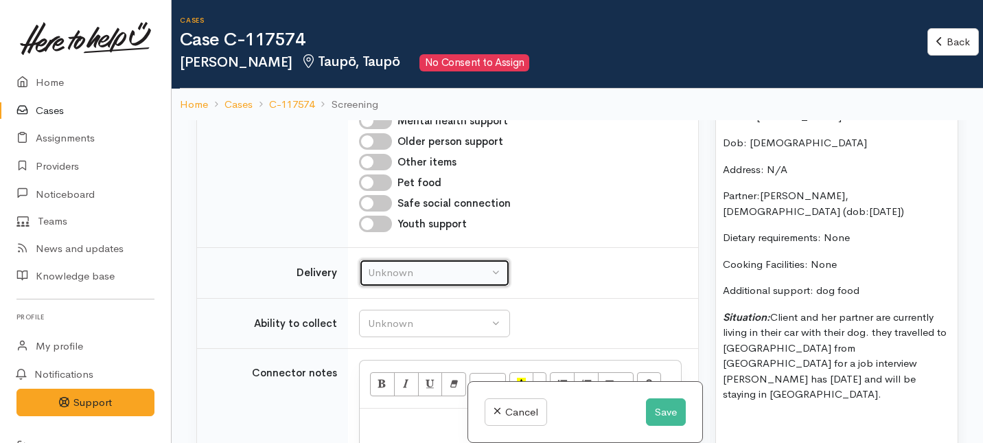
click at [386, 287] on button "Unknown" at bounding box center [434, 273] width 151 height 28
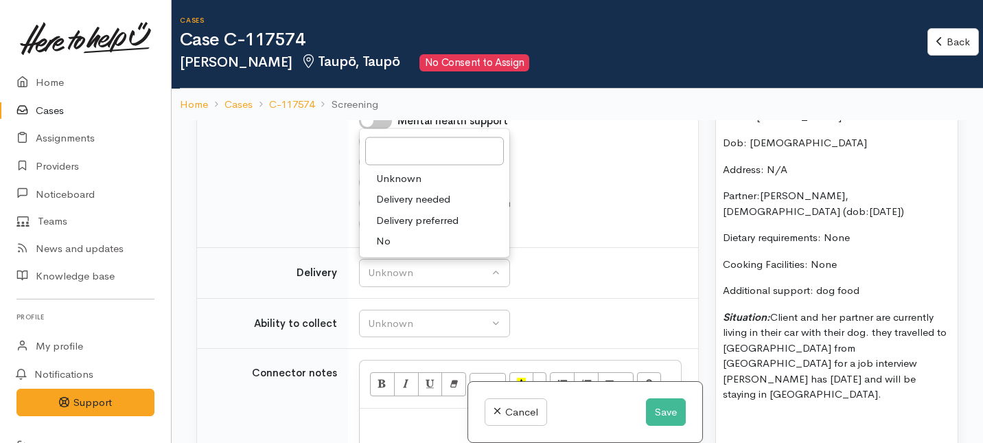
click at [398, 252] on link "No" at bounding box center [435, 241] width 150 height 21
select select "1"
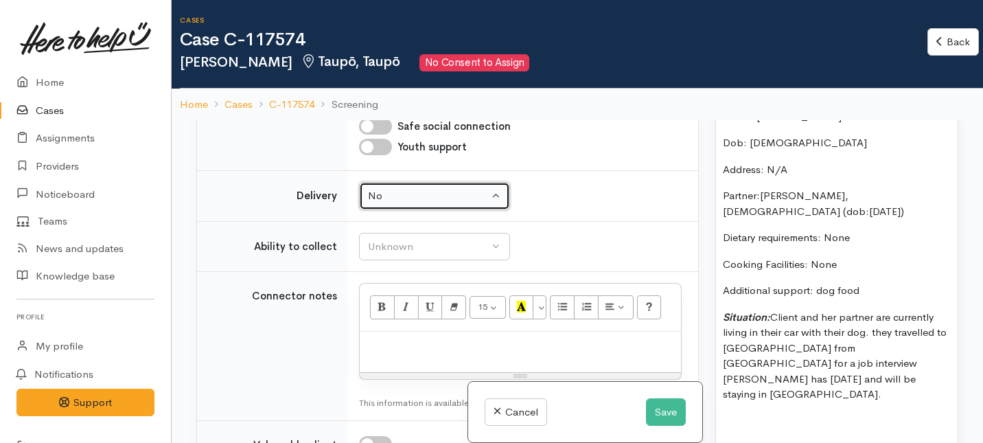
scroll to position [1368, 0]
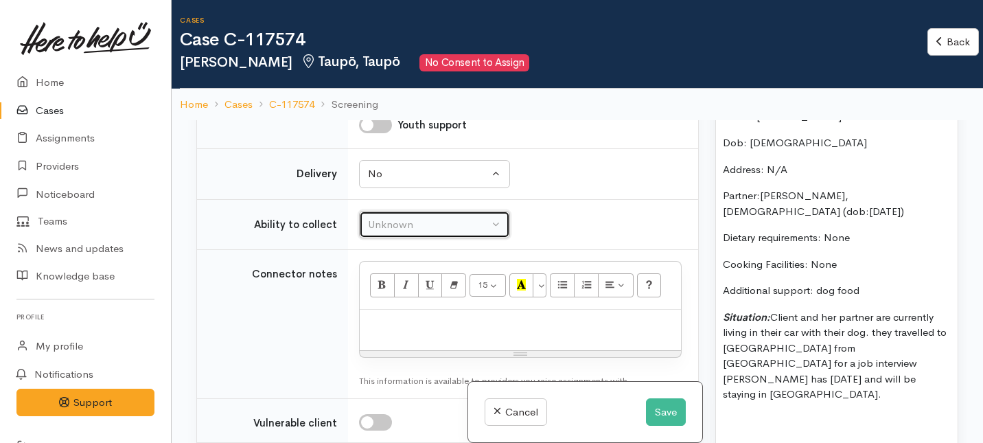
click at [401, 233] on div "Unknown" at bounding box center [428, 225] width 121 height 16
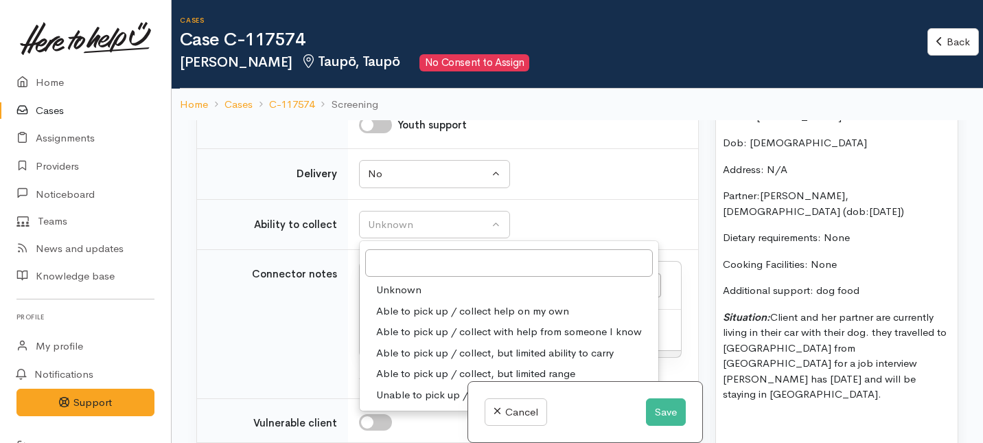
click at [389, 319] on span "Able to pick up / collect help on my own" at bounding box center [472, 311] width 193 height 16
select select "2"
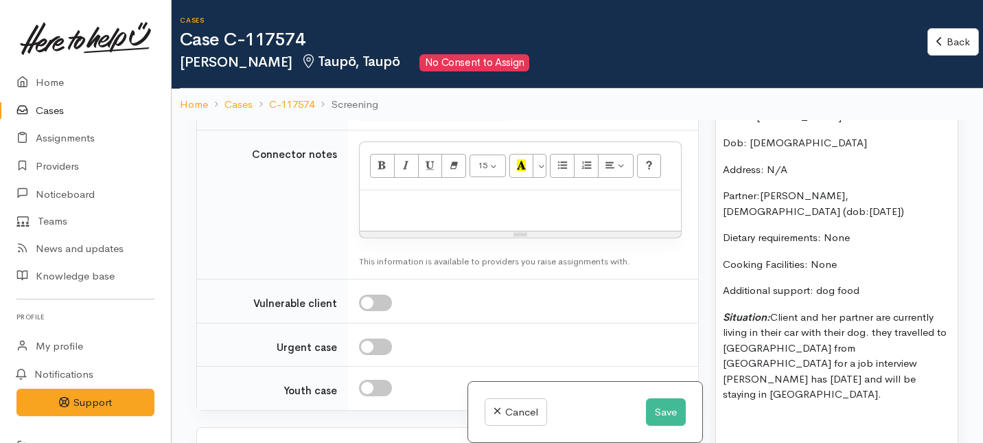
scroll to position [1490, 0]
click at [765, 367] on p "Situation: Client and her partner are currently living in their car with their …" at bounding box center [837, 356] width 228 height 93
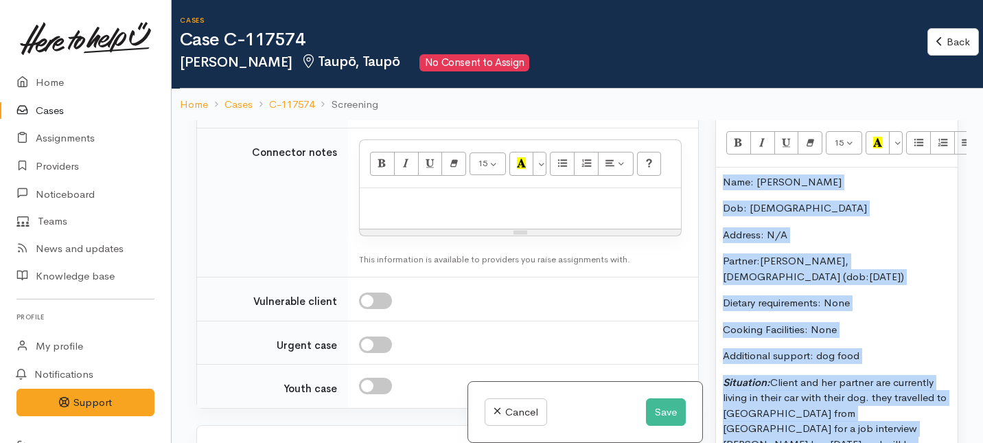
scroll to position [942, 0]
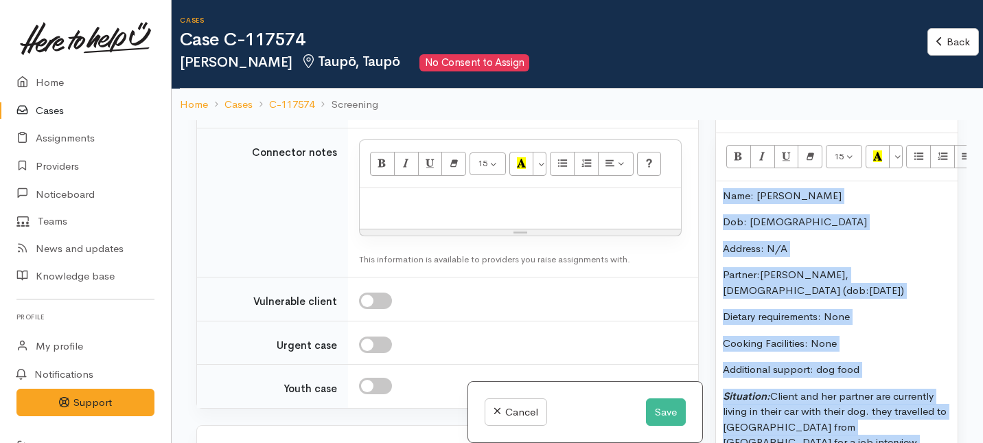
drag, startPoint x: 765, startPoint y: 367, endPoint x: 738, endPoint y: 124, distance: 244.5
click at [738, 133] on div "15 8 9 10 11 12 14 18 24 36 Background Color Transparent Select #ffff00 Text Co…" at bounding box center [837, 332] width 242 height 399
copy div "Name: Shaqua Falwasser Dob: 8/5/1980 Address: N/A Partner: Faanofo Tiumalu, Fem…"
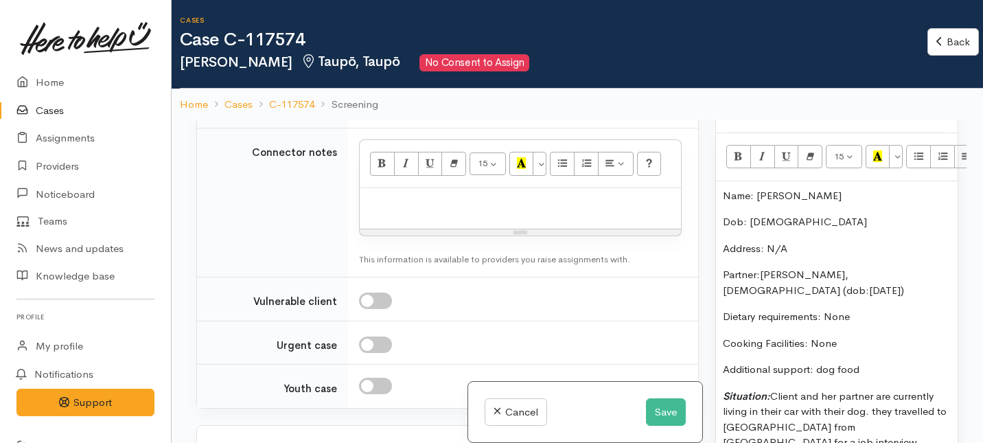
click at [377, 211] on p at bounding box center [519, 203] width 307 height 16
paste div
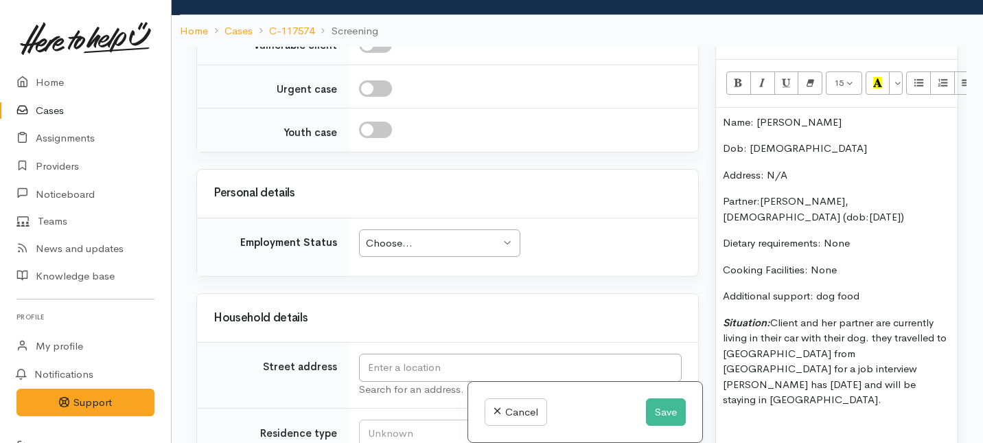
scroll to position [1981, 0]
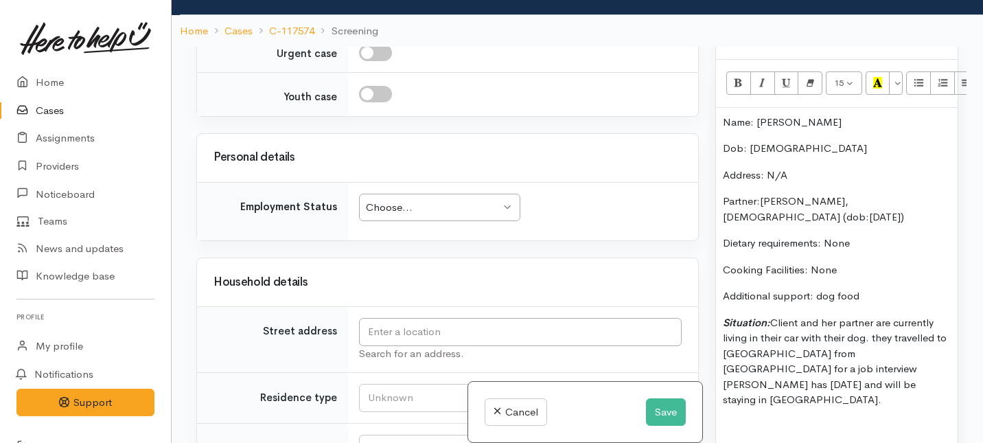
click at [397, 215] on div "Choose..." at bounding box center [433, 208] width 135 height 16
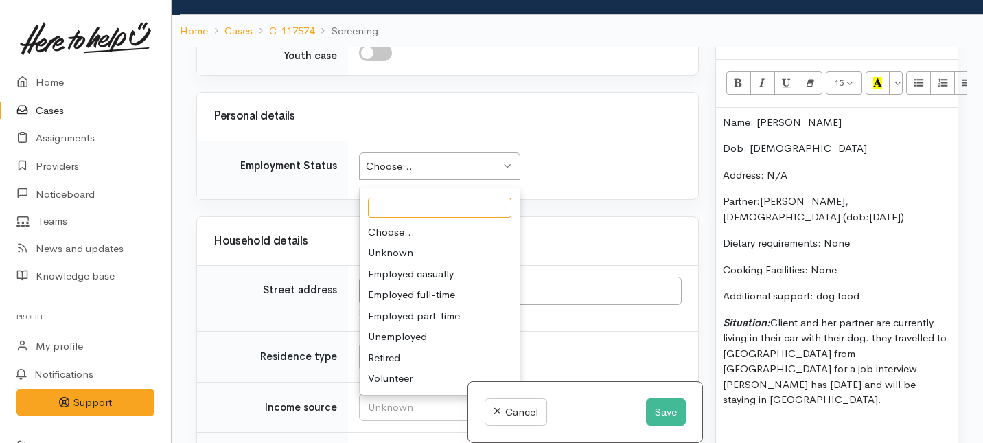
scroll to position [2049, 0]
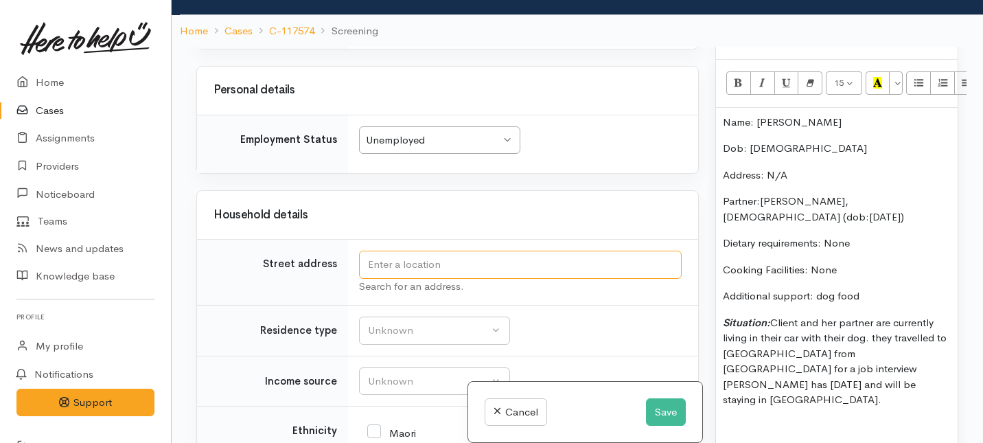
click at [400, 279] on input "text" at bounding box center [520, 264] width 323 height 28
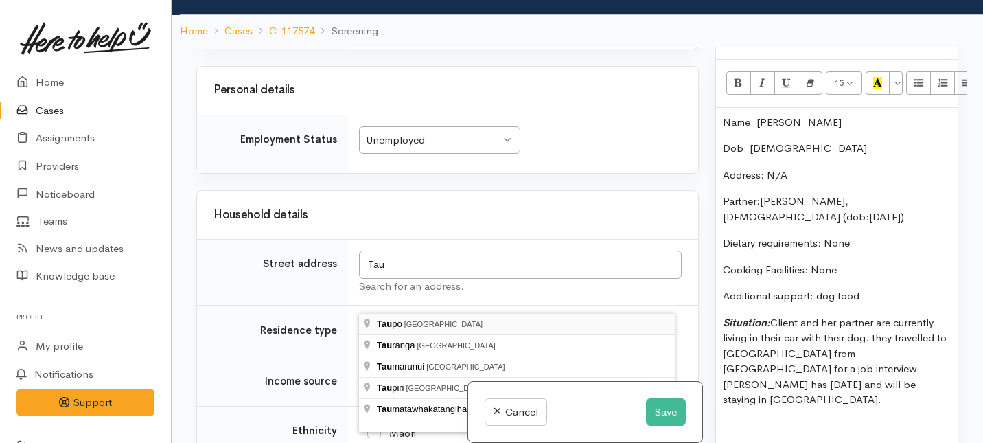
type input "Taupō, New Zealand"
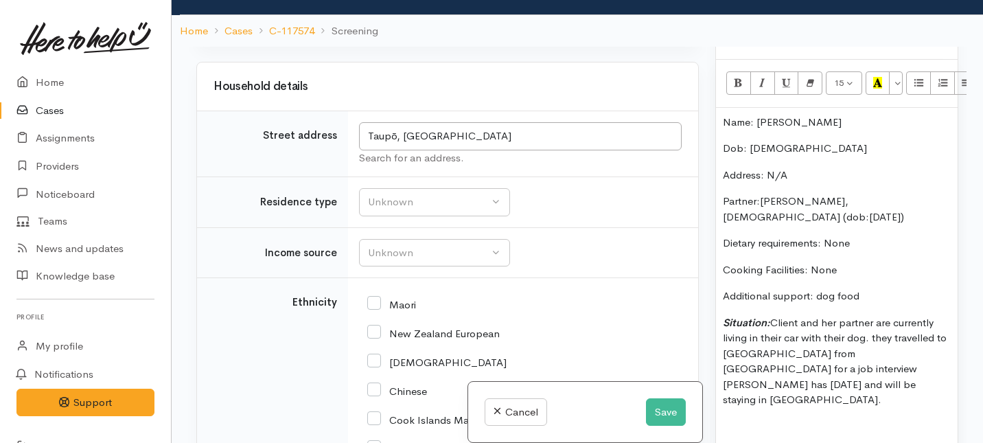
scroll to position [2189, 0]
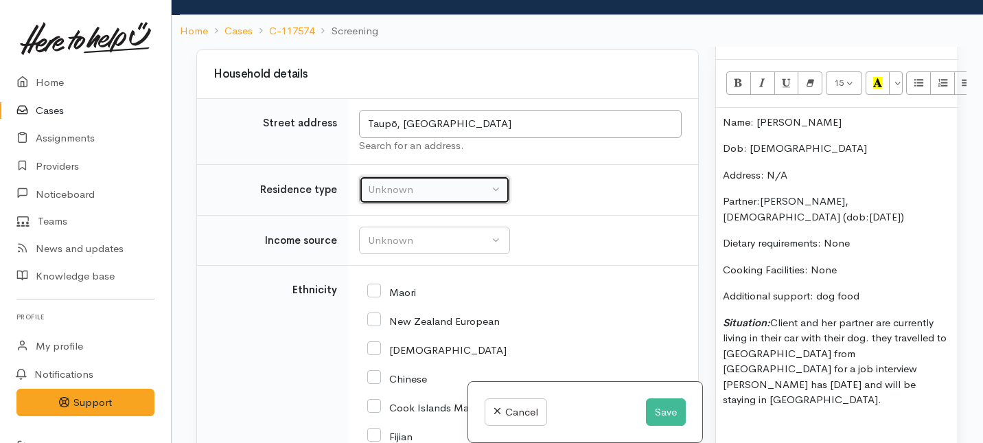
click at [416, 198] on div "Unknown" at bounding box center [428, 190] width 121 height 16
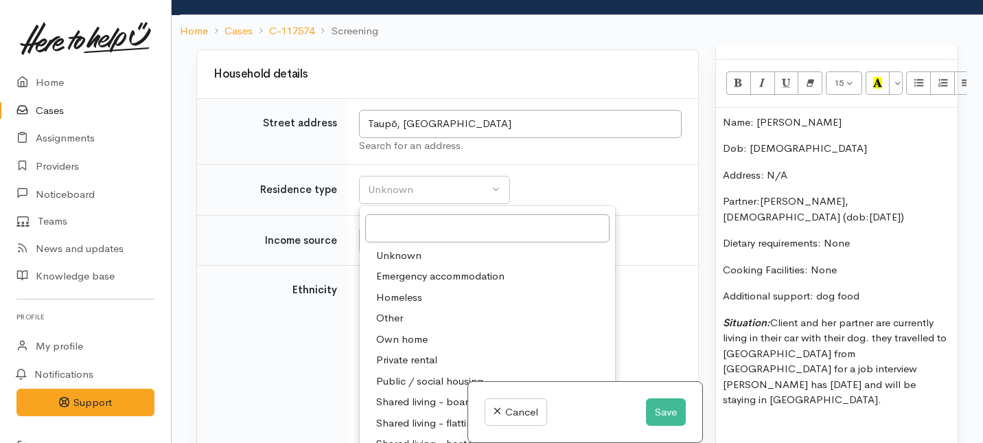
click at [412, 305] on span "Homeless" at bounding box center [399, 298] width 46 height 16
select select "9"
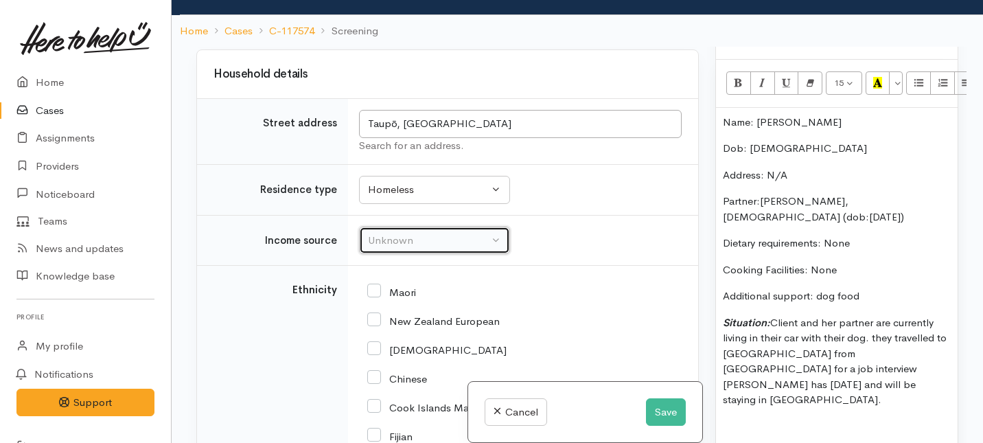
click at [409, 248] on div "Unknown" at bounding box center [428, 241] width 121 height 16
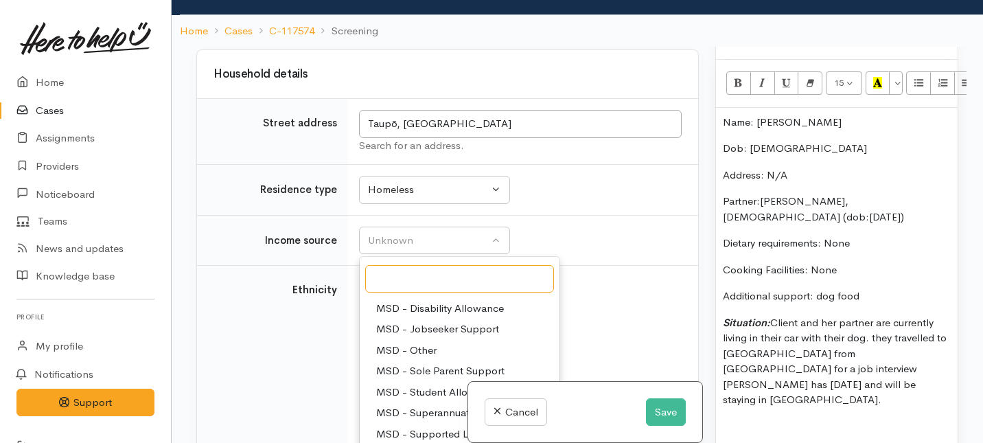
scroll to position [100, 0]
click at [423, 339] on span "MSD - Jobseeker Support" at bounding box center [437, 331] width 123 height 16
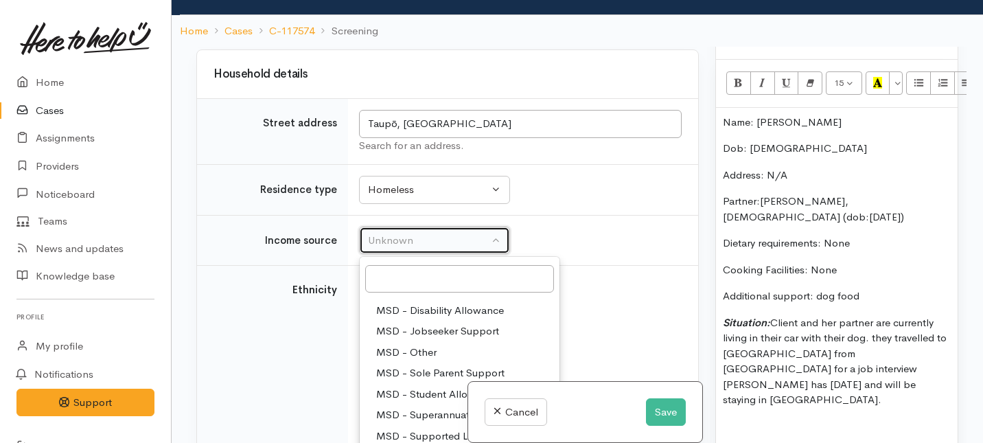
select select "4"
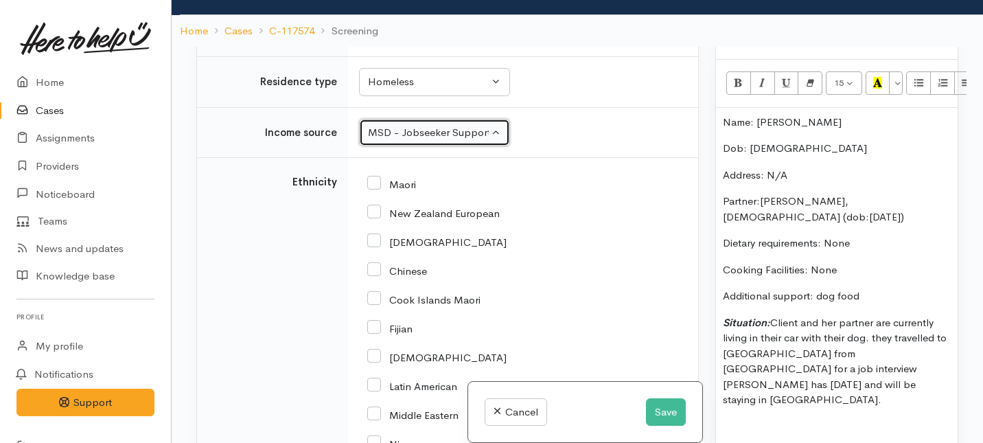
scroll to position [2310, 0]
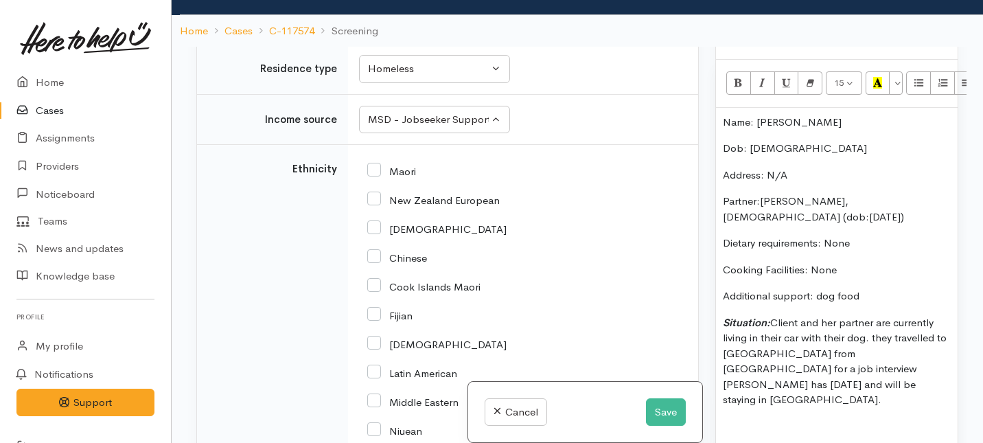
click at [378, 176] on input "Maori" at bounding box center [391, 170] width 49 height 12
checkbox input "true"
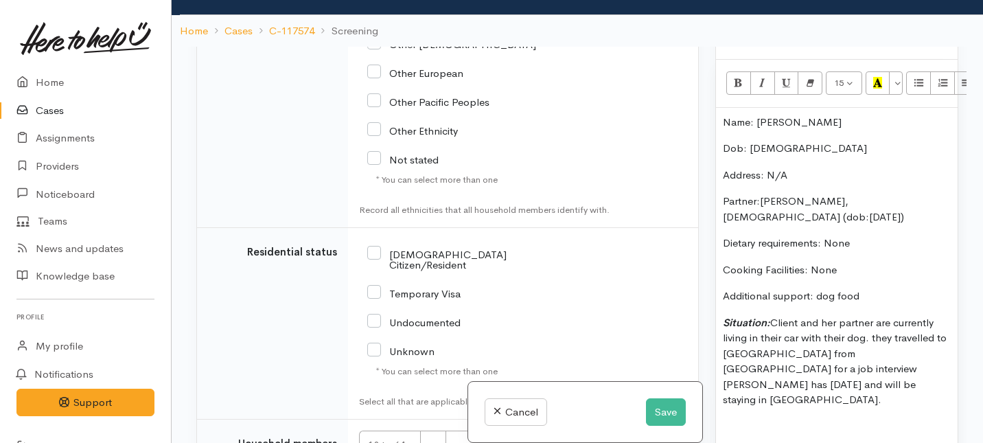
scroll to position [2851, 0]
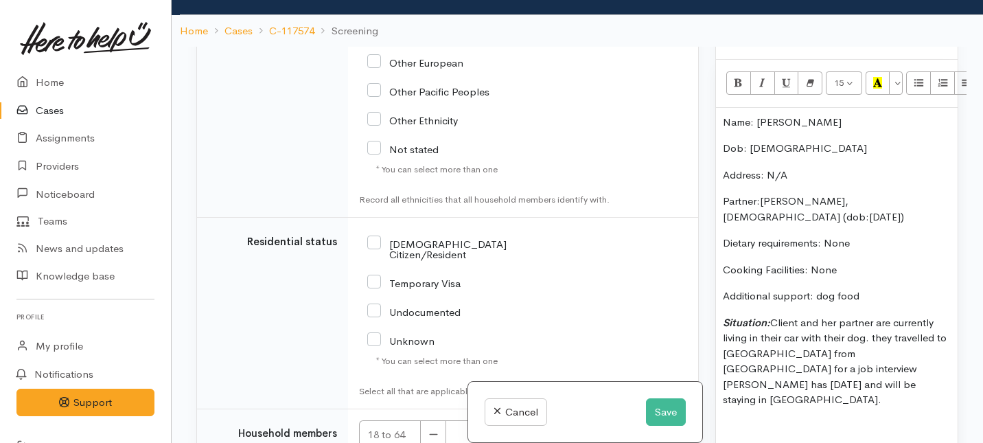
click at [379, 259] on input "NZ Citizen/Resident" at bounding box center [461, 248] width 188 height 23
checkbox input "true"
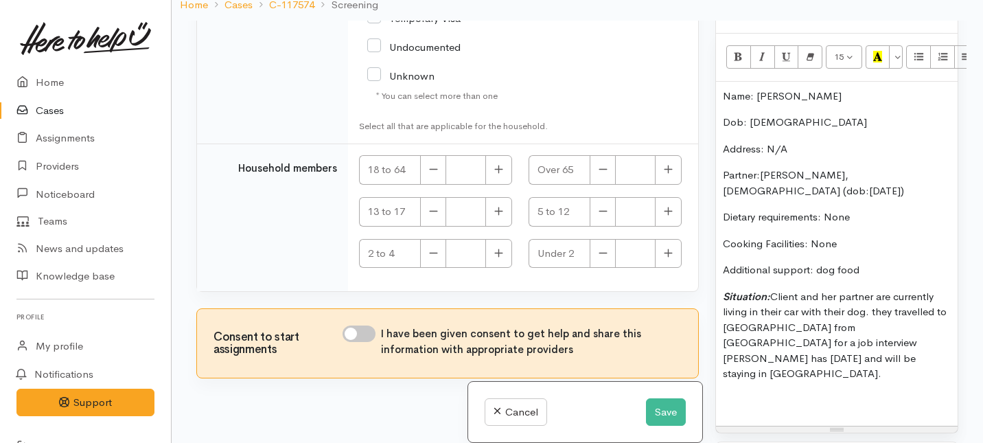
scroll to position [100, 0]
click at [499, 170] on icon "button" at bounding box center [498, 168] width 9 height 10
type input "2"
click at [364, 335] on input "I have been given consent to get help and share this information with appropria…" at bounding box center [358, 333] width 33 height 16
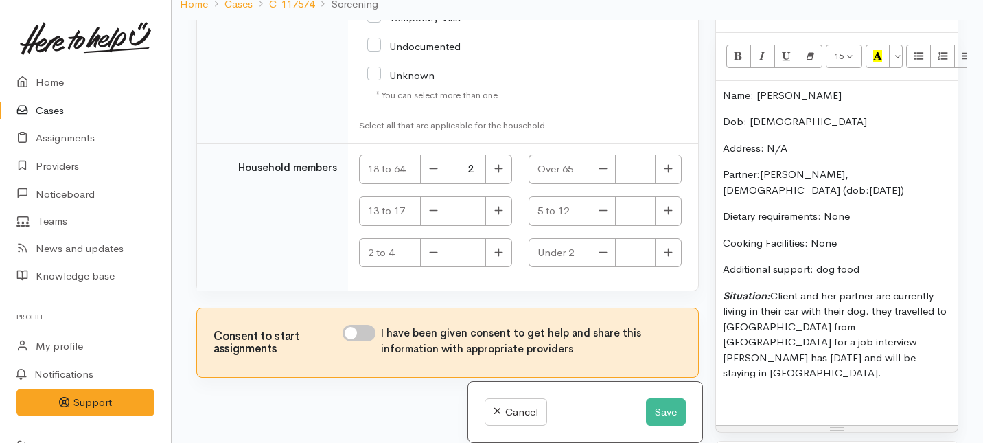
checkbox input "true"
click at [649, 415] on button "Save" at bounding box center [666, 412] width 40 height 28
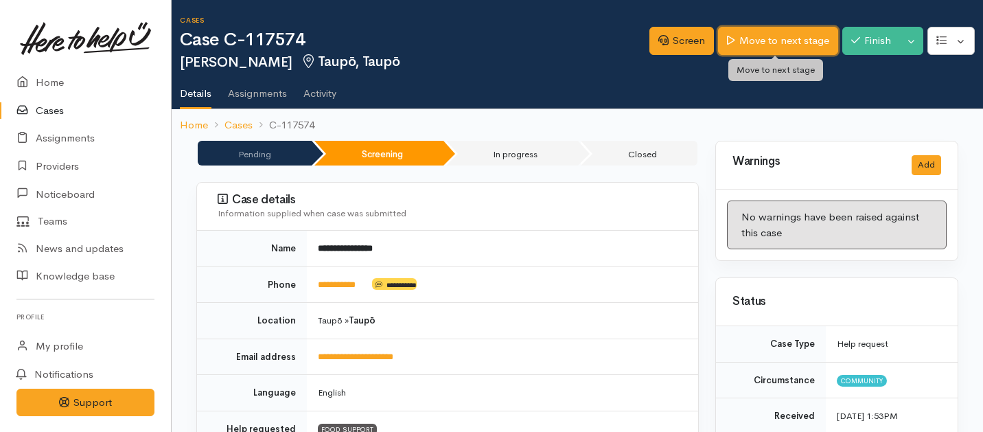
click at [760, 44] on link "Move to next stage" at bounding box center [777, 41] width 119 height 28
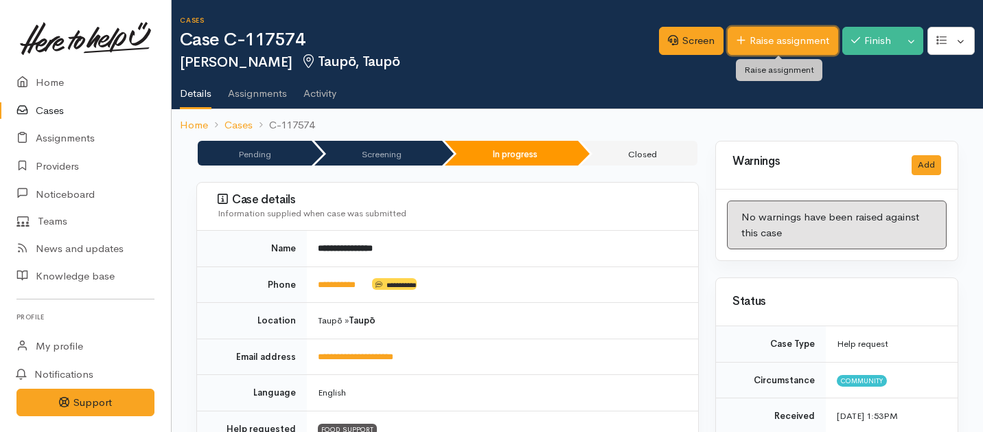
click at [758, 39] on link "Raise assignment" at bounding box center [782, 41] width 110 height 28
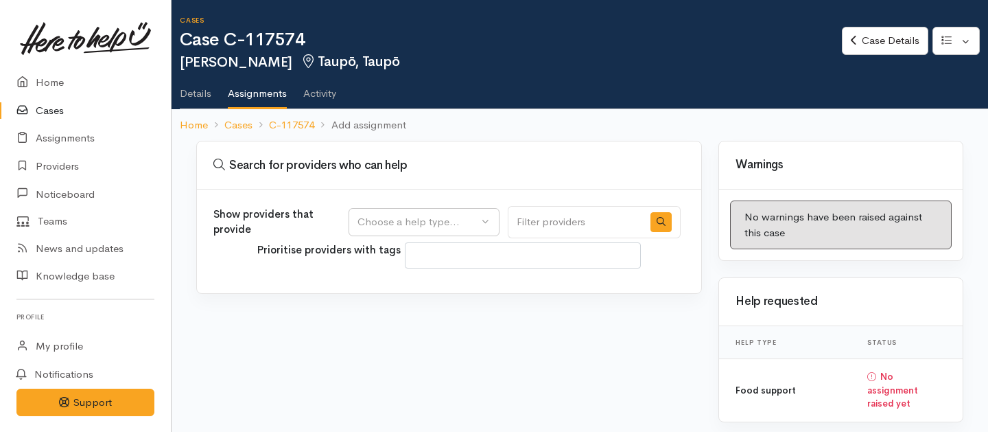
select select
click at [466, 220] on div "Choose a help type..." at bounding box center [418, 222] width 121 height 16
click at [423, 291] on span "Food support" at bounding box center [398, 288] width 64 height 16
select select "3"
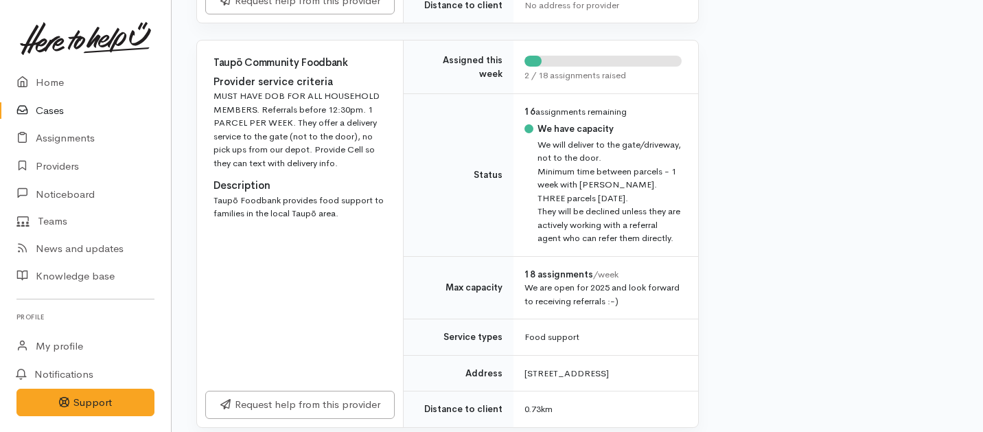
scroll to position [587, 0]
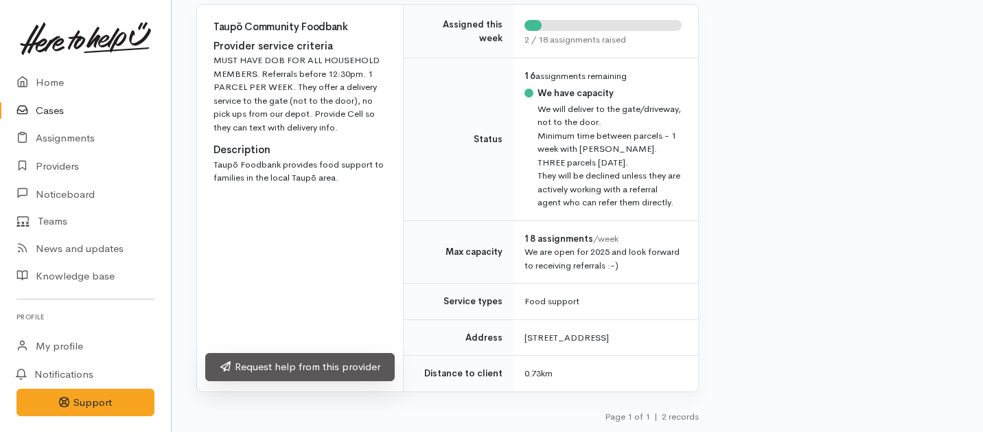
click at [327, 363] on link "Request help from this provider" at bounding box center [299, 367] width 189 height 28
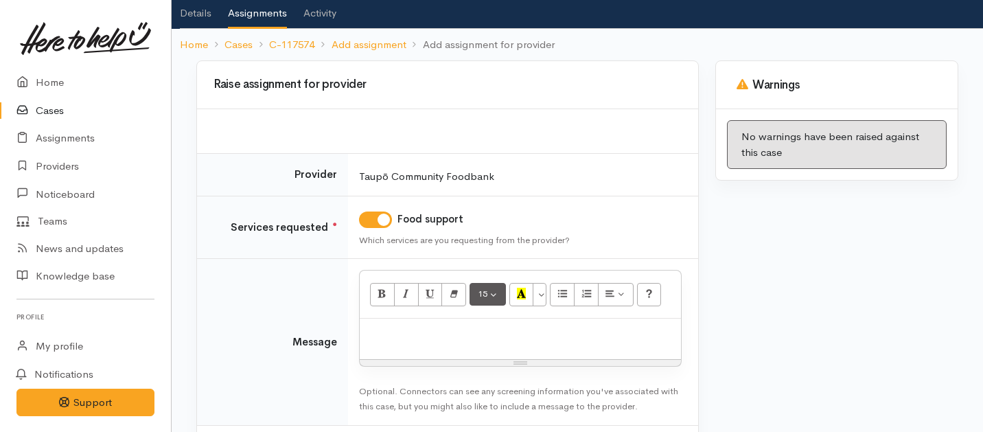
scroll to position [100, 0]
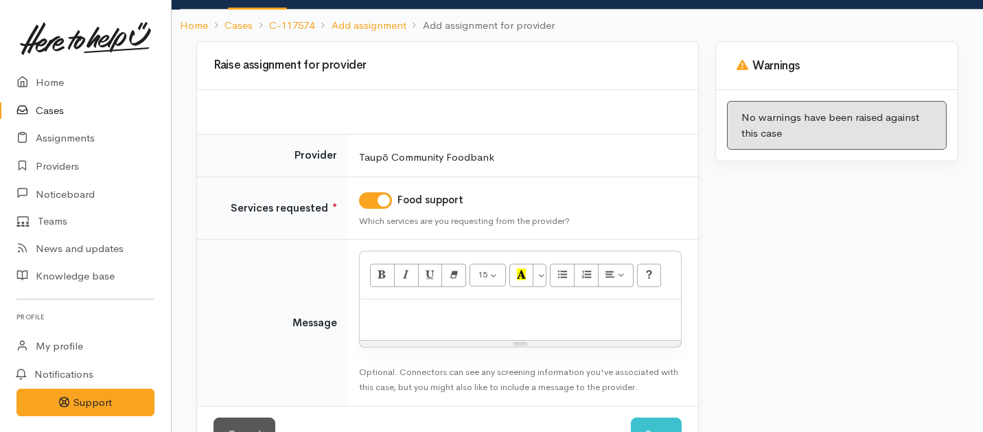
click at [487, 320] on p at bounding box center [519, 314] width 307 height 16
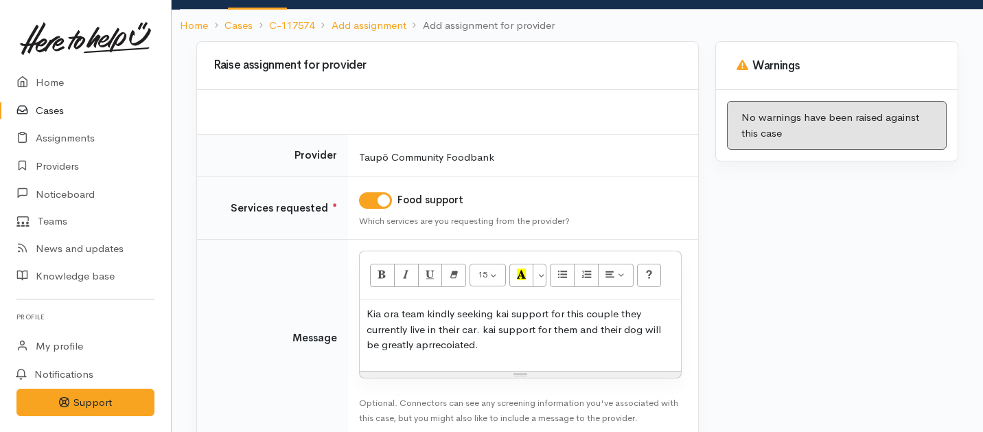
click at [450, 345] on p "Kia ora team kindly seeking kai support for this couple they currently live in …" at bounding box center [519, 329] width 307 height 47
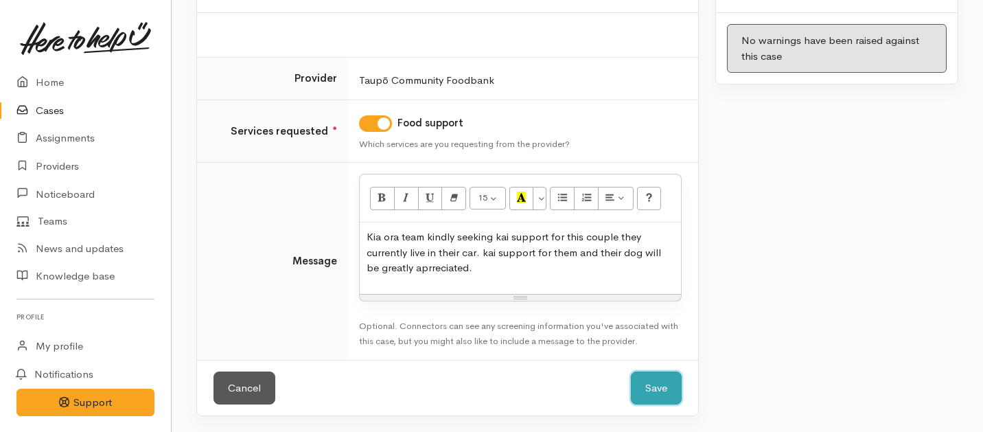
click at [663, 389] on button "Save" at bounding box center [656, 388] width 51 height 34
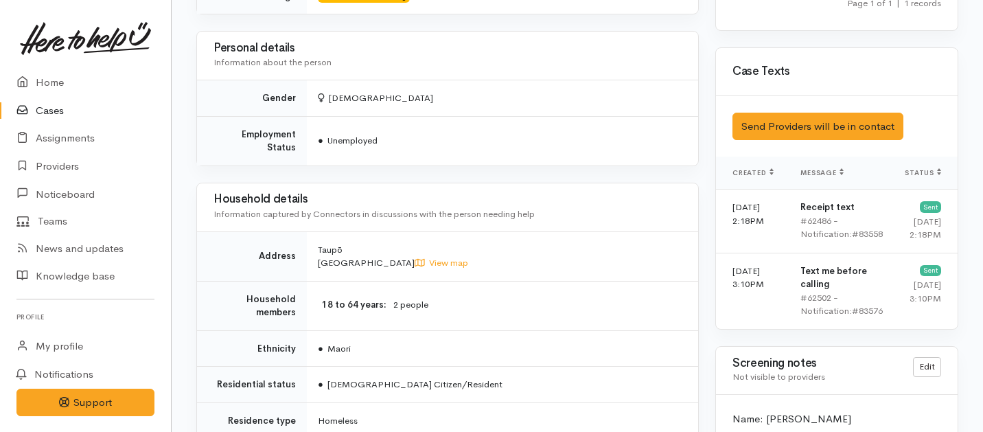
scroll to position [850, 0]
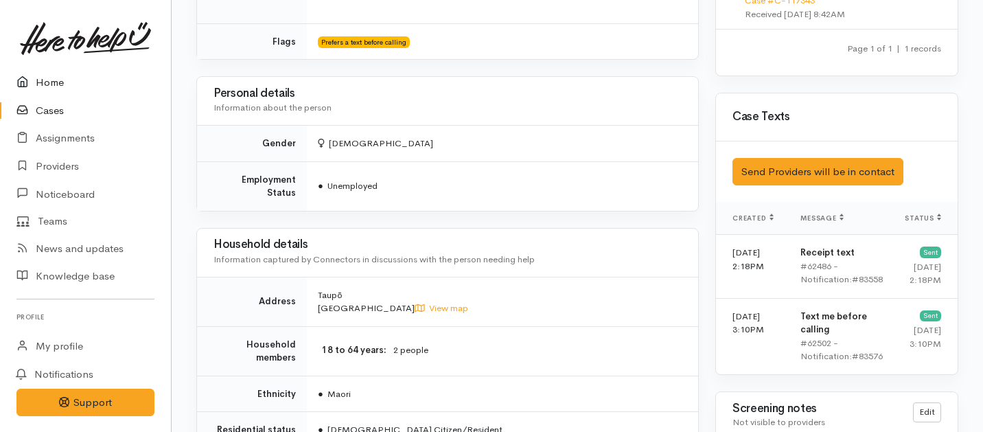
click at [54, 80] on link "Home" at bounding box center [85, 83] width 171 height 28
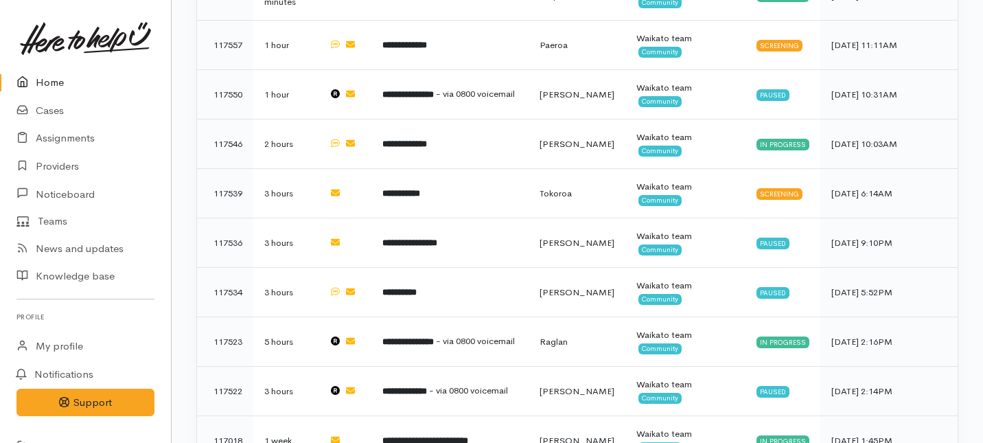
scroll to position [672, 0]
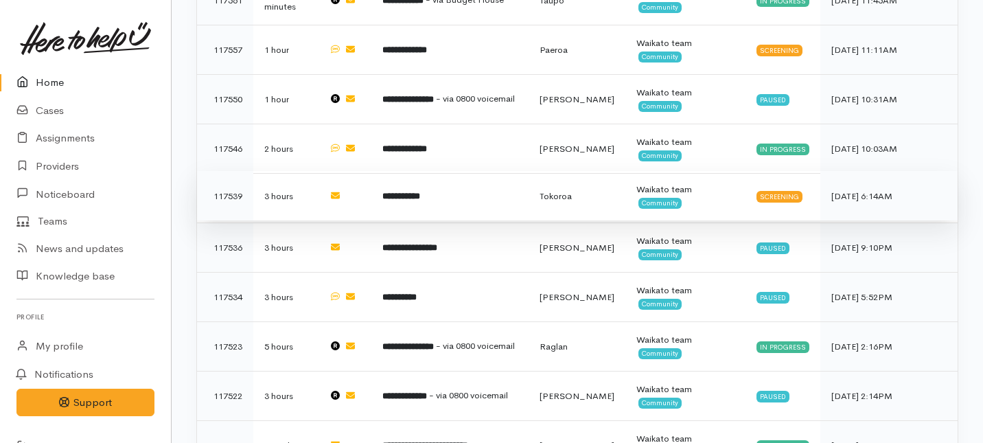
click at [392, 171] on td "**********" at bounding box center [449, 195] width 157 height 49
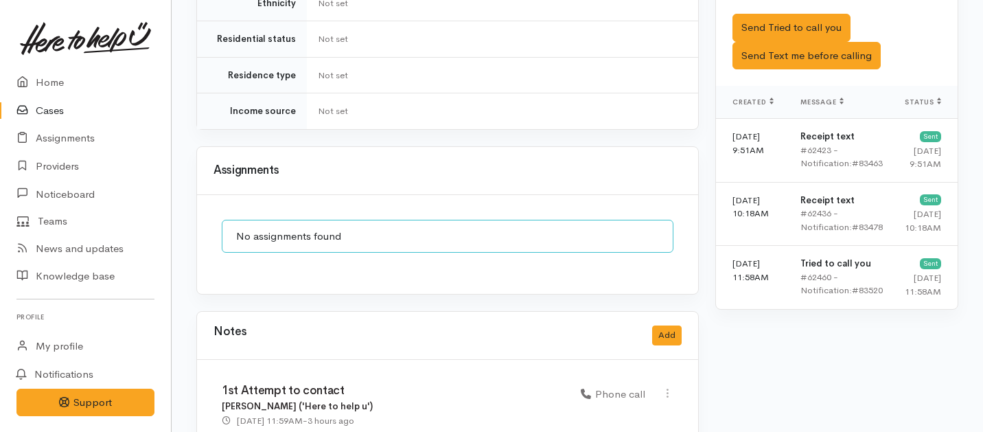
scroll to position [879, 0]
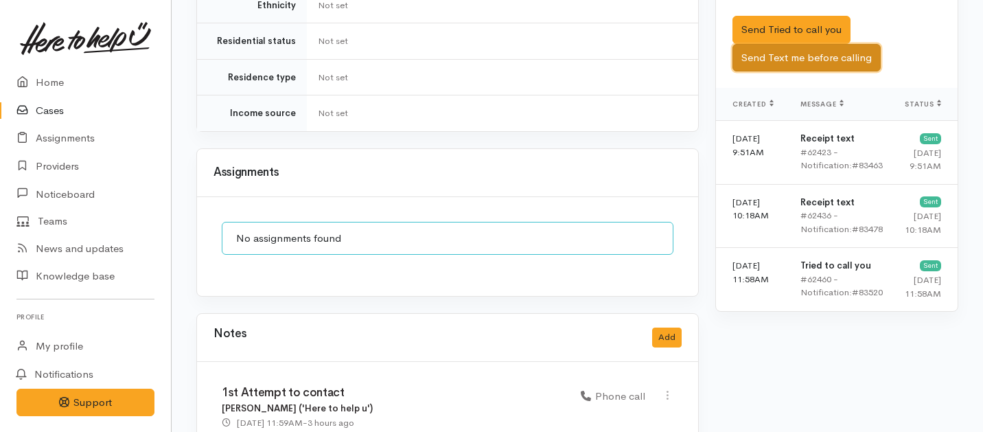
click at [765, 44] on button "Send Text me before calling" at bounding box center [806, 58] width 148 height 28
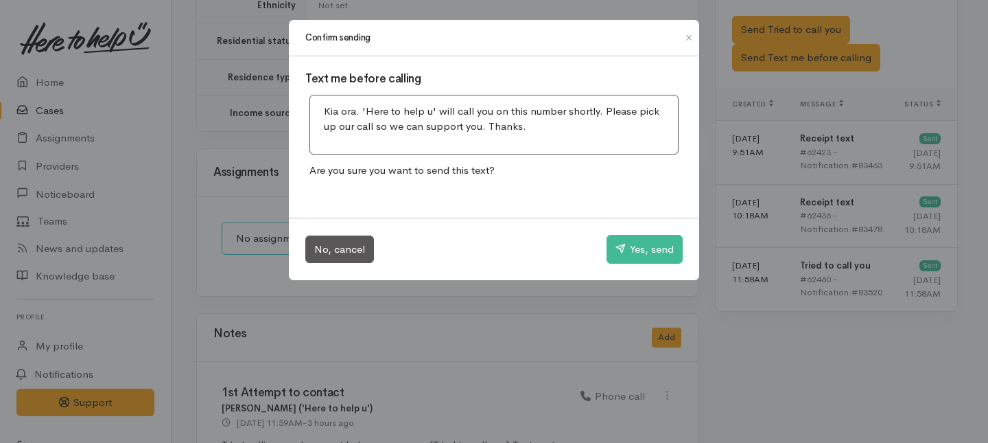
click at [789, 82] on div "Confirm sending Text me before calling Kia ora. 'Here to help u' will call you …" at bounding box center [494, 221] width 988 height 443
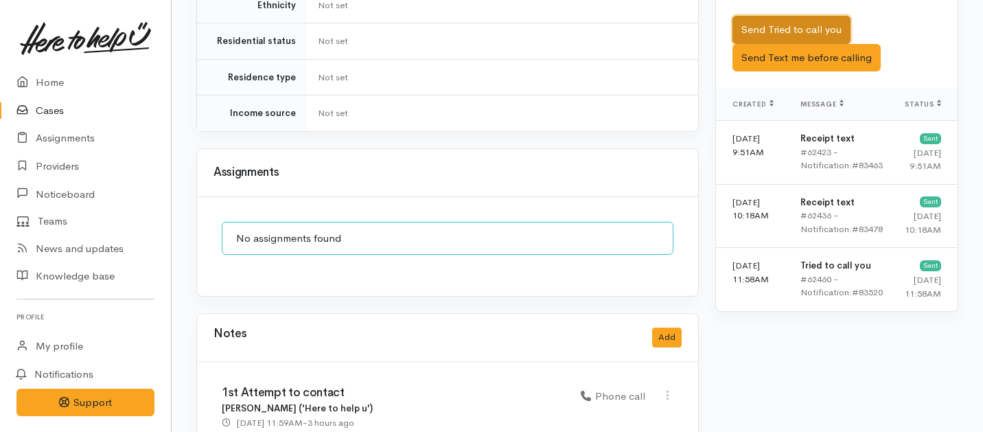
click at [767, 16] on button "Send Tried to call you" at bounding box center [791, 30] width 118 height 28
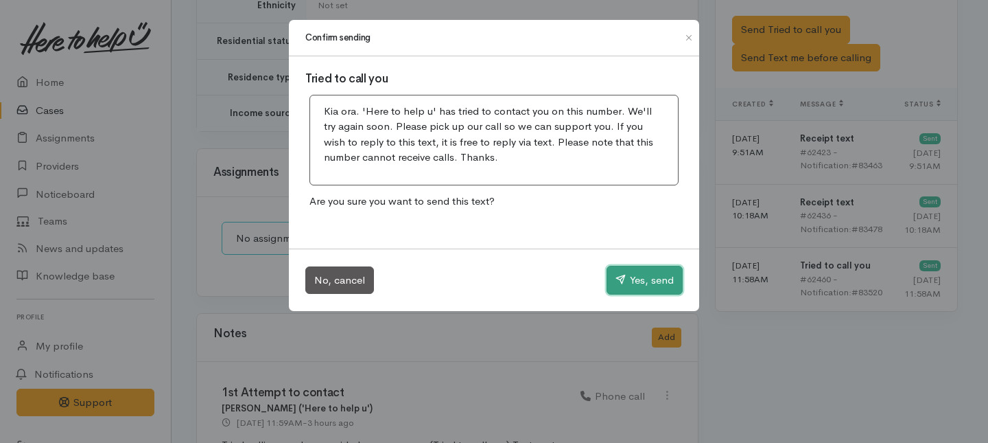
click at [640, 280] on button "Yes, send" at bounding box center [645, 280] width 76 height 29
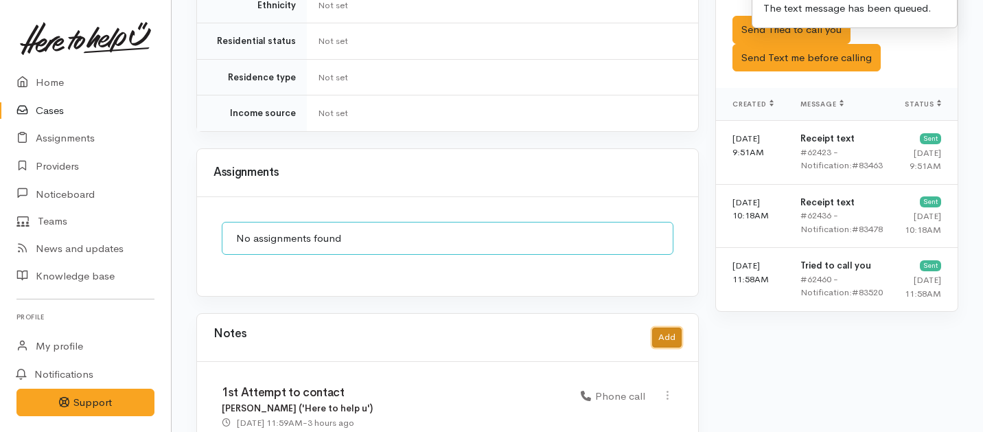
click at [669, 327] on button "Add" at bounding box center [667, 337] width 30 height 20
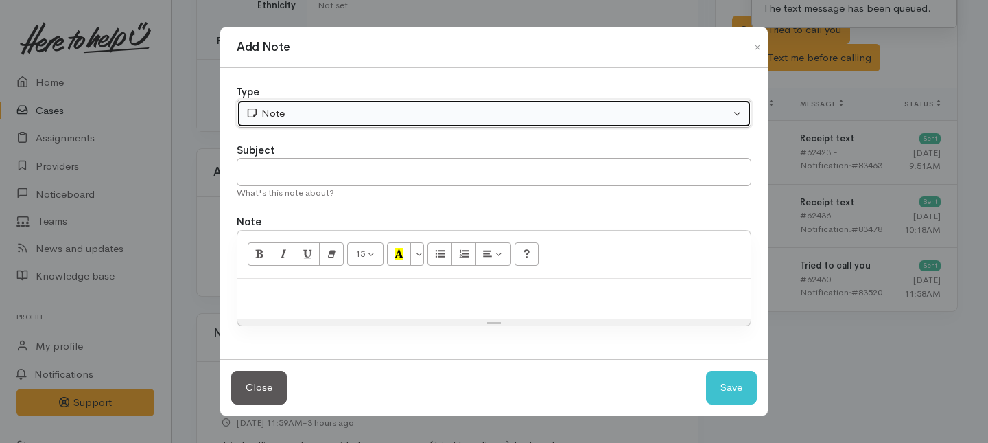
click at [368, 110] on div "Note" at bounding box center [488, 114] width 485 height 16
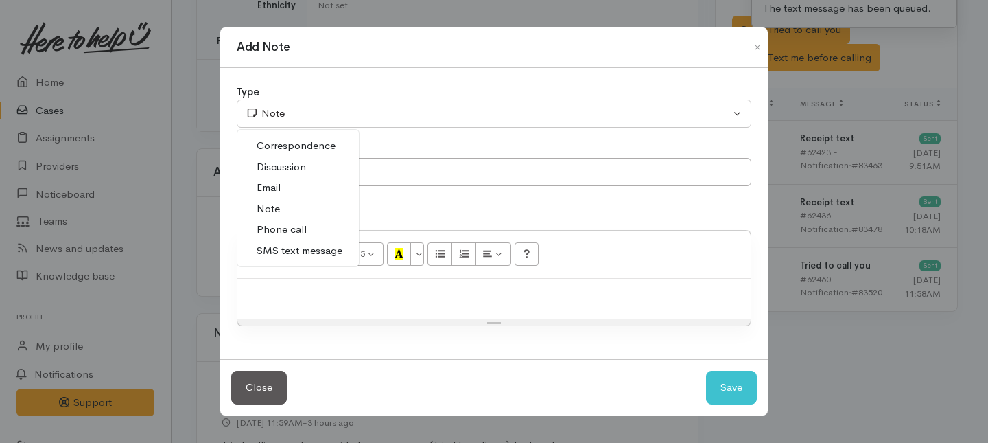
click at [283, 233] on span "Phone call" at bounding box center [282, 230] width 50 height 16
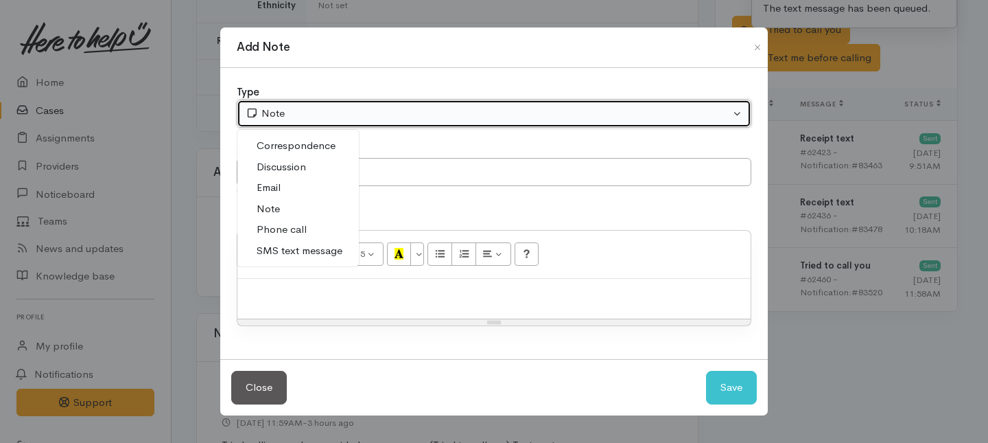
select select "3"
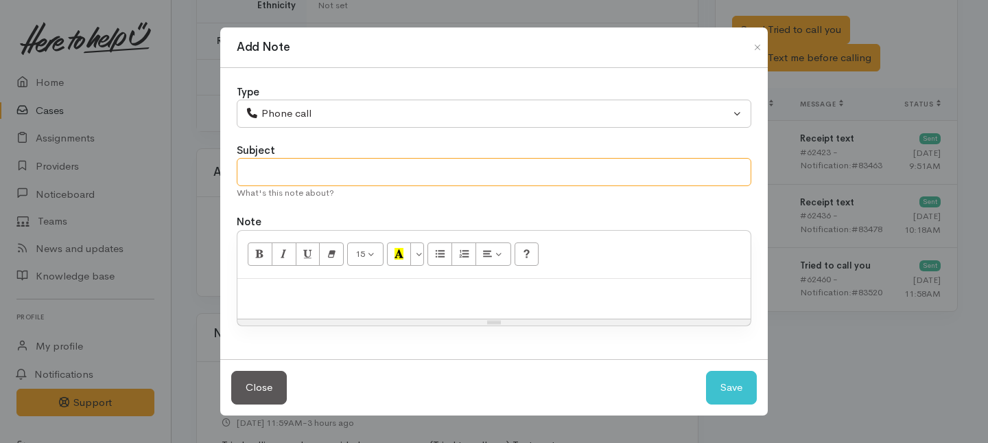
click at [303, 163] on input "text" at bounding box center [494, 172] width 515 height 28
type input "2nd Attempt to contact"
click at [447, 285] on p at bounding box center [494, 293] width 500 height 16
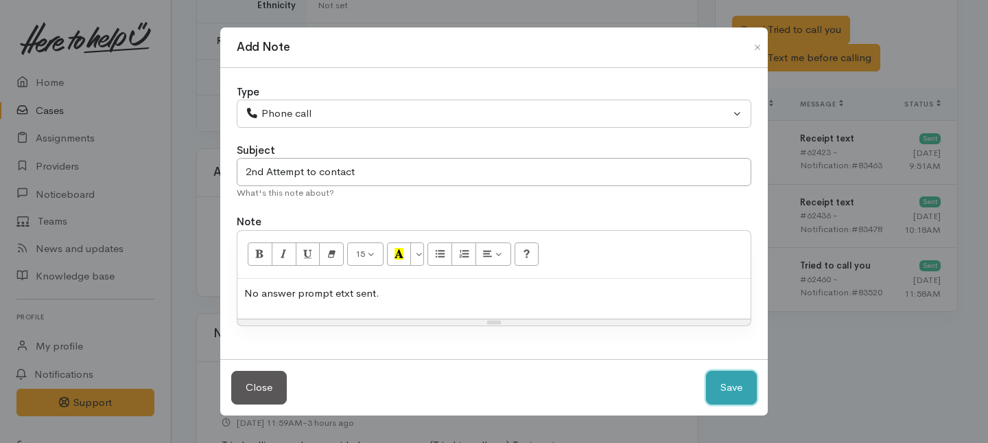
click at [734, 401] on button "Save" at bounding box center [731, 388] width 51 height 34
select select "1"
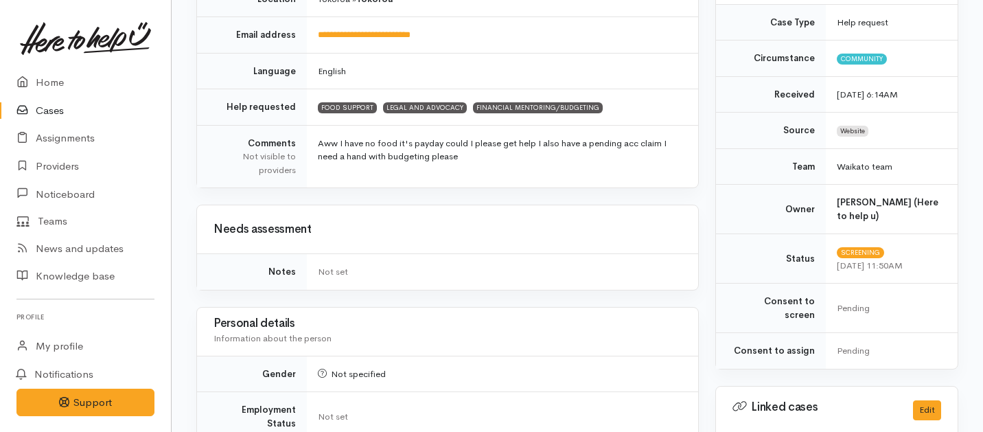
scroll to position [0, 0]
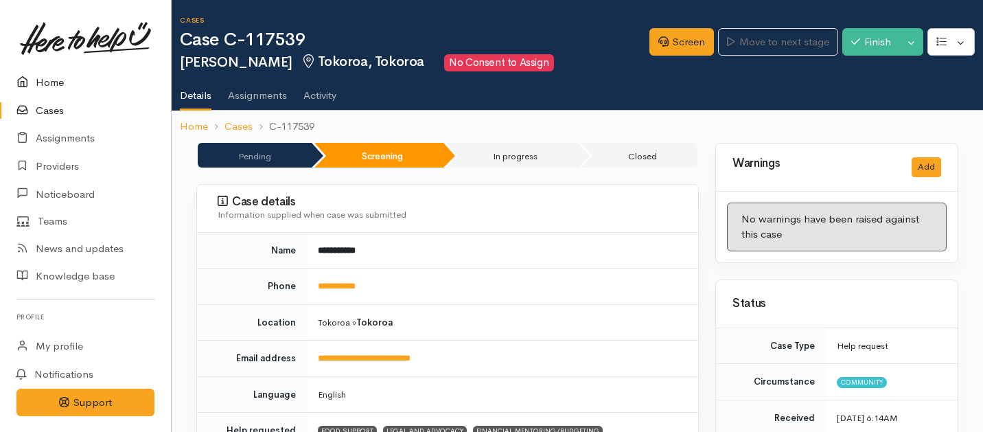
click at [56, 82] on link "Home" at bounding box center [85, 83] width 171 height 28
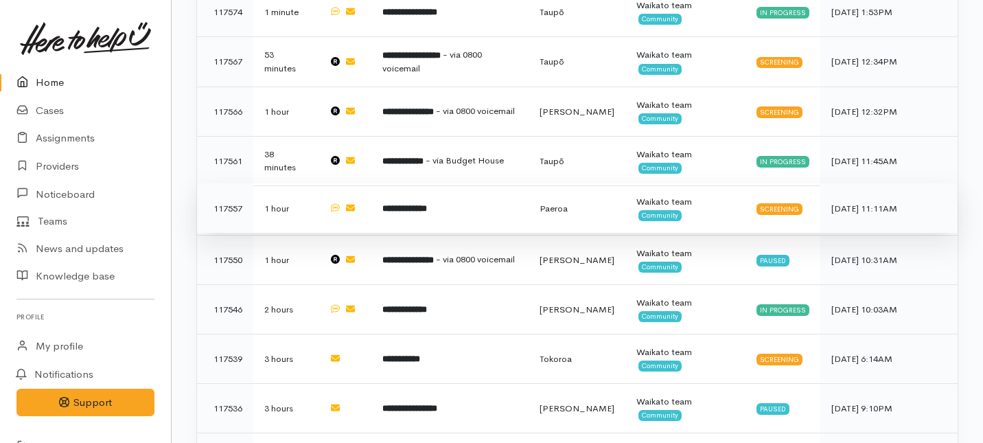
scroll to position [495, 0]
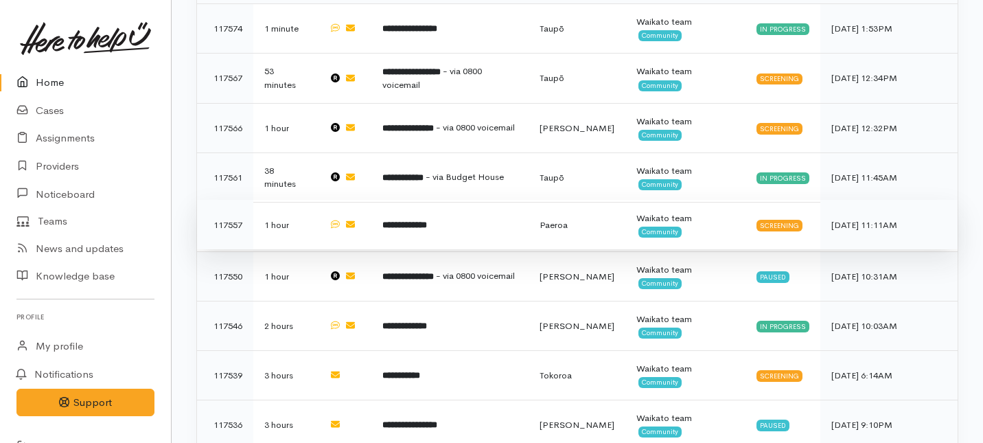
click at [436, 200] on td "**********" at bounding box center [449, 224] width 157 height 49
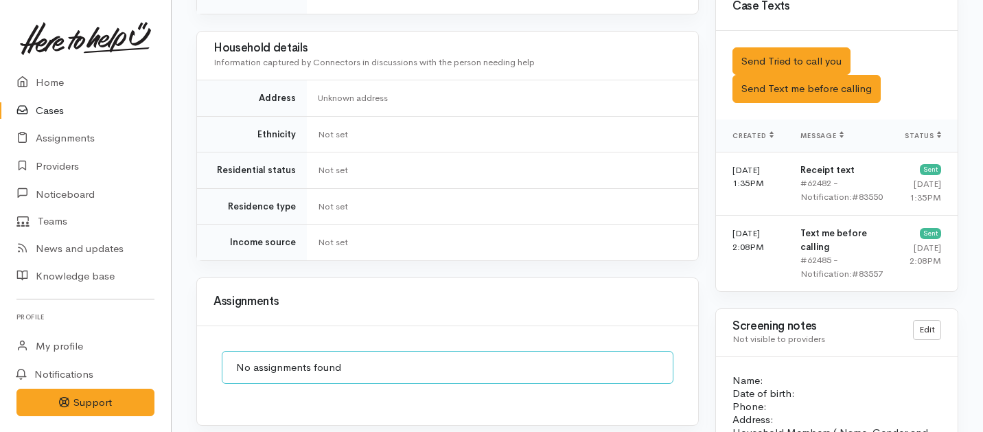
scroll to position [934, 0]
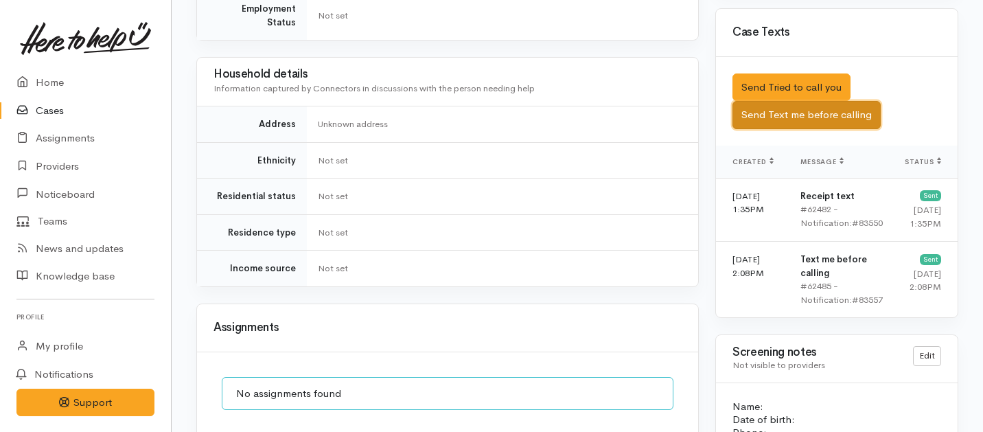
click at [826, 101] on button "Send Text me before calling" at bounding box center [806, 115] width 148 height 28
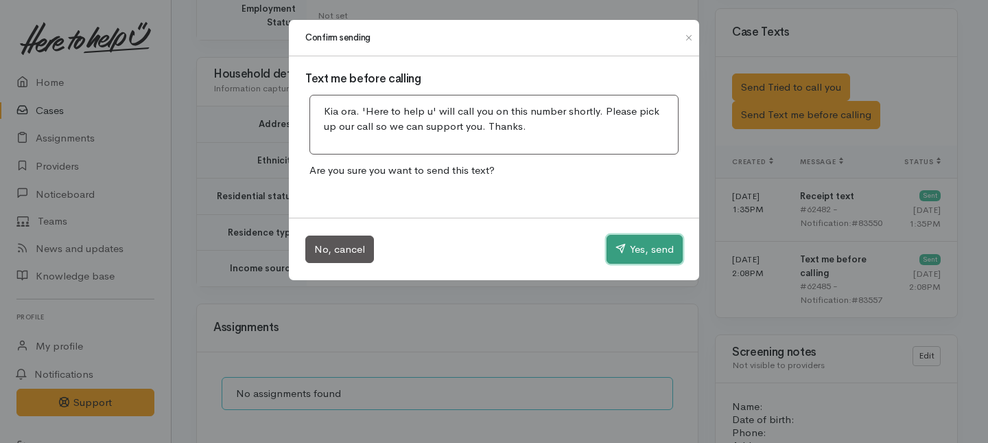
click at [640, 257] on button "Yes, send" at bounding box center [645, 249] width 76 height 29
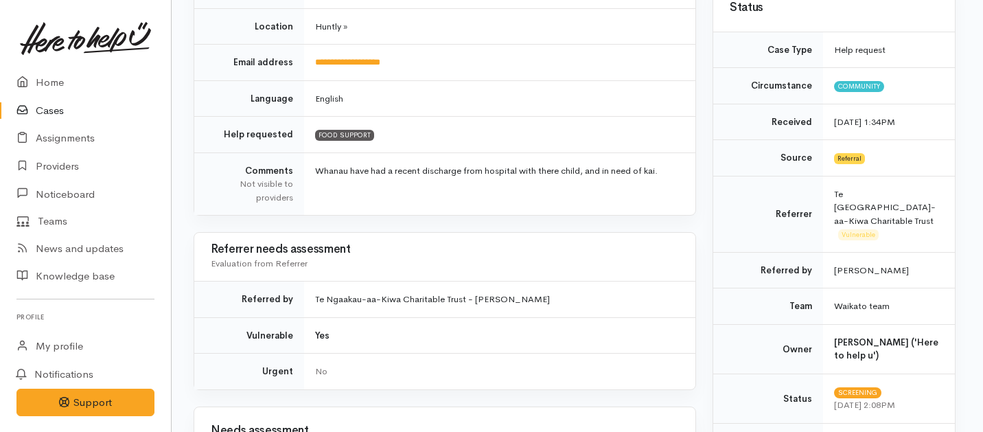
scroll to position [0, 3]
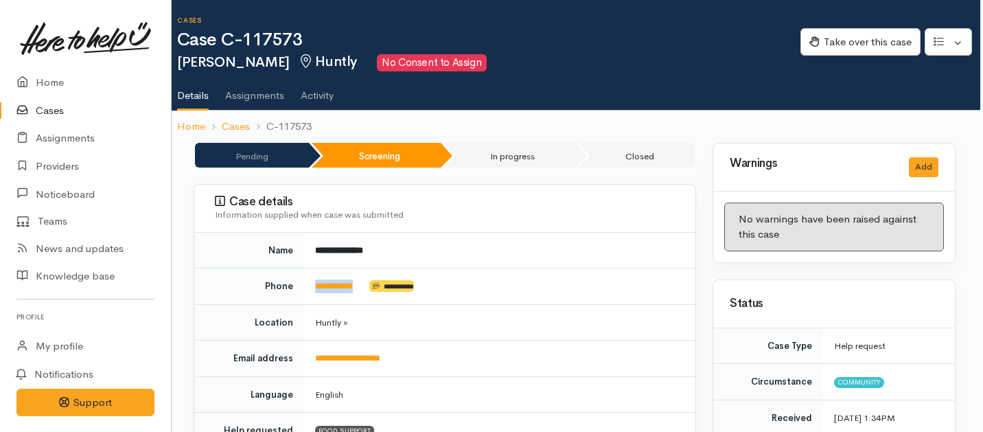
drag, startPoint x: 369, startPoint y: 281, endPoint x: 307, endPoint y: 281, distance: 61.8
click at [307, 281] on td "**********" at bounding box center [499, 286] width 391 height 36
copy td "**********"
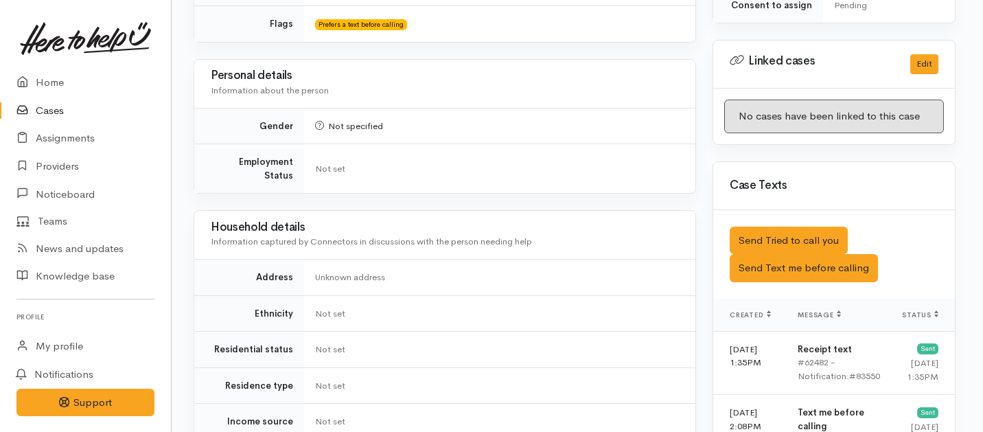
scroll to position [1276, 3]
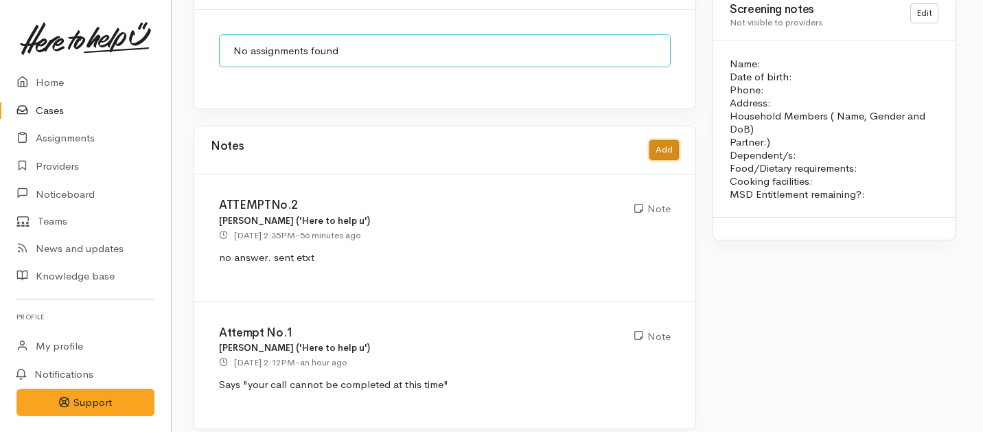
click at [662, 140] on button "Add" at bounding box center [664, 150] width 30 height 20
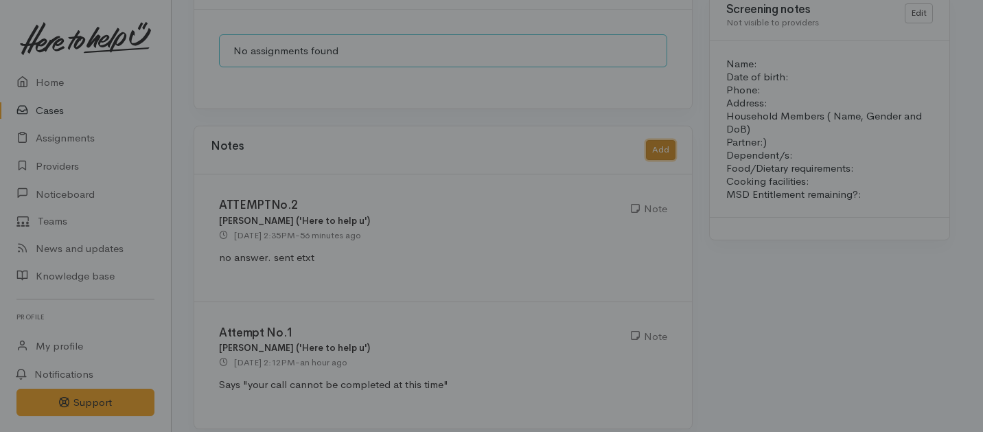
scroll to position [1265, 3]
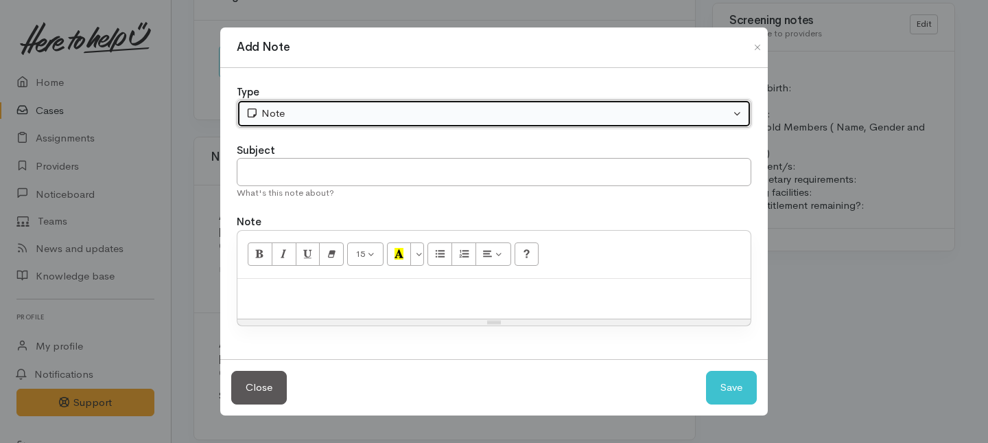
click at [293, 115] on div "Note" at bounding box center [488, 114] width 485 height 16
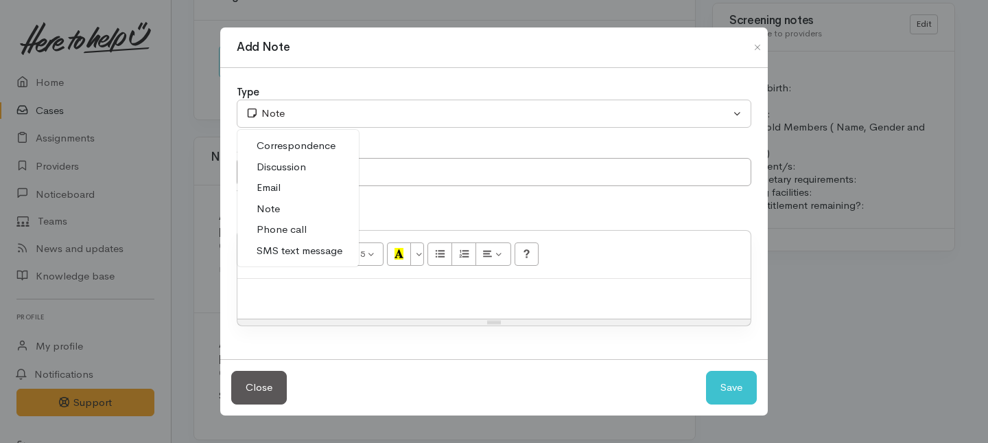
click at [281, 229] on span "Phone call" at bounding box center [282, 230] width 50 height 16
select select "3"
click at [281, 152] on div "Subject" at bounding box center [494, 151] width 515 height 16
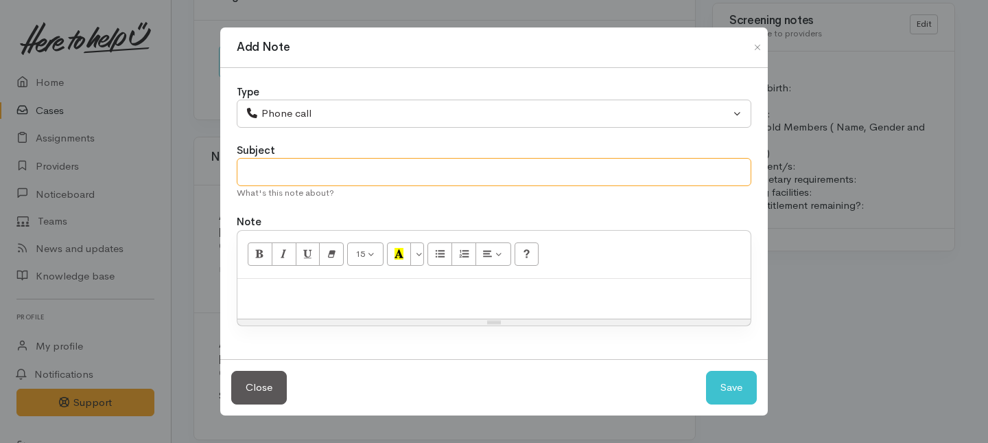
click at [277, 173] on input "text" at bounding box center [494, 172] width 515 height 28
type input "Attempt to contact"
click at [313, 310] on div at bounding box center [493, 299] width 513 height 40
click at [727, 393] on button "Save" at bounding box center [731, 388] width 51 height 34
select select "1"
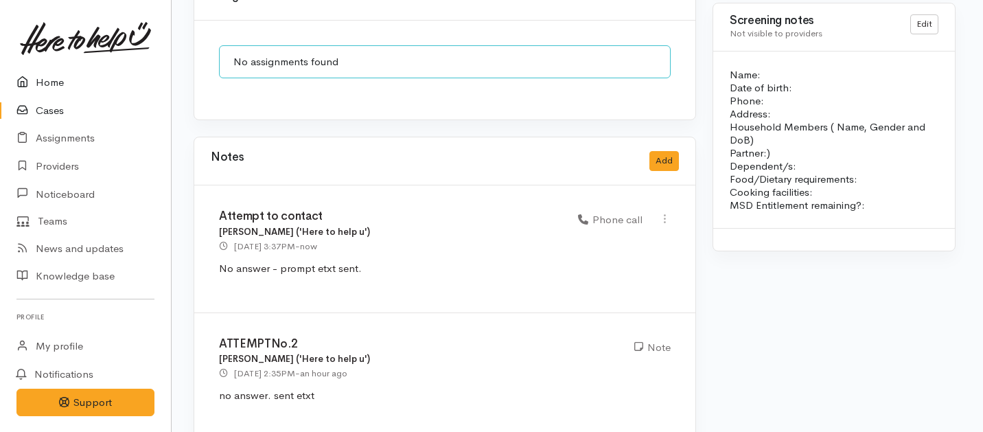
click at [49, 79] on link "Home" at bounding box center [85, 83] width 171 height 28
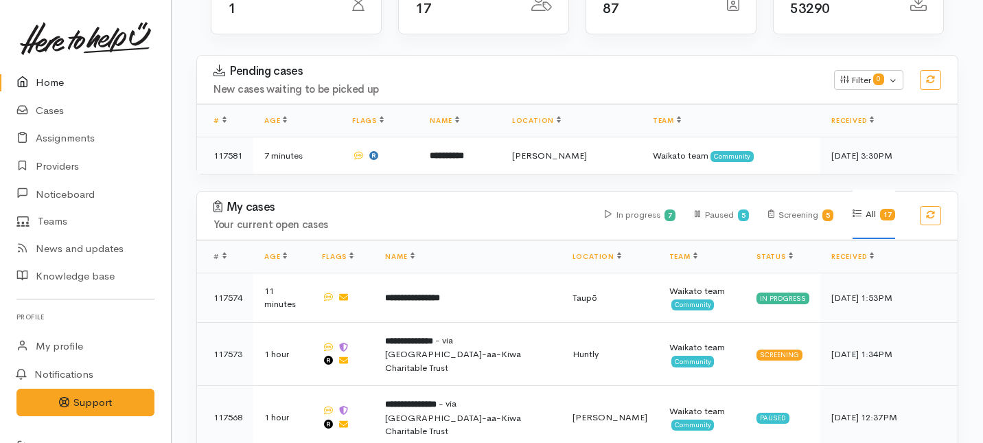
scroll to position [215, 0]
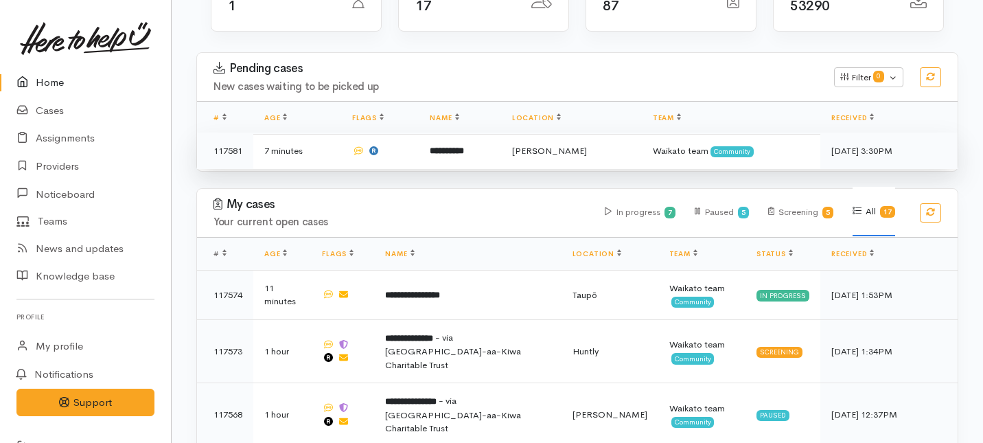
click at [452, 132] on td "**********" at bounding box center [460, 150] width 82 height 36
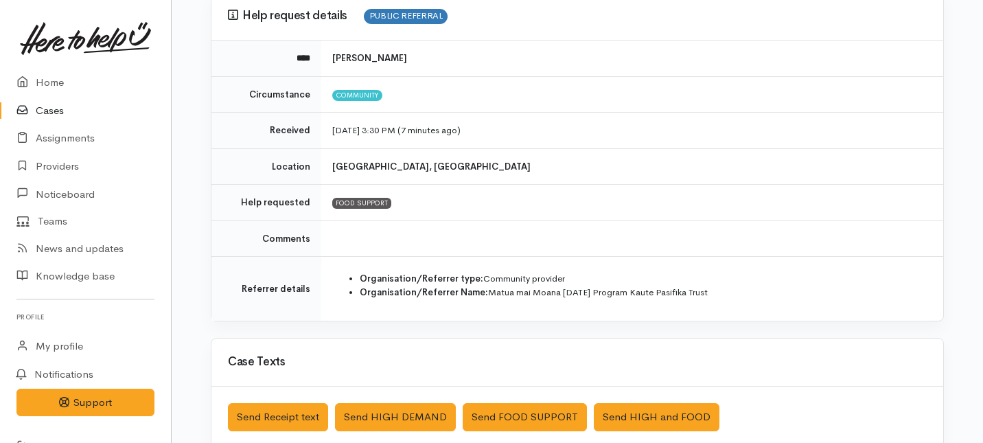
scroll to position [135, 0]
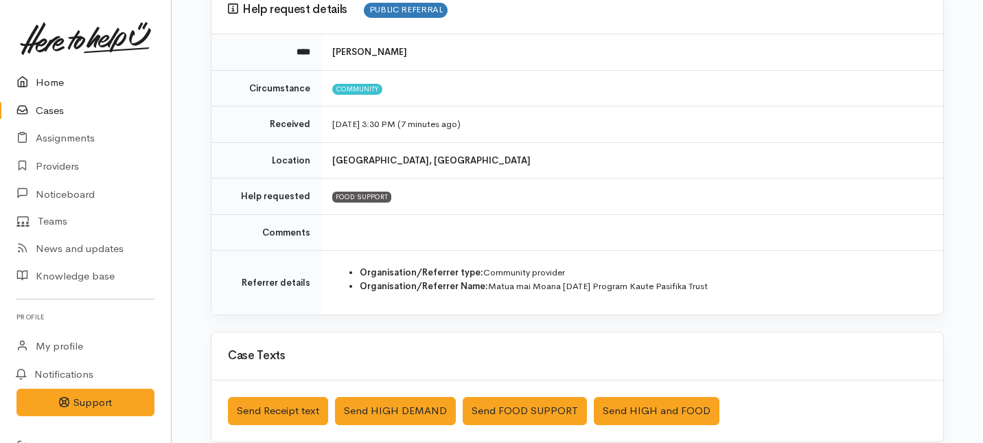
click at [50, 85] on link "Home" at bounding box center [85, 83] width 171 height 28
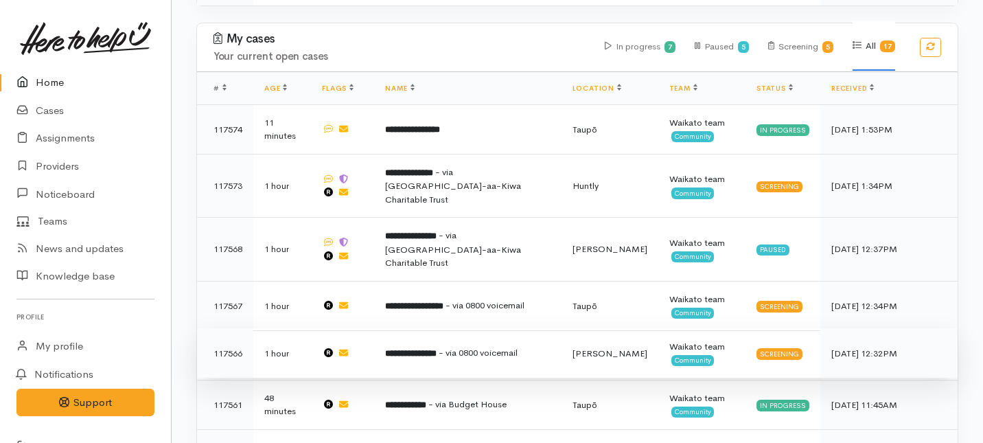
scroll to position [363, 0]
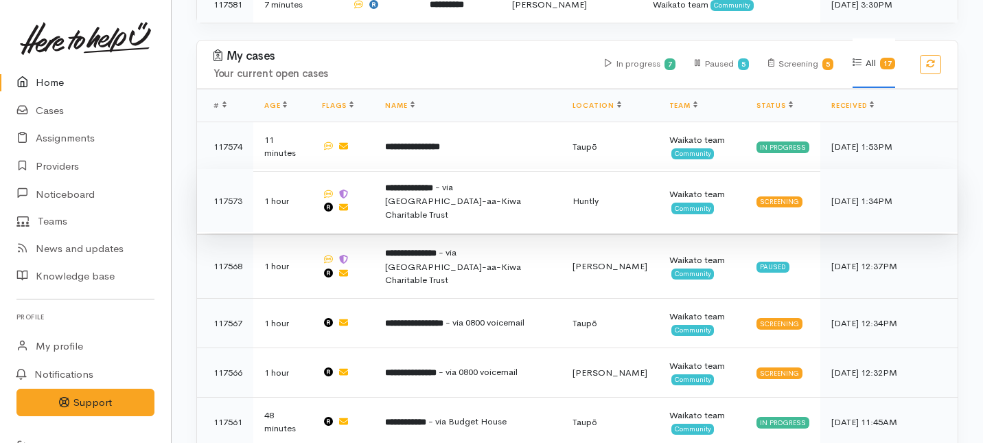
click at [445, 181] on span "- via [GEOGRAPHIC_DATA]-aa-Kiwa Charitable Trust" at bounding box center [453, 200] width 136 height 39
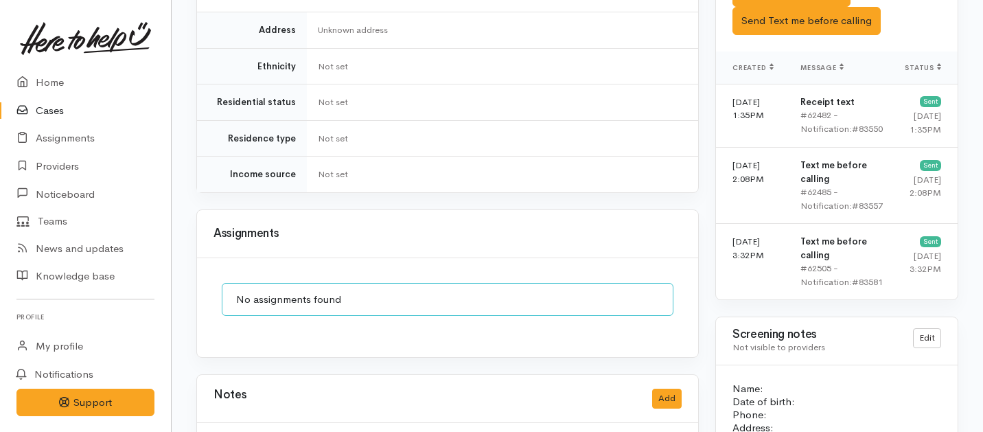
scroll to position [1403, 0]
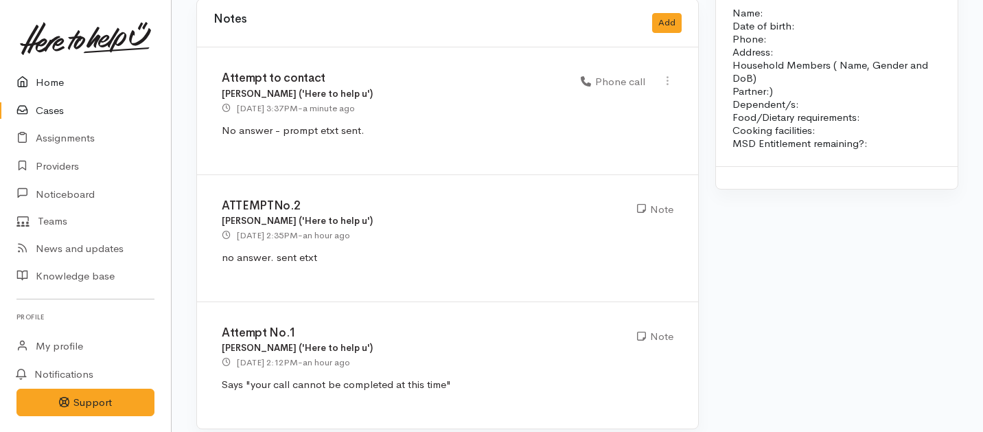
click at [57, 79] on link "Home" at bounding box center [85, 83] width 171 height 28
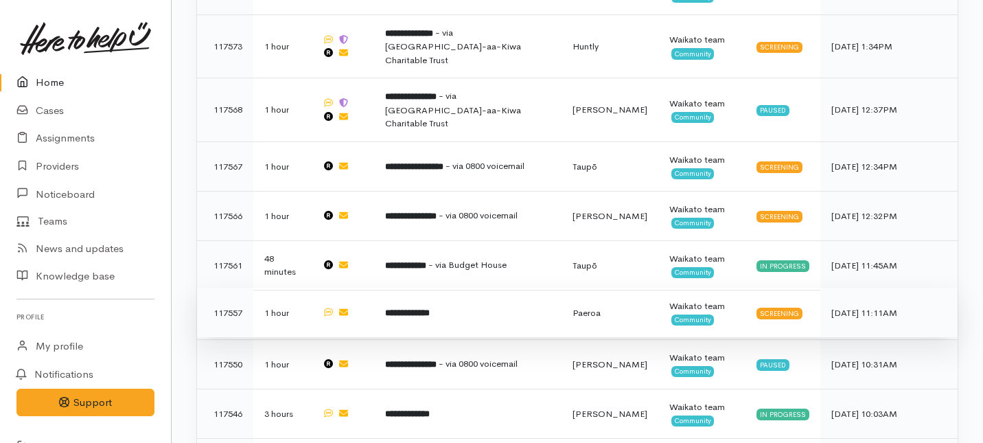
scroll to position [565, 0]
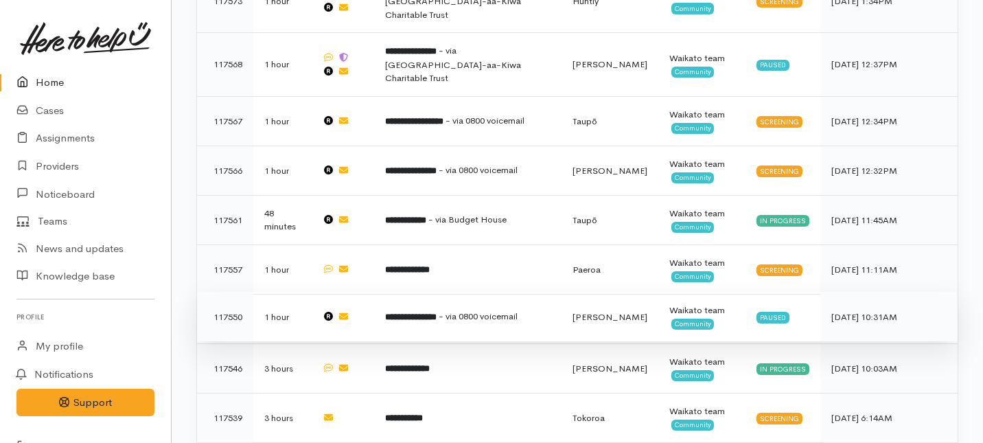
click at [436, 312] on b "**********" at bounding box center [410, 316] width 51 height 9
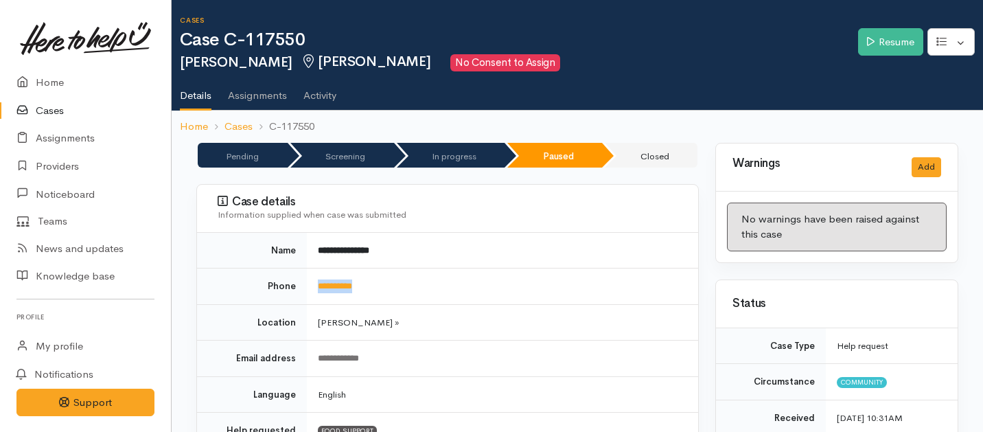
drag, startPoint x: 384, startPoint y: 290, endPoint x: 311, endPoint y: 286, distance: 72.8
click at [311, 286] on td "**********" at bounding box center [502, 286] width 391 height 36
copy link "**********"
click at [884, 46] on link "Resume" at bounding box center [890, 42] width 65 height 28
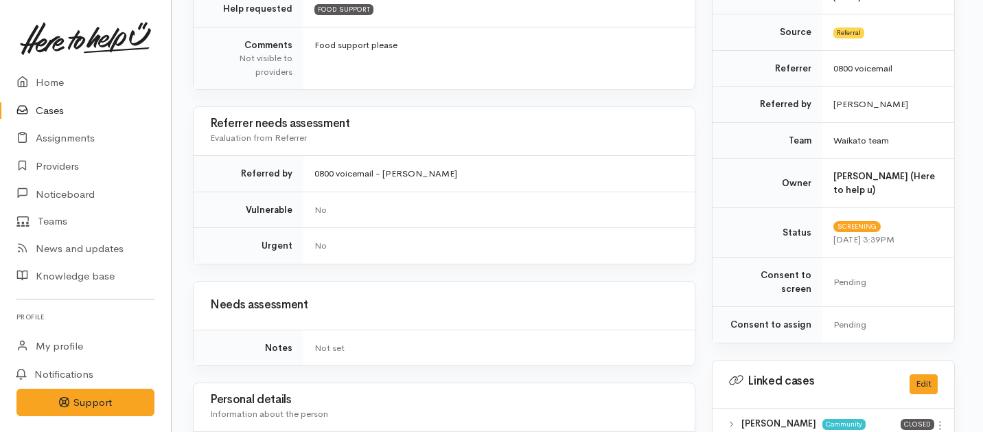
scroll to position [0, 3]
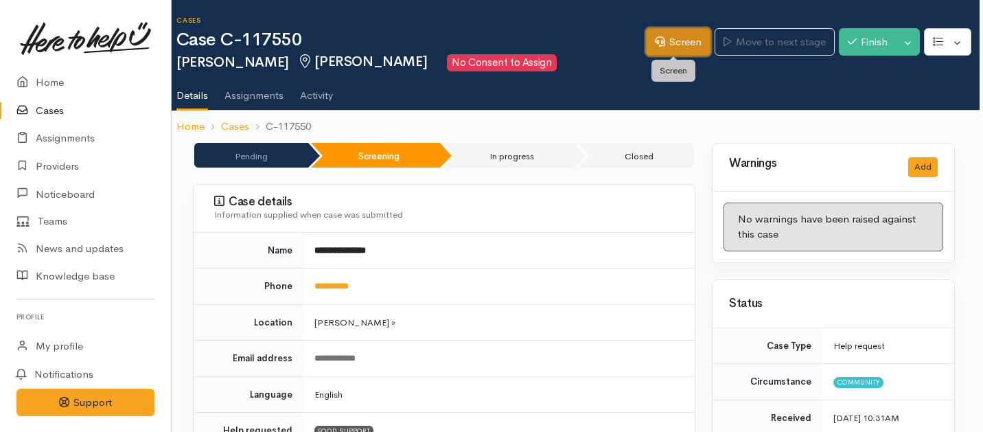
click at [658, 40] on link "Screen" at bounding box center [678, 42] width 65 height 28
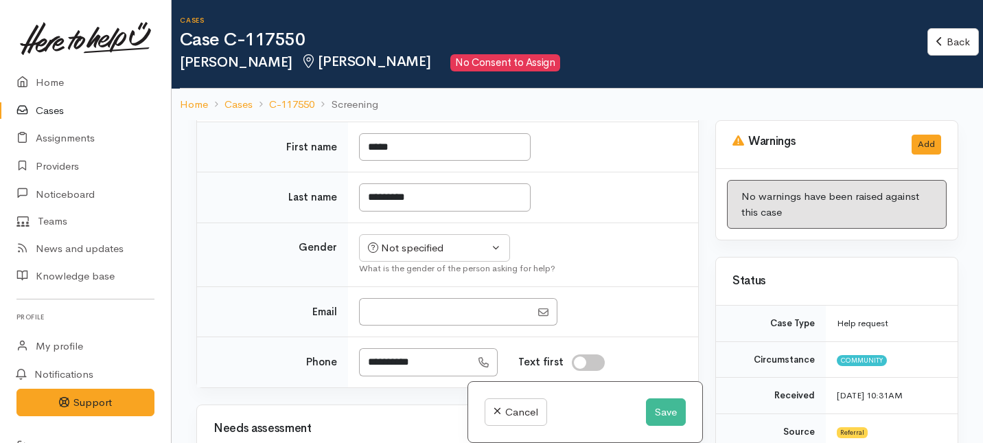
scroll to position [1028, 0]
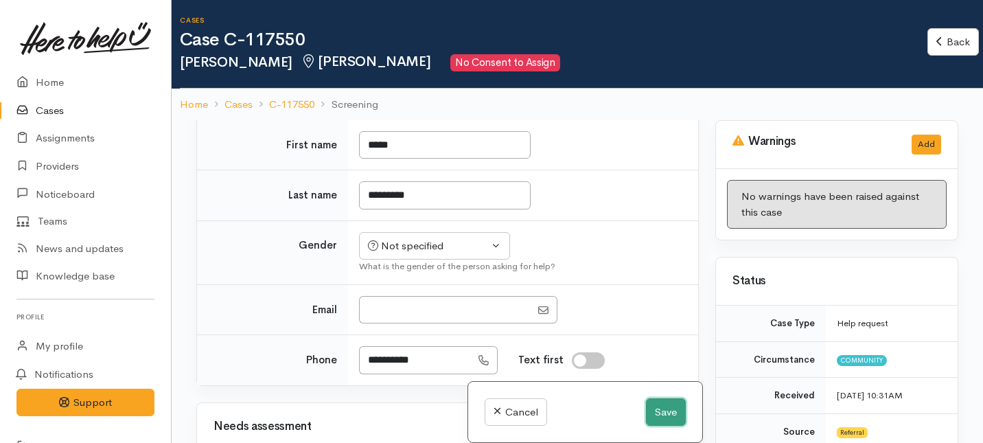
click at [672, 410] on button "Save" at bounding box center [666, 412] width 40 height 28
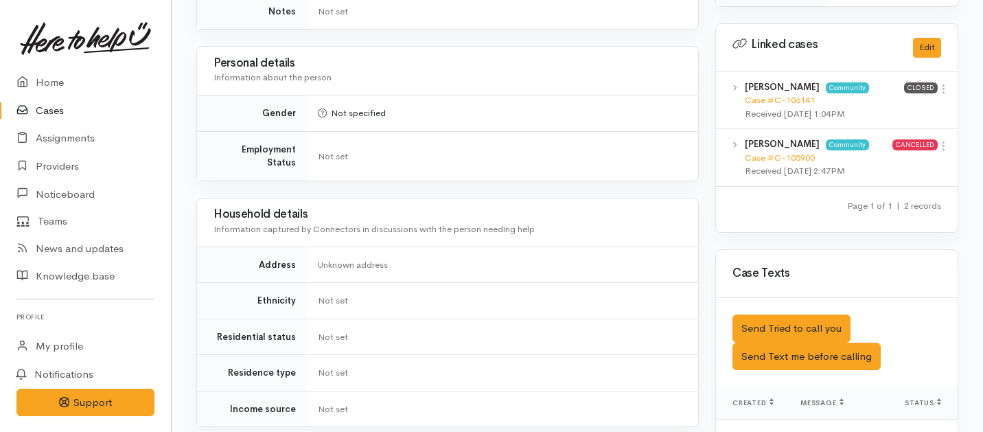
scroll to position [747, 0]
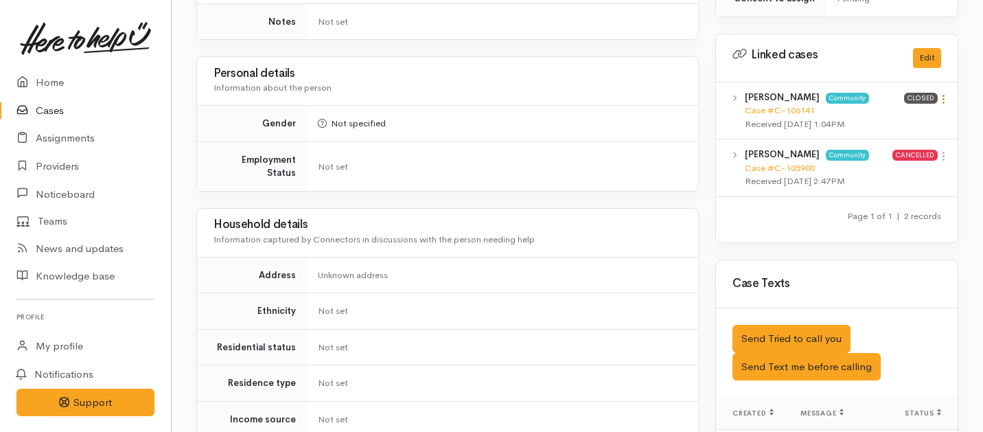
click at [941, 93] on icon at bounding box center [943, 99] width 12 height 12
click at [874, 115] on link "View case" at bounding box center [894, 125] width 108 height 21
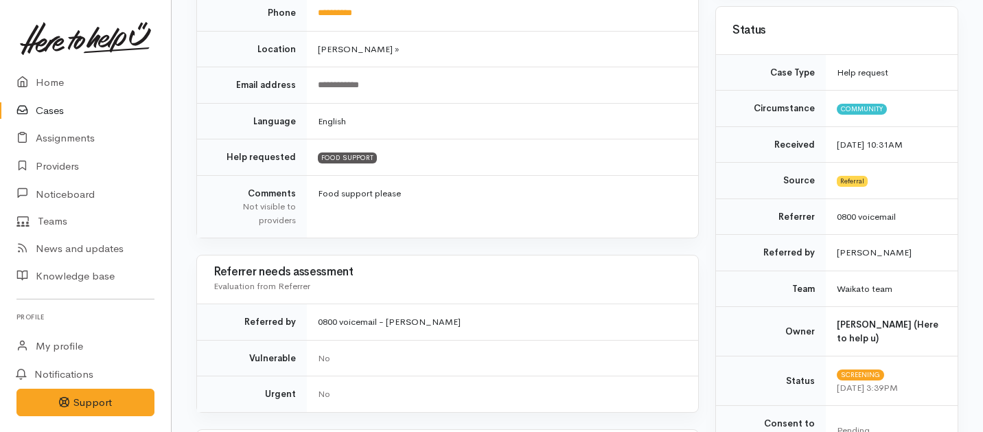
scroll to position [0, 0]
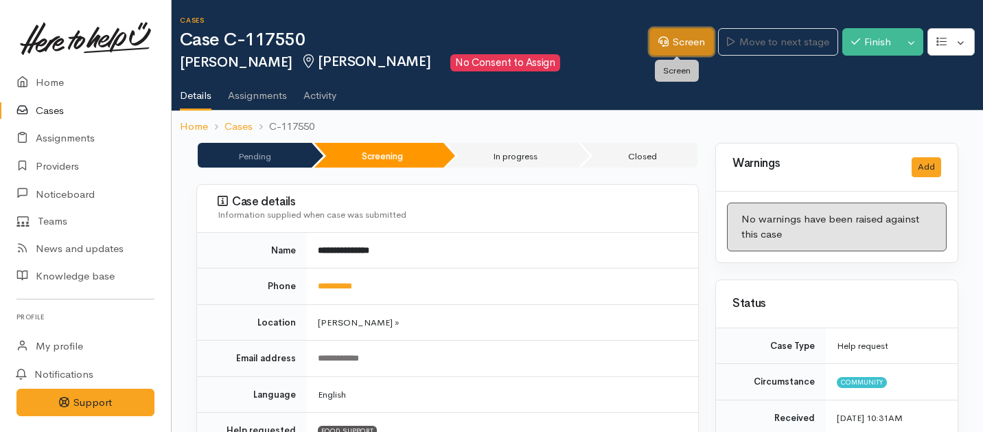
click at [695, 30] on link "Screen" at bounding box center [681, 42] width 65 height 28
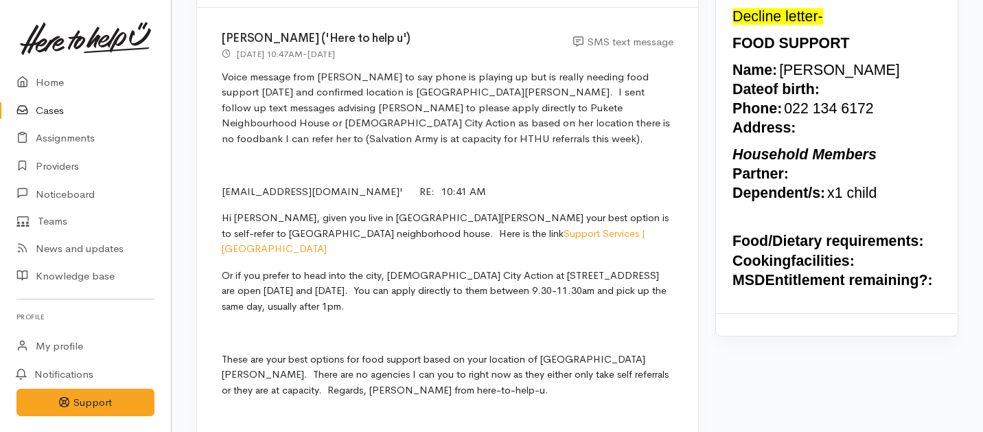
scroll to position [1294, 0]
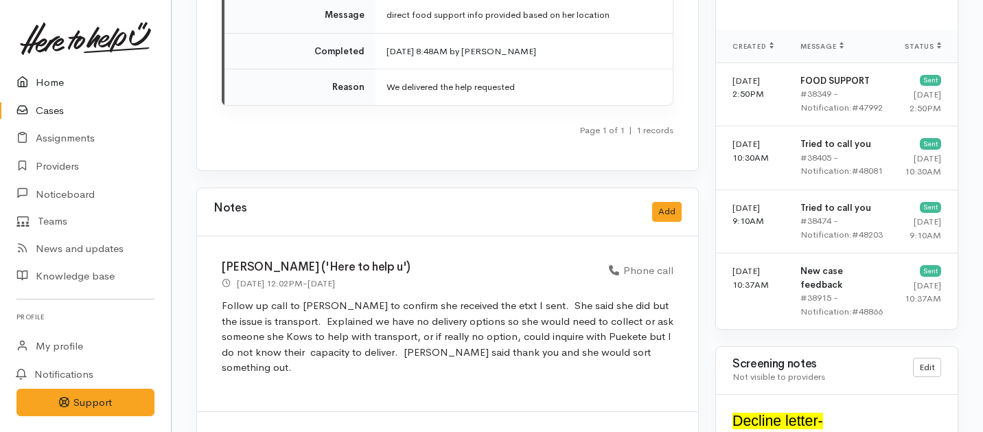
click at [39, 84] on link "Home" at bounding box center [85, 83] width 171 height 28
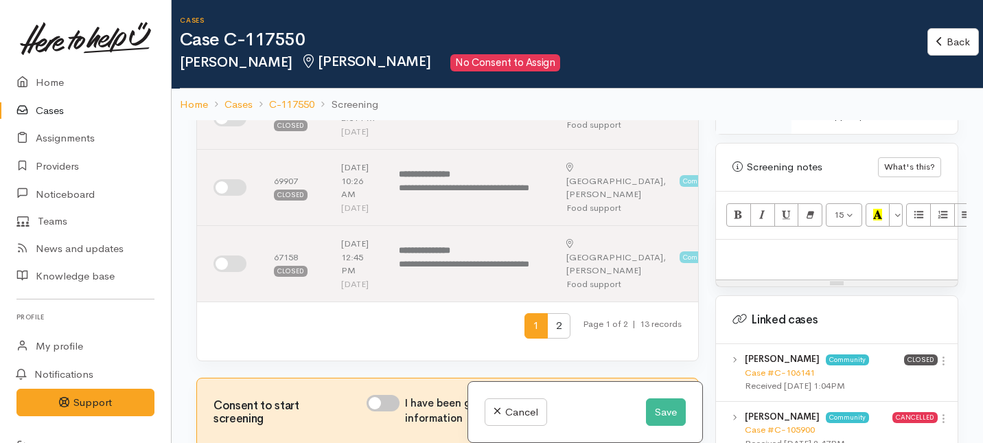
scroll to position [852, 0]
click at [746, 247] on p at bounding box center [837, 255] width 228 height 16
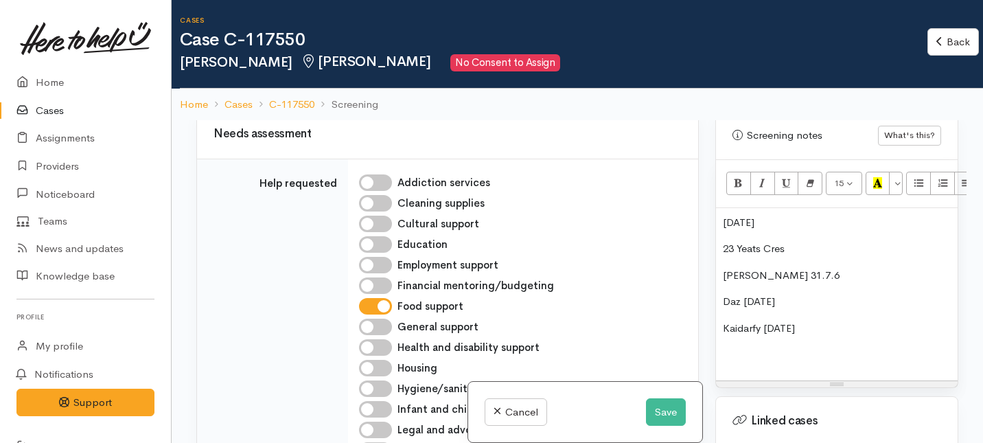
scroll to position [1296, 0]
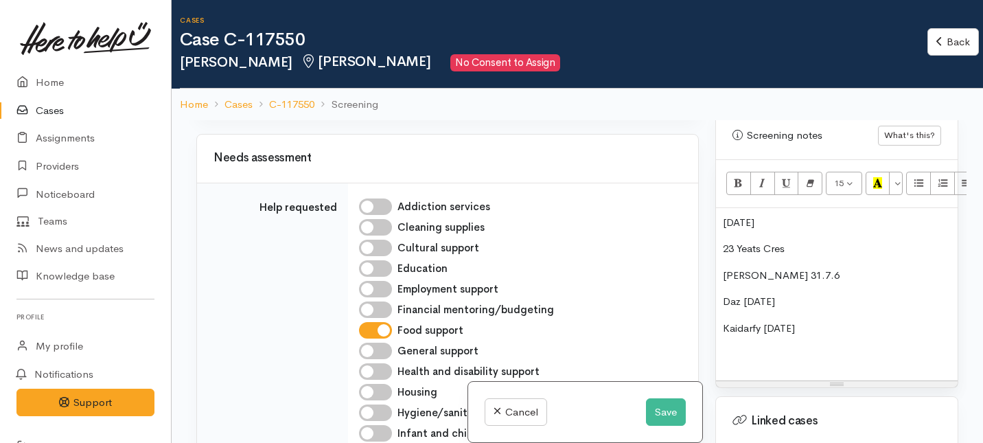
click at [393, 60] on span "[DEMOGRAPHIC_DATA]" at bounding box center [444, 52] width 117 height 16
select select "Female"
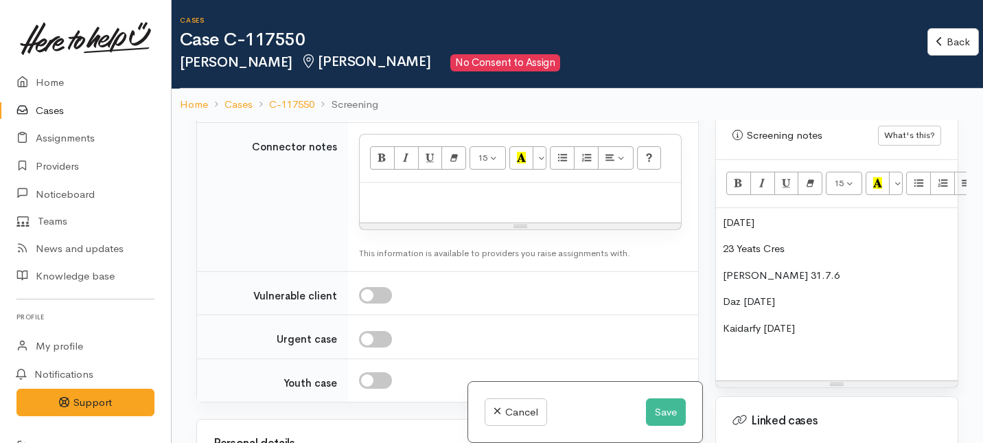
scroll to position [1896, 0]
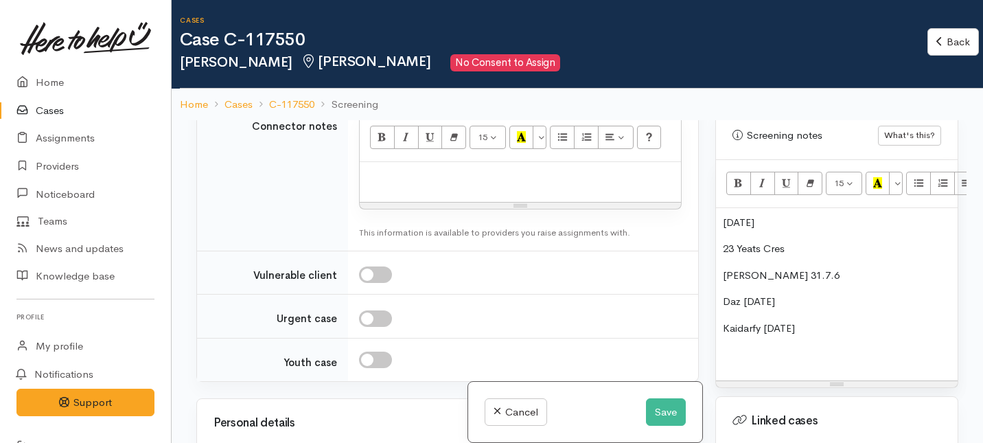
click at [410, 34] on div "Unknown" at bounding box center [428, 27] width 121 height 16
click at [404, 165] on link "No" at bounding box center [435, 154] width 150 height 21
select select "1"
click at [424, 84] on div "Unknown" at bounding box center [428, 77] width 121 height 16
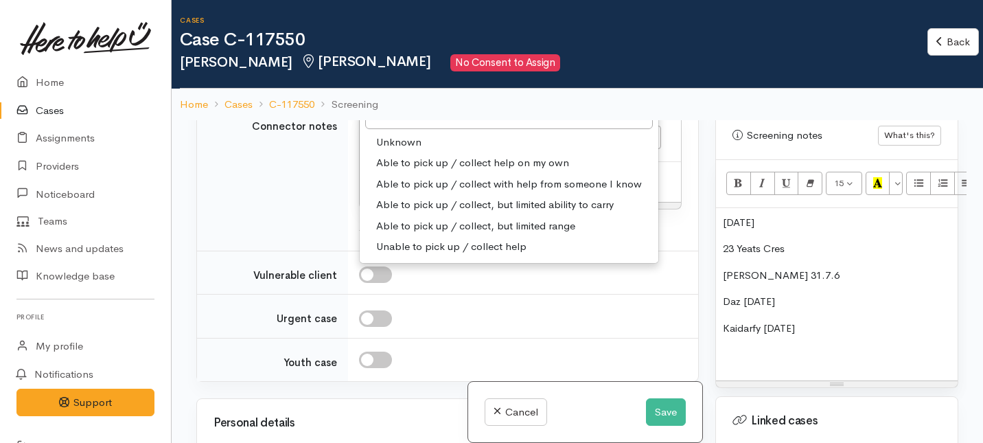
click at [380, 171] on span "Able to pick up / collect help on my own" at bounding box center [472, 163] width 193 height 16
select select "2"
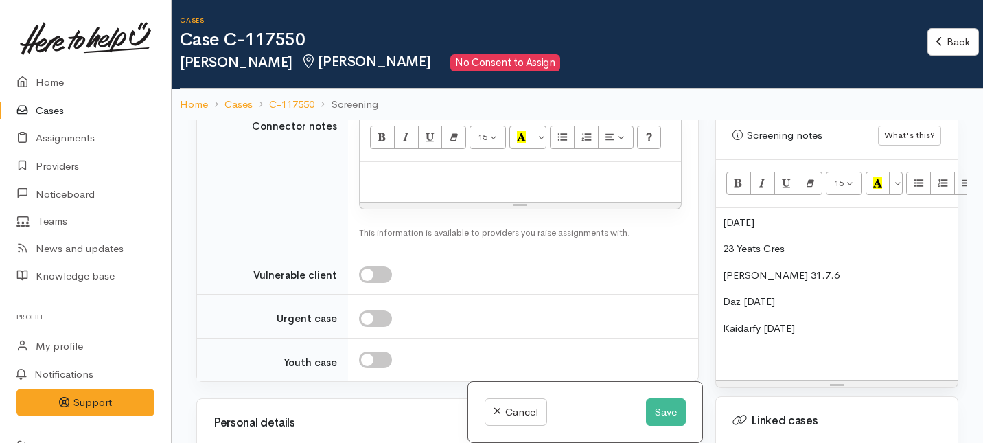
click at [725, 215] on p "12/11/88" at bounding box center [837, 223] width 228 height 16
click at [723, 215] on p "12/11/88" at bounding box center [837, 223] width 228 height 16
click at [723, 241] on p "23 Yeats Cres" at bounding box center [837, 249] width 228 height 16
click at [833, 241] on p "Address: 23 Yeats Cres" at bounding box center [837, 249] width 228 height 16
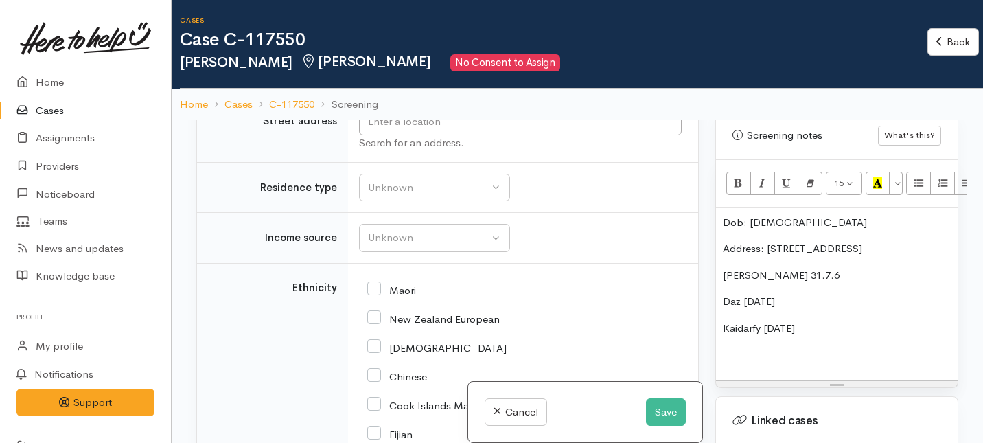
scroll to position [2359, 0]
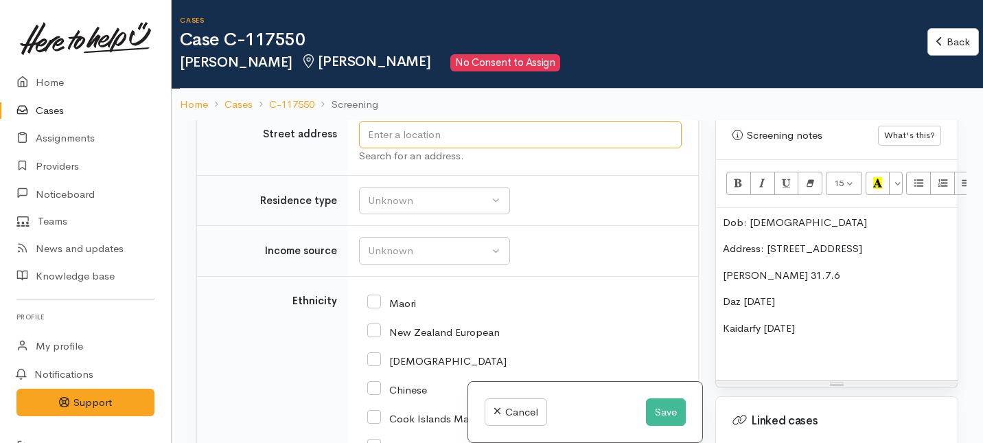
click at [408, 149] on input "text" at bounding box center [520, 135] width 323 height 28
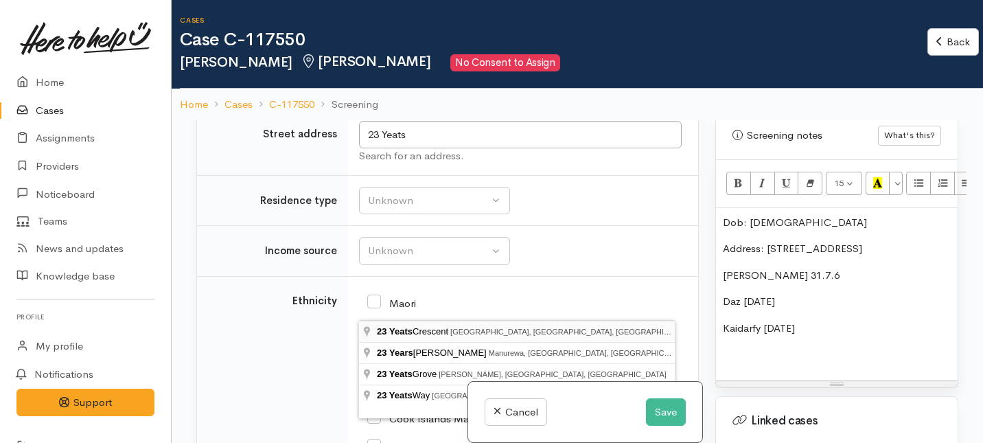
type input "23 Yeats Crescent, Fairfield, Hamilton, New Zealand"
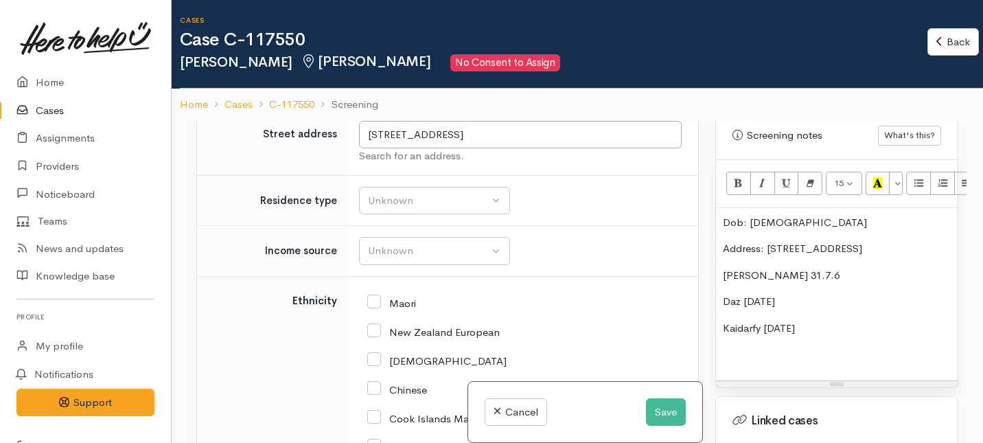
click at [441, 18] on div "Choose..." at bounding box center [433, 10] width 135 height 16
click at [723, 215] on p "Dob: 12/11/88" at bounding box center [837, 223] width 228 height 16
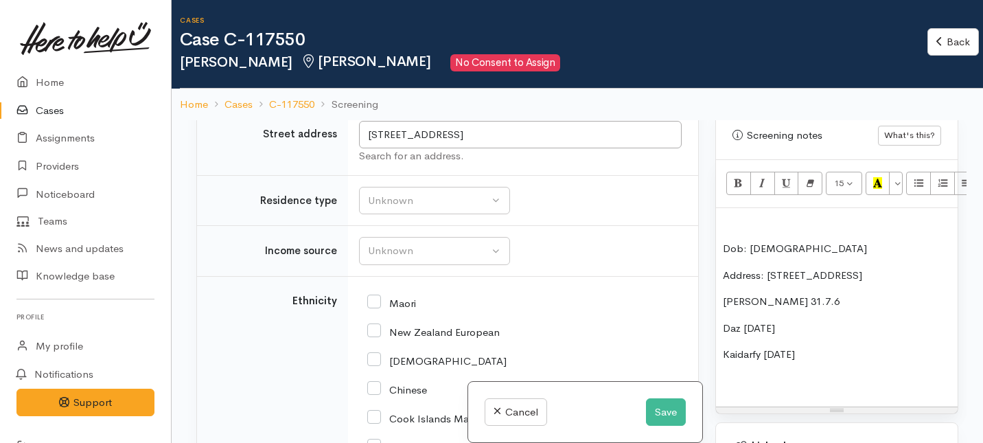
click at [723, 215] on p at bounding box center [837, 223] width 228 height 16
click at [733, 347] on p "Kaidarfy 15/5/22" at bounding box center [837, 355] width 228 height 16
click at [746, 349] on div "Name: Tyson Poupouare Dob: 12/11/88 Address: 23 Yeats Cres Sona daeton 31.7.6 D…" at bounding box center [837, 307] width 242 height 199
click at [734, 347] on p "Kidarfy 15/5/22" at bounding box center [837, 355] width 228 height 16
click at [780, 383] on div "Name: Tyson Poupouare Dob: 12/11/88 Address: 23 Yeats Cres Sona daeton 31.7.6 D…" at bounding box center [837, 307] width 242 height 199
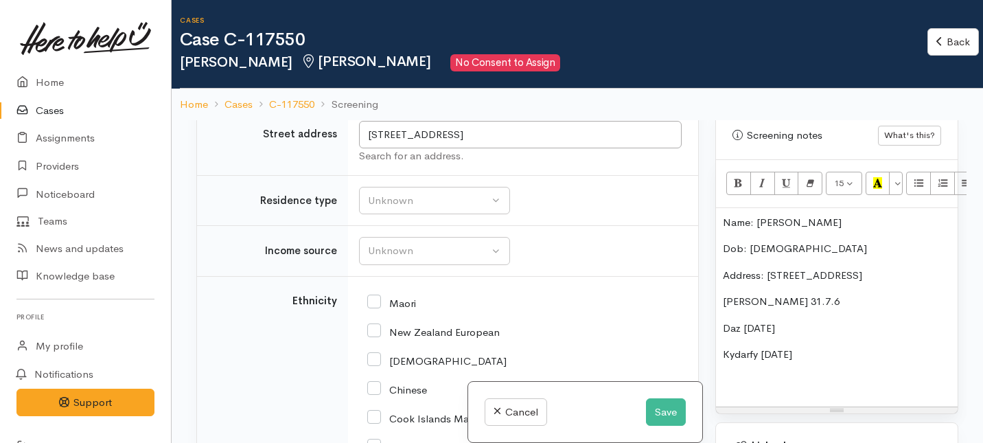
click at [734, 347] on p "Kydarfy 15/5/22" at bounding box center [837, 355] width 228 height 16
click at [749, 347] on p "Kadarfy 15/5/22" at bounding box center [837, 355] width 228 height 16
click at [789, 400] on div "Warnings Add No warnings have been raised against this case Add Warning Title ●…" at bounding box center [836, 341] width 259 height 443
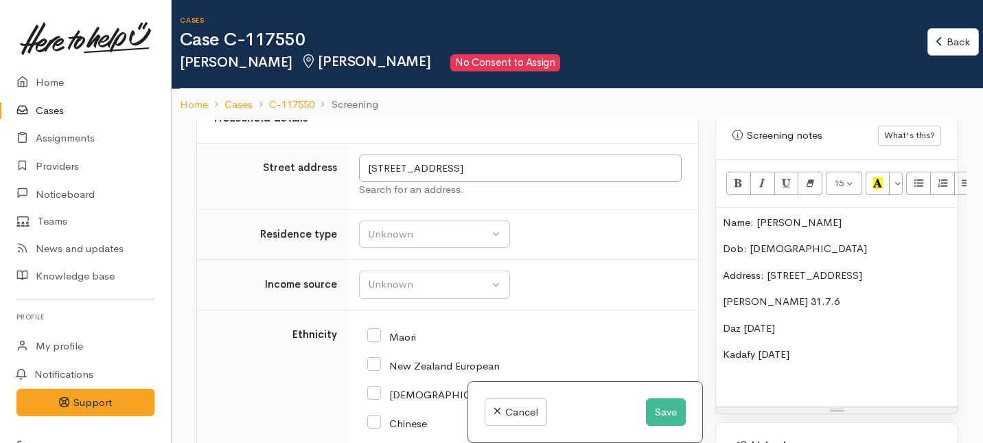
scroll to position [2290, 0]
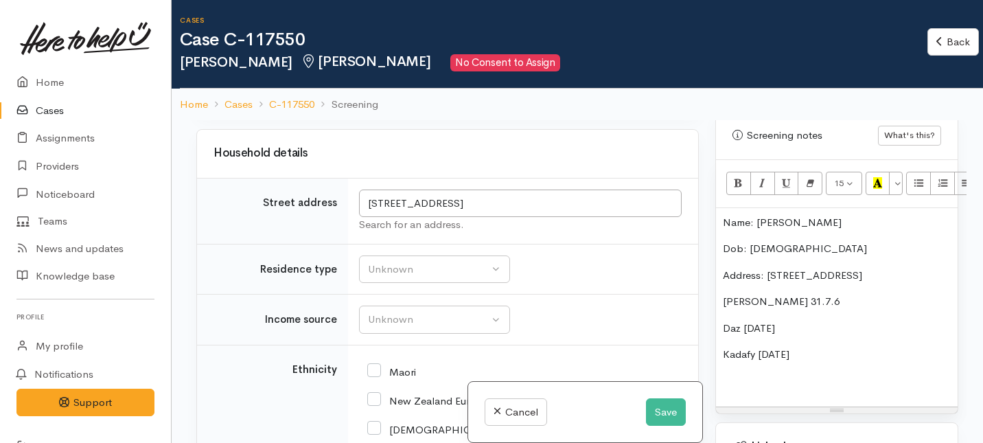
click at [469, 86] on div "Choose..." at bounding box center [433, 79] width 135 height 16
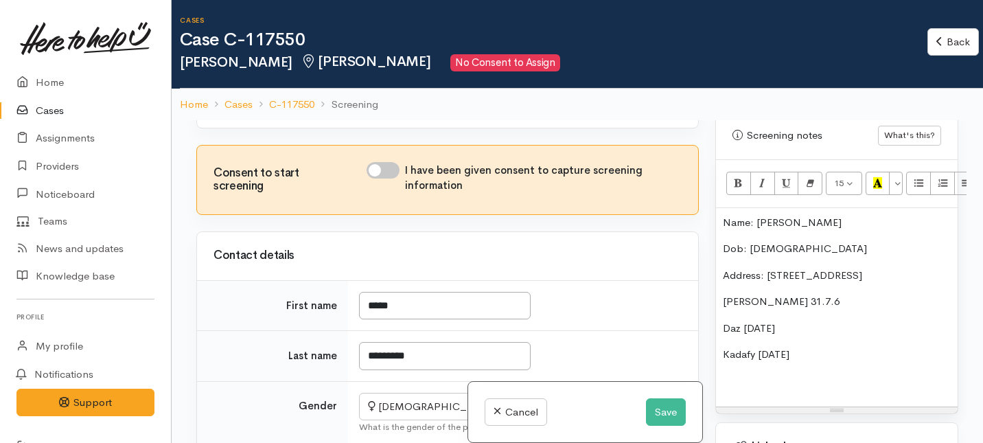
scroll to position [860, 0]
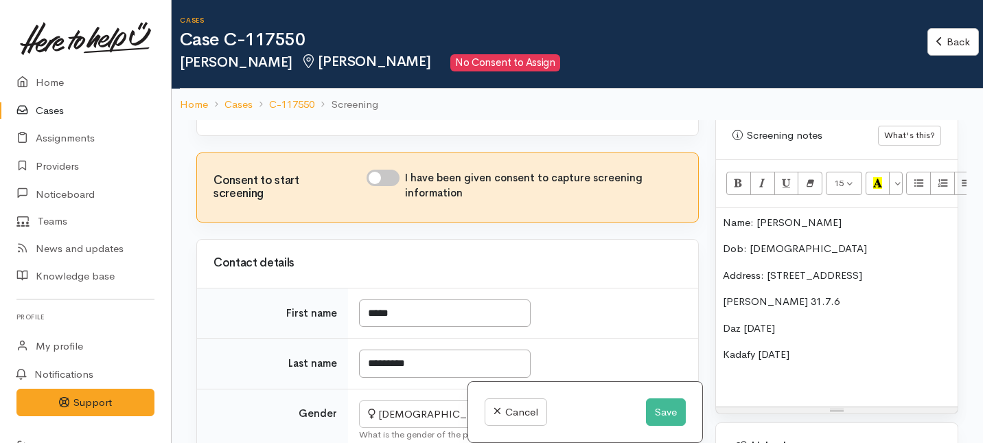
click at [382, 222] on div "Consent to start screening I have been given consent to capture screening infor…" at bounding box center [447, 187] width 501 height 69
click at [385, 186] on input "I have been given consent to capture screening information" at bounding box center [382, 178] width 33 height 16
checkbox input "true"
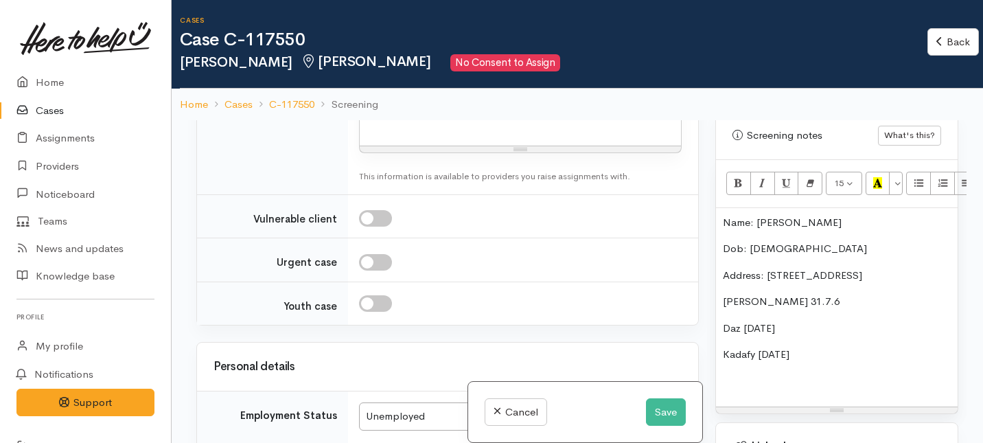
scroll to position [885, 2]
click at [741, 294] on p "Sona daeton 31.7.6" at bounding box center [835, 302] width 228 height 16
click at [753, 294] on p "Son: daeton 31.7.6" at bounding box center [835, 302] width 228 height 16
click at [774, 320] on p "Daz 24/4/10" at bounding box center [835, 328] width 228 height 16
click at [762, 294] on p "Son: Daeton 31.7.6" at bounding box center [835, 302] width 228 height 16
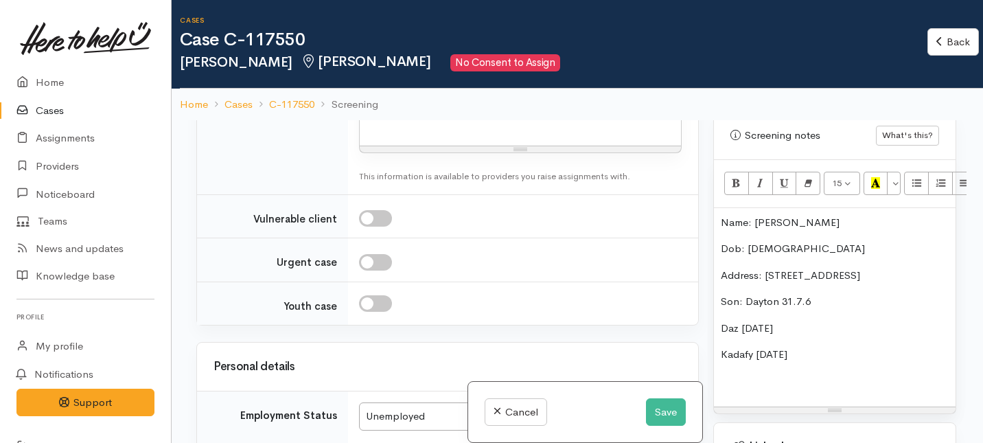
click at [778, 305] on div "Name: Tyson Poupouare Dob: 12/11/88 Address: 23 Yeats Cres Son: Dayton 31.7.6 D…" at bounding box center [835, 307] width 242 height 199
click at [778, 294] on p "Son: Dayton 31.7.6" at bounding box center [835, 302] width 228 height 16
click at [843, 294] on p "Son: Dayton - (dob: 31.7.6" at bounding box center [835, 302] width 228 height 16
click at [835, 294] on p "Son: Dayton - (dob: 31.7/6" at bounding box center [835, 302] width 228 height 16
click at [856, 294] on p "Son: Dayton - (dob: 31/7/6" at bounding box center [835, 302] width 228 height 16
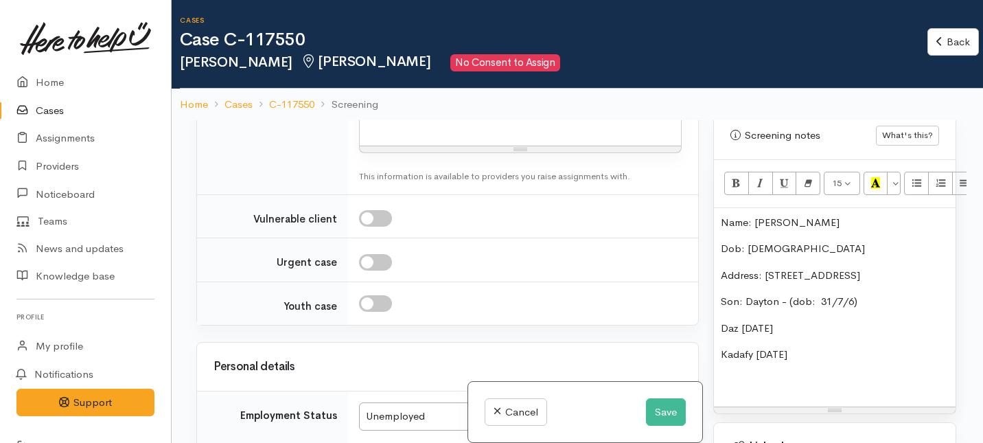
click at [848, 294] on p "Son: Dayton - (dob: 31/7/6)" at bounding box center [835, 302] width 228 height 16
click at [718, 318] on div "Name: Tyson Poupouare Dob: 12/11/88 Address: 23 Yeats Cres Son: Dayton - (dob: …" at bounding box center [835, 307] width 242 height 199
click at [761, 320] on p "Son: Daz 24/4/10" at bounding box center [835, 328] width 228 height 16
click at [829, 320] on p "Son: Daz - (dob: 24/4/10" at bounding box center [835, 328] width 228 height 16
click at [853, 320] on p "Son: Daz - (dob: 24/4/2010" at bounding box center [835, 328] width 228 height 16
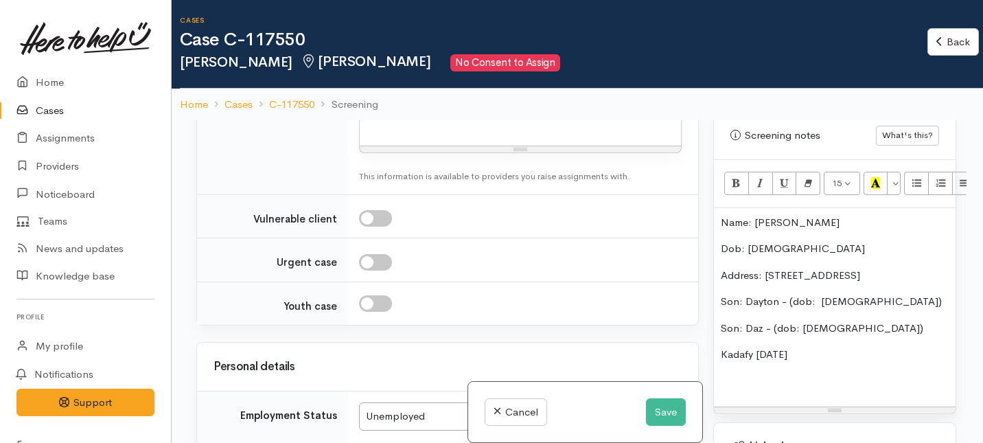
click at [718, 342] on div "Name: Tyson Poupouare Dob: 12/11/88 Address: 23 Yeats Cres Son: Dayton - (dob: …" at bounding box center [835, 307] width 242 height 199
click at [777, 347] on p "Son: Kadafy 15/5/22" at bounding box center [835, 355] width 228 height 16
click at [857, 347] on p "Son: Kadafy - (dob: 15/5/22" at bounding box center [835, 355] width 228 height 16
click at [843, 268] on p "Address: 23 Yeats Cres" at bounding box center [835, 276] width 228 height 16
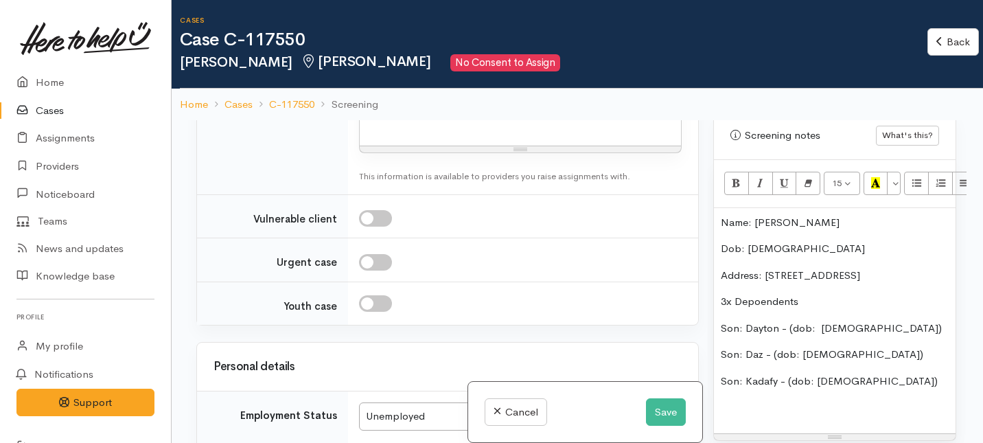
click at [758, 294] on p "3x Depoendents" at bounding box center [835, 302] width 228 height 16
click at [786, 301] on div "Name: Tyson Poupouare Dob: 12/11/88 Address: 23 Yeats Cres 3x Dependents Son: D…" at bounding box center [835, 320] width 242 height 225
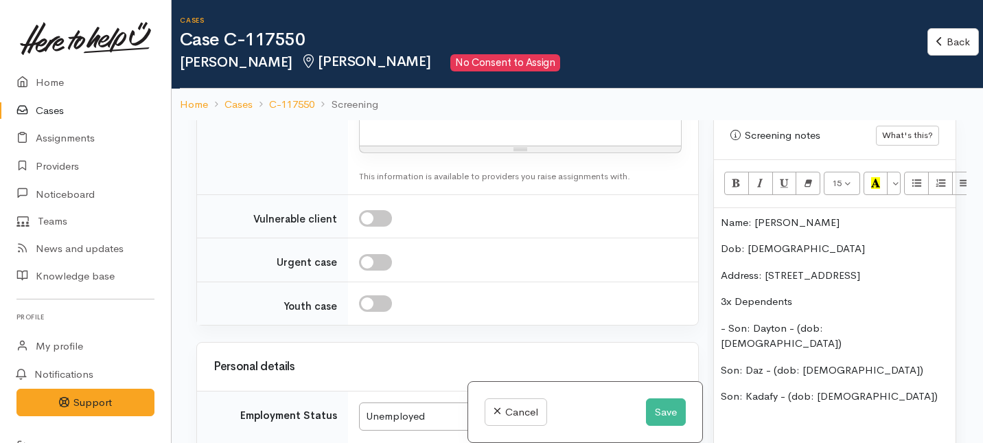
click at [719, 344] on div "Name: Tyson Poupouare Dob: 12/11/88 Address: 23 Yeats Cres 3x Dependents - Son:…" at bounding box center [835, 328] width 242 height 241
click at [721, 388] on p "Son: Kadafy - (dob: 15/5/22)" at bounding box center [835, 396] width 228 height 16
click at [852, 388] on p "- Son: Kadafy - (dob: 15/5/22)" at bounding box center [835, 396] width 228 height 16
click at [894, 388] on p "- Son: Kadafy - (dob: 15/5/2022)" at bounding box center [835, 396] width 228 height 16
click at [783, 415] on p "Dietary requirments" at bounding box center [835, 423] width 228 height 16
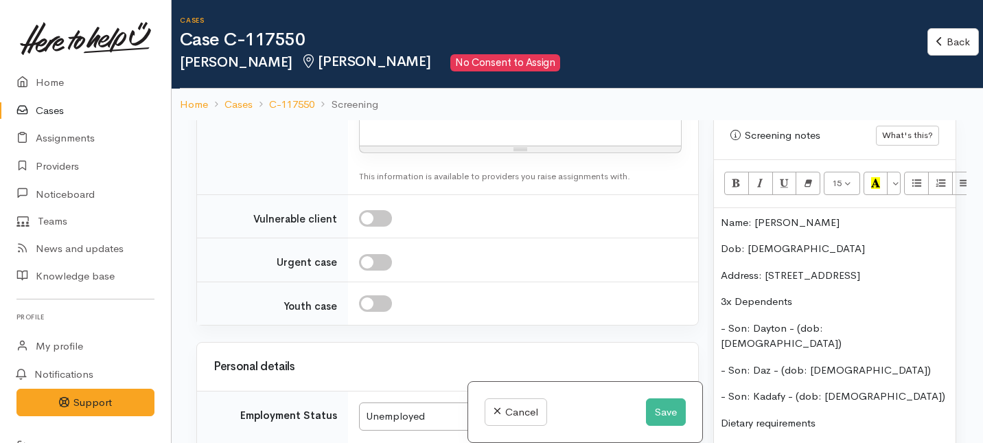
click at [836, 415] on p "Dietary requirements" at bounding box center [835, 423] width 228 height 16
click at [760, 415] on p "Dietary requirements" at bounding box center [835, 423] width 228 height 16
click at [839, 415] on p "Dietary Requirements" at bounding box center [835, 423] width 228 height 16
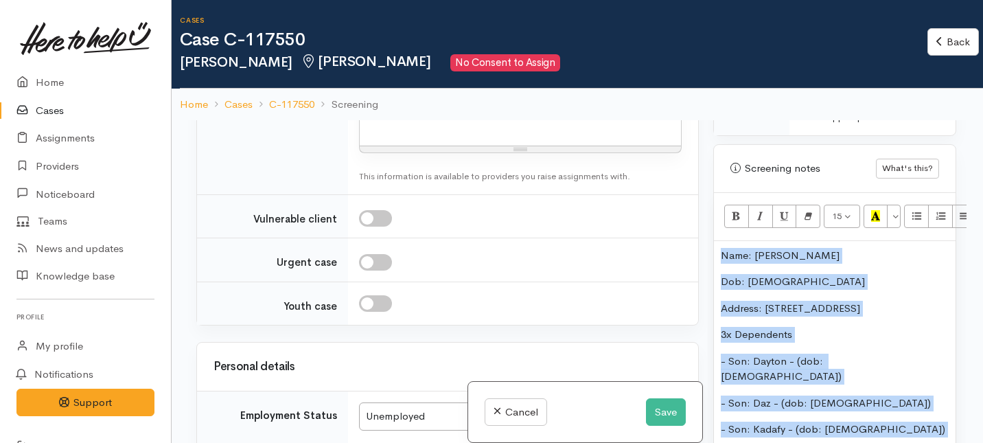
scroll to position [736, 2]
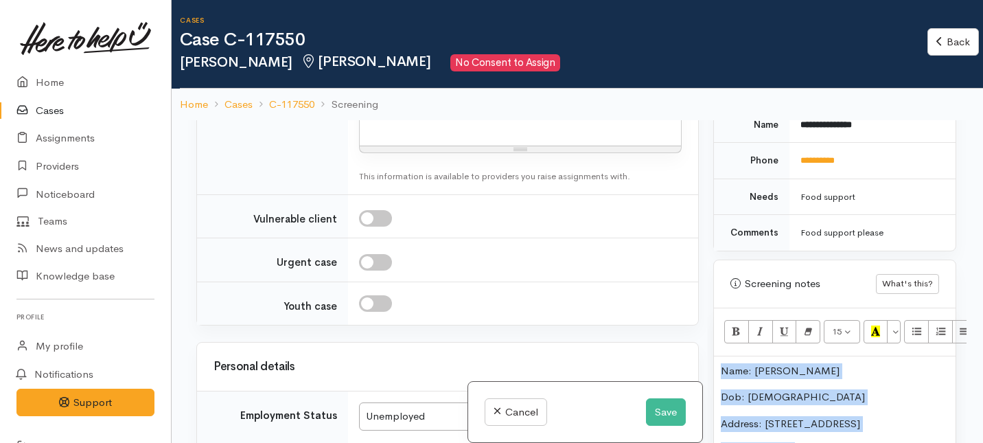
drag, startPoint x: 796, startPoint y: 344, endPoint x: 759, endPoint y: 98, distance: 248.5
click at [759, 98] on div "Cases Case C-117550 Tyson Poupouare Hamilton No Consent to Assign Back Back Hom…" at bounding box center [577, 281] width 811 height 563
copy div "Name: Tyson Poupouare Dob: 12/11/88 Address: 23 Yeats Cres 3x Dependents - Son:…"
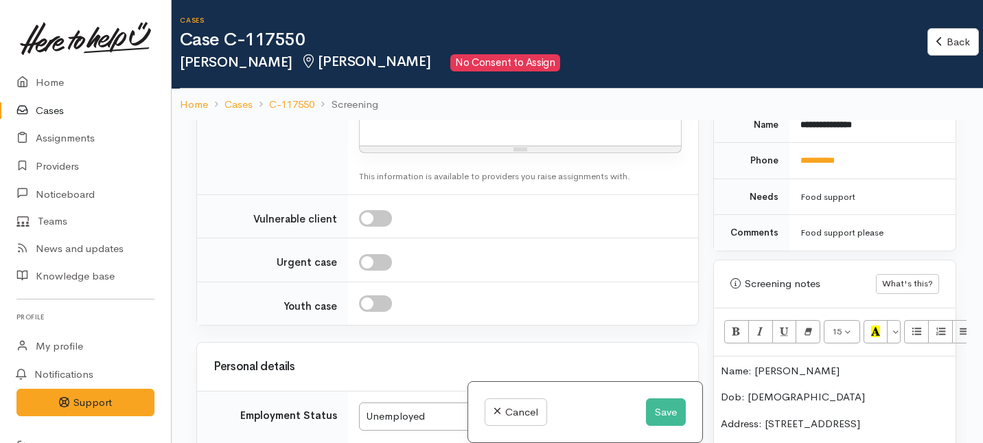
click at [402, 128] on p at bounding box center [519, 121] width 307 height 16
paste div
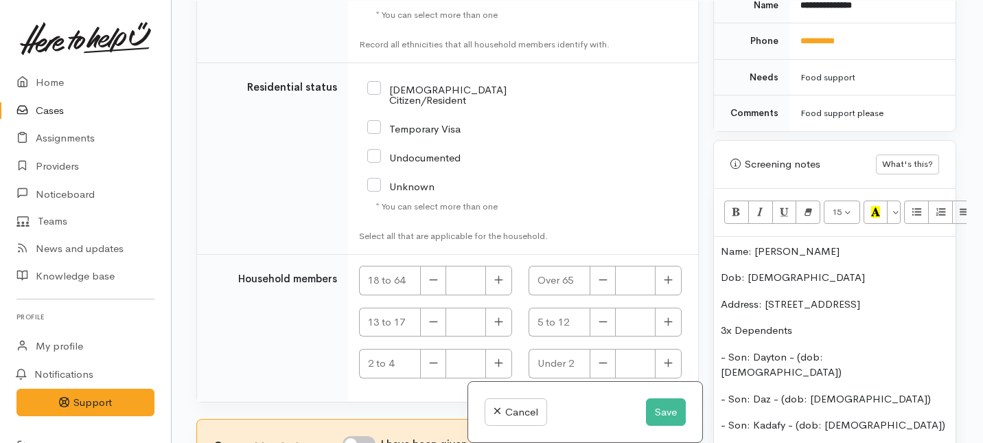
scroll to position [3621, 0]
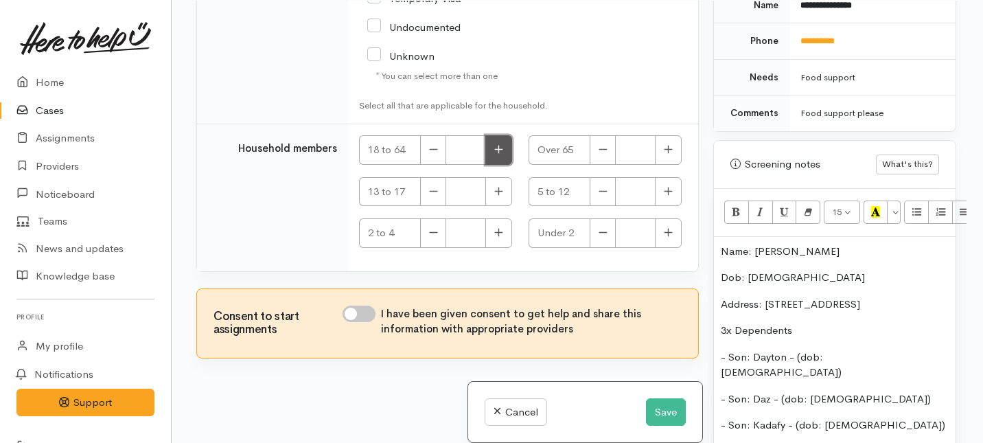
click at [494, 151] on icon "button" at bounding box center [498, 149] width 9 height 10
click at [494, 152] on icon "button" at bounding box center [498, 149] width 9 height 10
type input "2"
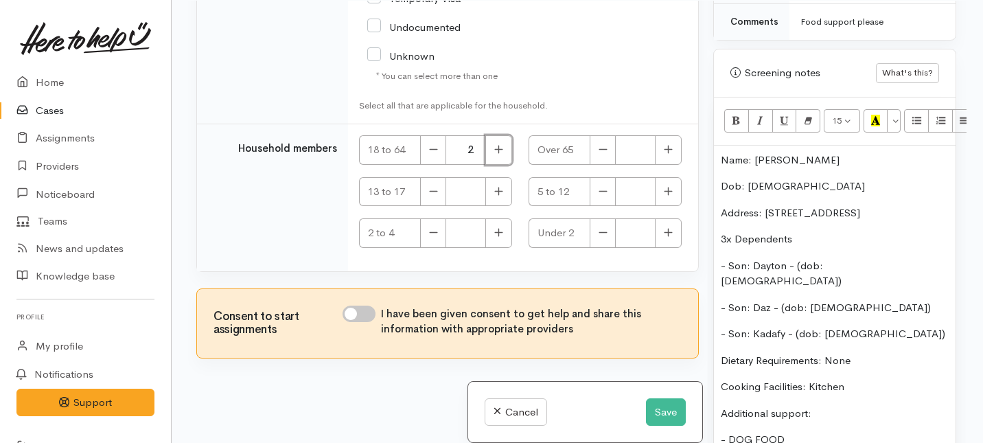
scroll to position [832, 2]
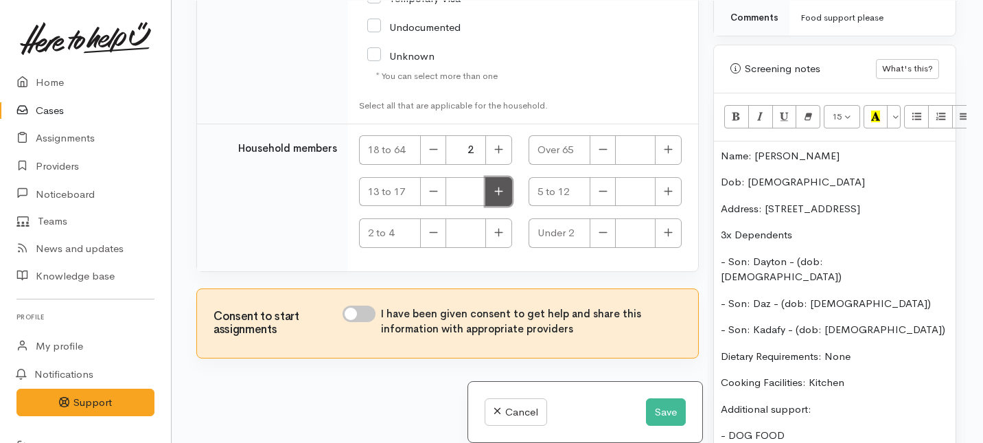
click at [501, 194] on button "button" at bounding box center [498, 192] width 27 height 30
type input "1"
click at [495, 232] on icon "button" at bounding box center [498, 233] width 8 height 8
type input "1"
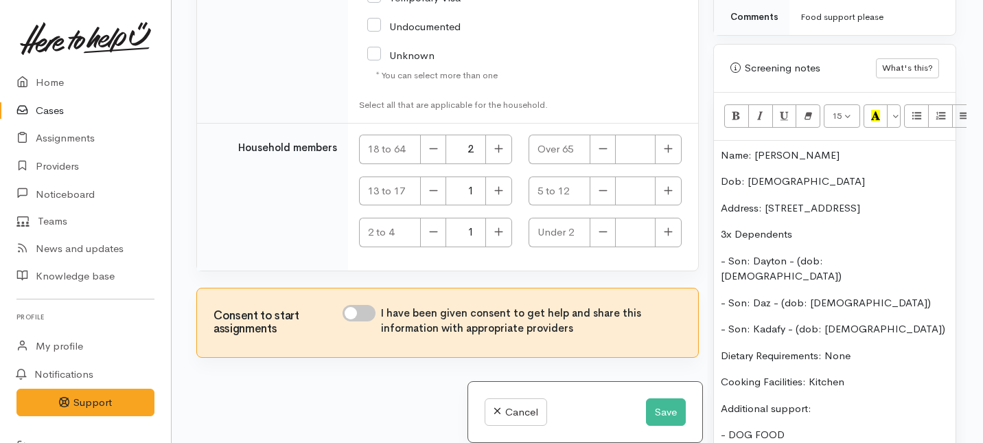
click at [367, 314] on input "I have been given consent to get help and share this information with appropria…" at bounding box center [358, 313] width 33 height 16
checkbox input "true"
click at [662, 415] on button "Save" at bounding box center [666, 412] width 40 height 28
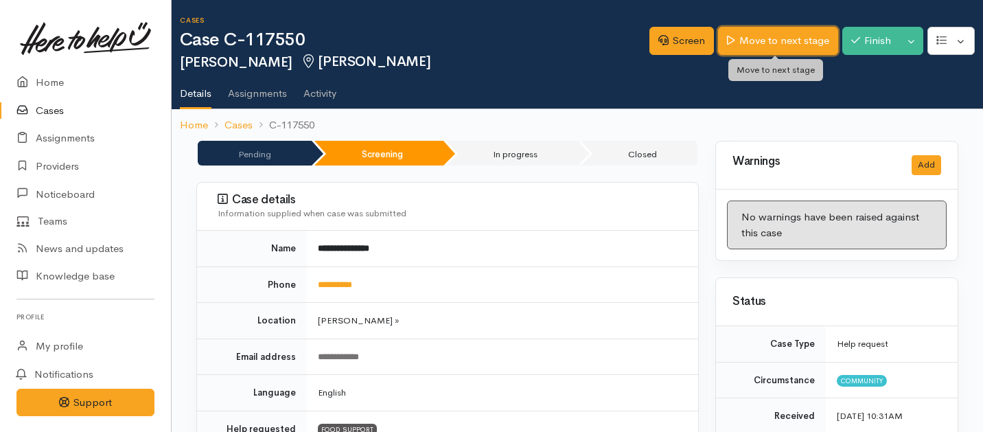
click at [782, 44] on link "Move to next stage" at bounding box center [777, 41] width 119 height 28
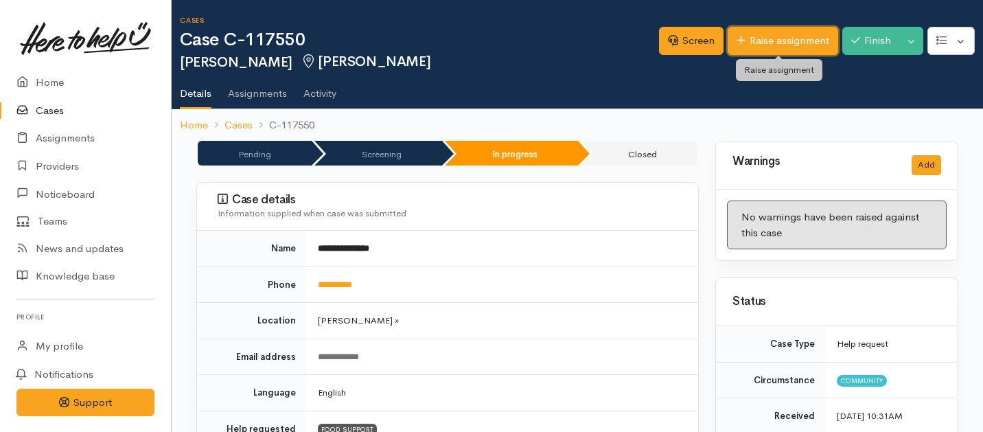
click at [766, 40] on link "Raise assignment" at bounding box center [782, 41] width 110 height 28
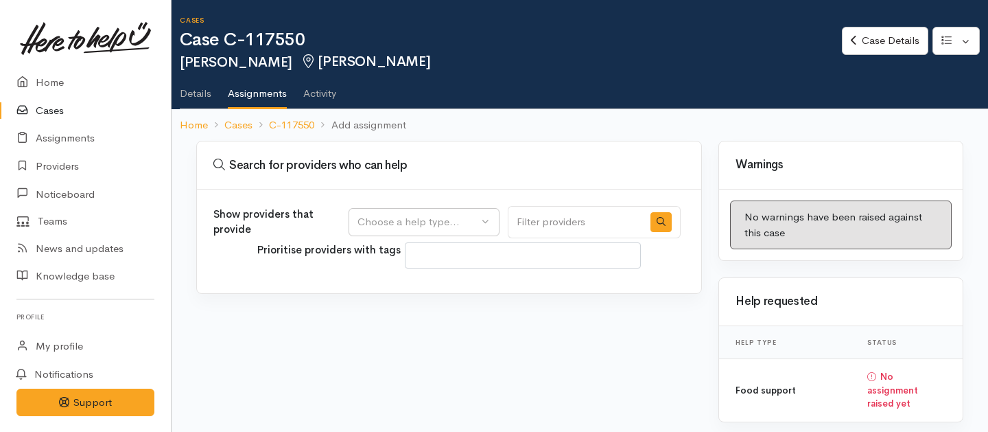
select select
click at [466, 226] on div "Choose a help type..." at bounding box center [418, 222] width 121 height 16
click at [392, 294] on span "Food support" at bounding box center [398, 288] width 64 height 16
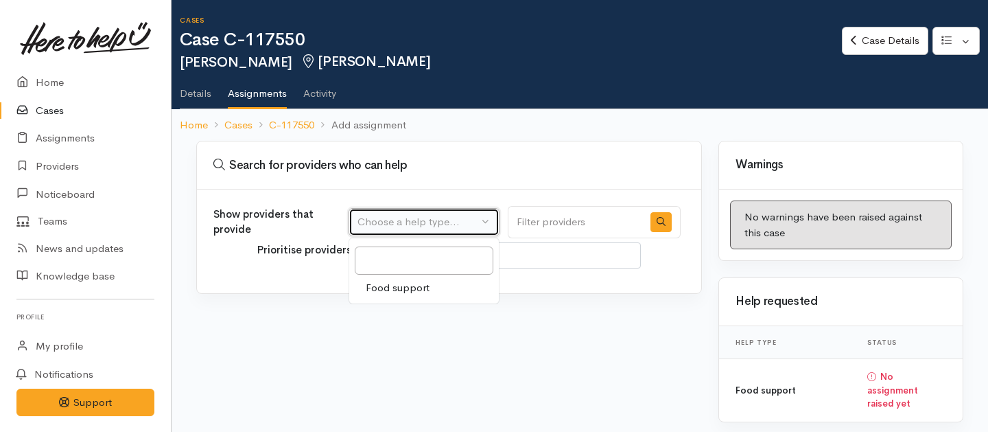
select select "3"
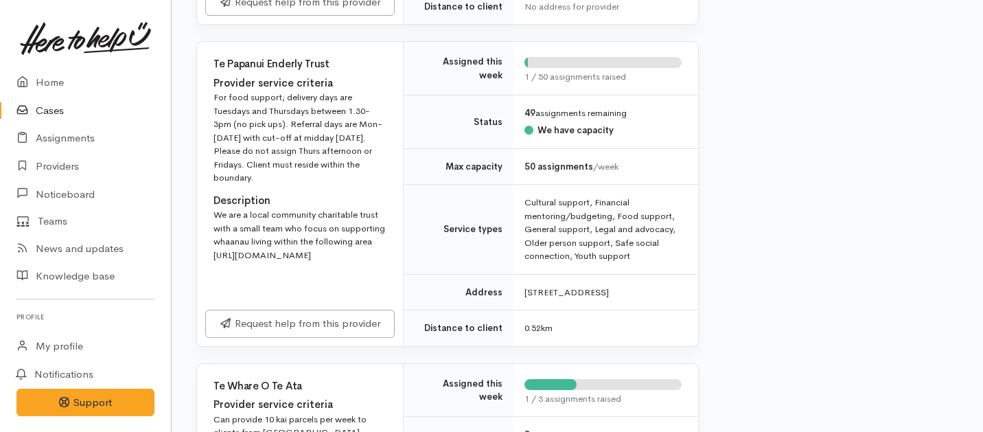
scroll to position [536, 0]
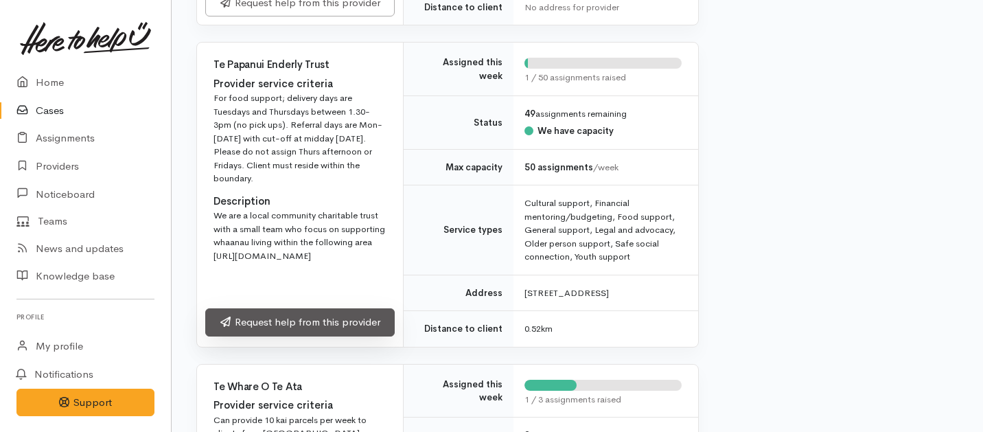
click at [331, 336] on link "Request help from this provider" at bounding box center [299, 322] width 189 height 28
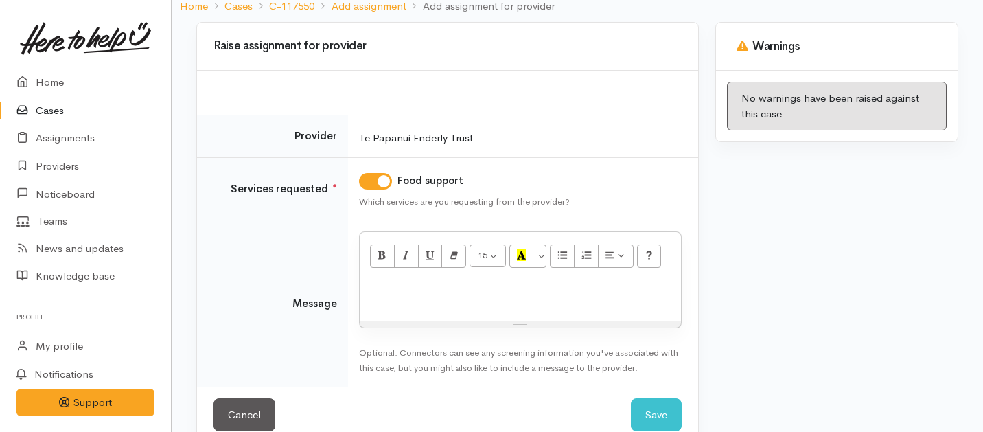
scroll to position [145, 0]
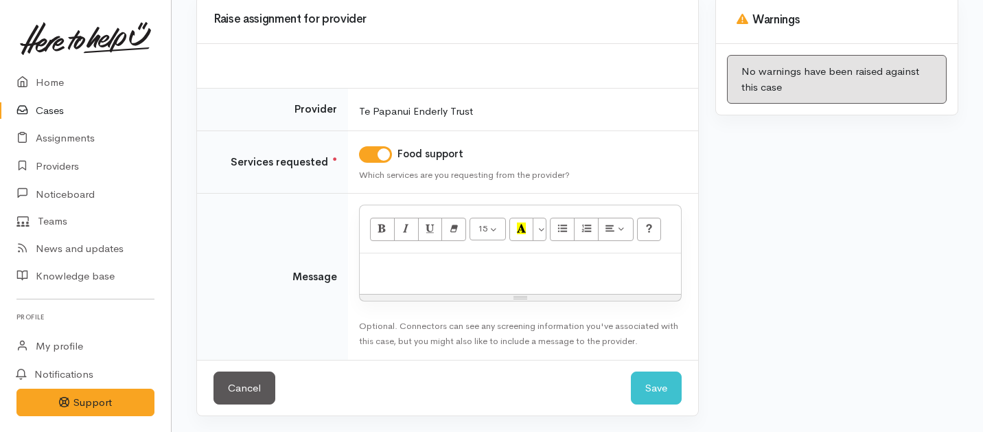
click at [420, 270] on p at bounding box center [519, 268] width 307 height 16
click at [242, 389] on link "Cancel" at bounding box center [244, 388] width 62 height 34
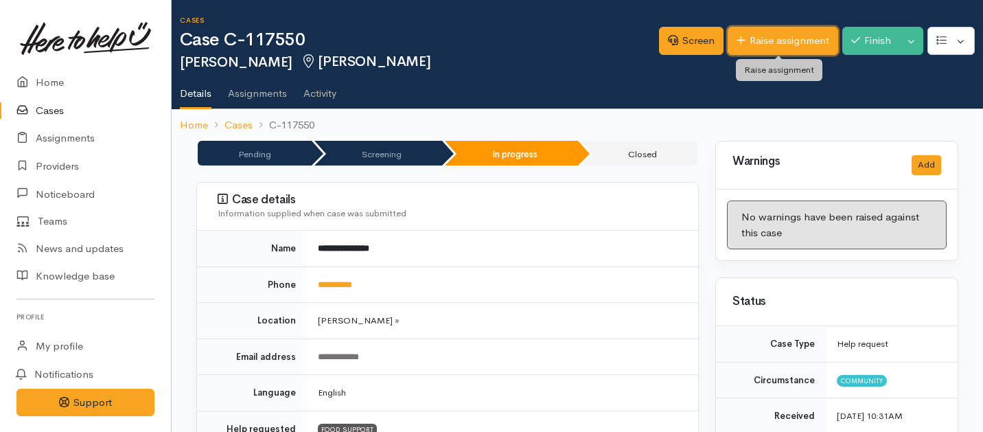
click at [775, 43] on link "Raise assignment" at bounding box center [782, 41] width 110 height 28
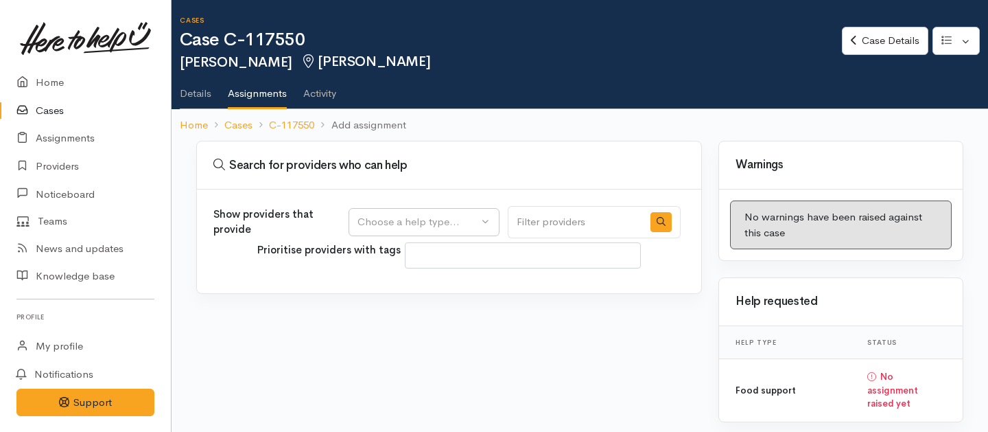
select select
click at [435, 221] on div "Choose a help type..." at bounding box center [418, 222] width 121 height 16
click at [393, 294] on span "Food support" at bounding box center [398, 288] width 64 height 16
select select "3"
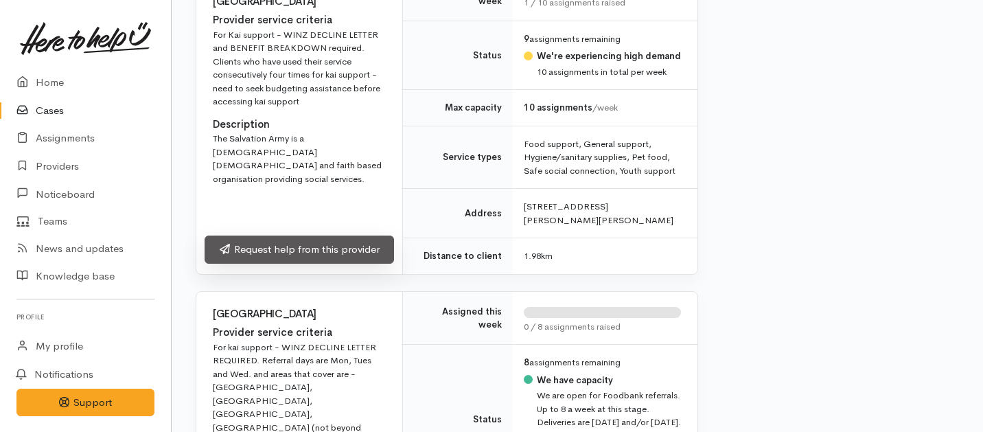
scroll to position [1430, 1]
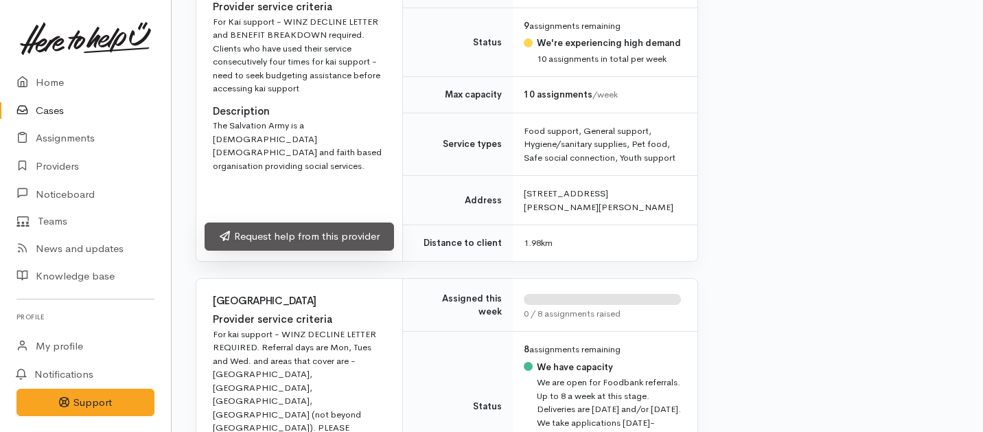
click at [351, 224] on link "Request help from this provider" at bounding box center [299, 236] width 189 height 28
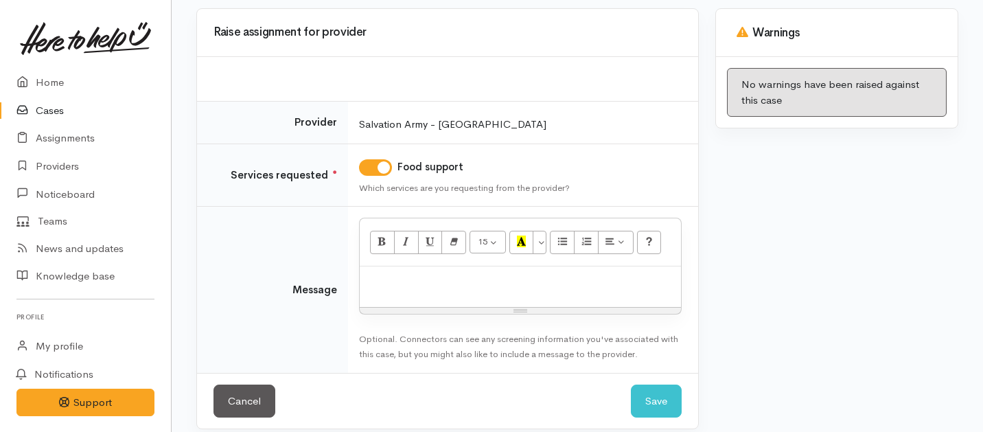
scroll to position [141, 0]
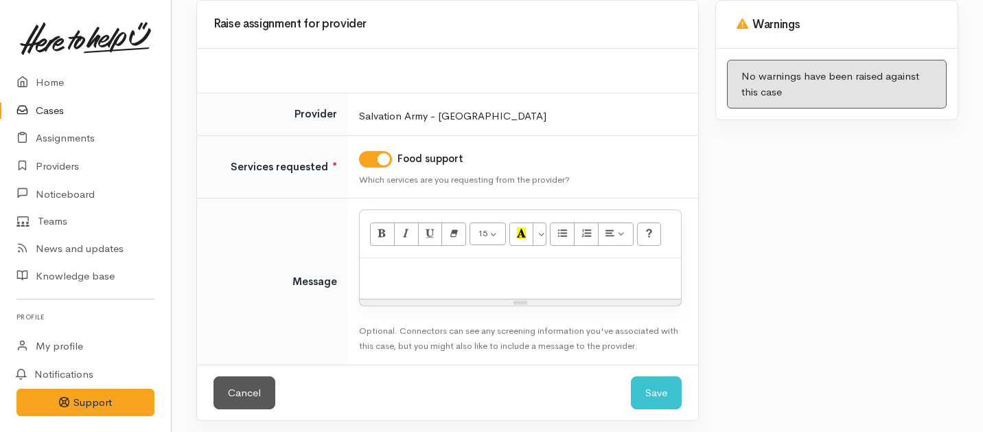
click at [396, 281] on div at bounding box center [520, 278] width 321 height 40
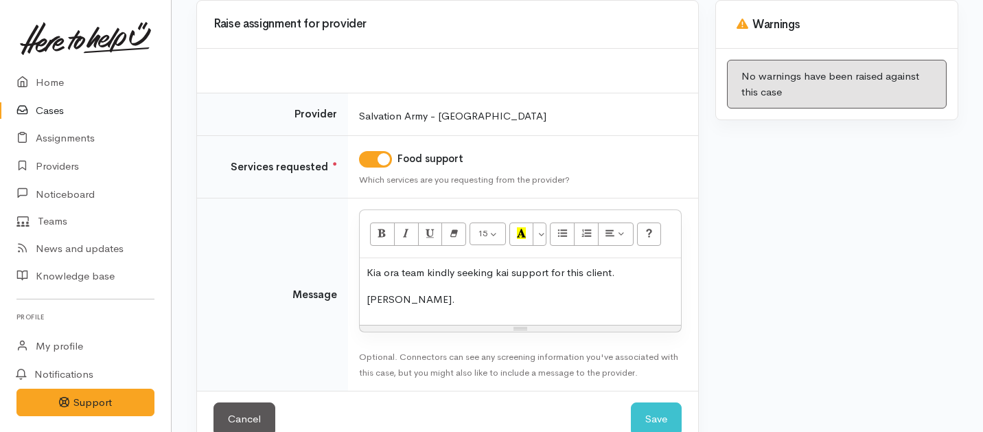
scroll to position [172, 0]
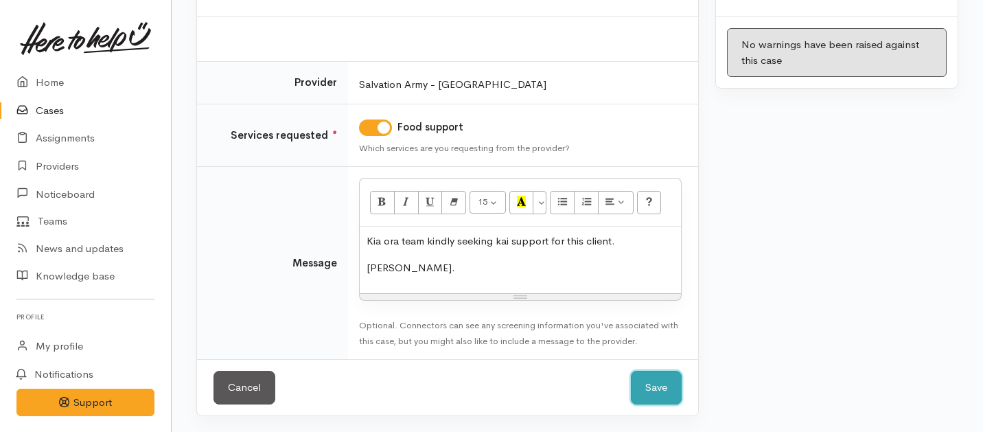
click at [663, 374] on button "Save" at bounding box center [656, 388] width 51 height 34
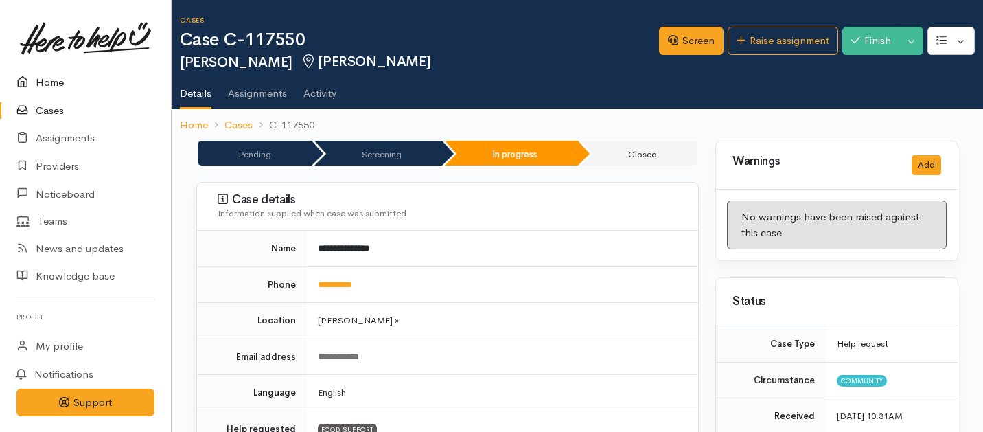
click at [59, 84] on link "Home" at bounding box center [85, 83] width 171 height 28
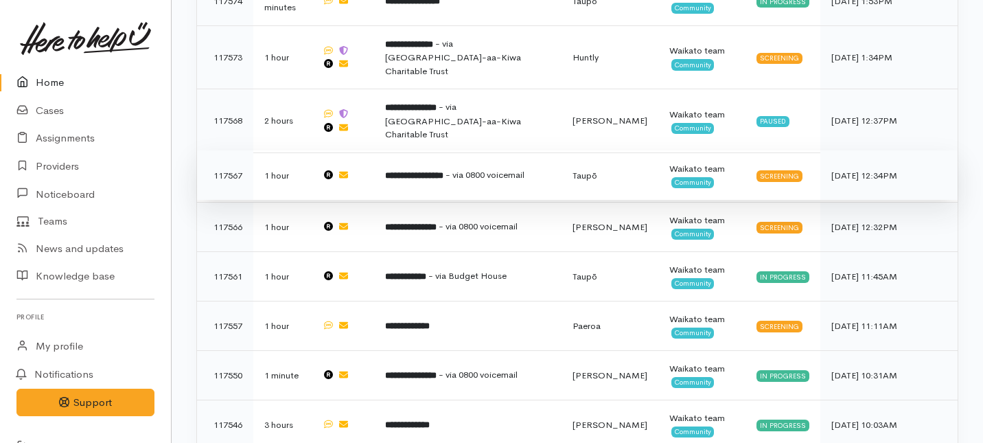
scroll to position [524, 0]
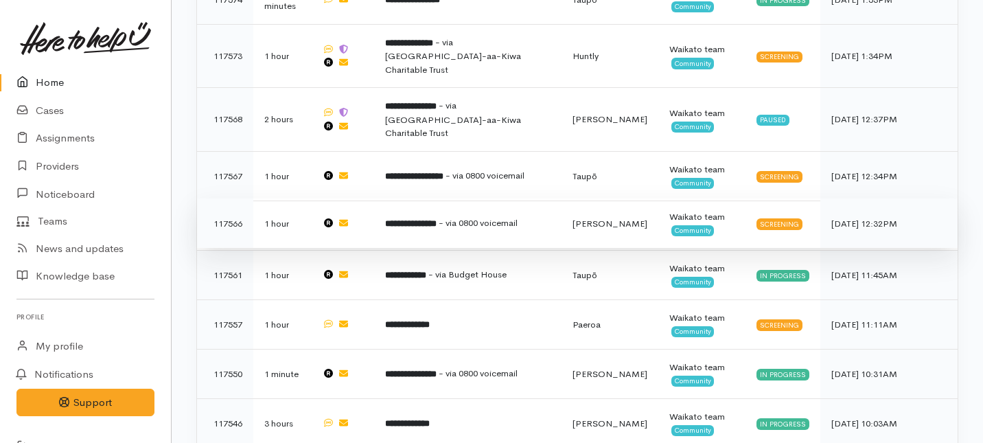
click at [415, 198] on td "**********" at bounding box center [467, 222] width 187 height 49
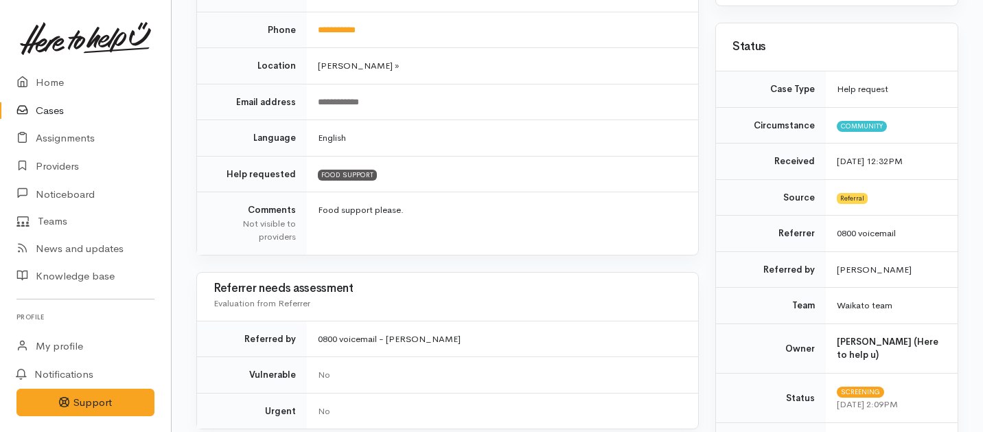
scroll to position [92, 0]
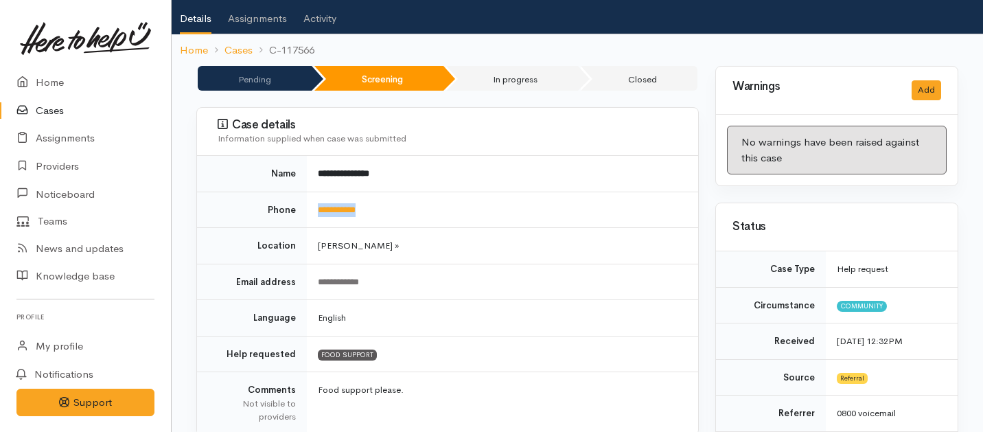
drag, startPoint x: 391, startPoint y: 192, endPoint x: 305, endPoint y: 195, distance: 86.5
click at [305, 195] on tr "**********" at bounding box center [447, 209] width 501 height 36
copy tr "**********"
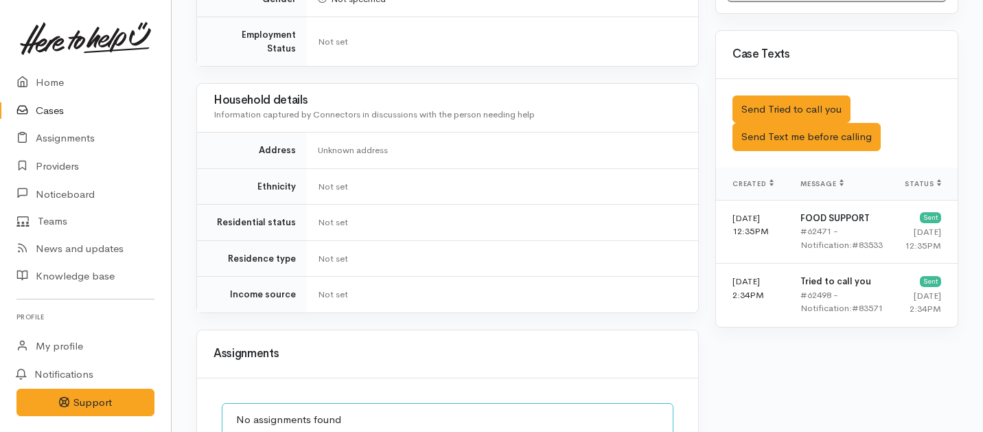
scroll to position [883, 0]
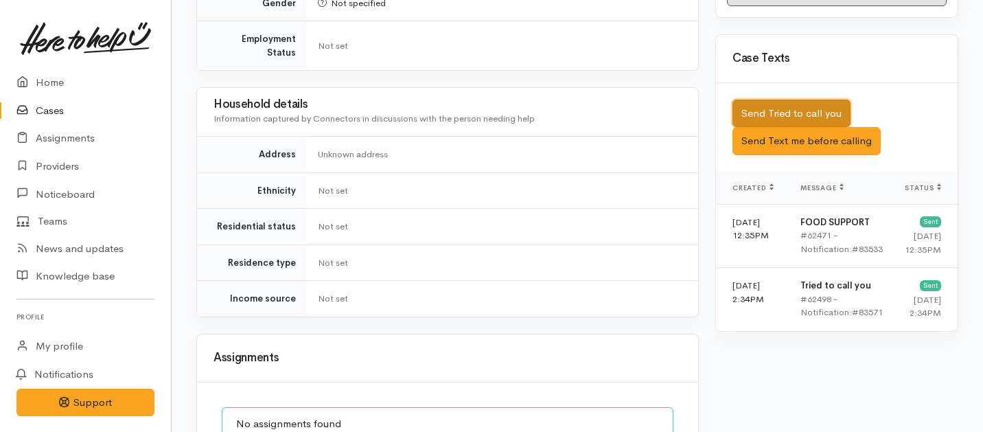
click at [754, 100] on button "Send Tried to call you" at bounding box center [791, 114] width 118 height 28
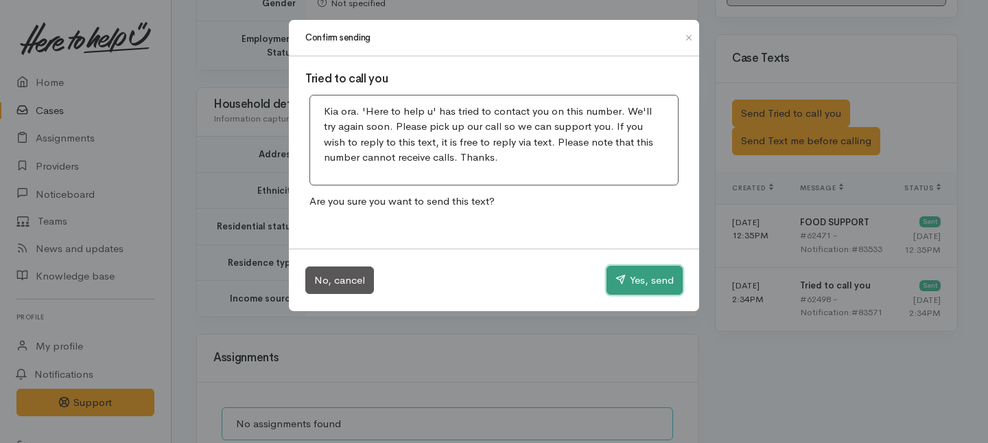
click at [641, 269] on button "Yes, send" at bounding box center [645, 280] width 76 height 29
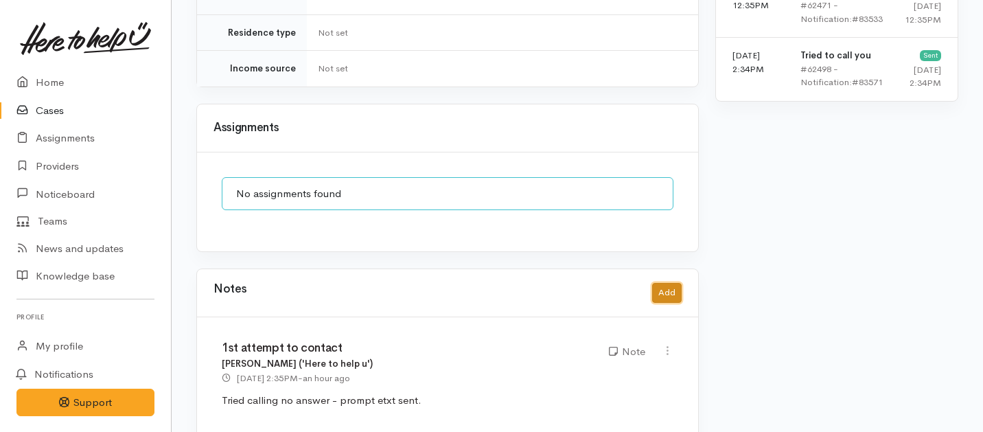
click at [677, 283] on button "Add" at bounding box center [667, 293] width 30 height 20
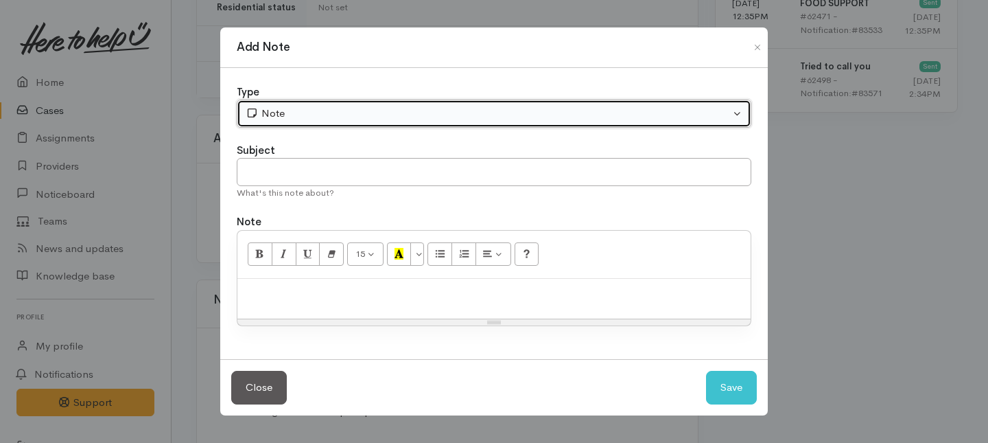
click at [399, 120] on div "Note" at bounding box center [488, 114] width 485 height 16
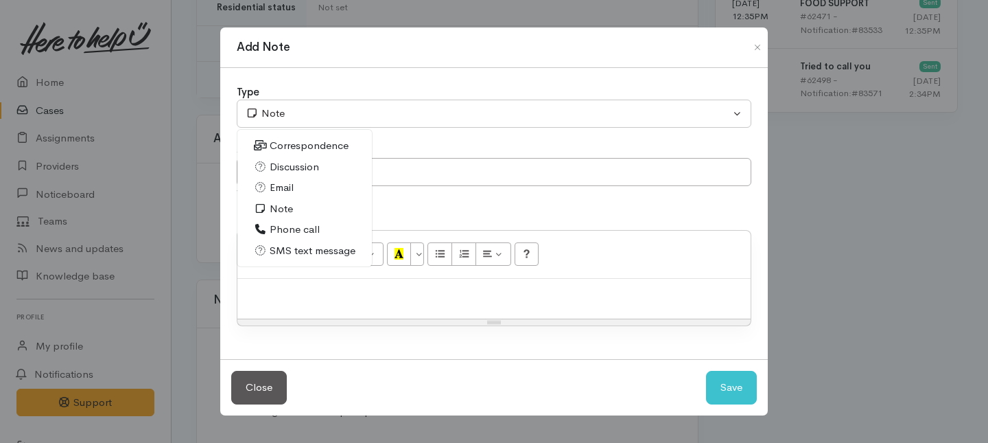
click at [281, 232] on span "Phone call" at bounding box center [295, 230] width 50 height 16
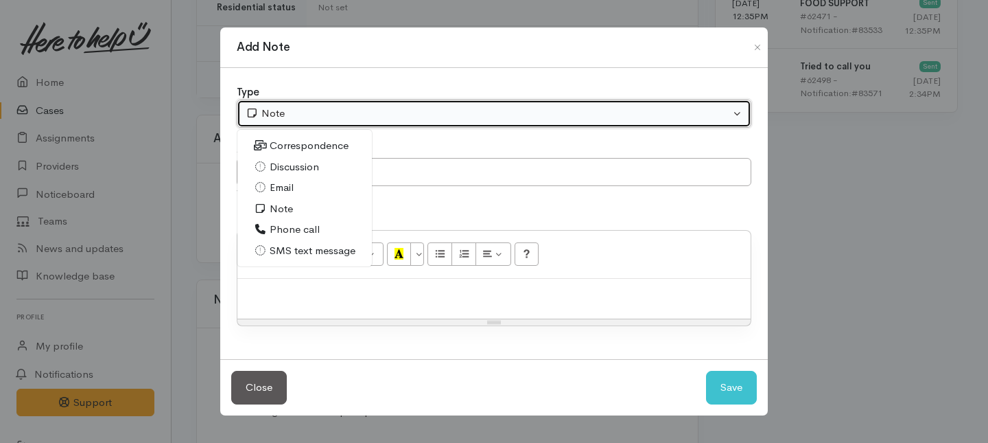
select select "3"
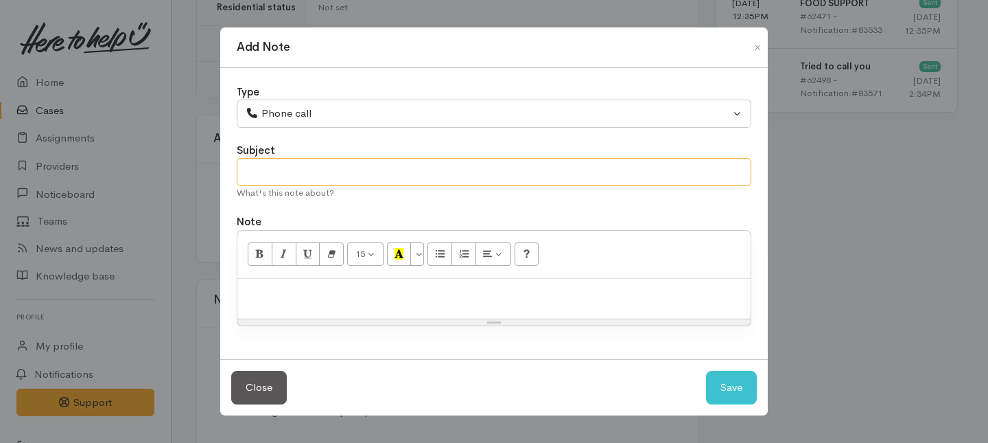
click at [285, 175] on input "text" at bounding box center [494, 172] width 515 height 28
type input "2nd Attempt to contact"
click at [279, 294] on p at bounding box center [494, 293] width 500 height 16
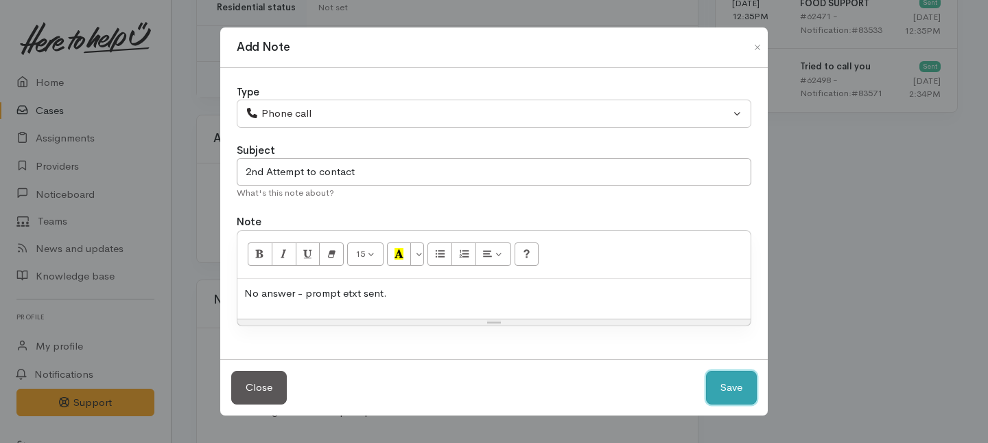
click at [754, 390] on button "Save" at bounding box center [731, 388] width 51 height 34
select select "1"
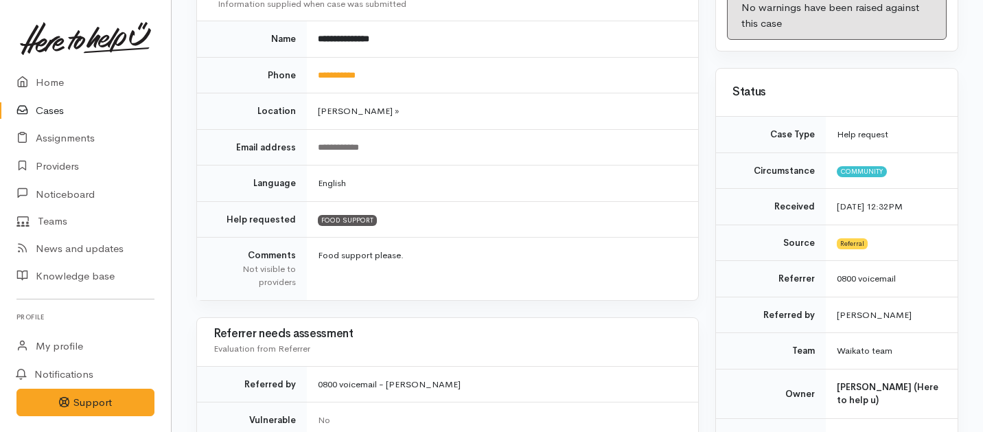
scroll to position [0, 0]
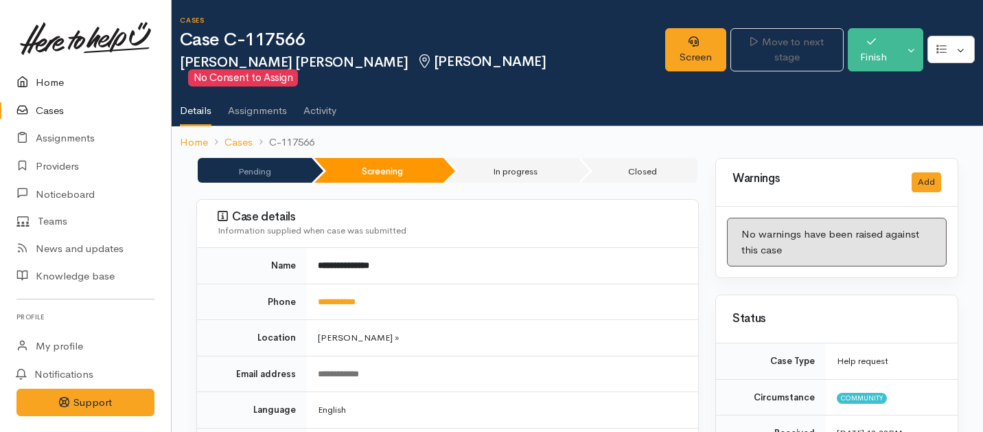
click at [44, 86] on link "Home" at bounding box center [85, 83] width 171 height 28
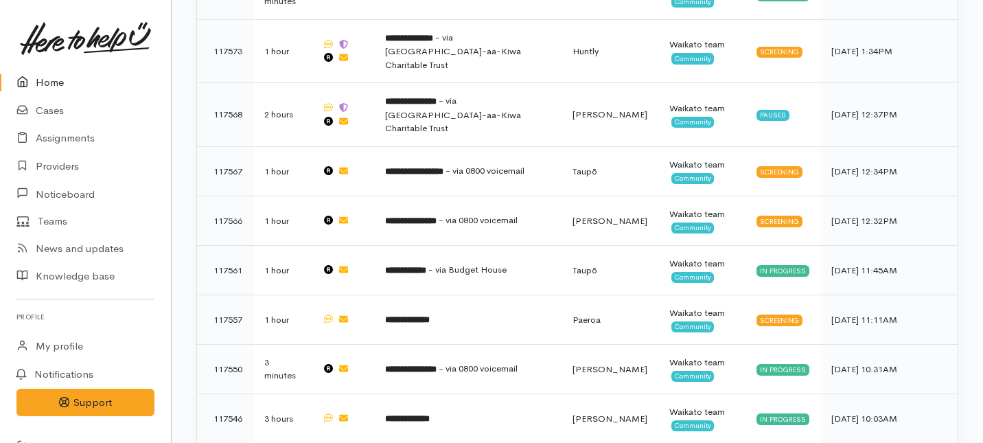
scroll to position [527, 0]
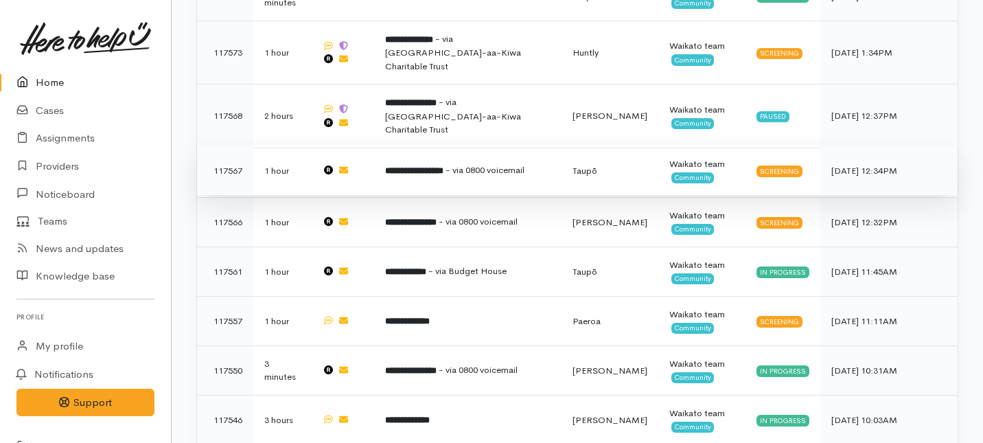
click at [374, 145] on td at bounding box center [342, 169] width 63 height 49
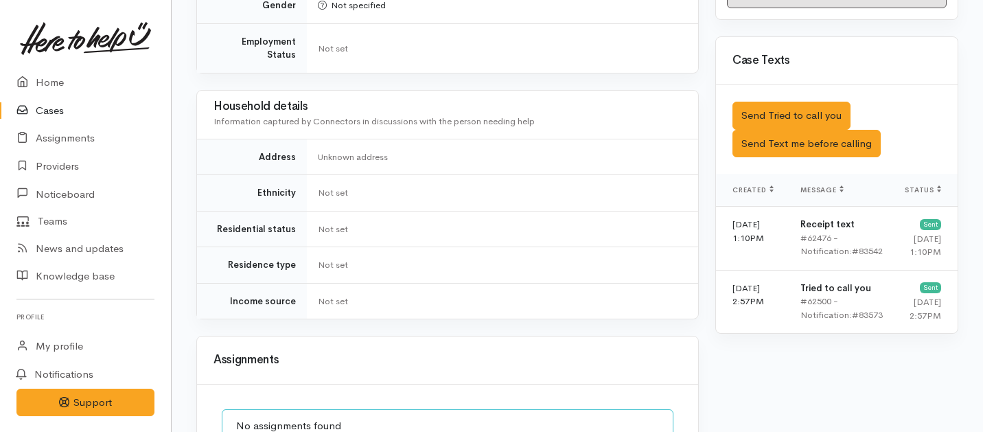
scroll to position [727, 0]
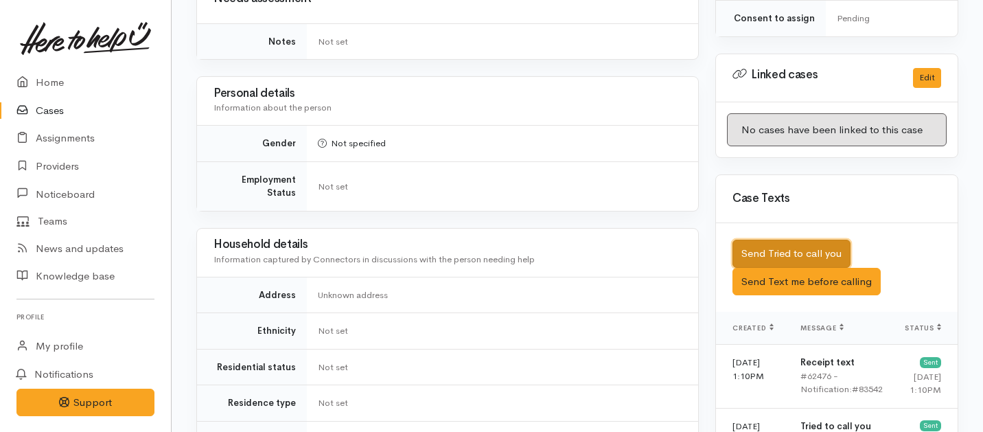
click at [771, 244] on button "Send Tried to call you" at bounding box center [791, 254] width 118 height 28
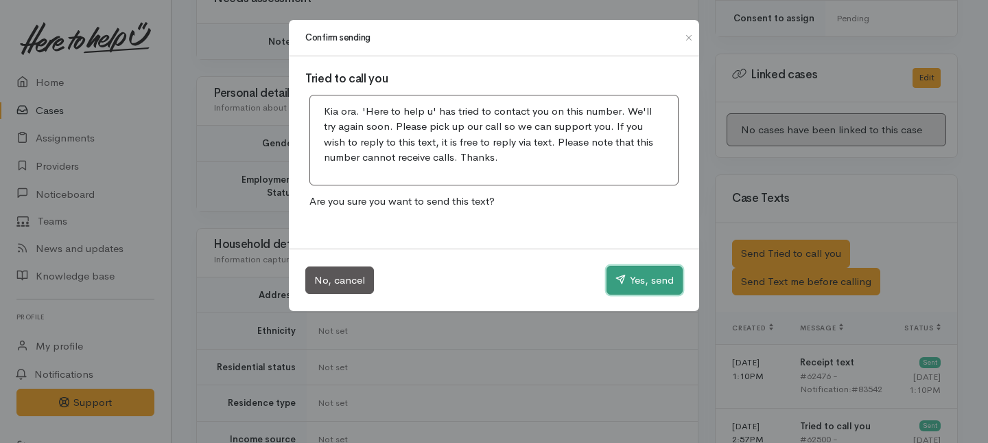
click at [640, 271] on button "Yes, send" at bounding box center [645, 280] width 76 height 29
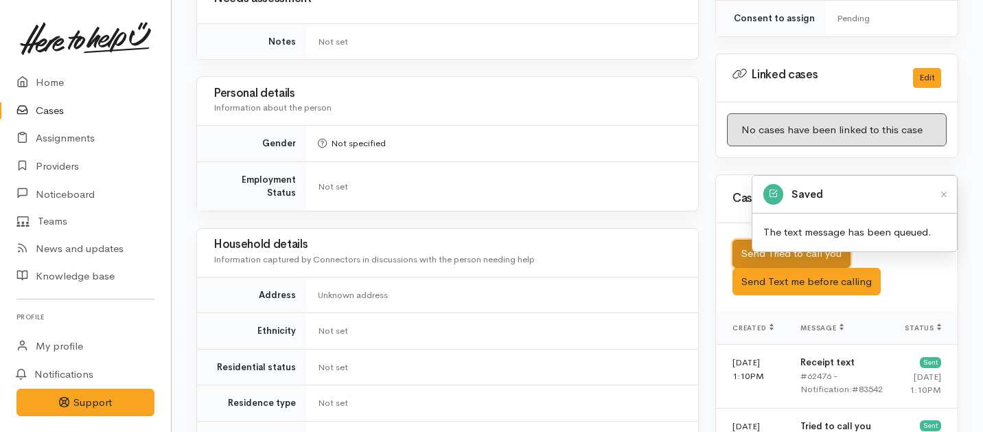
scroll to position [1113, 0]
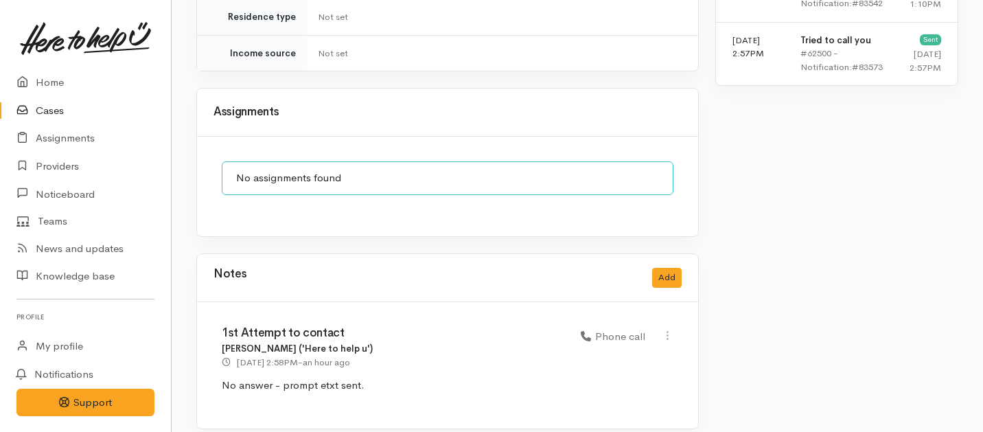
click at [668, 254] on div "Notes Add" at bounding box center [447, 278] width 501 height 48
click at [668, 273] on button "Add" at bounding box center [667, 278] width 30 height 20
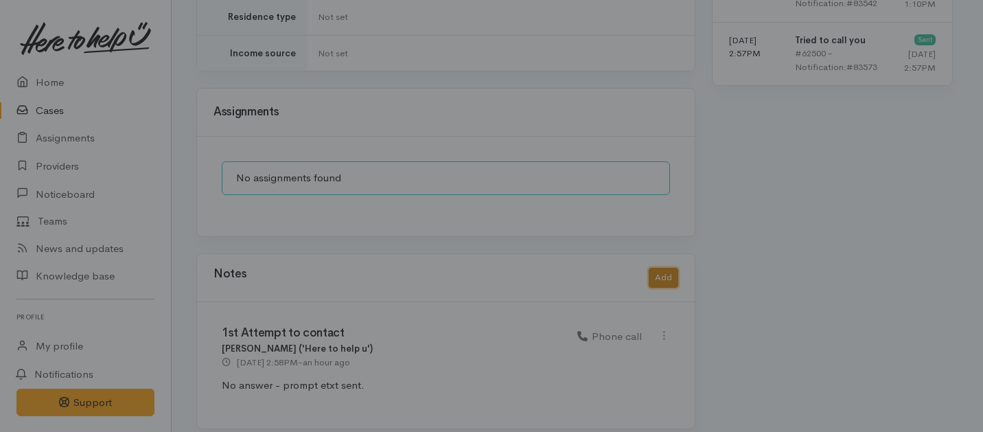
scroll to position [1102, 0]
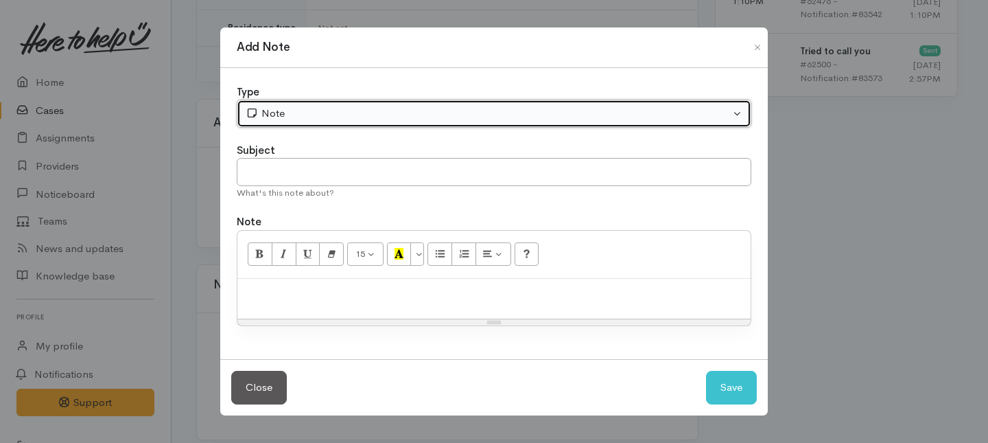
click at [358, 116] on div "Note" at bounding box center [488, 114] width 485 height 16
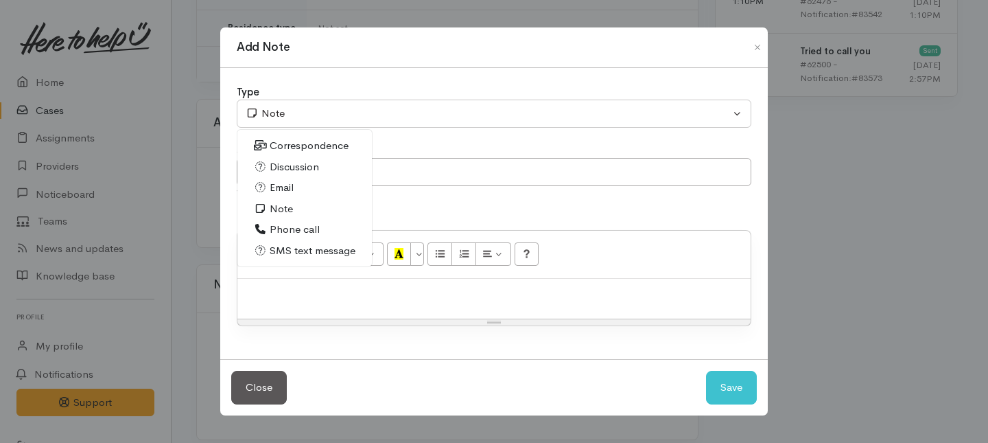
click at [272, 231] on span "Phone call" at bounding box center [295, 230] width 50 height 16
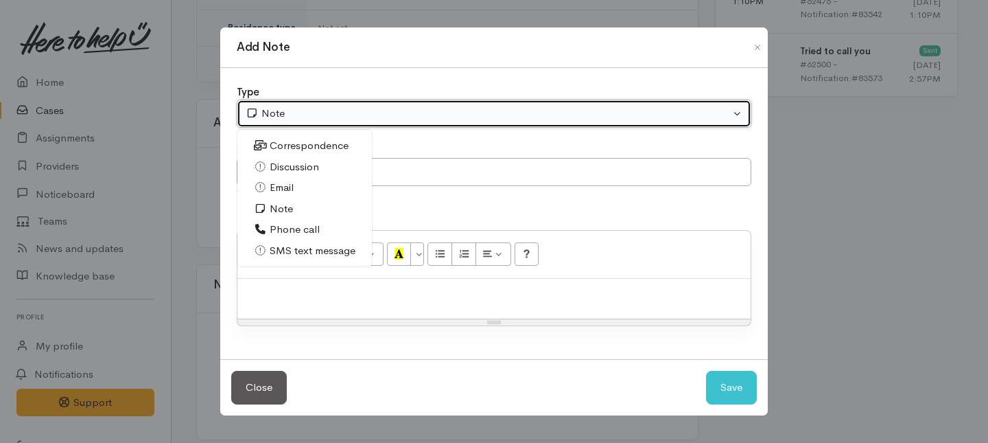
select select "3"
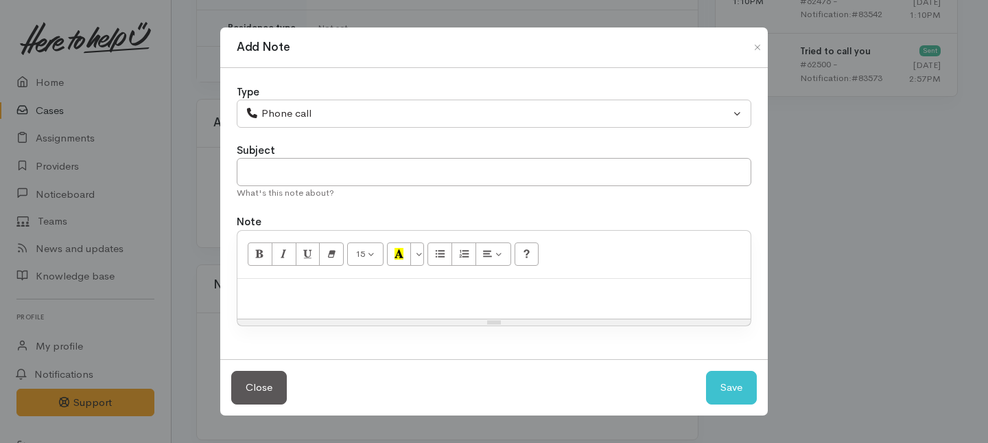
click at [299, 156] on div "Subject" at bounding box center [494, 151] width 515 height 16
click at [285, 180] on input "text" at bounding box center [494, 172] width 515 height 28
type input "2nd Attempt to contact"
click at [322, 288] on p at bounding box center [494, 293] width 500 height 16
click at [726, 386] on button "Save" at bounding box center [731, 388] width 51 height 34
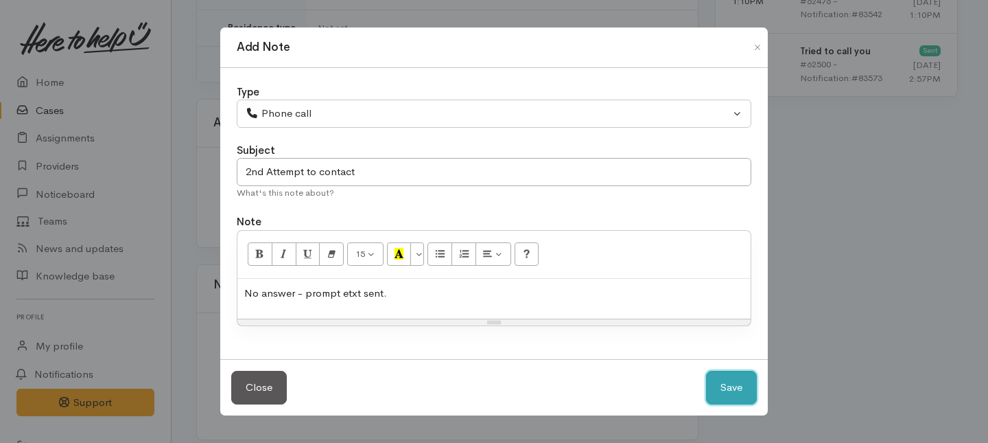
select select "1"
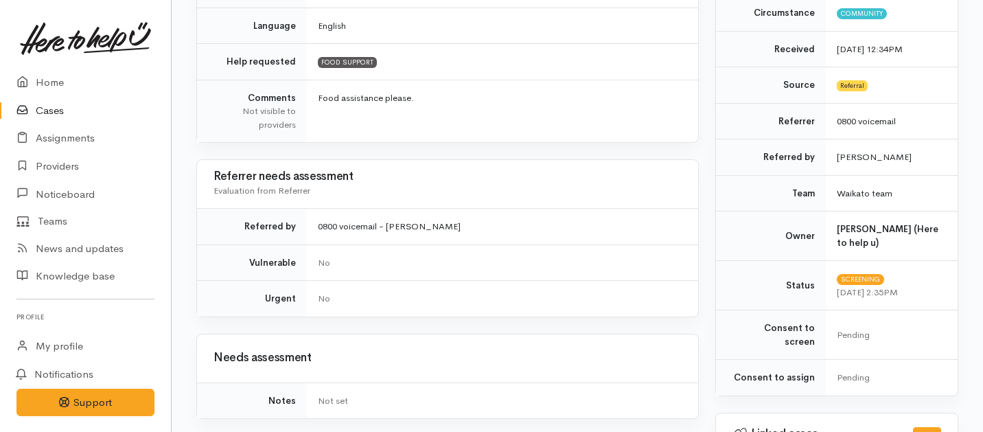
scroll to position [0, 0]
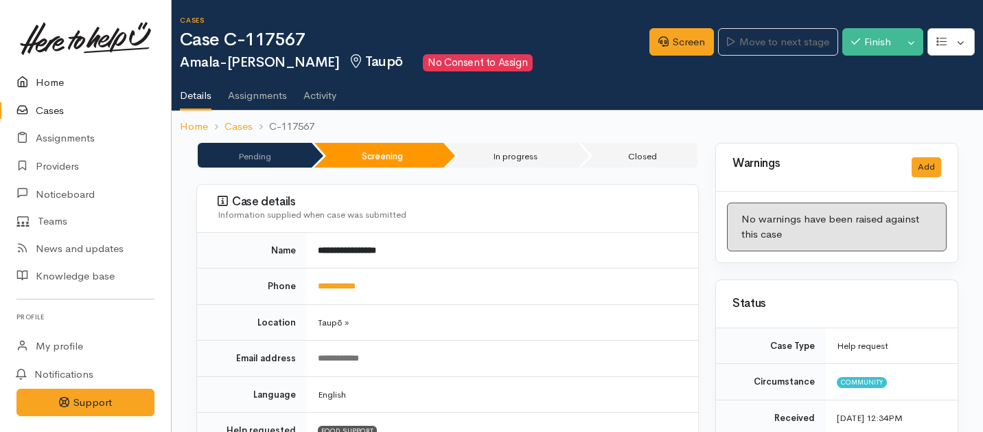
click at [51, 84] on link "Home" at bounding box center [85, 83] width 171 height 28
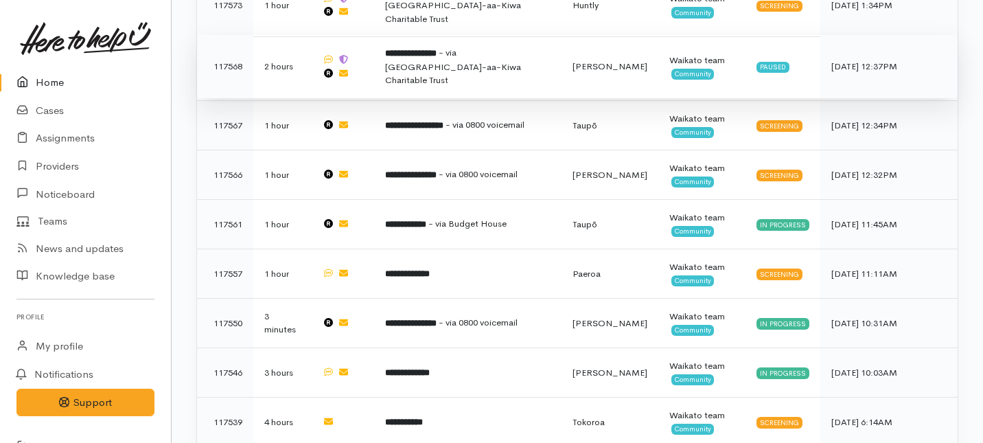
scroll to position [421, 0]
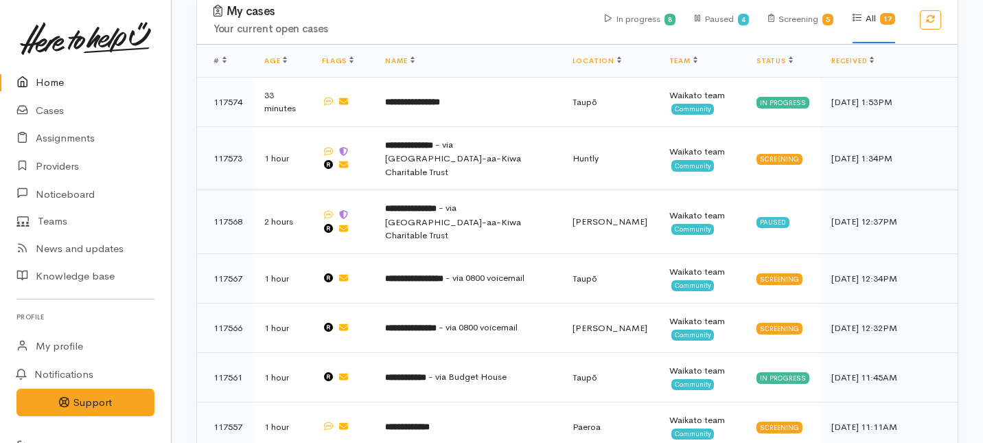
click at [51, 80] on link "Home" at bounding box center [85, 83] width 171 height 28
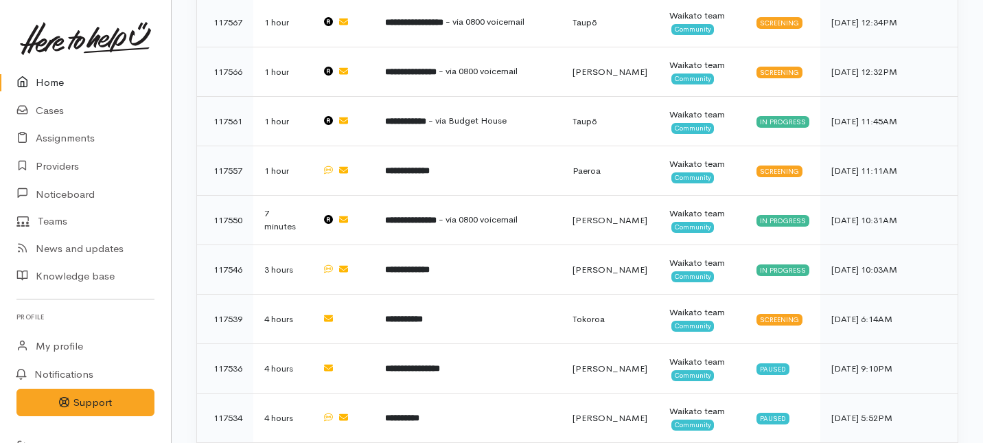
scroll to position [680, 0]
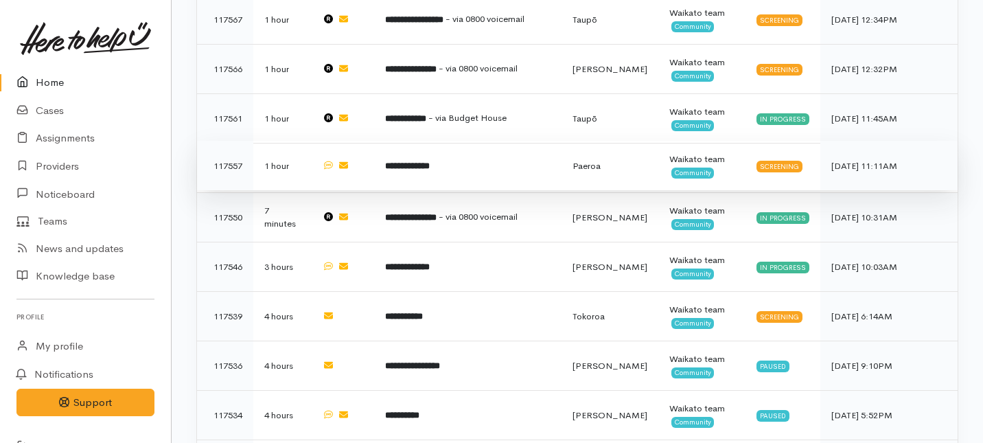
click at [448, 141] on td "**********" at bounding box center [467, 165] width 187 height 49
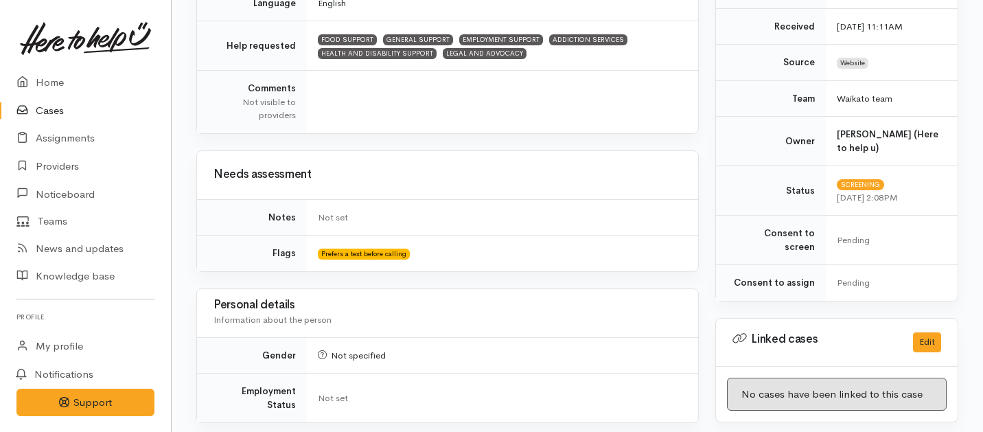
scroll to position [878, 0]
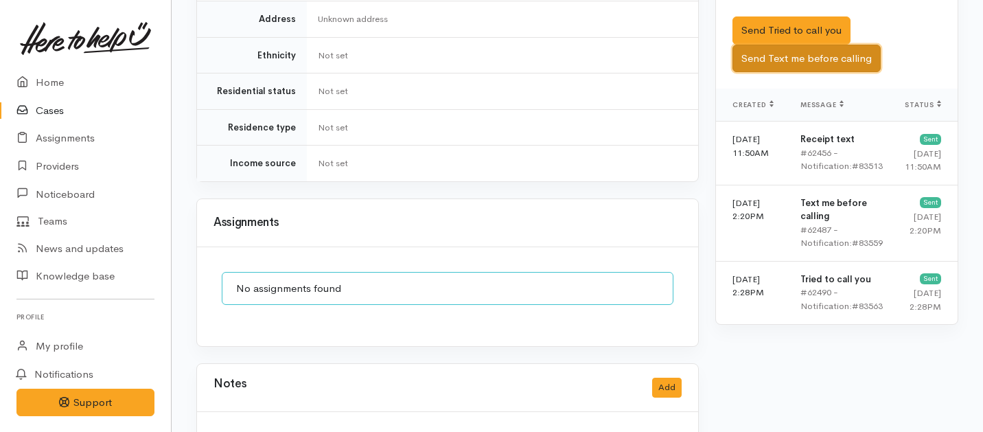
click at [836, 45] on button "Send Text me before calling" at bounding box center [806, 59] width 148 height 28
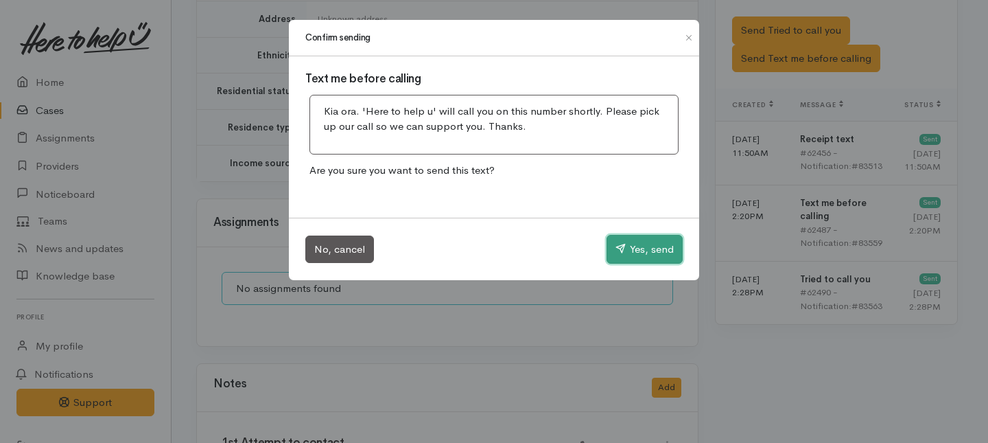
click at [646, 248] on button "Yes, send" at bounding box center [645, 249] width 76 height 29
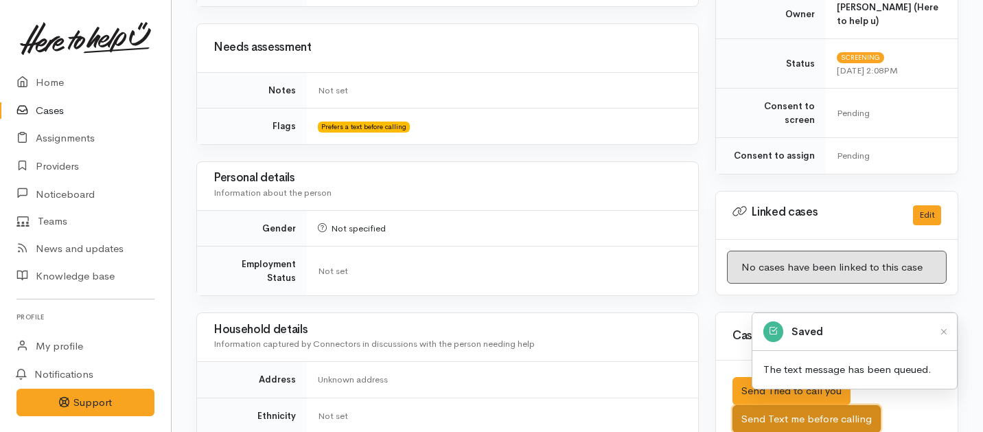
scroll to position [0, 0]
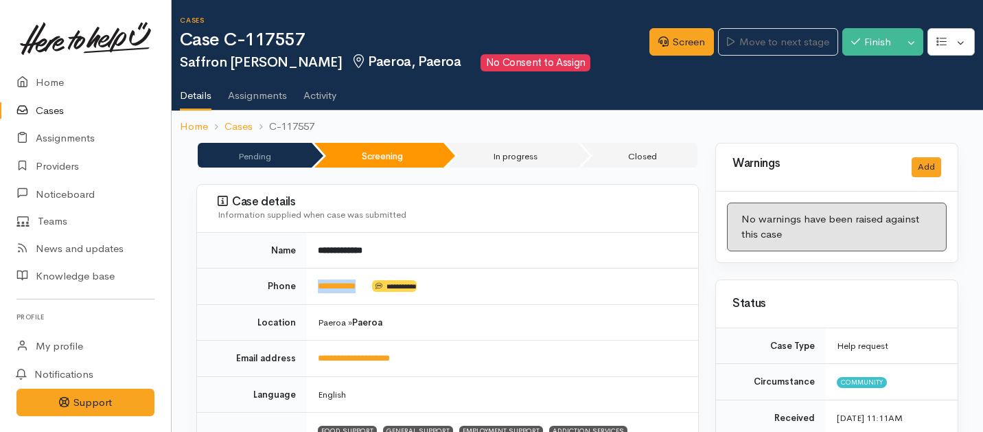
drag, startPoint x: 371, startPoint y: 290, endPoint x: 299, endPoint y: 290, distance: 72.7
click at [299, 290] on tr "**********" at bounding box center [447, 286] width 501 height 36
copy tr "**********"
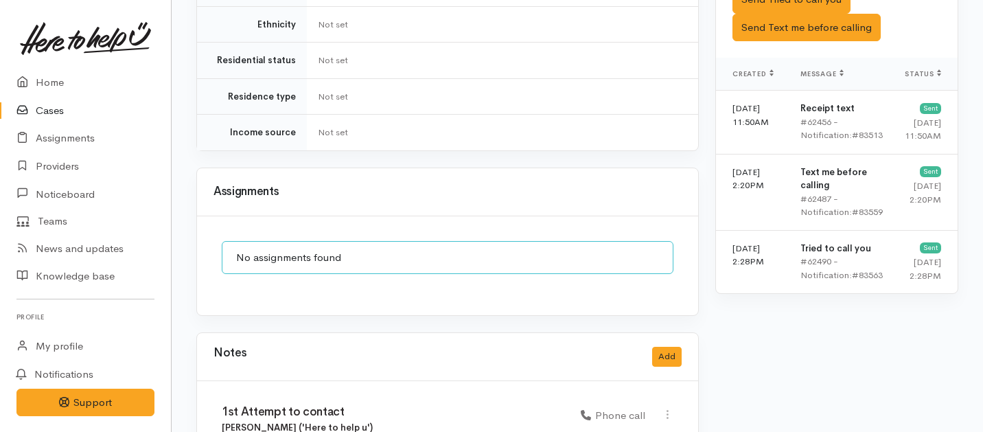
scroll to position [786, 0]
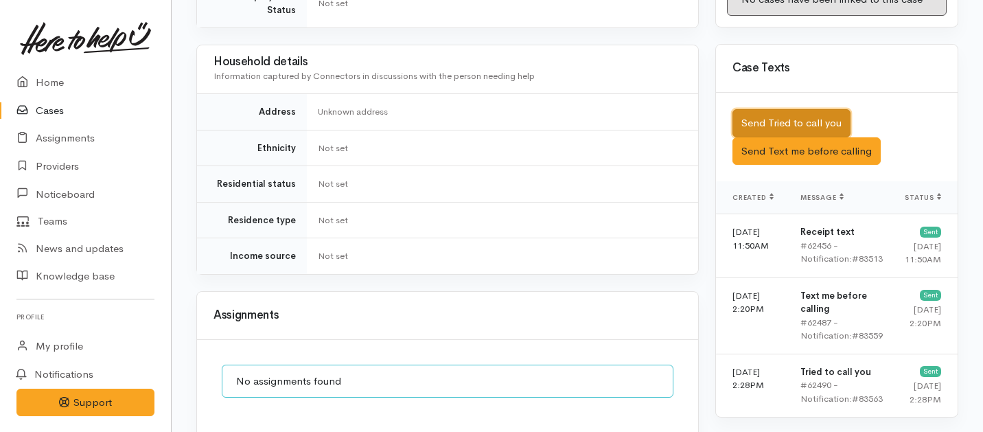
click at [794, 115] on button "Send Tried to call you" at bounding box center [791, 123] width 118 height 28
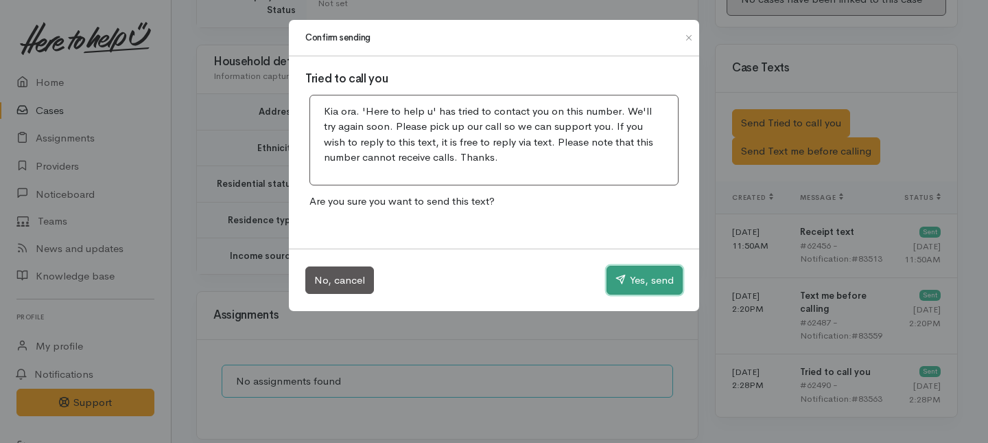
click at [655, 282] on button "Yes, send" at bounding box center [645, 280] width 76 height 29
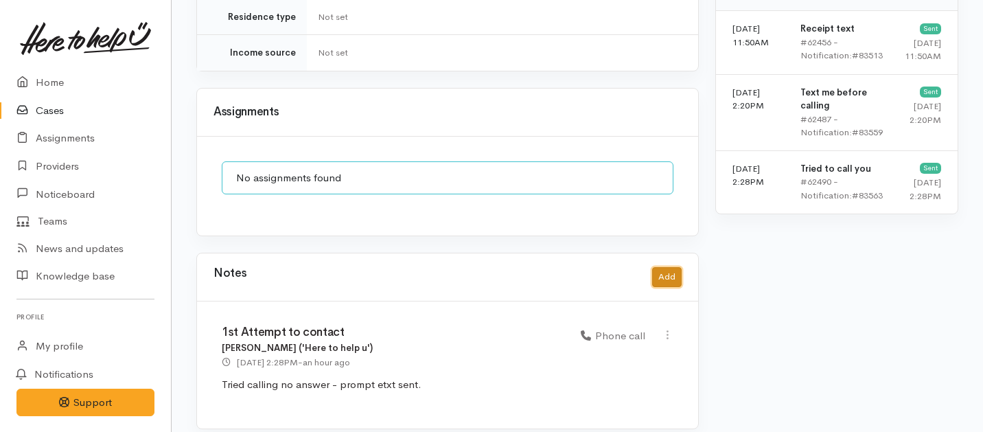
click at [669, 267] on button "Add" at bounding box center [667, 277] width 30 height 20
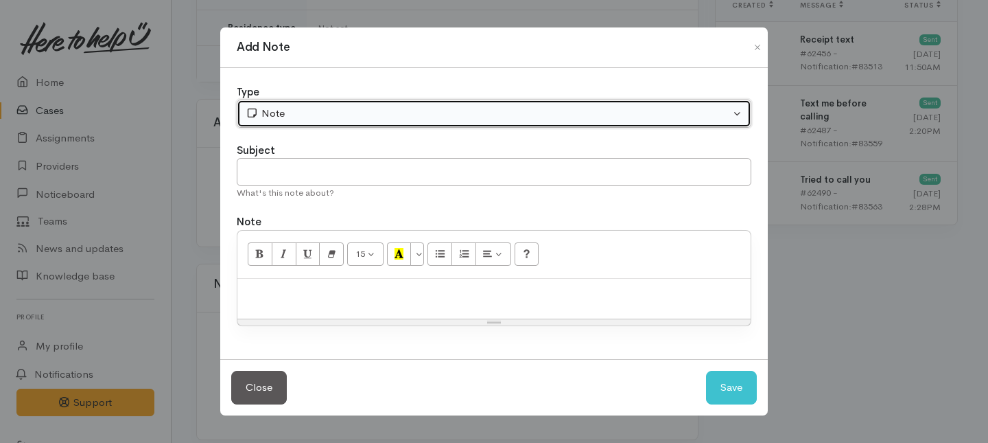
click at [613, 110] on div "Note" at bounding box center [488, 114] width 485 height 16
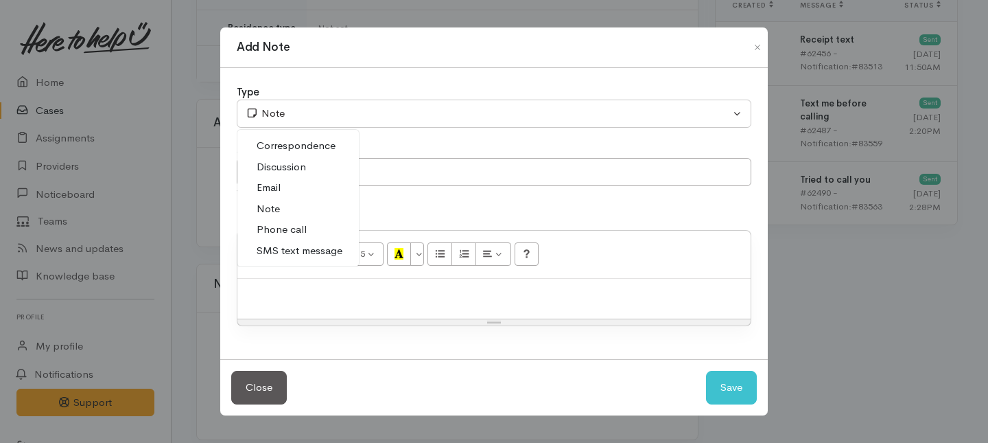
click at [312, 229] on link "Phone call" at bounding box center [297, 229] width 121 height 21
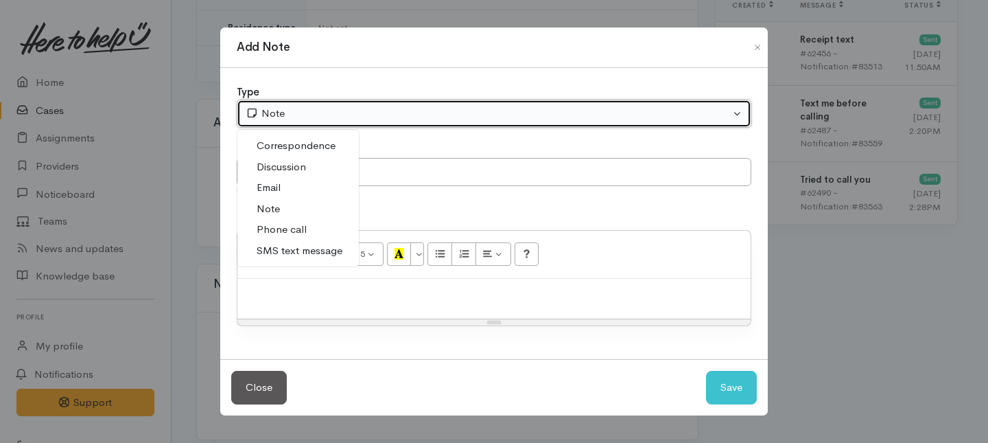
select select "3"
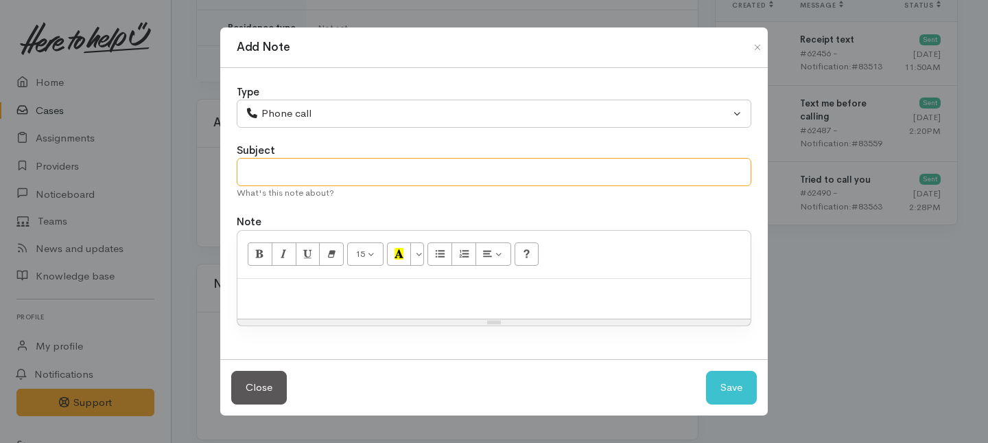
click at [327, 181] on input "text" at bounding box center [494, 172] width 515 height 28
type input "2nd Attempt to contact"
click at [310, 296] on p at bounding box center [494, 293] width 500 height 16
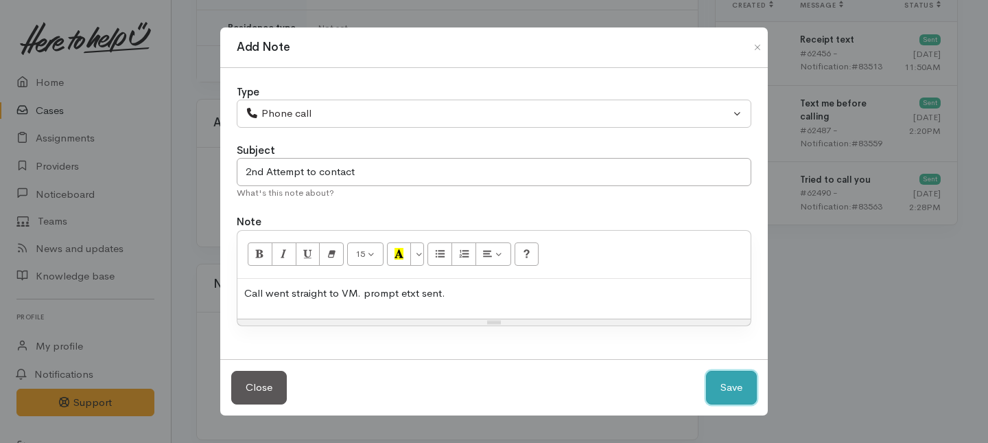
click at [750, 377] on button "Save" at bounding box center [731, 388] width 51 height 34
select select "1"
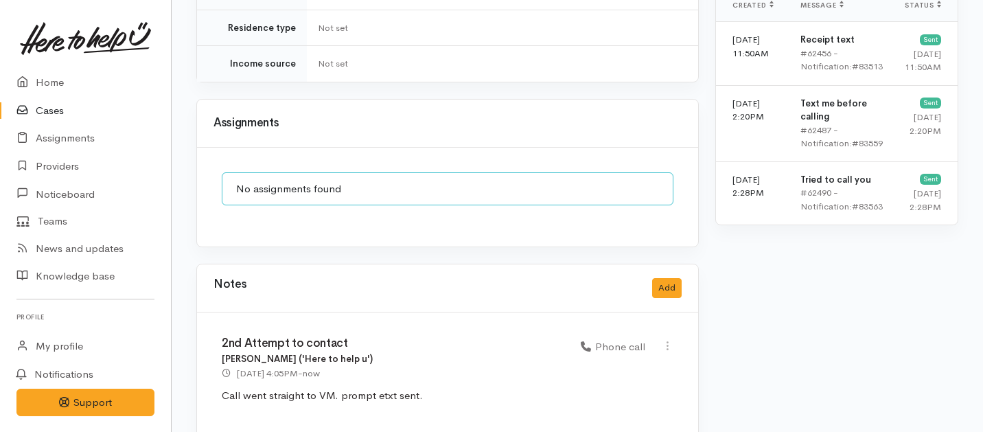
scroll to position [1116, 0]
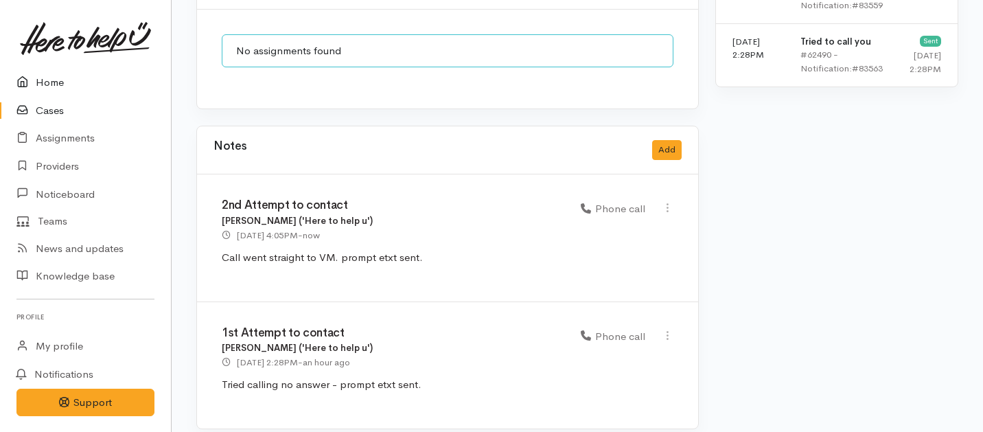
click at [56, 73] on link "Home" at bounding box center [85, 83] width 171 height 28
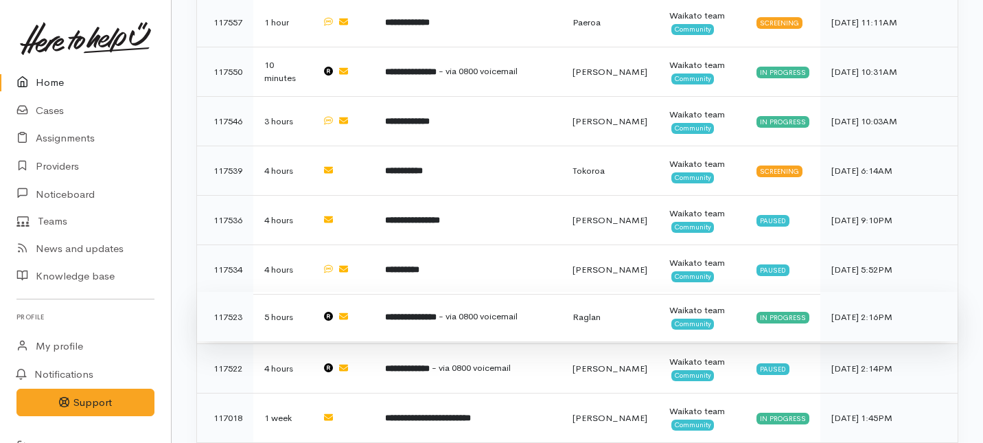
scroll to position [817, 0]
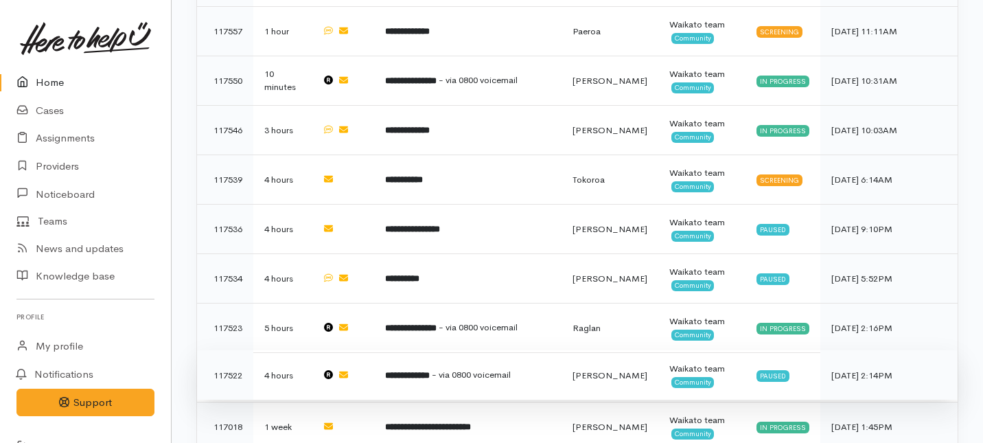
click at [443, 350] on td "**********" at bounding box center [467, 374] width 187 height 49
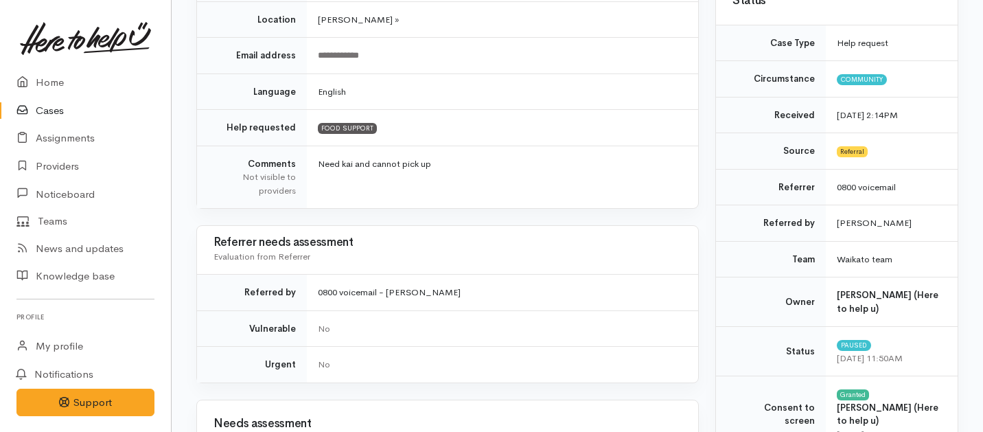
scroll to position [3, 0]
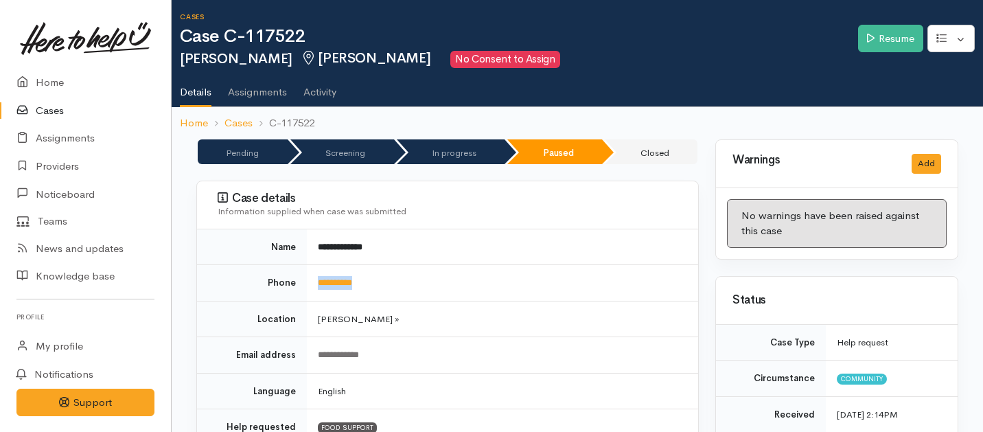
drag, startPoint x: 388, startPoint y: 282, endPoint x: 312, endPoint y: 282, distance: 75.5
click at [312, 282] on td "**********" at bounding box center [502, 283] width 391 height 36
copy link "**********"
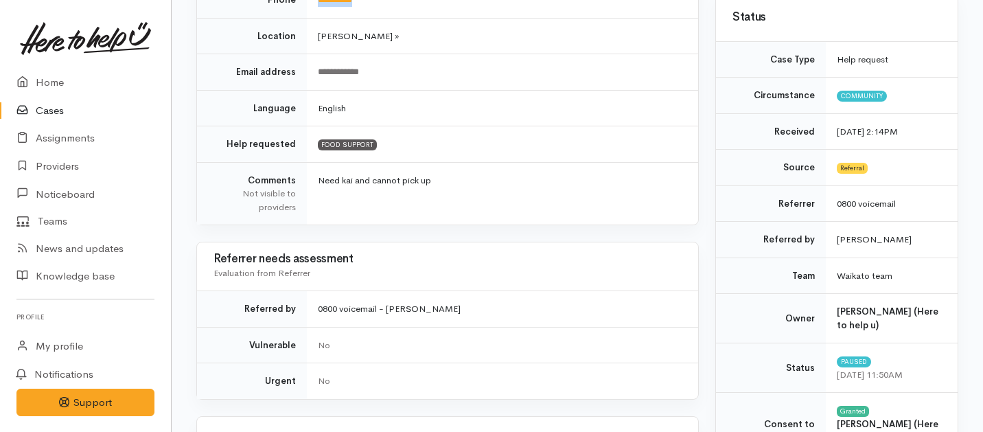
scroll to position [1113, 0]
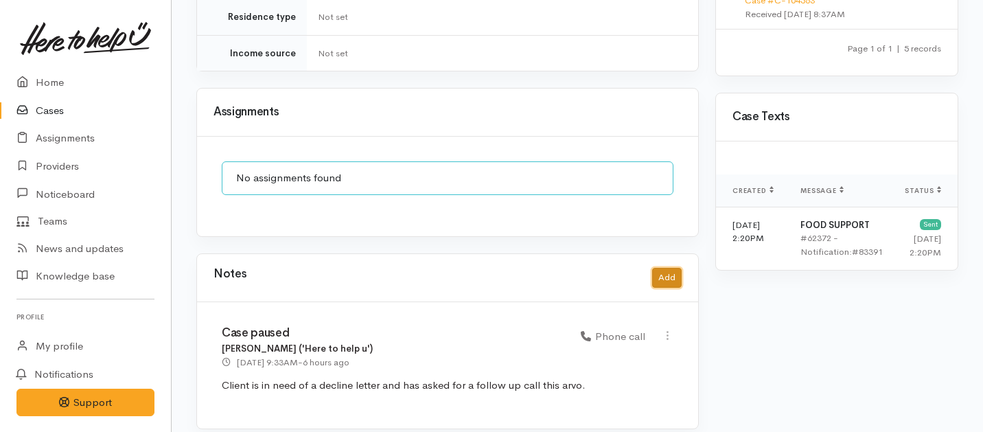
click at [677, 268] on button "Add" at bounding box center [667, 278] width 30 height 20
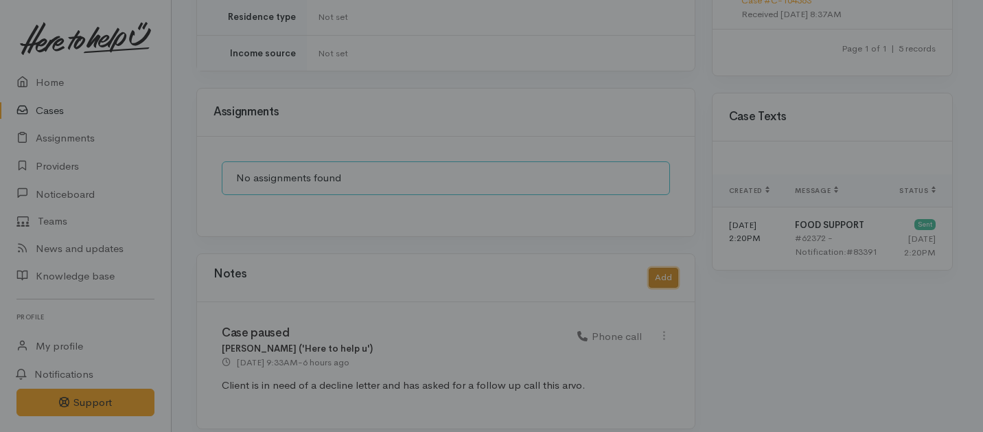
scroll to position [1102, 0]
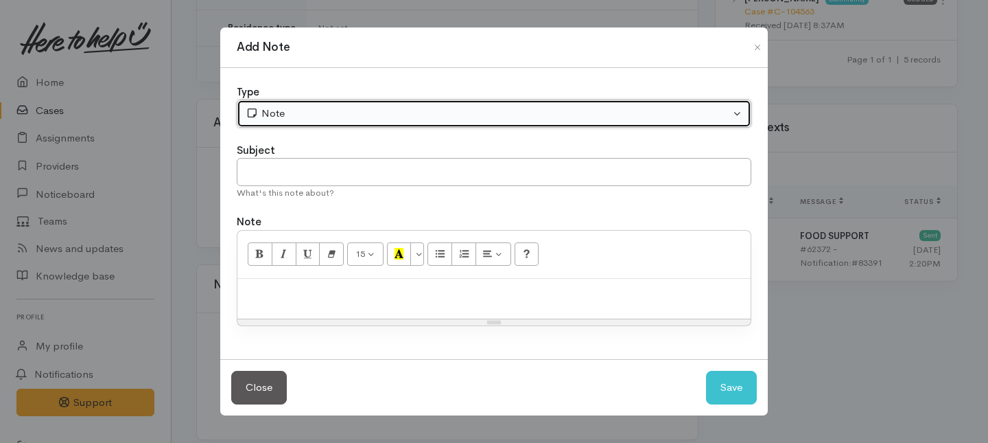
click at [381, 122] on button "Note" at bounding box center [494, 114] width 515 height 28
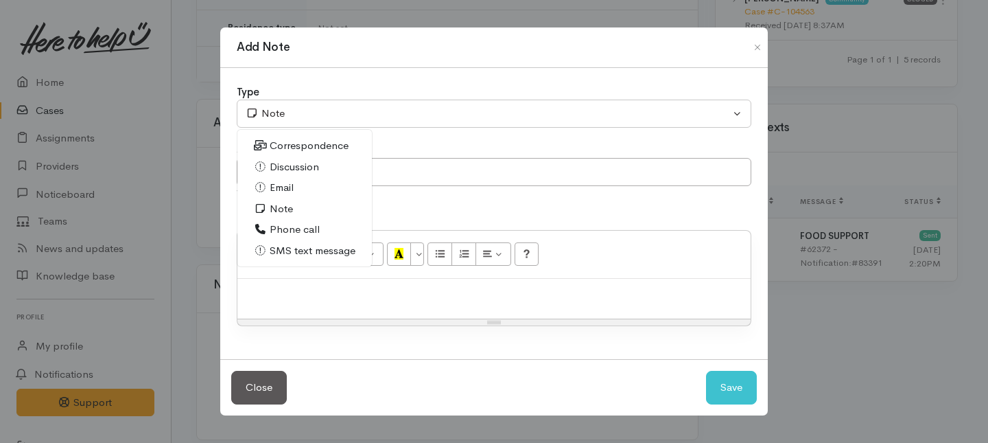
click at [283, 232] on span "Phone call" at bounding box center [295, 230] width 50 height 16
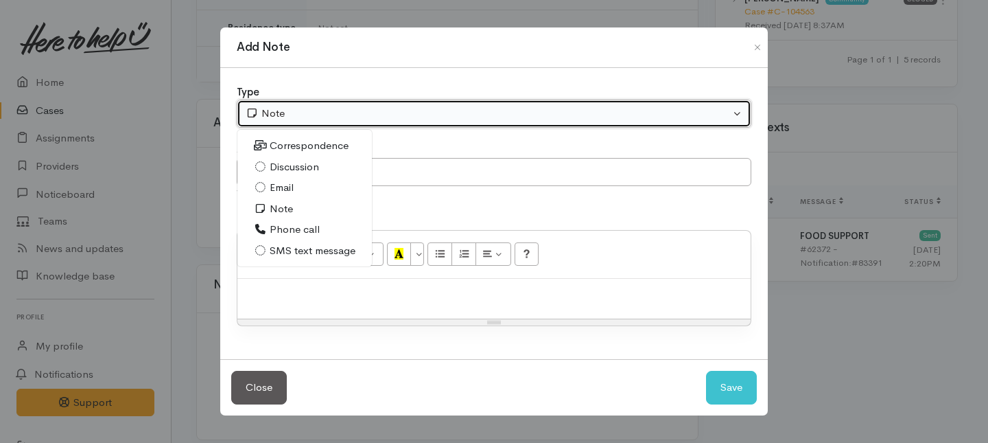
select select "3"
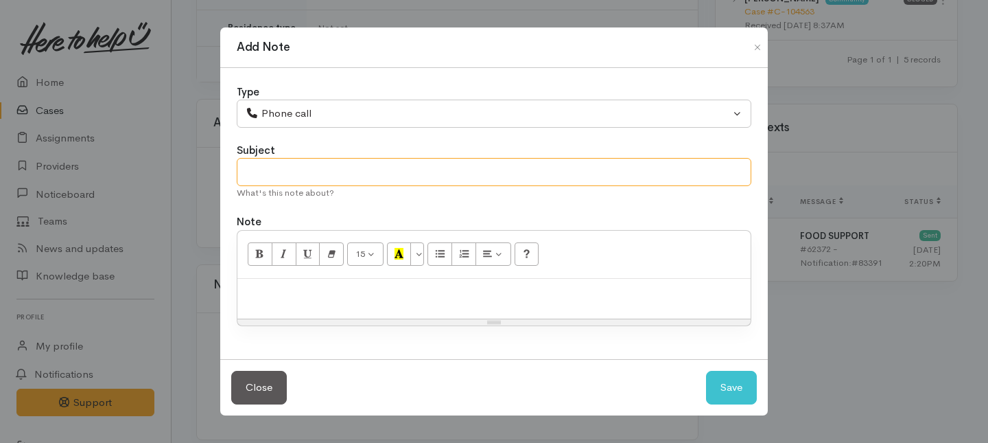
click at [296, 166] on input "text" at bounding box center [494, 172] width 515 height 28
type input "Follow up call."
click at [283, 310] on div at bounding box center [493, 299] width 513 height 40
click at [389, 294] on p "No answer - prompt etxt sem=nt." at bounding box center [494, 293] width 500 height 16
click at [706, 373] on div "Save" at bounding box center [731, 388] width 51 height 34
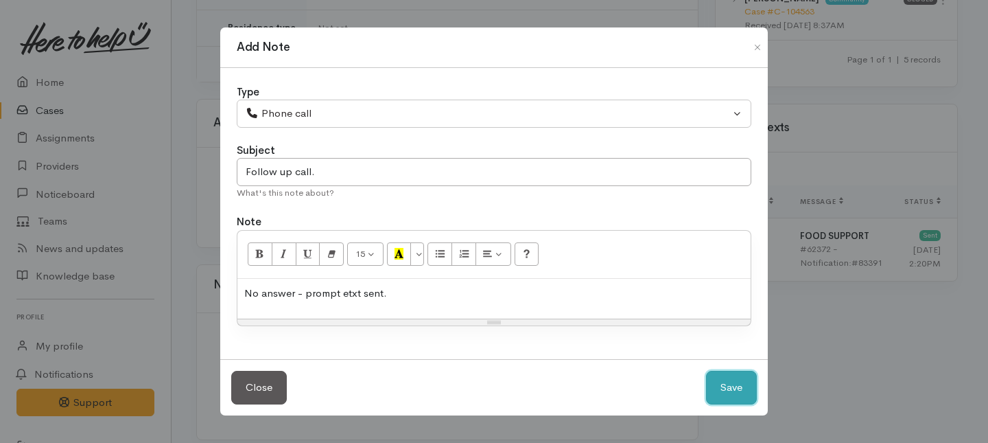
click at [710, 395] on button "Save" at bounding box center [731, 388] width 51 height 34
select select "1"
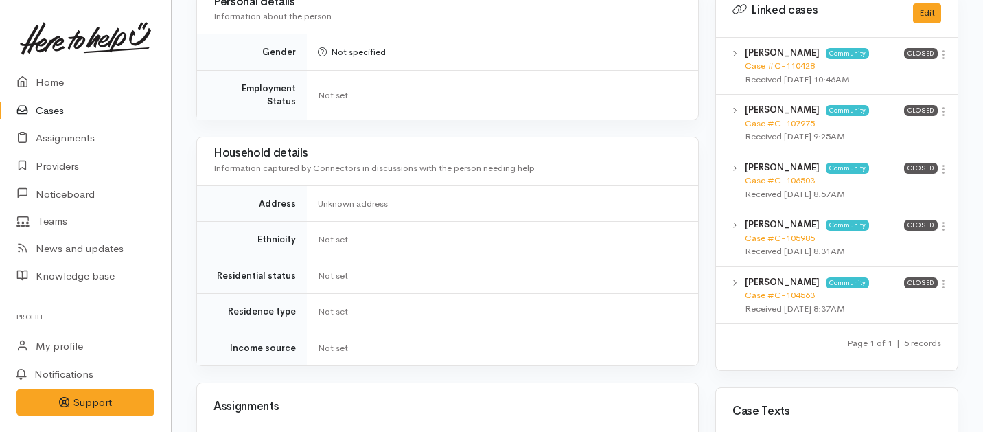
scroll to position [0, 0]
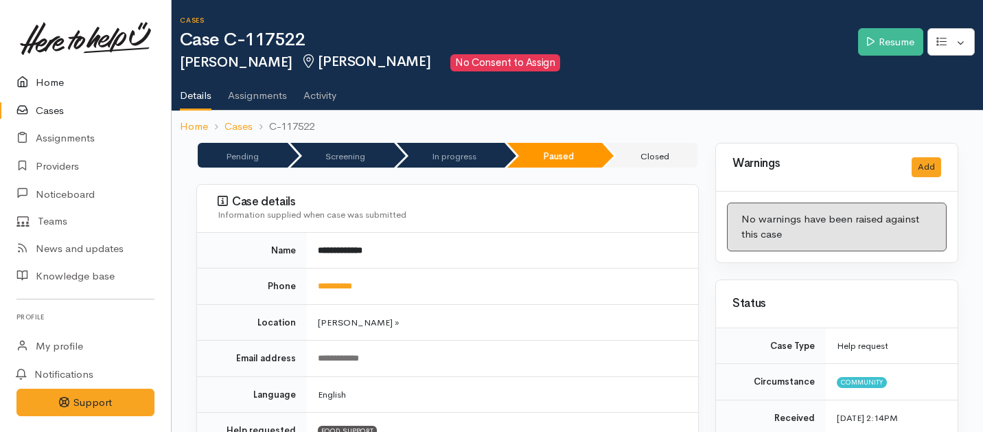
click at [37, 78] on link "Home" at bounding box center [85, 83] width 171 height 28
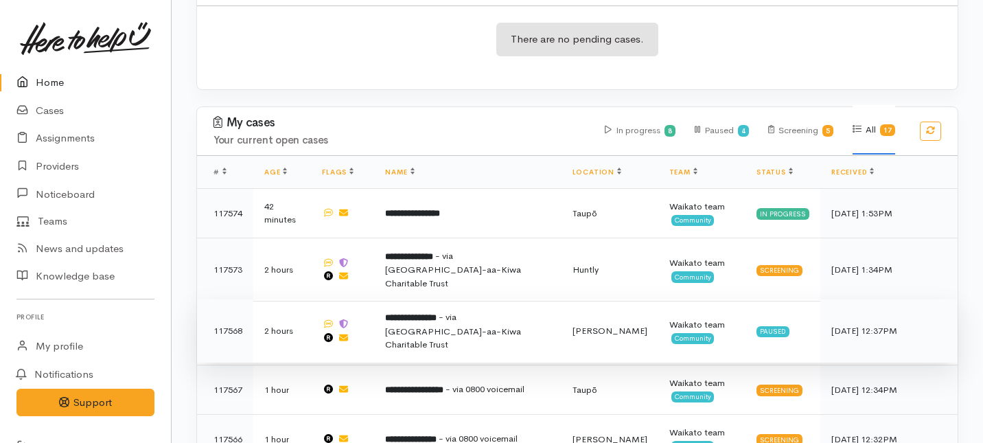
scroll to position [320, 0]
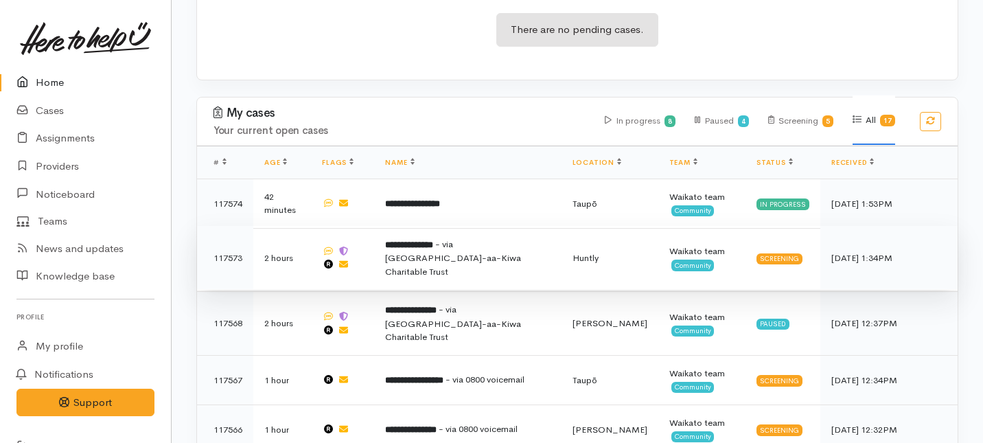
click at [477, 226] on td "**********" at bounding box center [467, 258] width 187 height 64
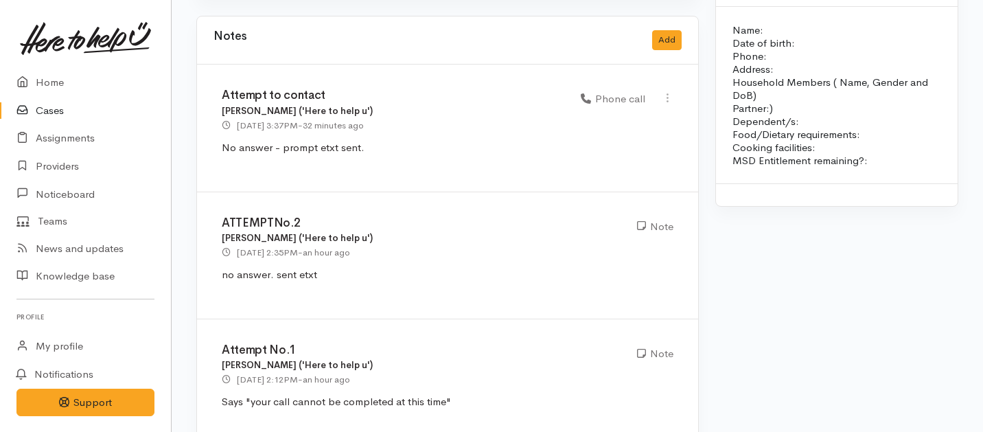
scroll to position [1403, 0]
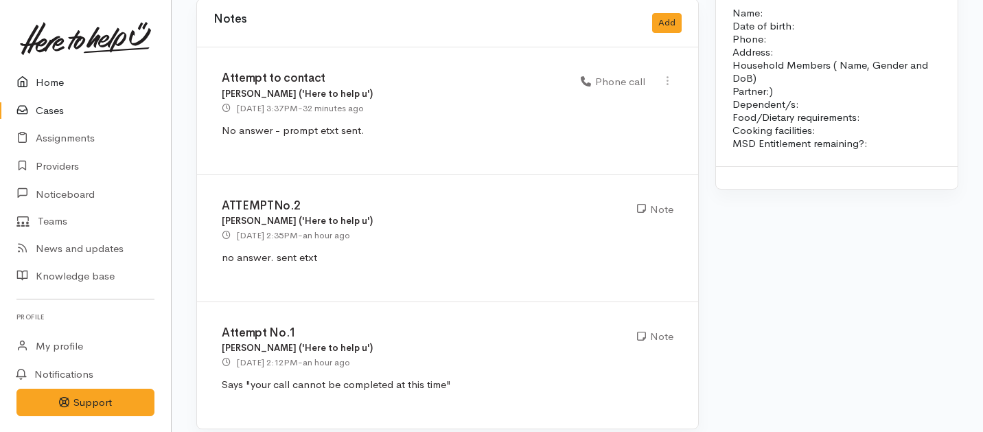
click at [51, 86] on link "Home" at bounding box center [85, 83] width 171 height 28
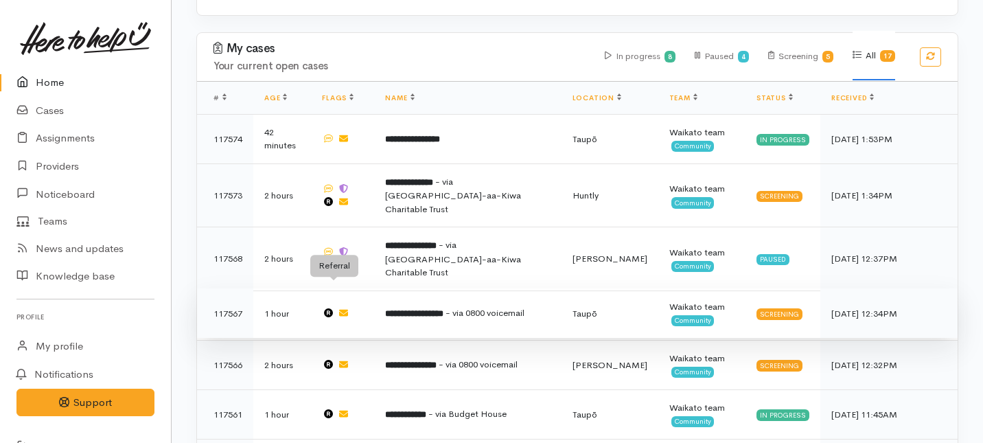
scroll to position [384, 0]
click at [500, 289] on td "**********" at bounding box center [467, 313] width 187 height 49
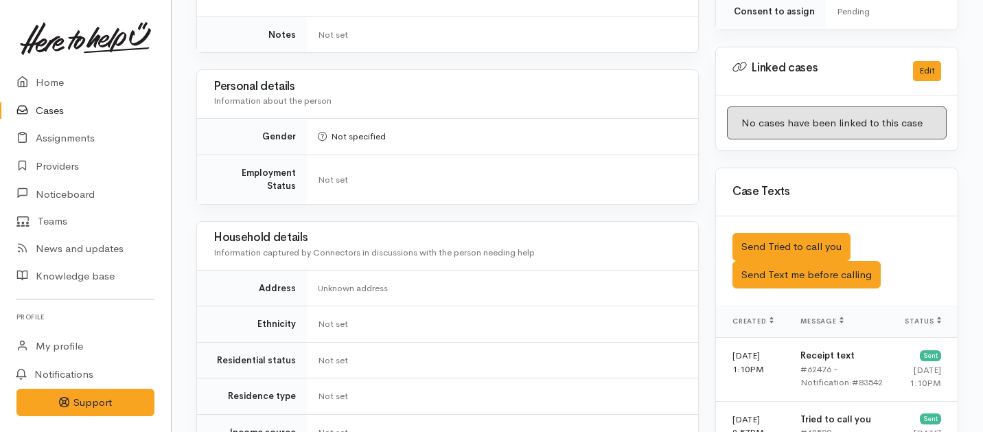
scroll to position [1240, 0]
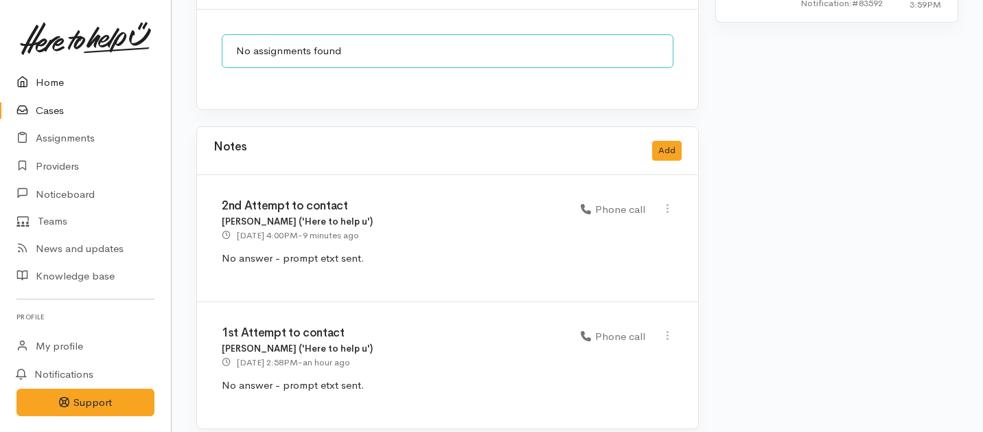
click at [55, 82] on link "Home" at bounding box center [85, 83] width 171 height 28
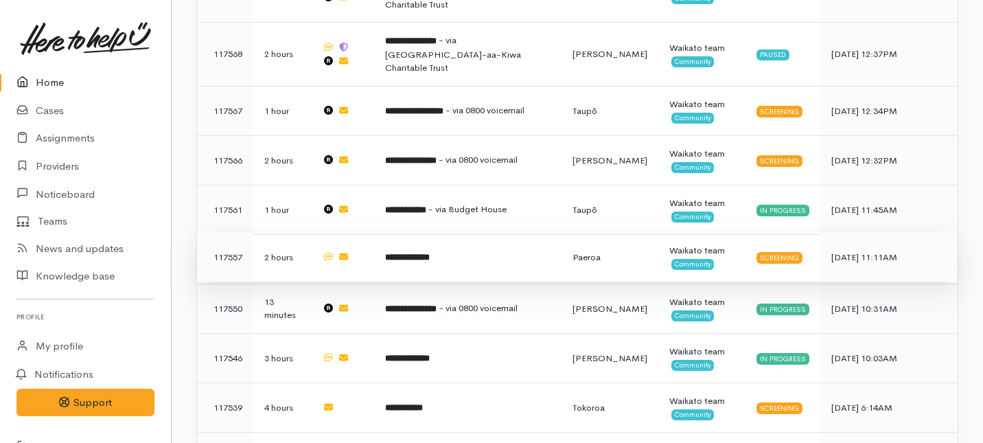
scroll to position [593, 0]
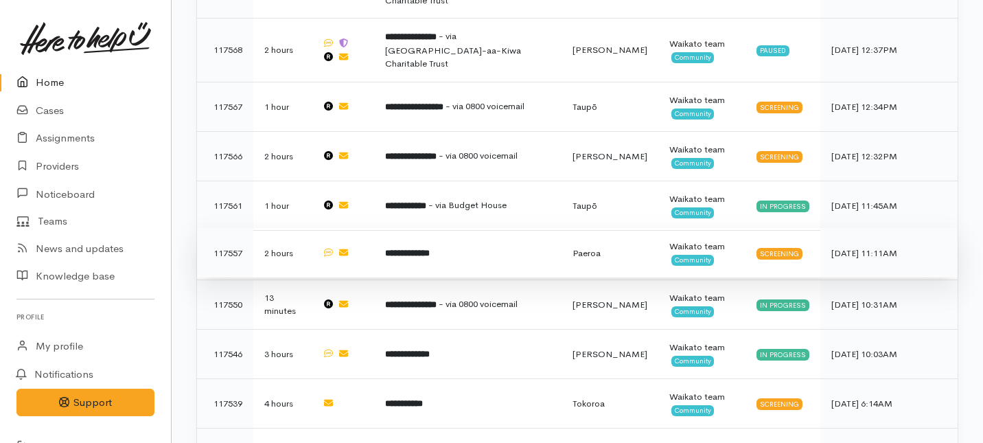
click at [430, 248] on b "**********" at bounding box center [407, 252] width 45 height 9
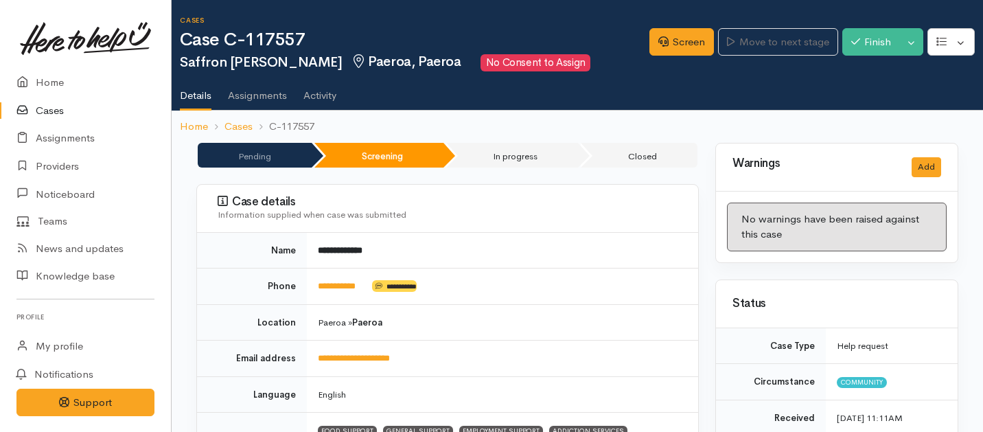
scroll to position [1116, 0]
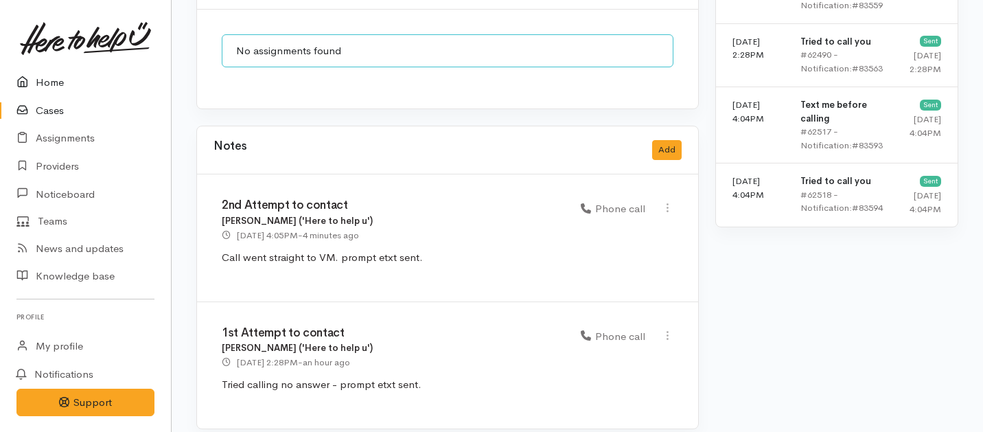
click at [49, 86] on link "Home" at bounding box center [85, 83] width 171 height 28
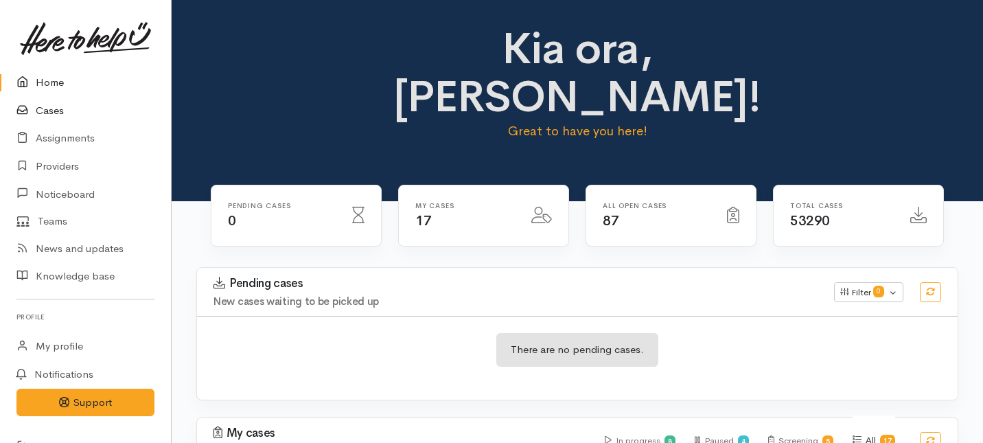
click at [50, 104] on link "Cases" at bounding box center [85, 111] width 171 height 28
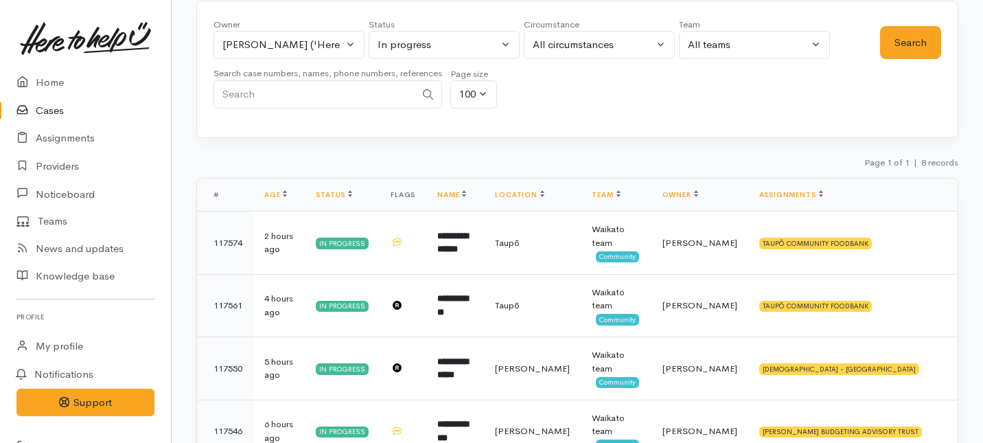
scroll to position [386, 0]
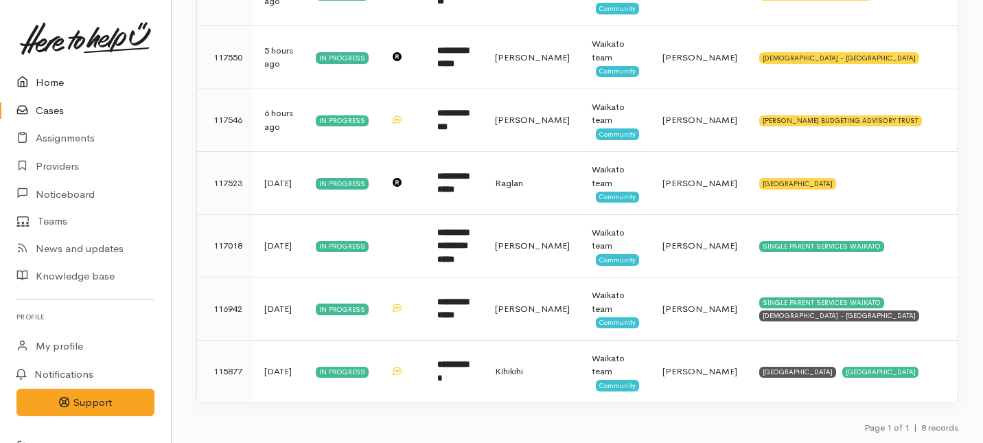
click at [49, 81] on link "Home" at bounding box center [85, 83] width 171 height 28
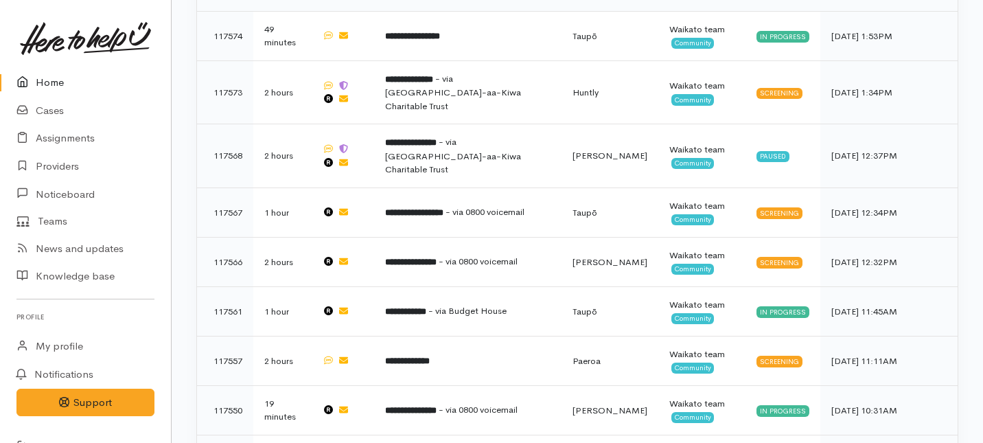
scroll to position [900, 0]
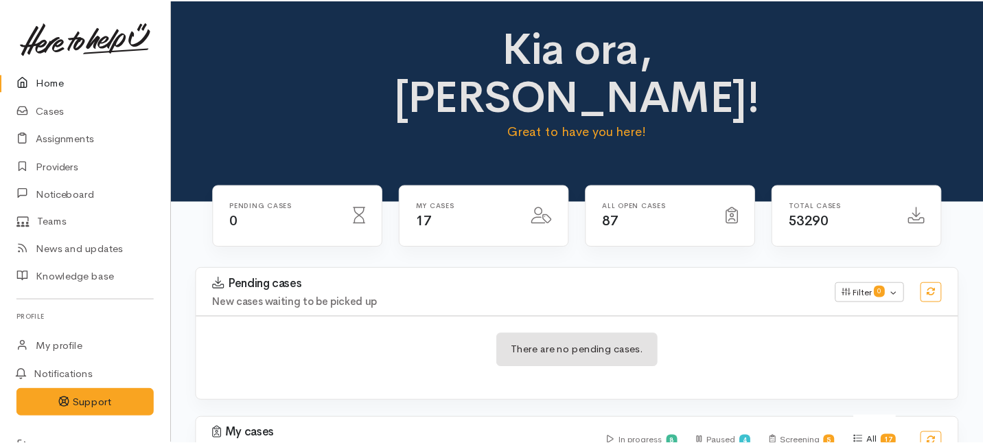
scroll to position [880, 0]
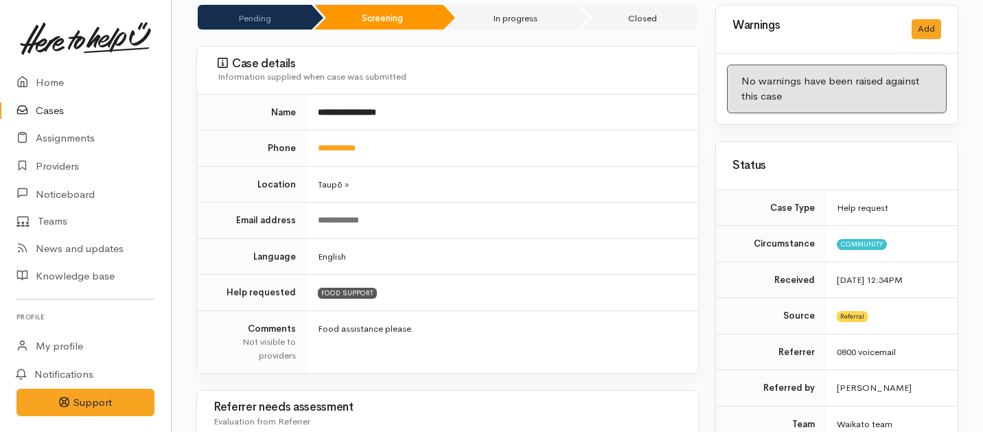
scroll to position [168, 0]
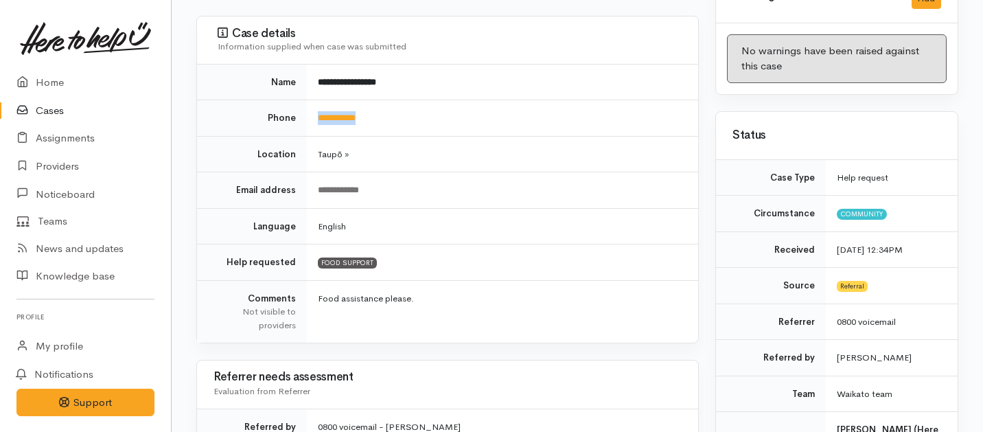
drag, startPoint x: 386, startPoint y: 119, endPoint x: 310, endPoint y: 118, distance: 76.2
click at [310, 118] on td "**********" at bounding box center [502, 118] width 391 height 36
copy link "**********"
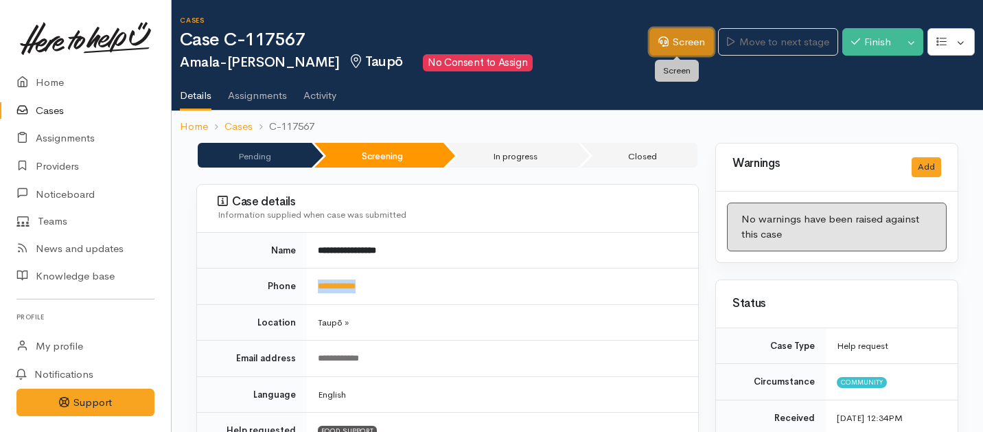
click at [668, 43] on link "Screen" at bounding box center [681, 42] width 65 height 28
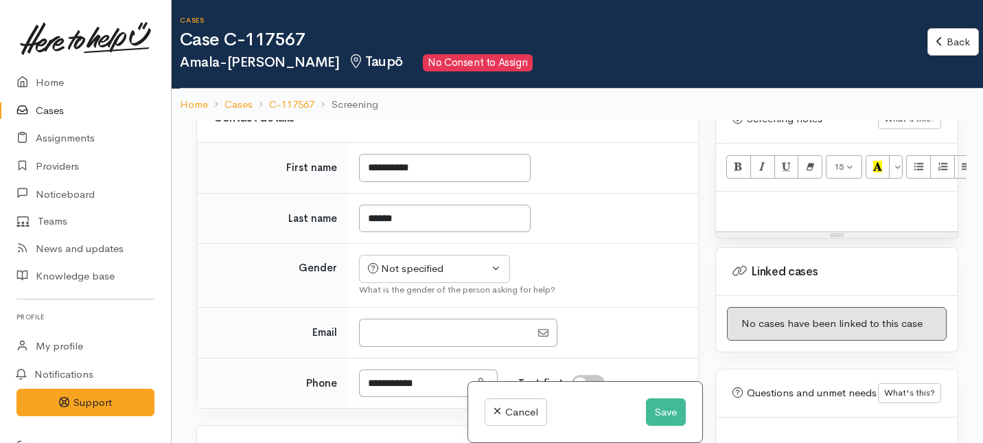
scroll to position [888, 0]
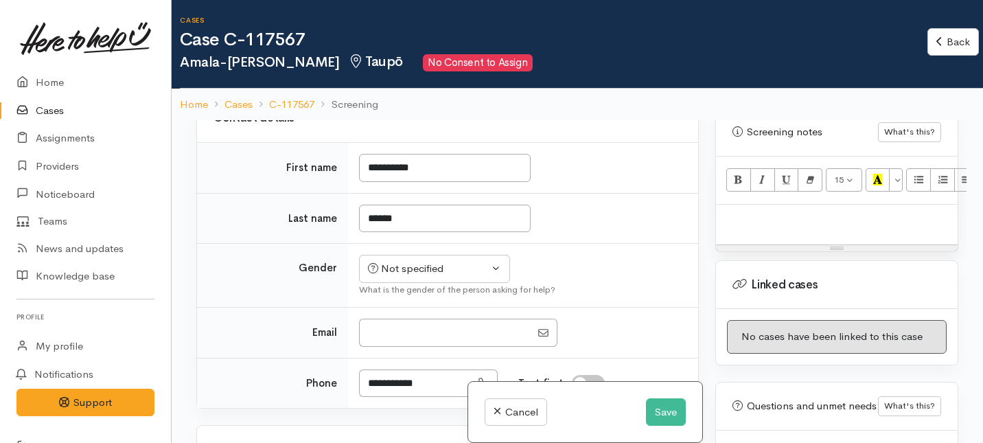
click at [740, 219] on div at bounding box center [837, 225] width 242 height 40
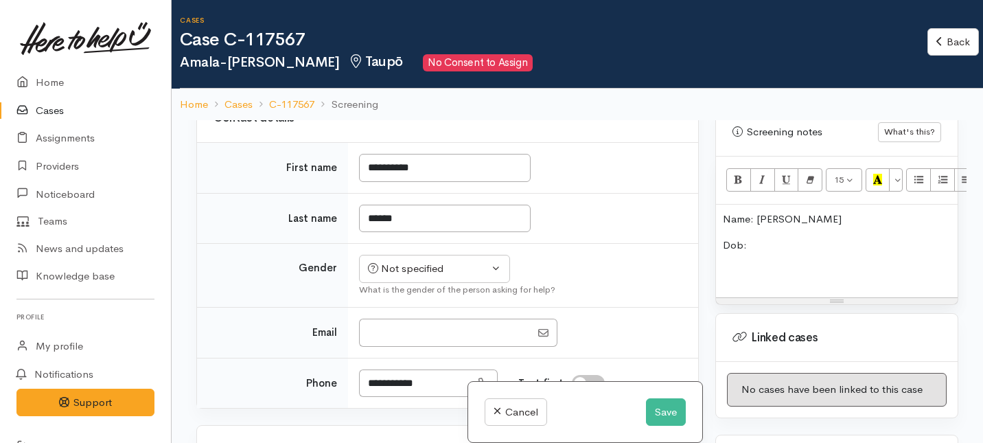
click at [755, 237] on p "Dob:" at bounding box center [837, 245] width 228 height 16
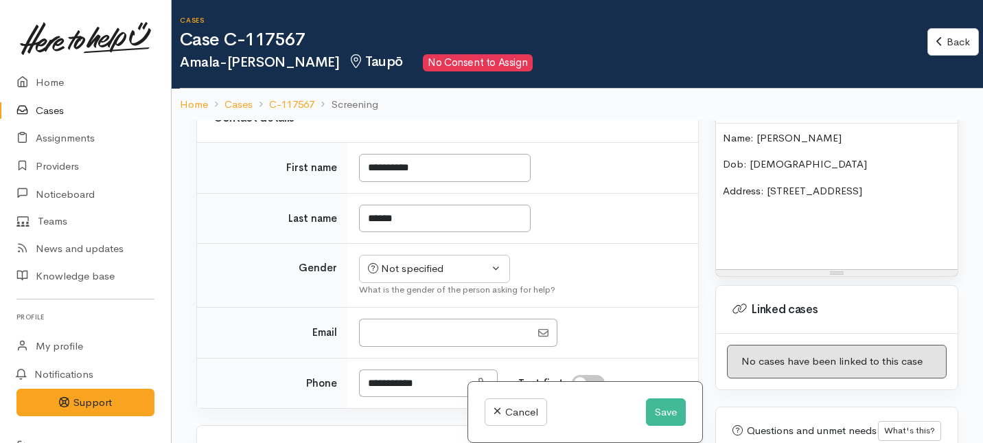
scroll to position [974, 0]
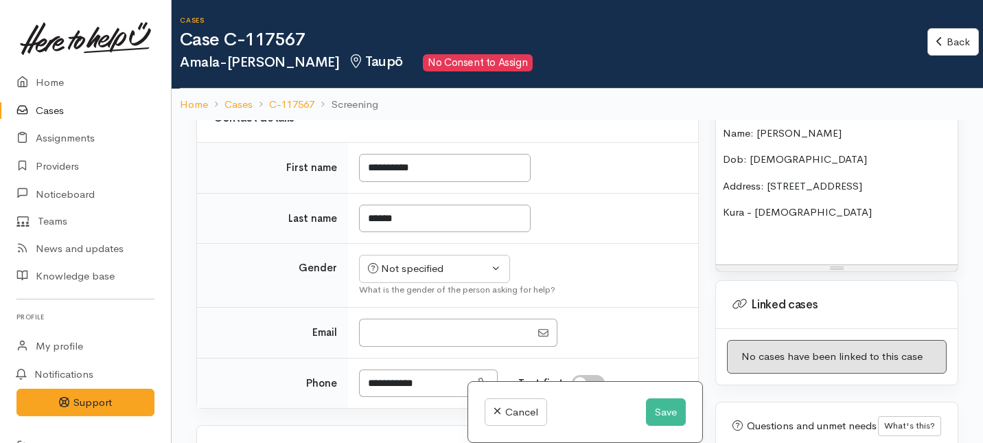
click at [723, 205] on p "Kura - 15 years old" at bounding box center [837, 213] width 228 height 16
click at [860, 207] on p "Niece Kura - 15 years old" at bounding box center [837, 213] width 228 height 16
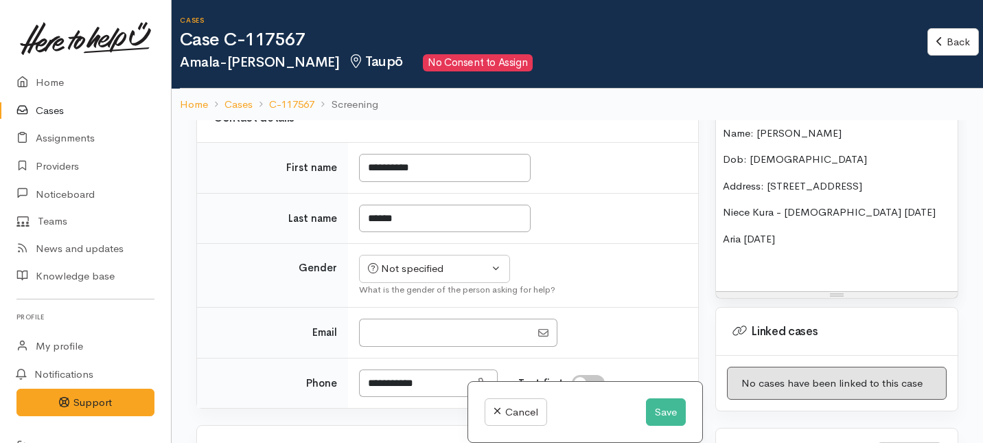
click at [720, 231] on div "Name: Amala-Rose Lochie Dob: 1/12/2001 Address: 14b tONGA STREET Niece Kura - 1…" at bounding box center [837, 205] width 242 height 172
click at [791, 231] on p "Daughter: Aria 25/2/2023" at bounding box center [837, 239] width 228 height 16
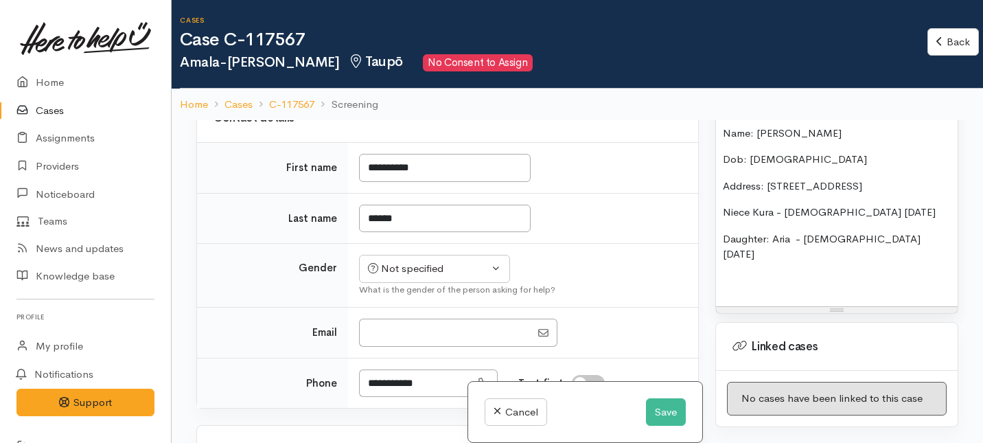
scroll to position [209, 0]
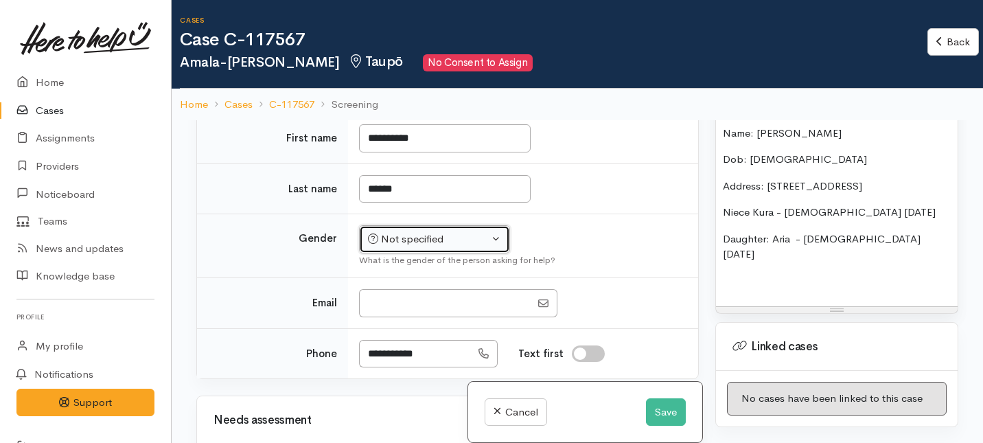
click at [421, 242] on div "Not specified" at bounding box center [428, 239] width 121 height 16
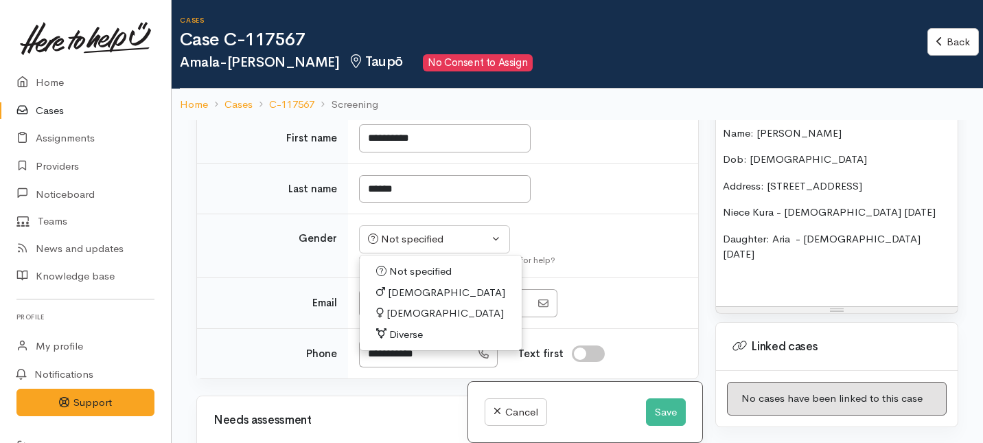
click at [402, 317] on span "Female" at bounding box center [444, 313] width 117 height 16
select select "Female"
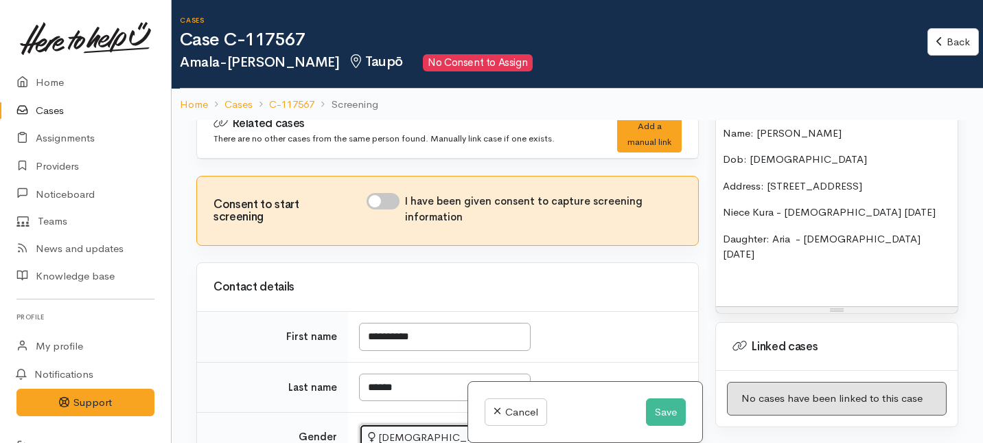
scroll to position [0, 0]
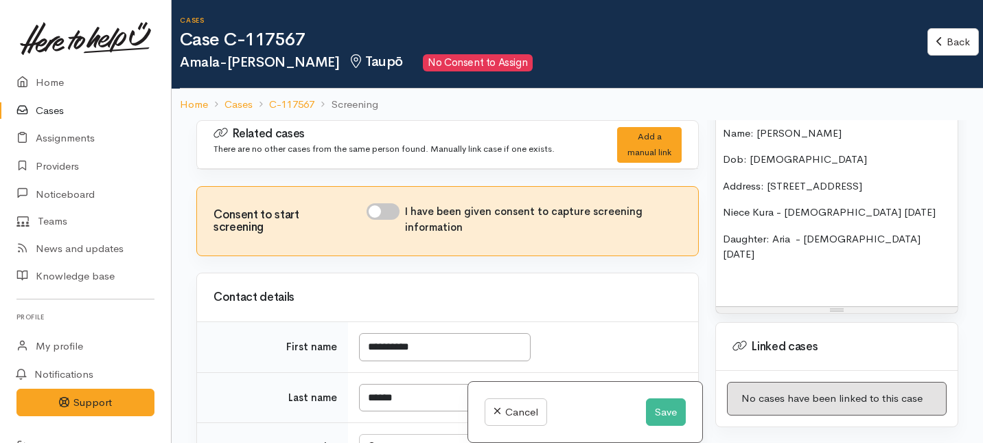
click at [390, 213] on input "I have been given consent to capture screening information" at bounding box center [382, 211] width 33 height 16
checkbox input "true"
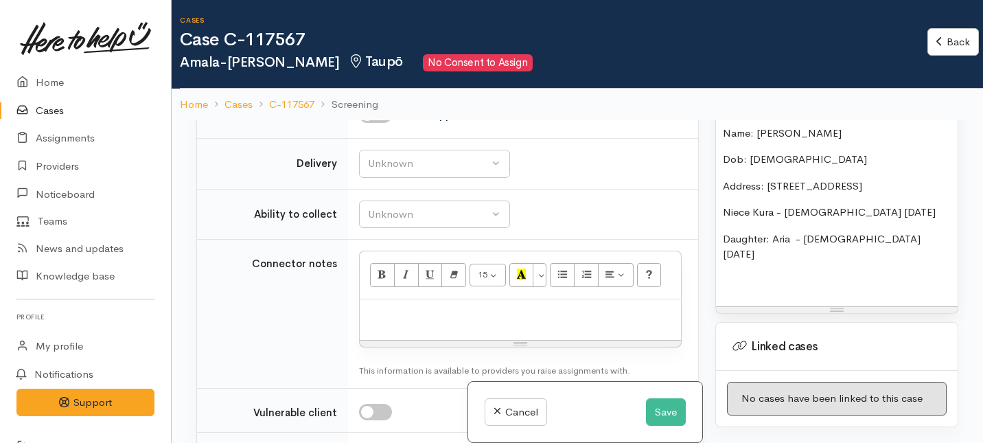
scroll to position [935, 0]
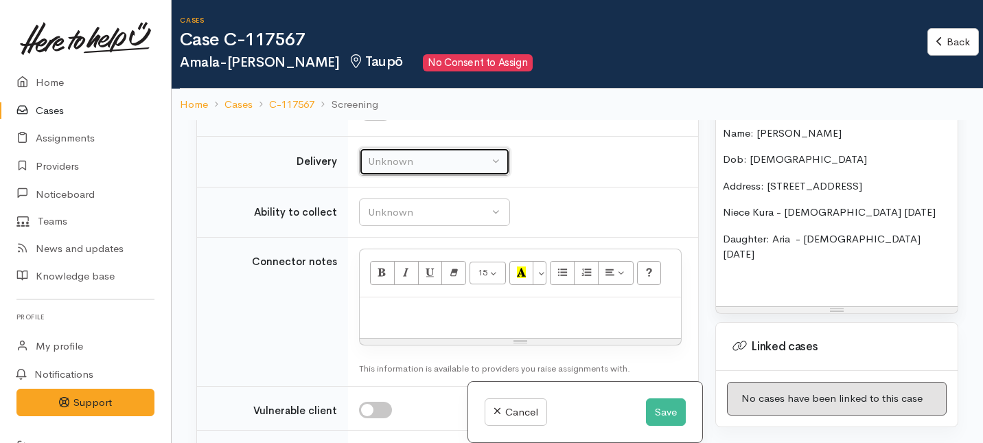
click at [452, 161] on div "Unknown" at bounding box center [428, 162] width 121 height 16
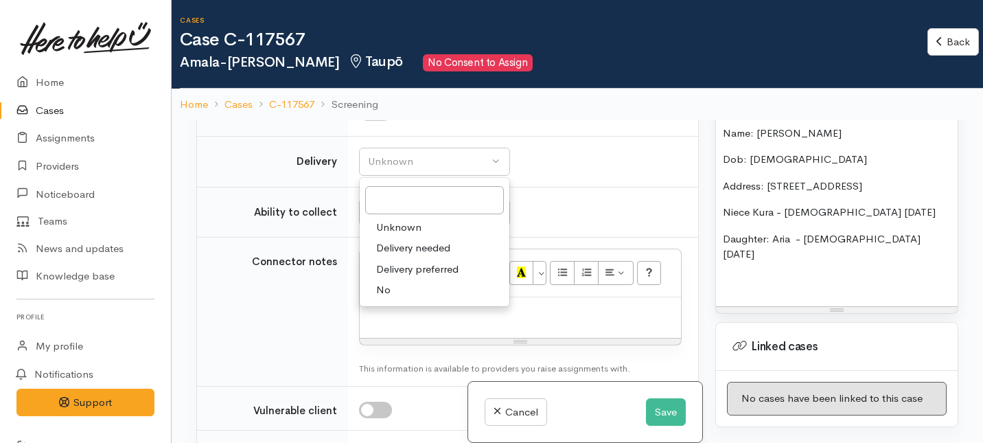
click at [399, 293] on link "No" at bounding box center [435, 289] width 150 height 21
select select "1"
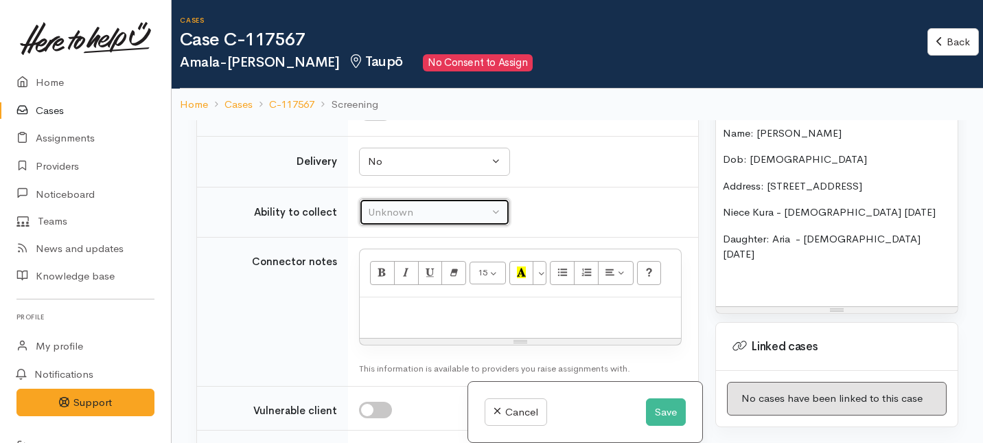
click at [418, 213] on div "Unknown" at bounding box center [428, 213] width 121 height 16
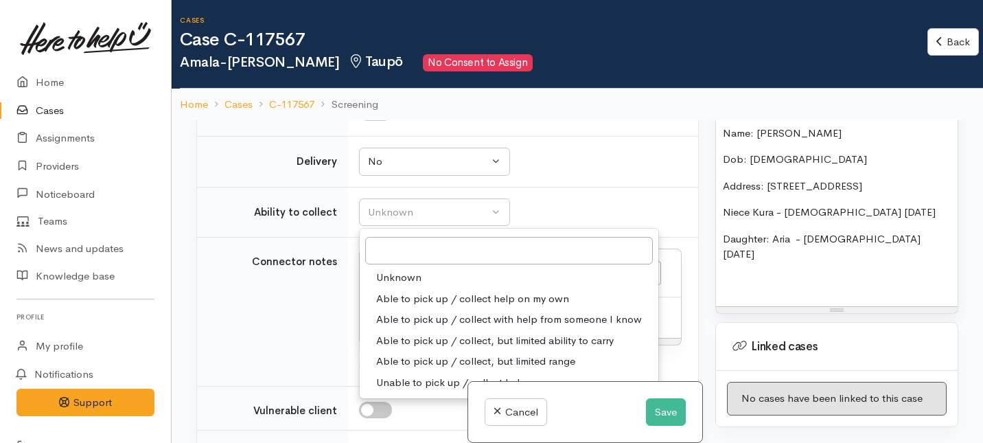
click at [396, 298] on span "Able to pick up / collect help on my own" at bounding box center [472, 299] width 193 height 16
select select "2"
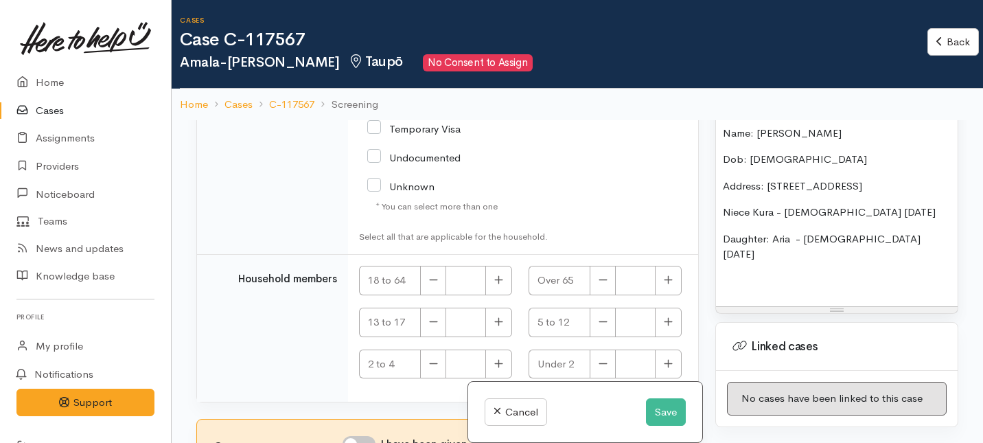
scroll to position [27, 0]
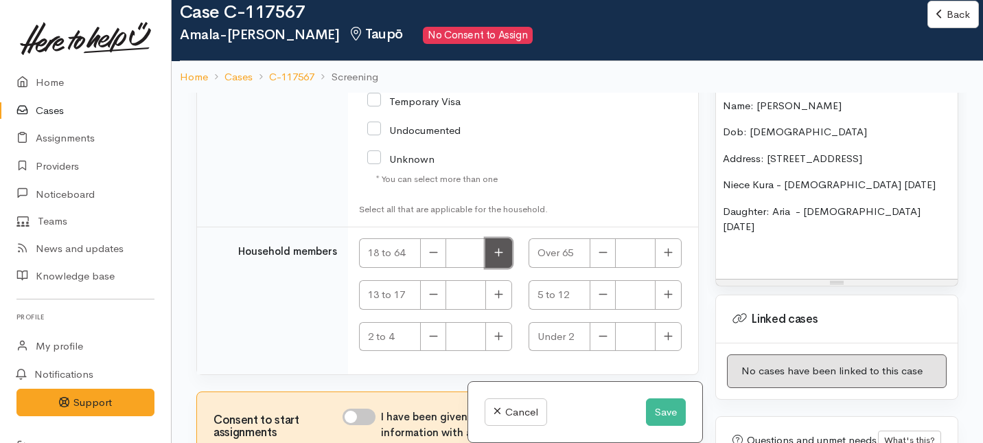
click at [504, 247] on button "button" at bounding box center [498, 253] width 27 height 30
type input "1"
click at [496, 289] on icon "button" at bounding box center [498, 294] width 9 height 10
type input "1"
click at [664, 331] on icon "button" at bounding box center [668, 336] width 9 height 10
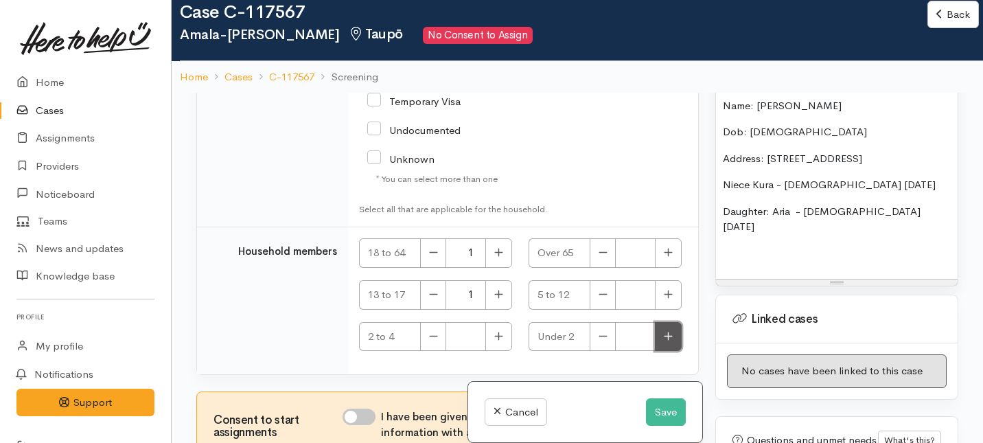
type input "1"
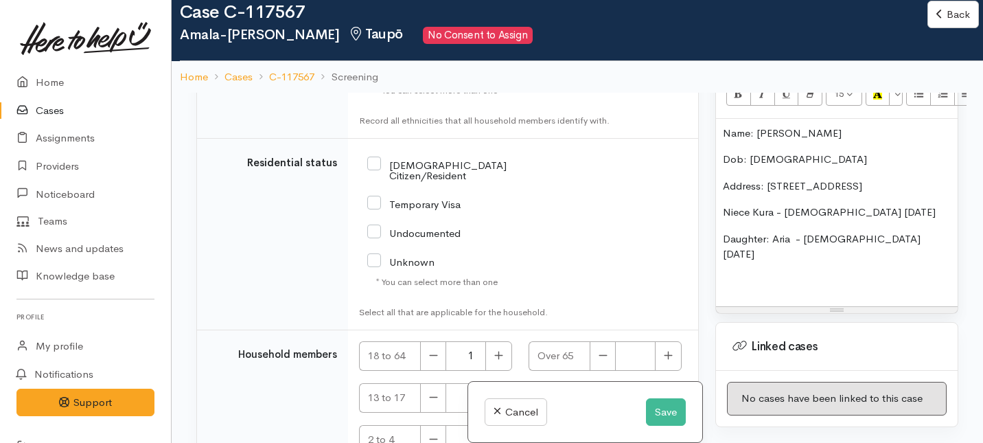
scroll to position [917, 0]
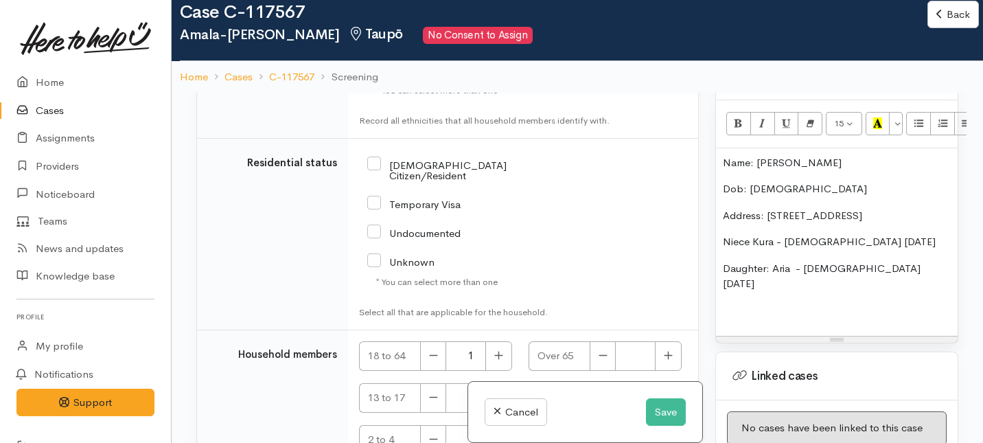
click at [867, 208] on p "Address: 14b tONGA STREET" at bounding box center [837, 216] width 228 height 16
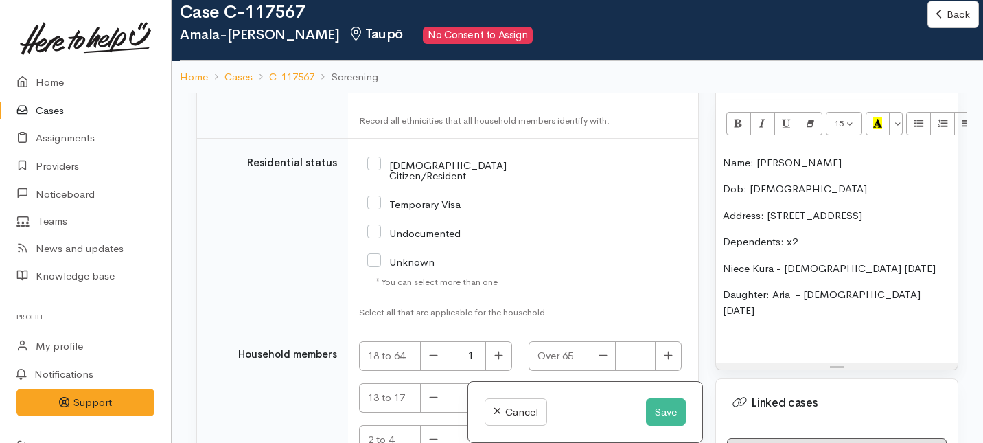
click at [752, 261] on p "Niece Kura - 15 years old 30/1/2010" at bounding box center [837, 269] width 228 height 16
click at [717, 254] on div "Name: Amala-Rose Lochie Dob: 1/12/2001 Address: 14B Tonga Street, Taupo Depende…" at bounding box center [837, 255] width 242 height 214
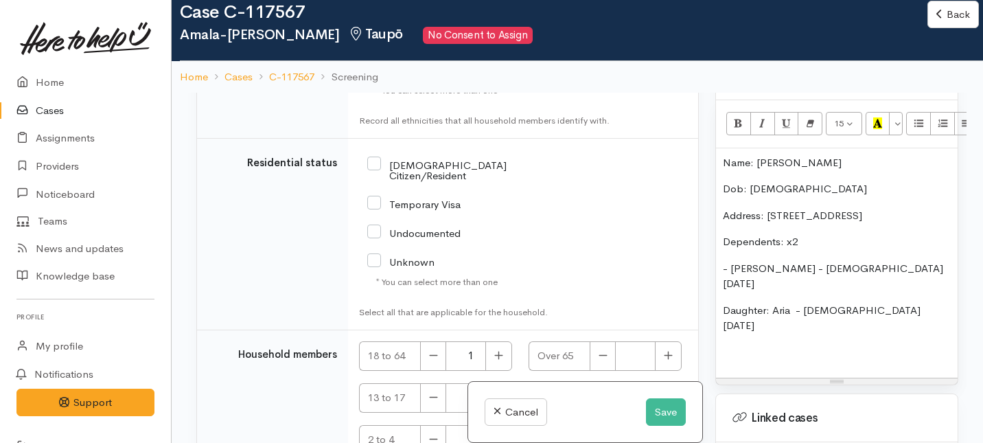
click at [758, 261] on p "- Niece Kura - 15 years old 30/1/2010" at bounding box center [837, 276] width 228 height 31
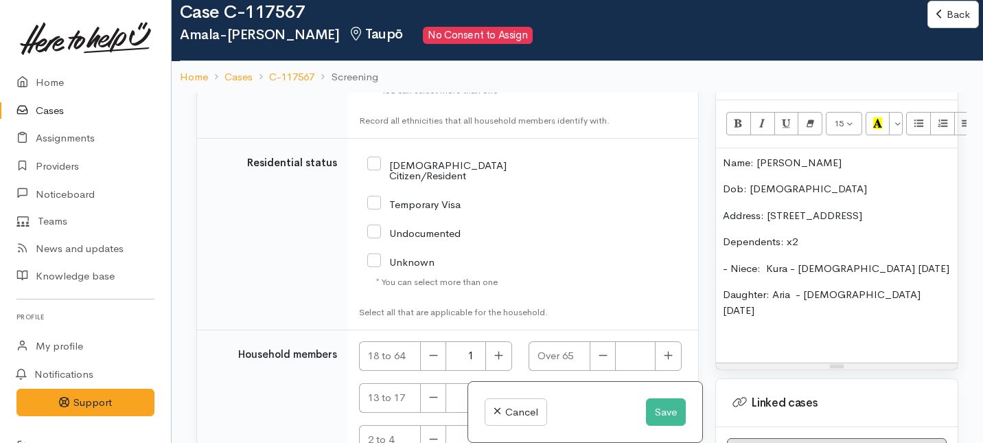
click at [856, 261] on p "- Niece: Kura - 15 years old 30/1/2010" at bounding box center [837, 269] width 228 height 16
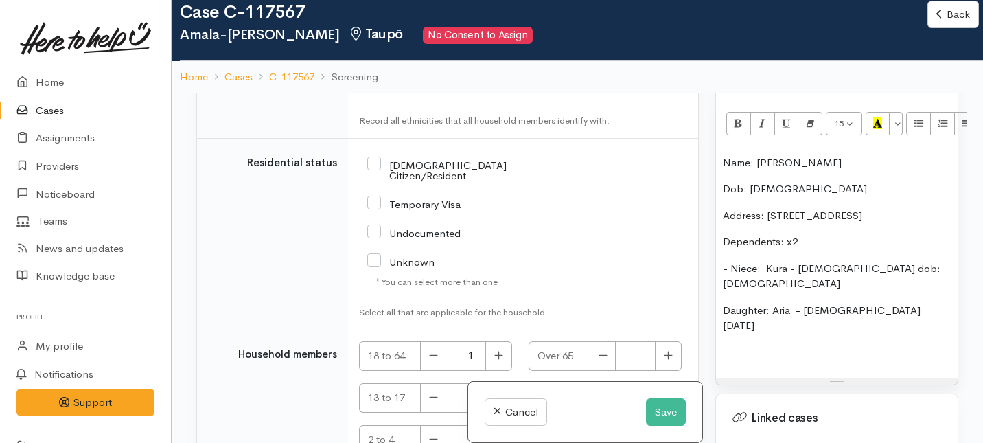
click at [857, 261] on p "- Niece: Kura - 15 years old dob: 30/1/2010" at bounding box center [837, 276] width 228 height 31
click at [935, 261] on p "- Niece: Kura - 15 years old (dob: 30/1/2010" at bounding box center [837, 276] width 228 height 31
click at [767, 261] on p "- Niece: Kura - 15 years old (dob: 30/1/2010)" at bounding box center [837, 276] width 228 height 31
click at [840, 303] on p "Daughter: Aria - 2 years old 25/2/2023" at bounding box center [837, 318] width 228 height 31
click at [856, 303] on p "Daughter: Aria - 2 years old 25/2/2023" at bounding box center [837, 318] width 228 height 31
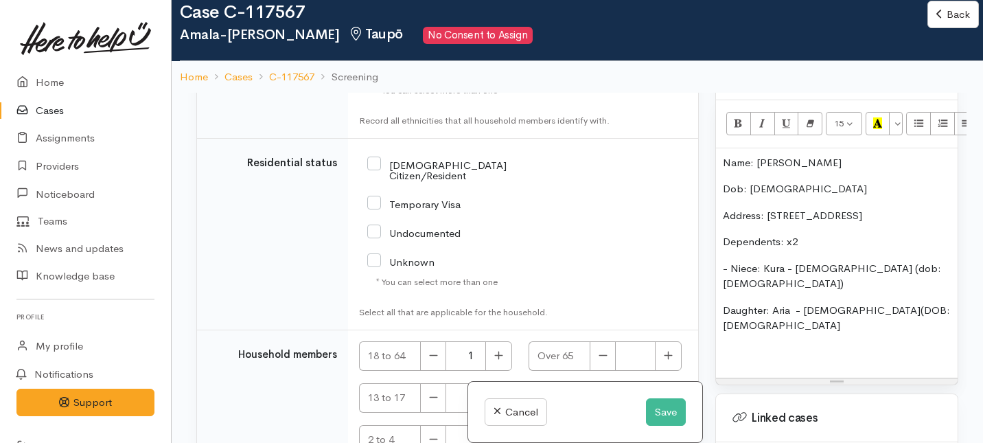
click at [940, 303] on p "Daughter: Aria - 2 years old(DOB: 25/2/2023" at bounding box center [837, 318] width 228 height 31
click at [721, 284] on div "Name: Amala-Rose Lochie Dob: 1/12/2001 Address: 14B Tonga Street, Taupo Depende…" at bounding box center [837, 263] width 242 height 230
click at [849, 303] on p "- Daughter: Aria - 2 years old(DOB: 25/2/2023)" at bounding box center [837, 318] width 228 height 31
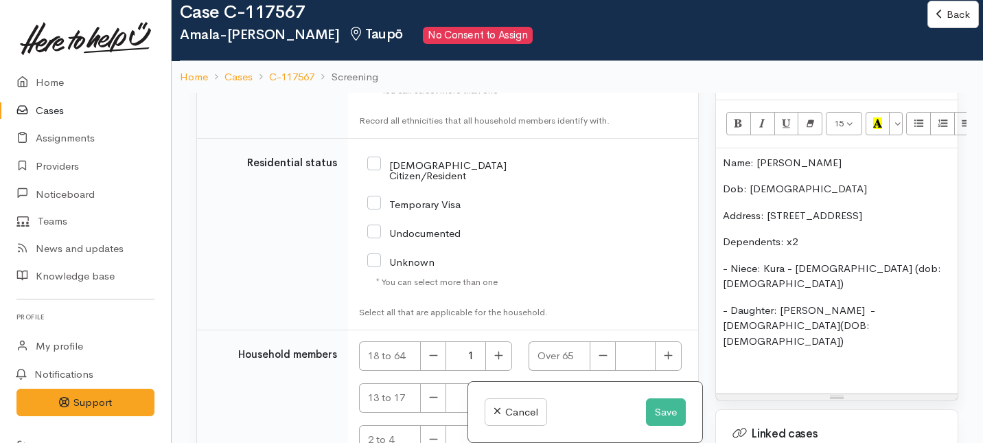
click at [831, 261] on p "- Niece: Kura - 15 years old (dob: 30/1/2010)" at bounding box center [837, 276] width 228 height 31
click at [824, 303] on p "- Daughter: Aria - 2 Yrs old(DOB: 25/2/2023)" at bounding box center [837, 326] width 228 height 47
click at [850, 303] on p "- Daughter: Aria - 2 Yrs old(DOB: 25/2/2023)" at bounding box center [837, 326] width 228 height 47
click at [813, 261] on p "- Niece: Kura - 15 s old (dob: 30/1/2010)" at bounding box center [837, 276] width 228 height 31
click at [942, 303] on p "- Daughter: Aria - 2 Yrs old (DOB: 25/2/2023)" at bounding box center [837, 326] width 228 height 47
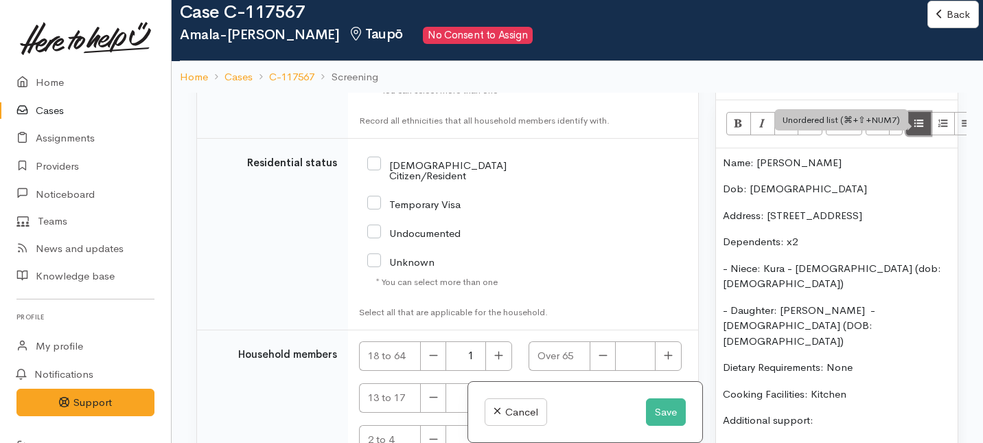
click at [919, 117] on icon "Unordered list (⌘+⇧+NUM7)" at bounding box center [918, 123] width 9 height 12
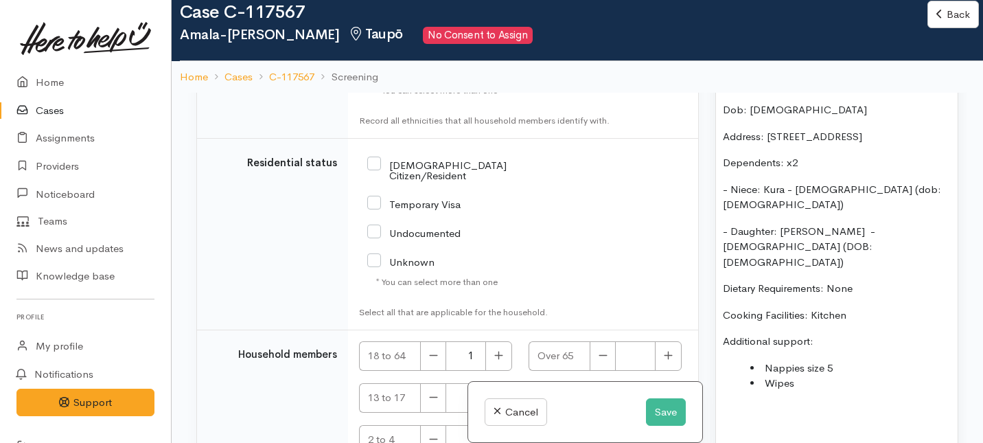
scroll to position [1023, 0]
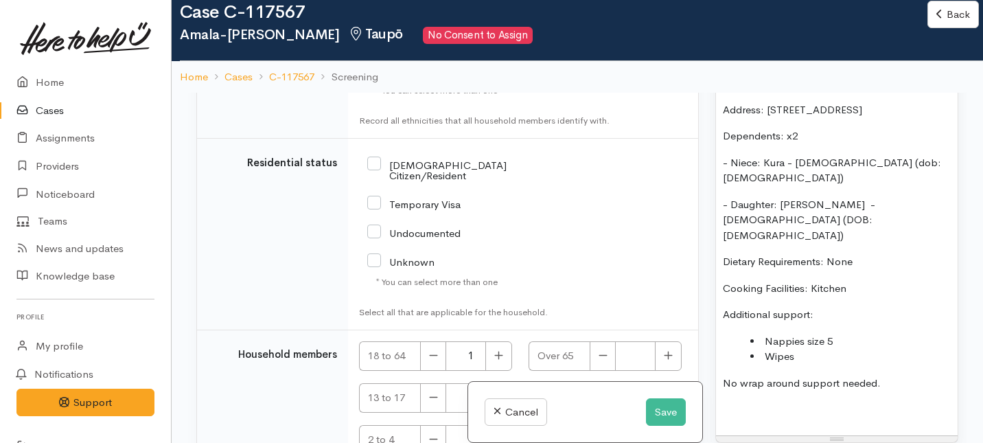
click at [802, 349] on li "Wipes" at bounding box center [850, 357] width 200 height 16
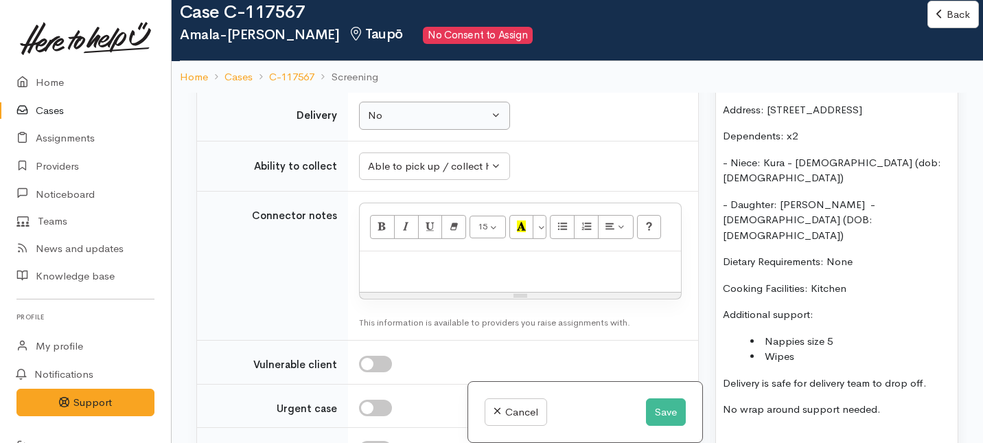
scroll to position [954, 0]
click at [933, 375] on p "Delivery is safe for delivery team to drop off." at bounding box center [837, 383] width 228 height 16
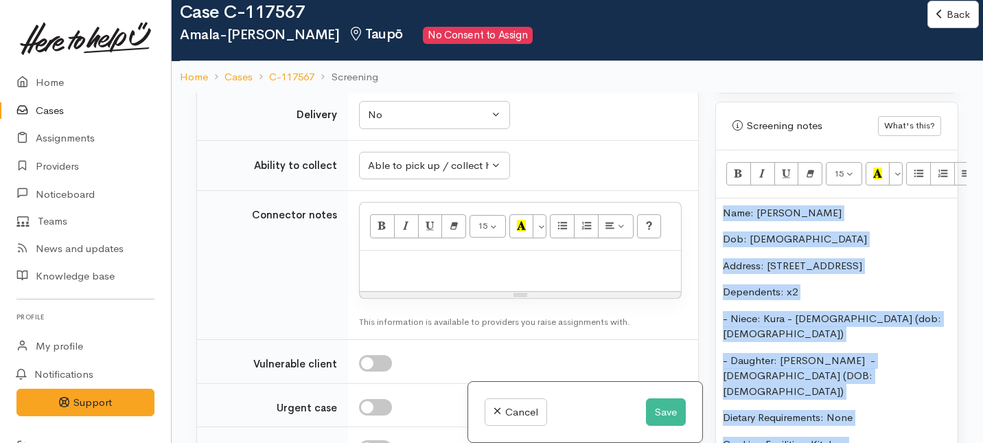
scroll to position [656, 0]
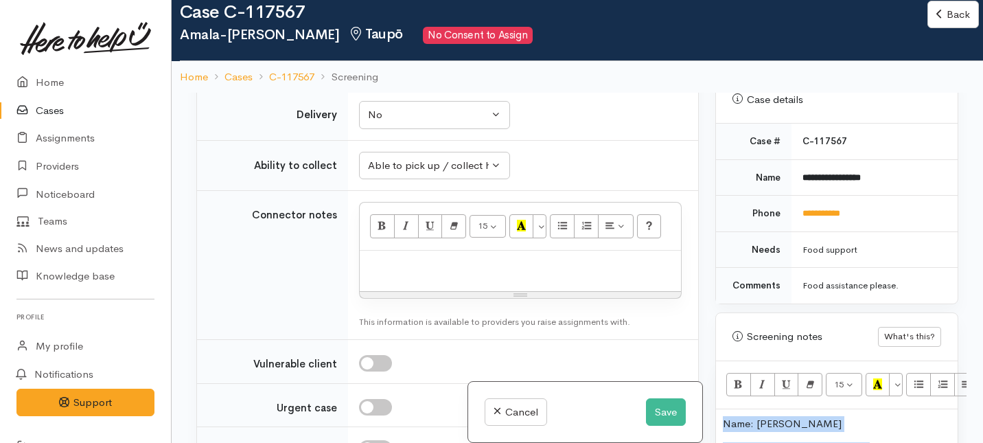
drag, startPoint x: 933, startPoint y: 323, endPoint x: 813, endPoint y: 138, distance: 220.4
click at [813, 138] on div "Warnings Add No warnings have been raised against this case Add Warning Title ●…" at bounding box center [836, 314] width 259 height 443
copy div "Name: Amala-Rose Lochie Dob: 1/12/2001 Address: 14B Tonga Street, Taupo Depende…"
click at [389, 270] on p at bounding box center [519, 265] width 307 height 16
paste div
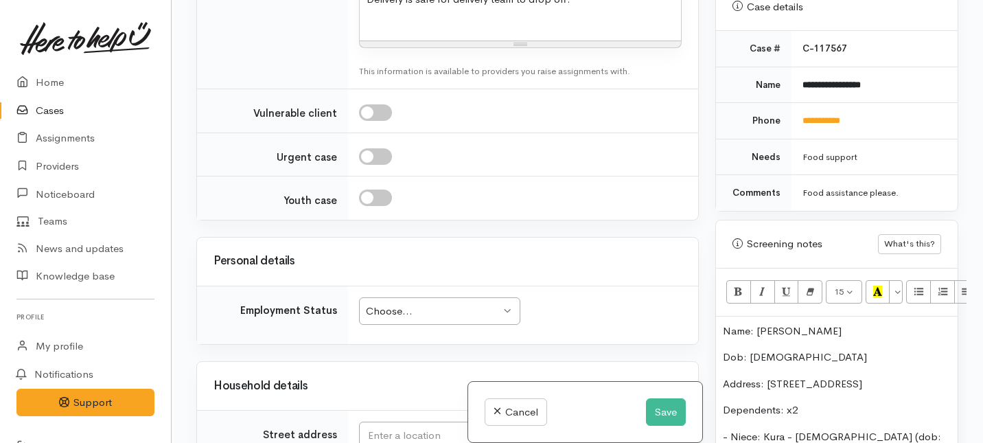
scroll to position [1453, 0]
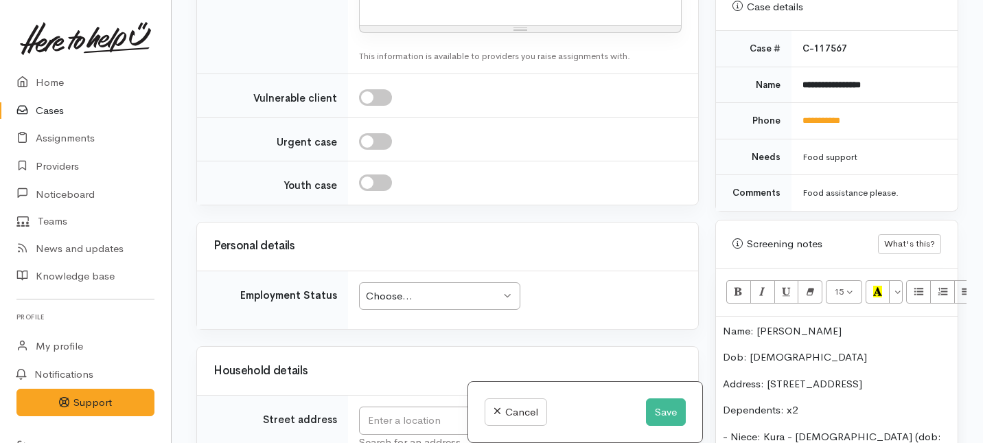
click at [373, 288] on div "Choose..." at bounding box center [433, 296] width 135 height 16
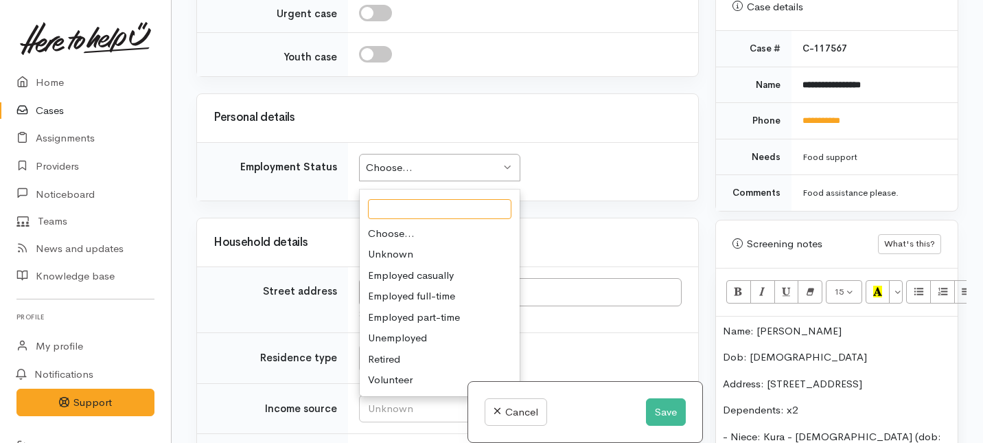
scroll to position [1585, 0]
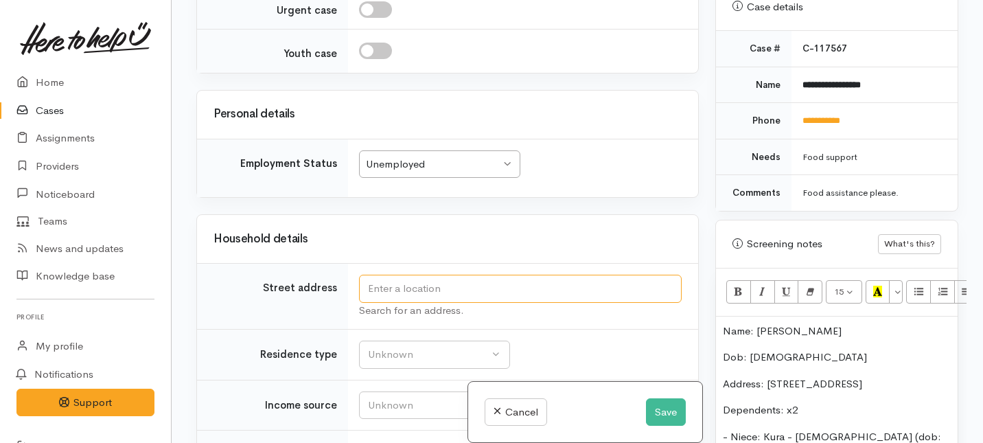
click at [385, 275] on input "text" at bounding box center [520, 289] width 323 height 28
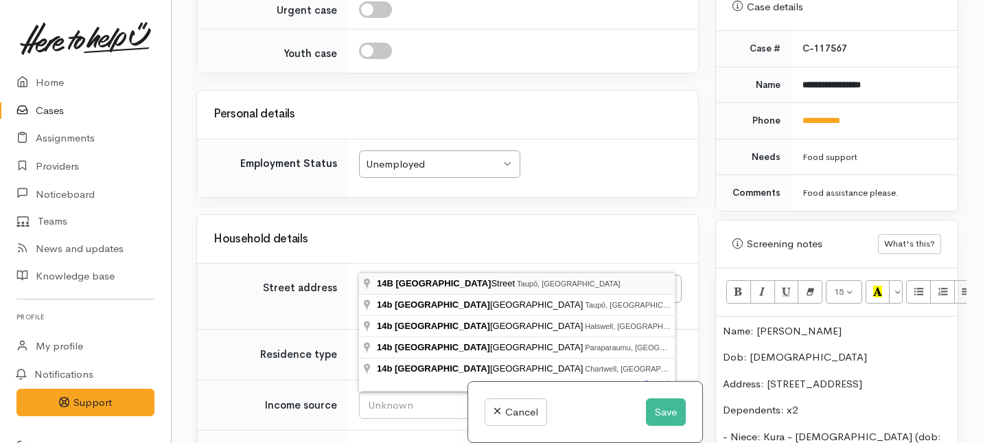
type input "14B Tonga Street, Taupō, New Zealand"
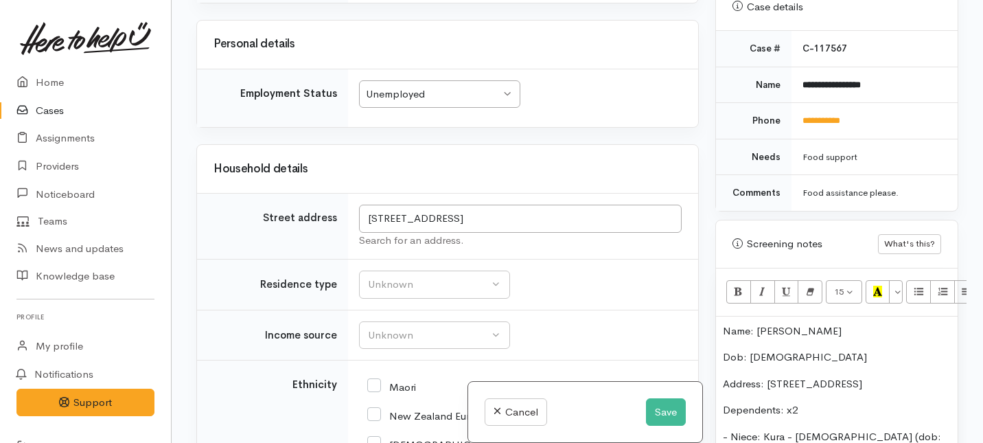
scroll to position [1657, 0]
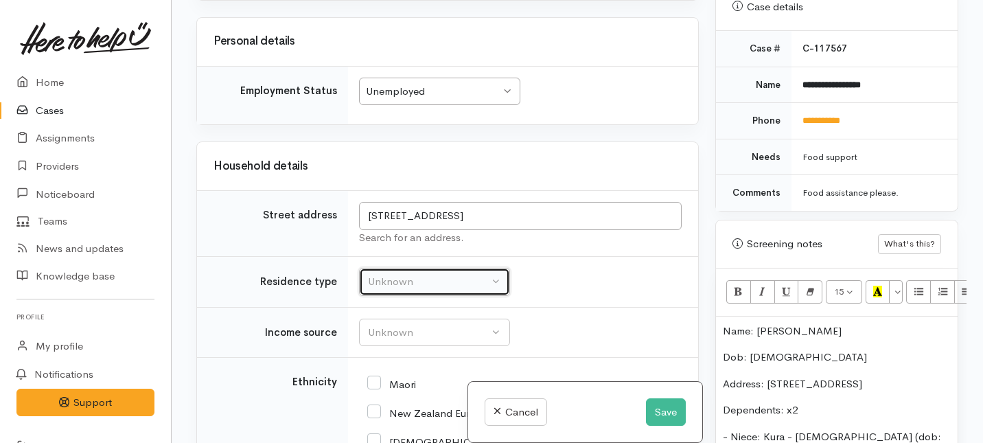
click at [421, 268] on button "Unknown" at bounding box center [434, 282] width 151 height 28
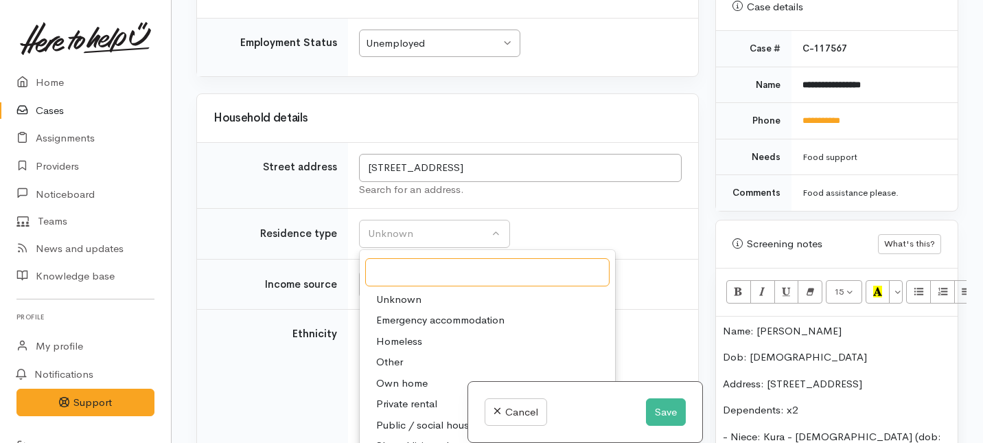
scroll to position [1710, 0]
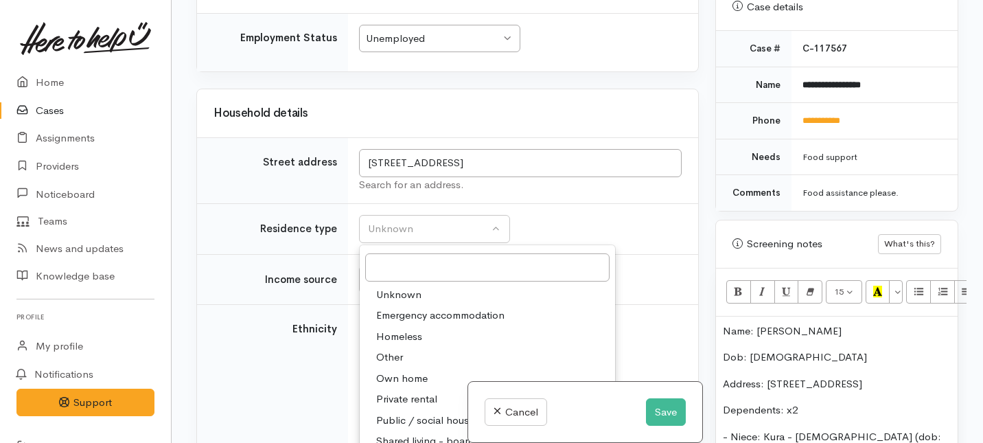
click at [406, 391] on span "Private rental" at bounding box center [406, 399] width 61 height 16
select select "2"
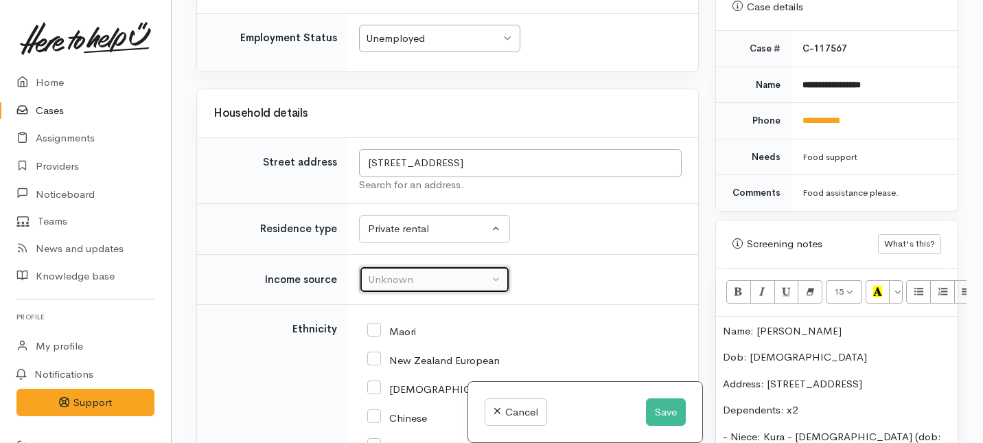
click at [390, 272] on div "Unknown" at bounding box center [428, 280] width 121 height 16
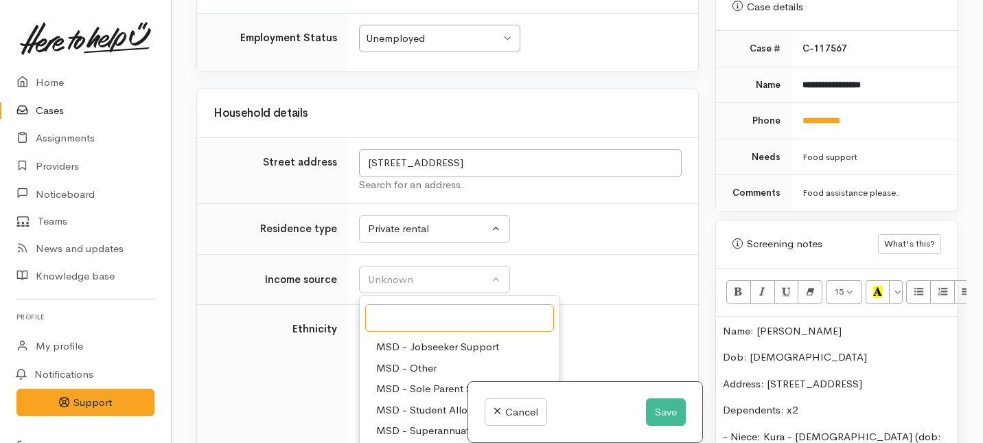
scroll to position [140, 0]
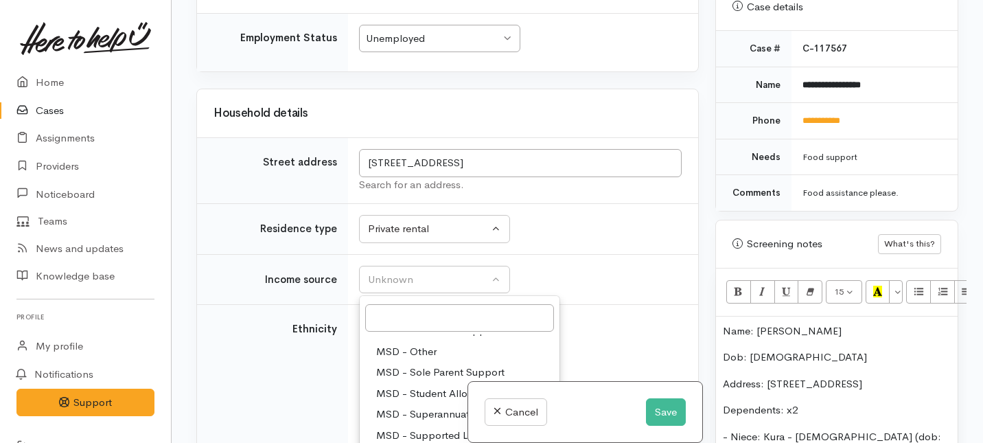
click at [414, 364] on span "MSD - Sole Parent Support" at bounding box center [440, 372] width 128 height 16
select select "7"
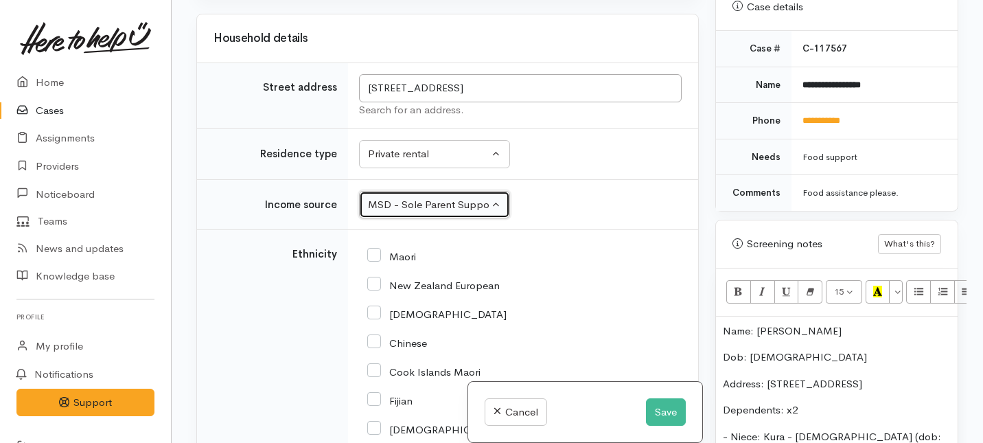
scroll to position [1801, 0]
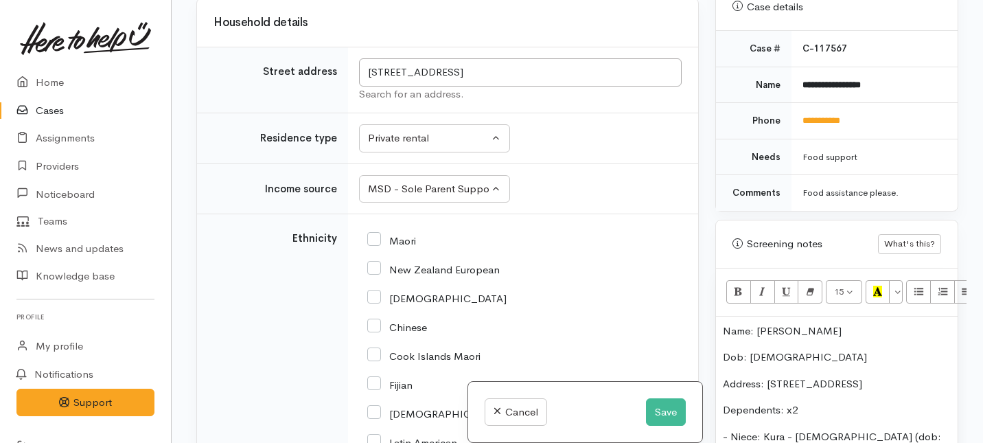
click at [373, 233] on input "Maori" at bounding box center [391, 239] width 49 height 12
checkbox input "true"
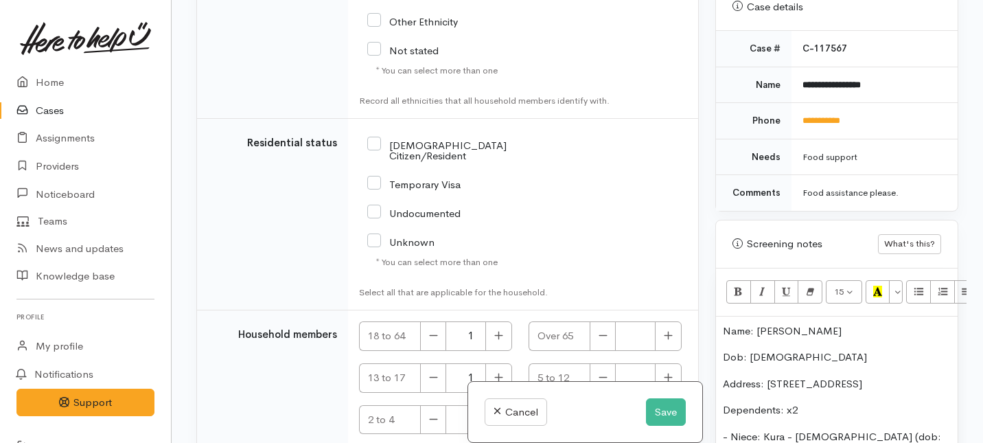
scroll to position [2513, 0]
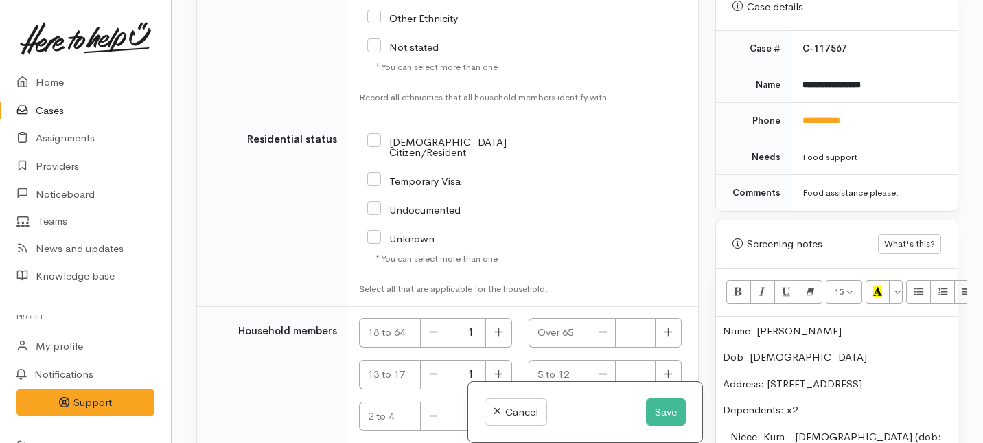
click at [379, 135] on input "NZ Citizen/Resident" at bounding box center [461, 146] width 188 height 23
checkbox input "true"
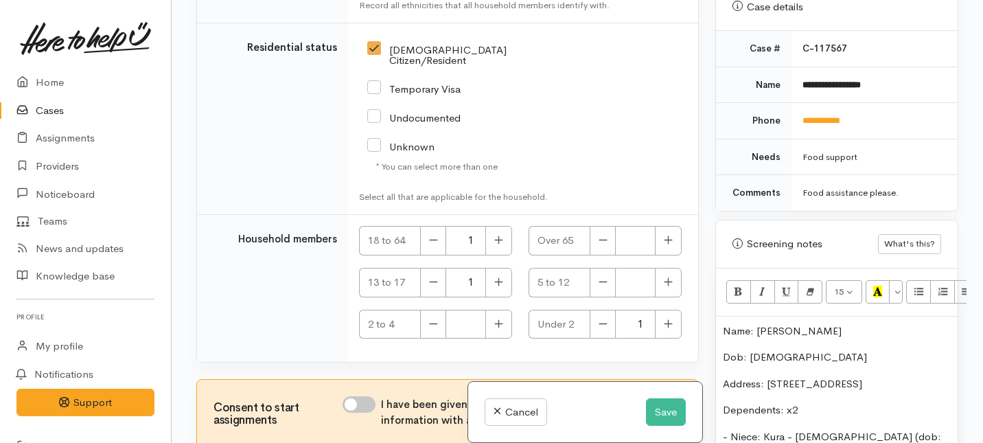
scroll to position [2655, 0]
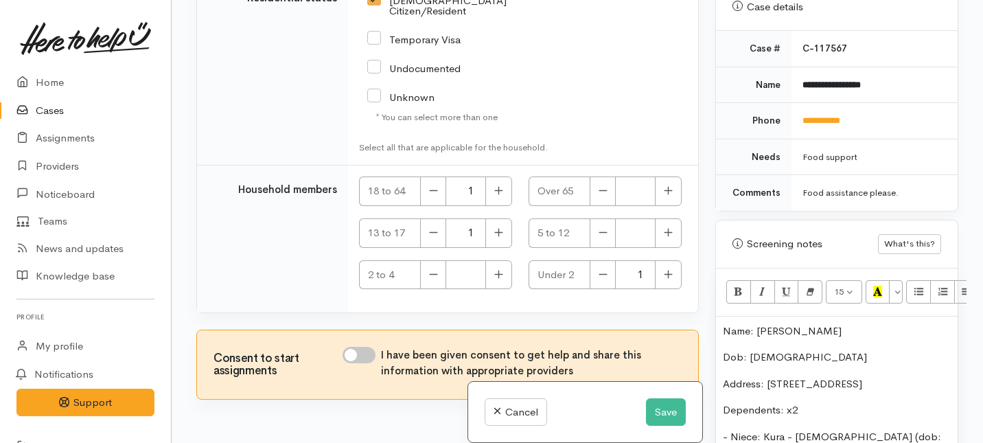
click at [366, 347] on input "I have been given consent to get help and share this information with appropria…" at bounding box center [358, 355] width 33 height 16
checkbox input "true"
click at [662, 409] on button "Save" at bounding box center [666, 412] width 40 height 28
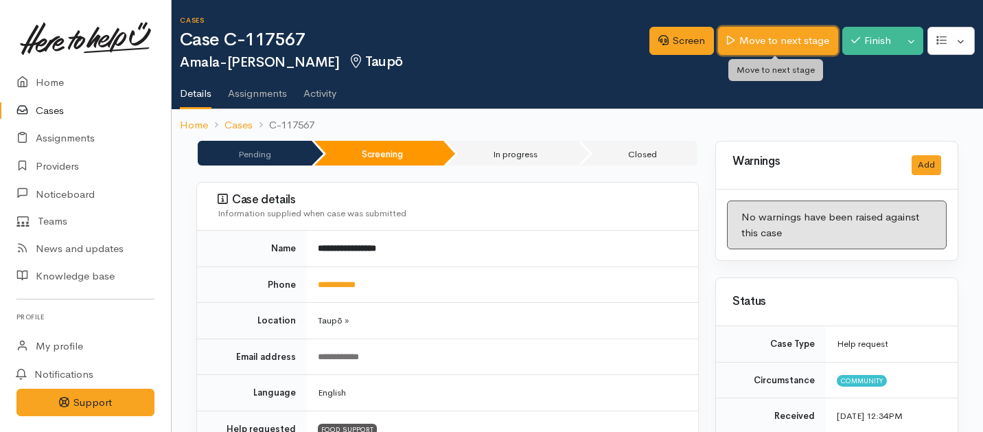
click at [774, 27] on link "Move to next stage" at bounding box center [777, 41] width 119 height 28
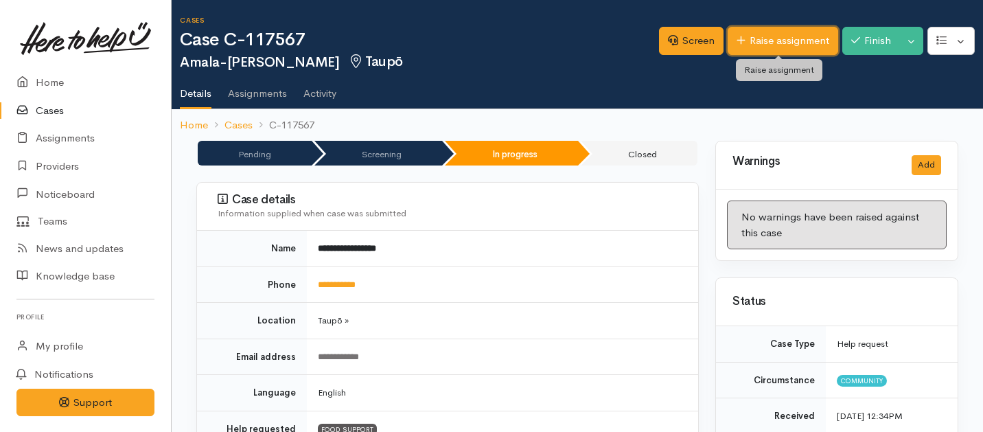
click at [756, 50] on link "Raise assignment" at bounding box center [782, 41] width 110 height 28
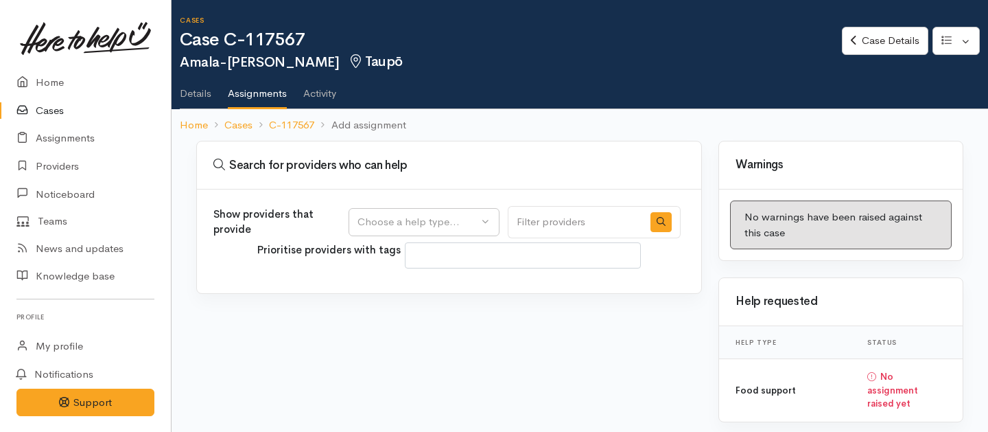
select select
click at [478, 220] on div "Choose a help type..." at bounding box center [418, 222] width 121 height 16
click at [408, 285] on span "Food support" at bounding box center [398, 288] width 64 height 16
select select "3"
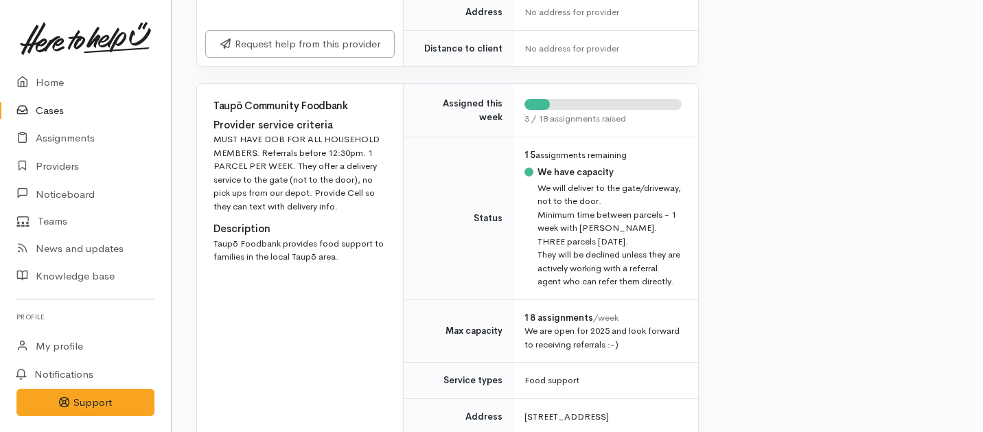
scroll to position [587, 0]
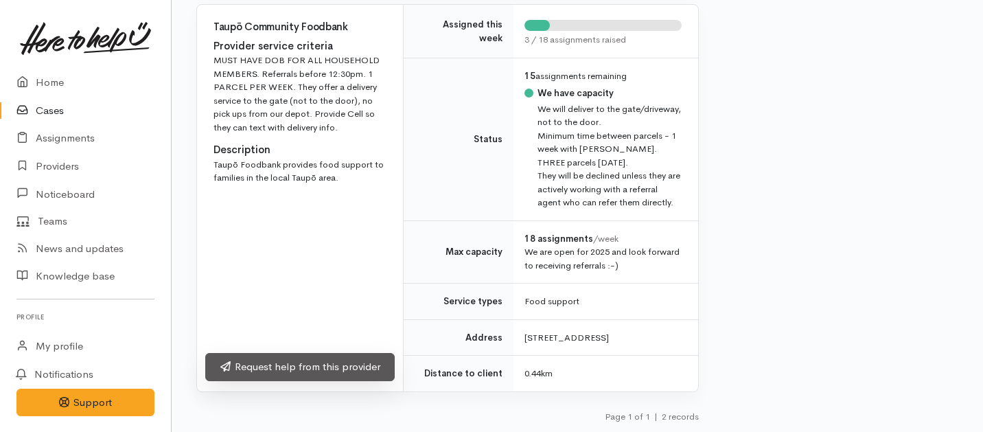
click at [364, 364] on link "Request help from this provider" at bounding box center [299, 367] width 189 height 28
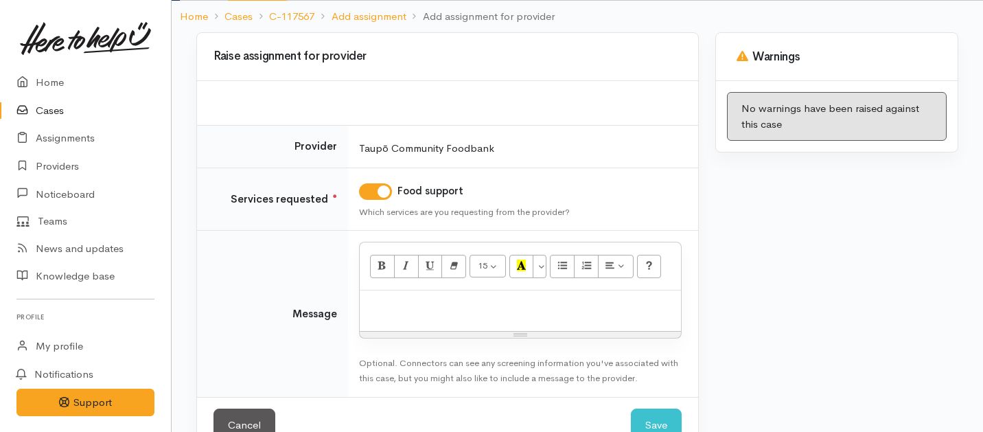
scroll to position [128, 0]
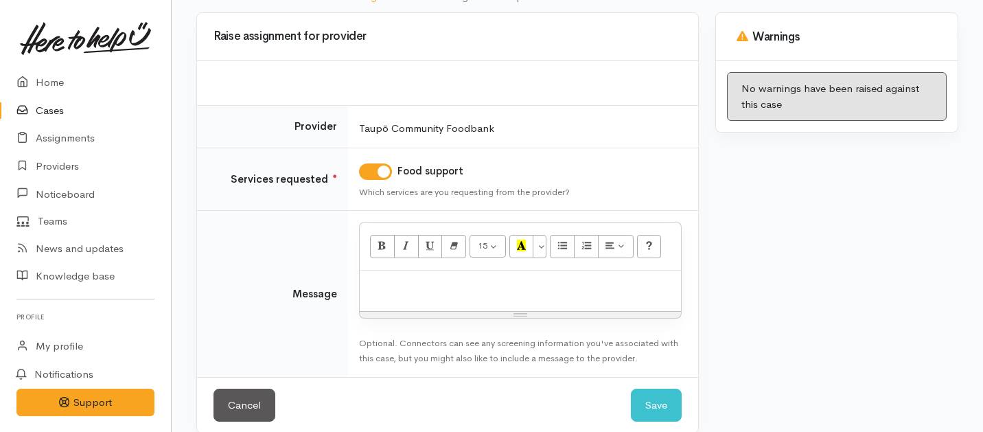
click at [494, 272] on div at bounding box center [520, 290] width 321 height 40
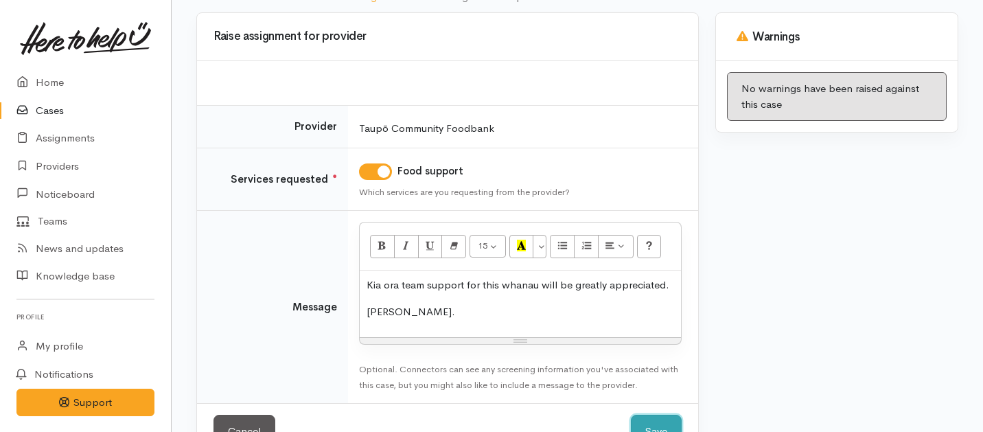
click at [662, 421] on button "Save" at bounding box center [656, 432] width 51 height 34
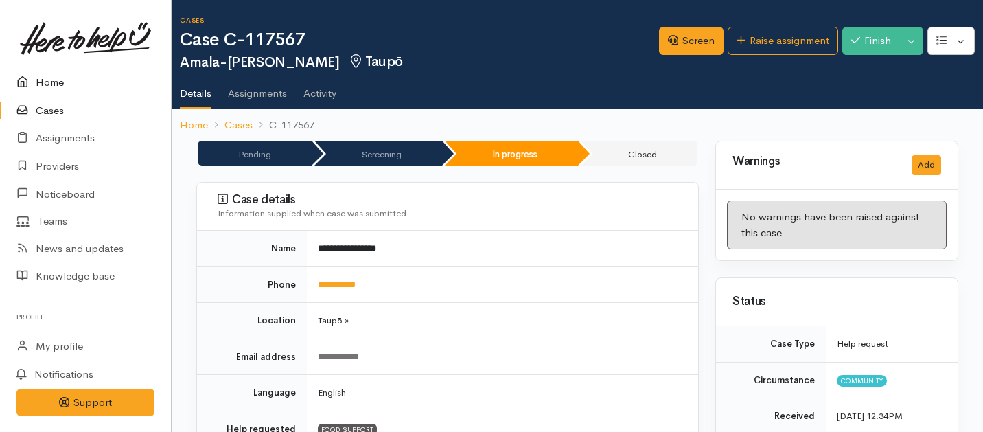
click at [61, 81] on link "Home" at bounding box center [85, 83] width 171 height 28
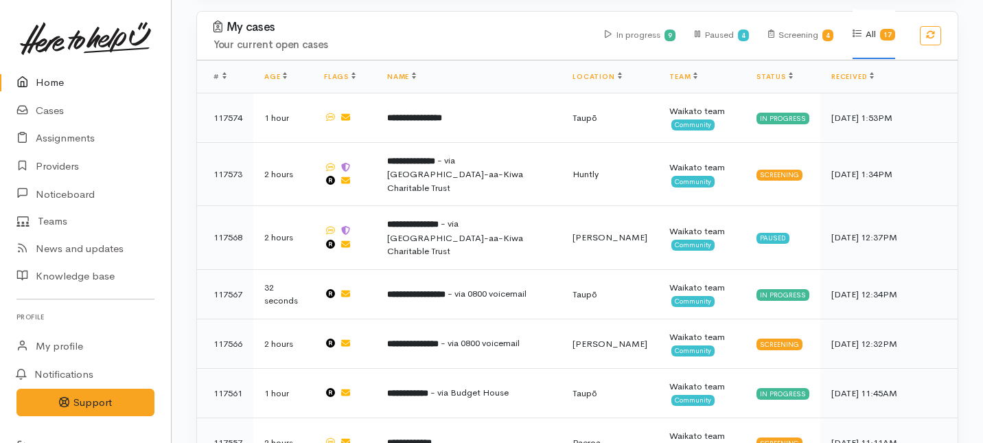
scroll to position [393, 0]
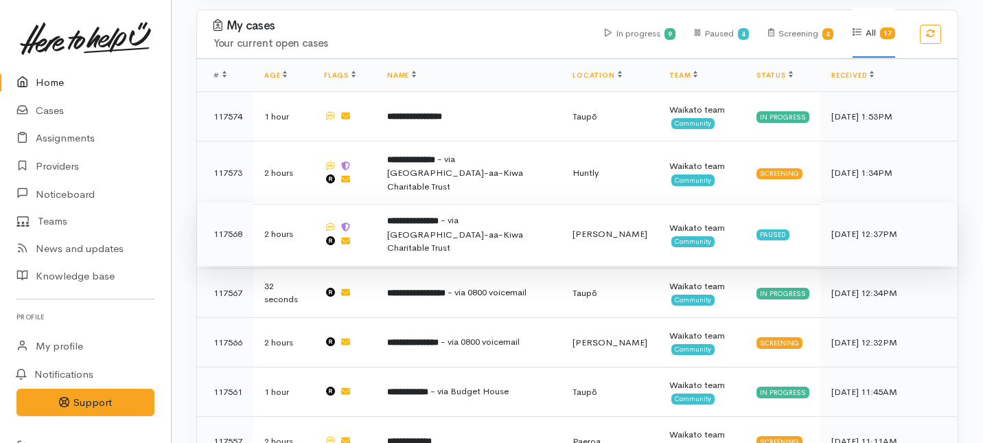
click at [439, 214] on span "- via [GEOGRAPHIC_DATA]-aa-Kiwa Charitable Trust" at bounding box center [455, 233] width 136 height 39
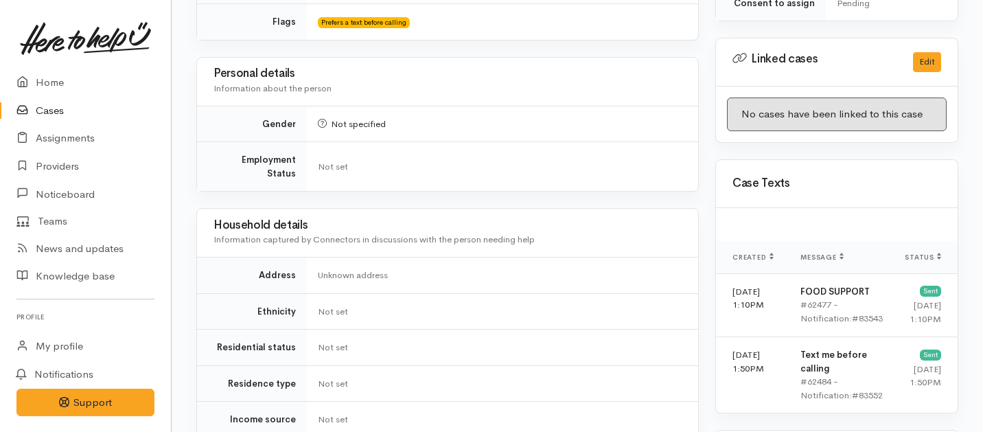
scroll to position [1150, 0]
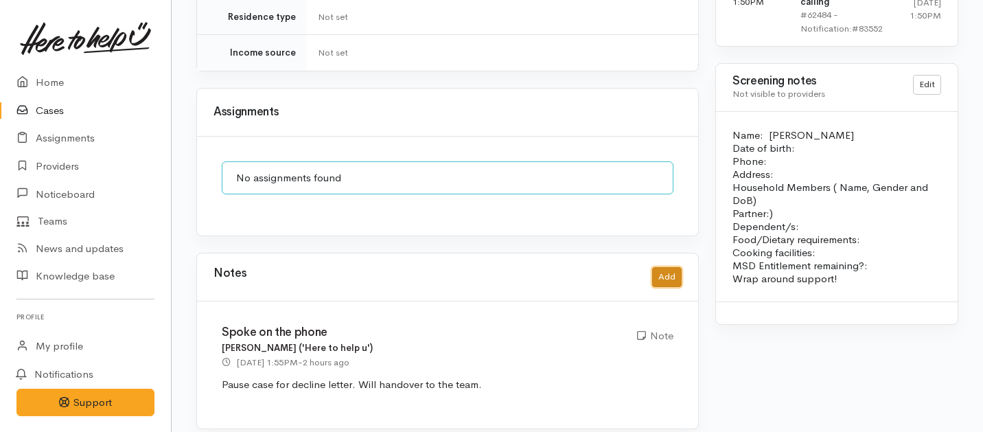
click at [662, 268] on button "Add" at bounding box center [667, 277] width 30 height 20
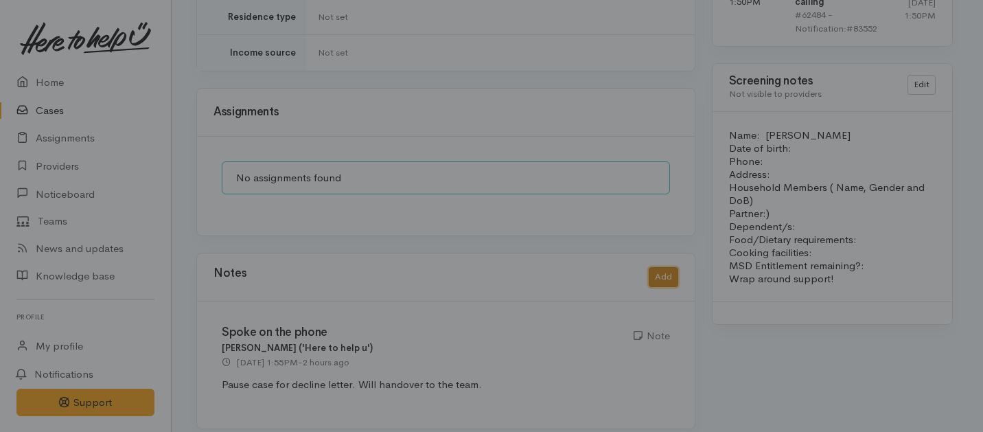
scroll to position [1139, 0]
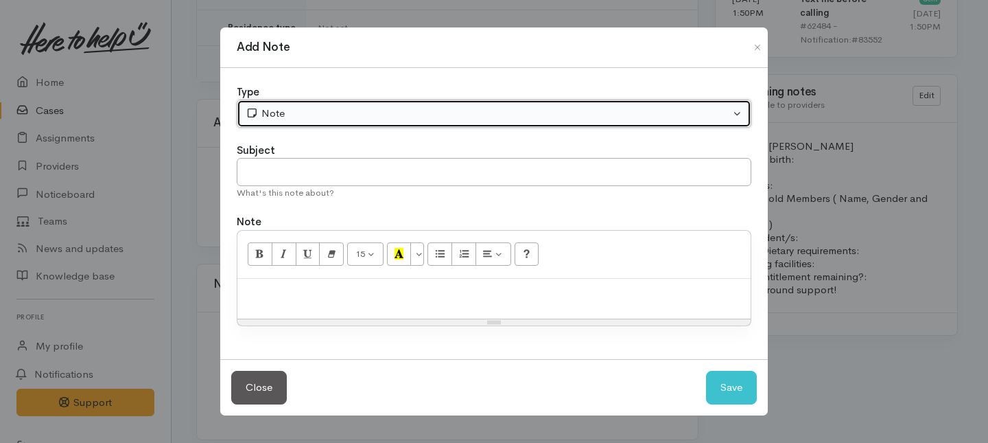
click at [412, 116] on div "Note" at bounding box center [488, 114] width 485 height 16
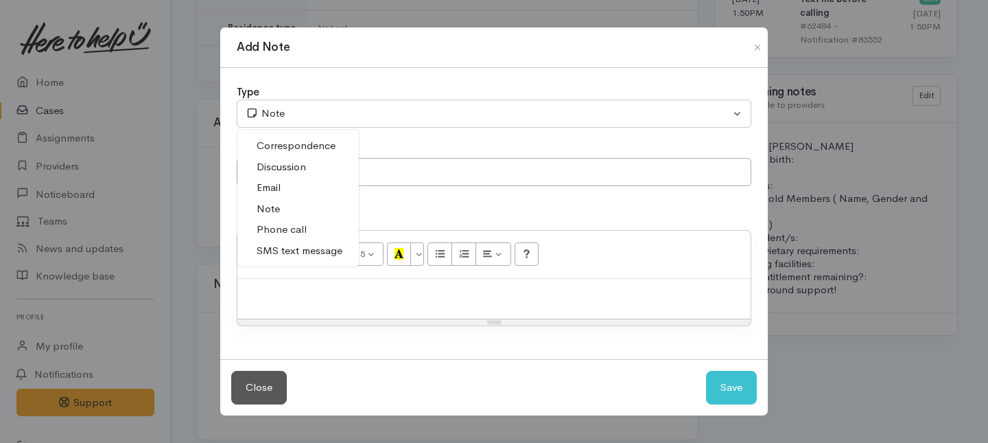
click at [286, 224] on span "Phone call" at bounding box center [282, 230] width 50 height 16
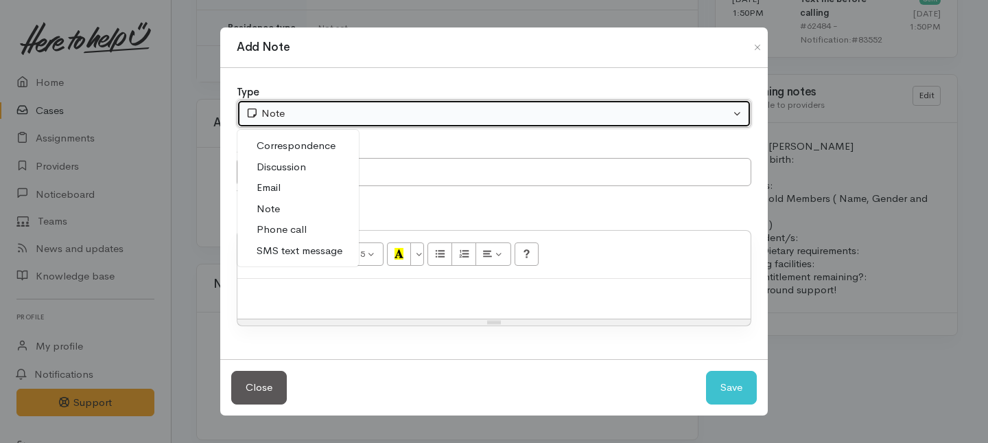
select select "3"
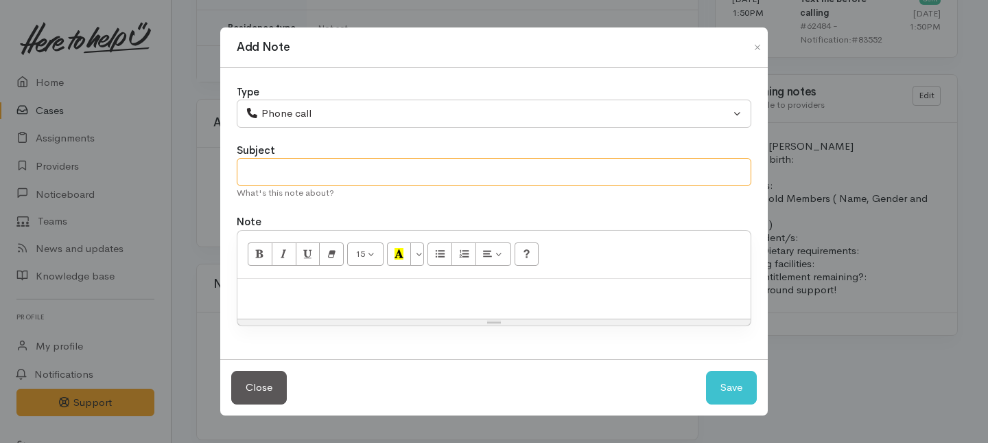
click at [271, 171] on input "text" at bounding box center [494, 172] width 515 height 28
type input "Attempt to follow up."
click at [259, 294] on p at bounding box center [494, 293] width 500 height 16
click at [722, 380] on button "Save" at bounding box center [731, 388] width 51 height 34
select select "1"
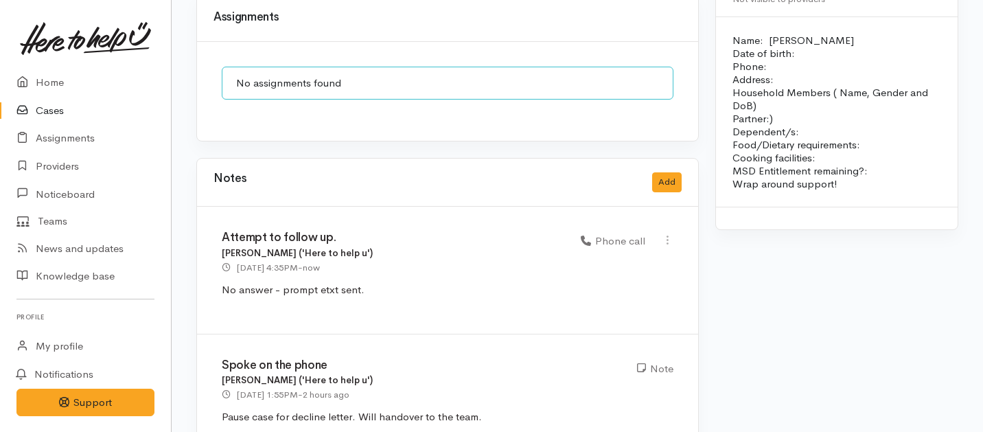
scroll to position [1276, 0]
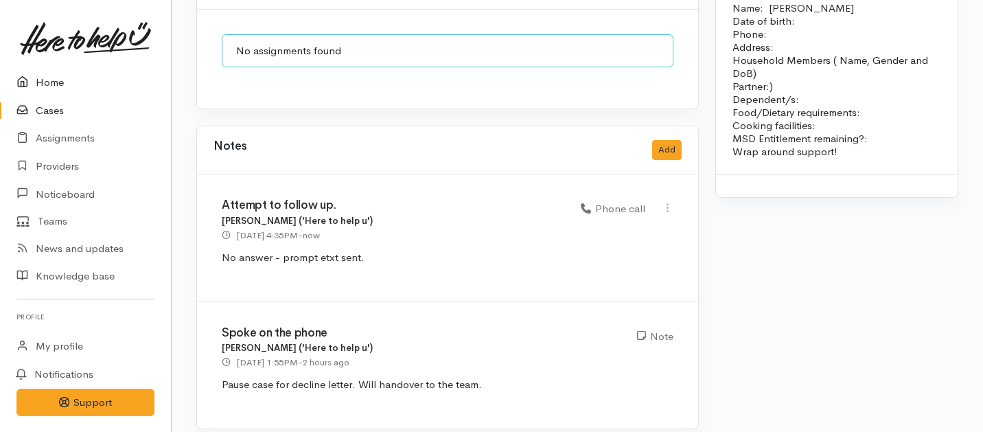
click at [48, 71] on link "Home" at bounding box center [85, 83] width 171 height 28
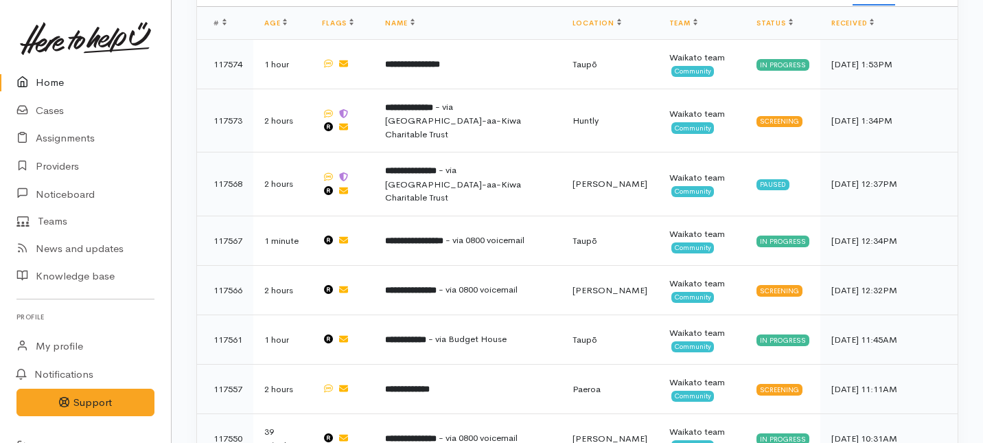
scroll to position [885, 0]
